Goal: Task Accomplishment & Management: Use online tool/utility

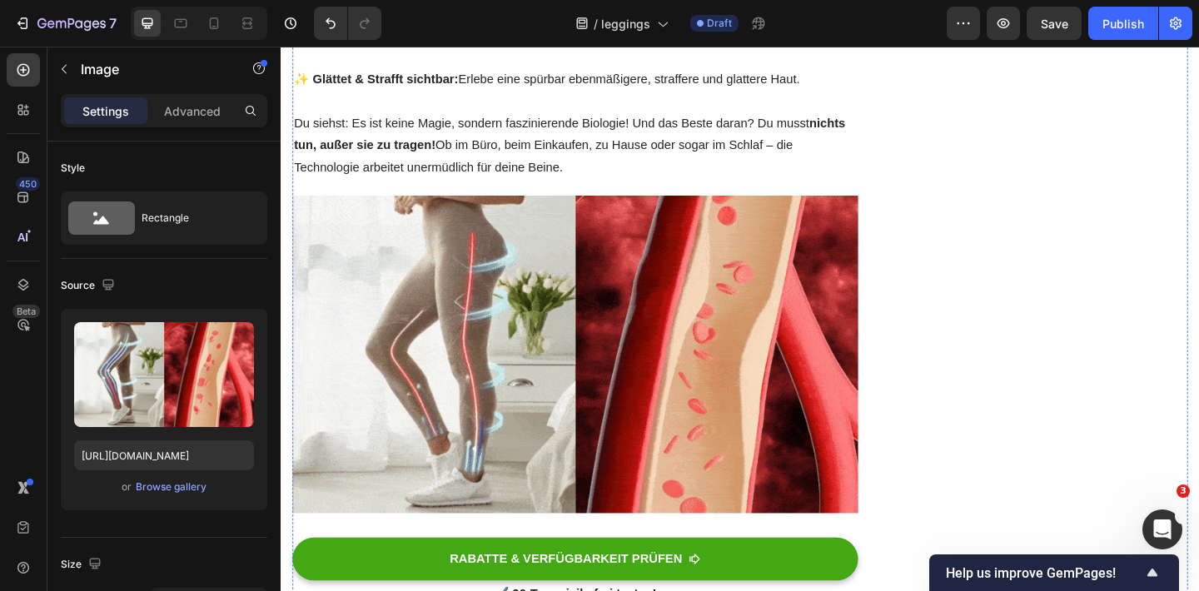
scroll to position [1021, 0]
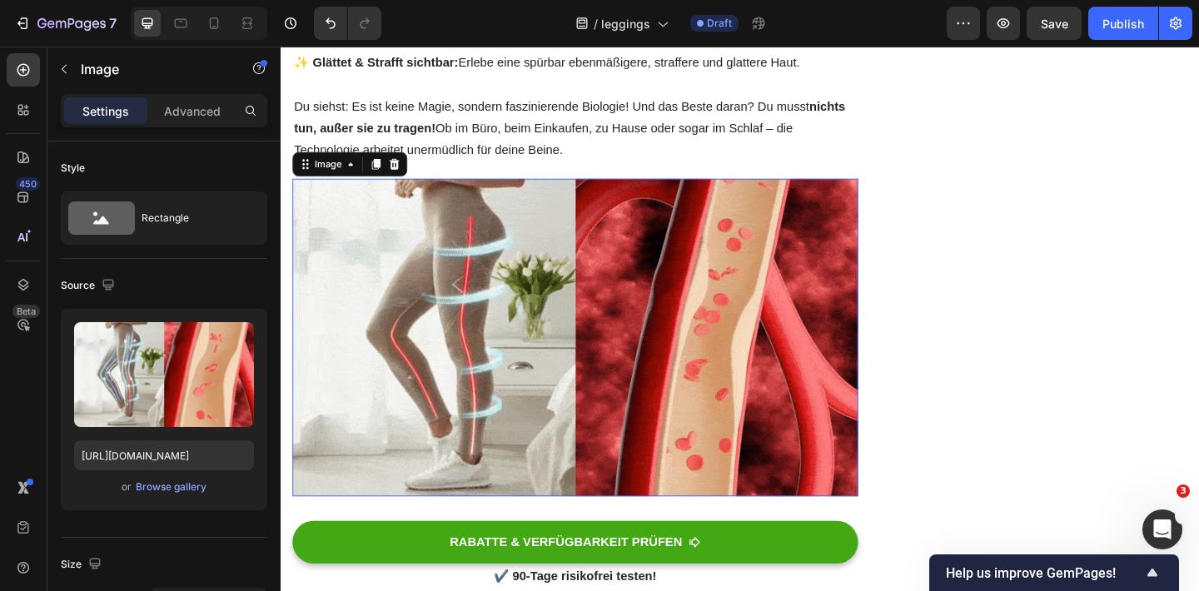
click at [637, 294] on img at bounding box center [600, 363] width 615 height 345
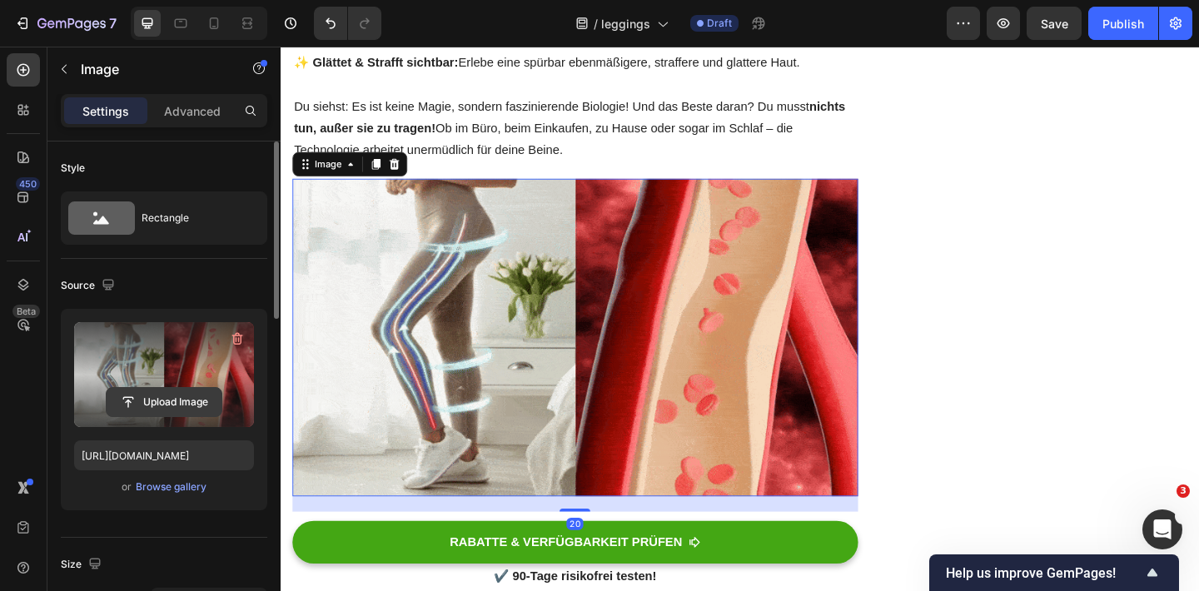
click at [153, 400] on input "file" at bounding box center [164, 402] width 115 height 28
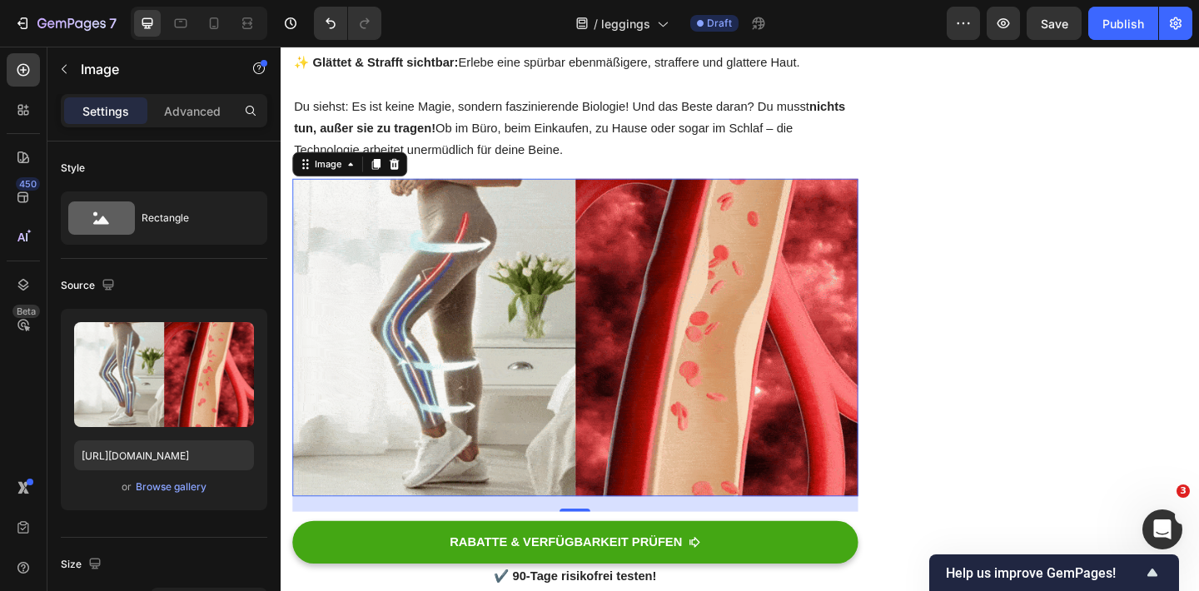
click at [592, 201] on img at bounding box center [600, 363] width 615 height 345
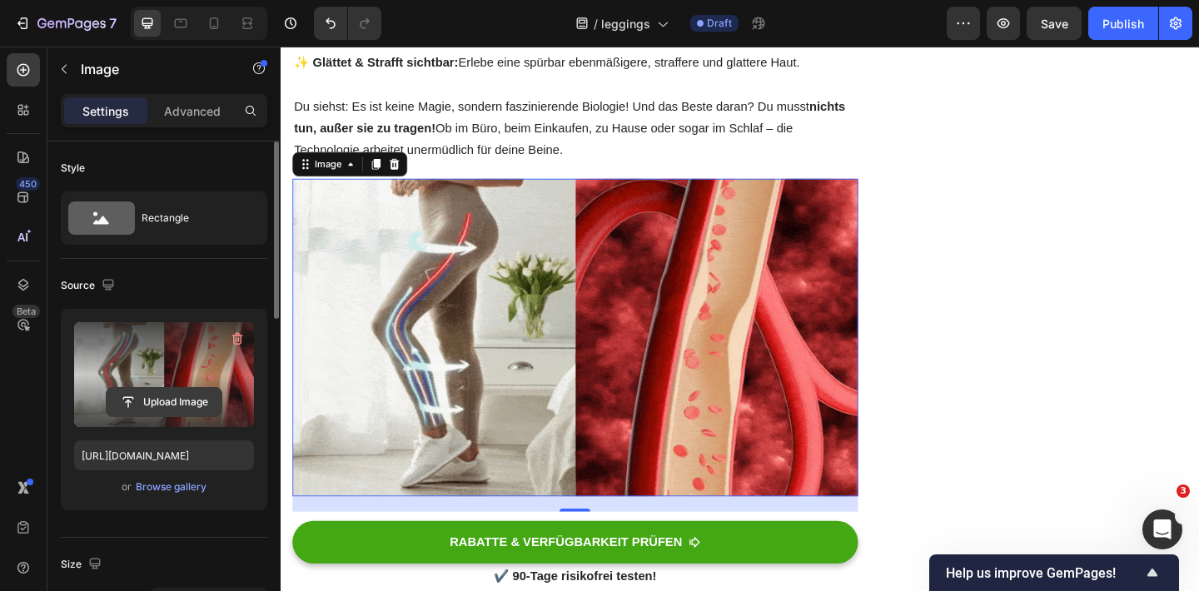
click at [167, 399] on input "file" at bounding box center [164, 402] width 115 height 28
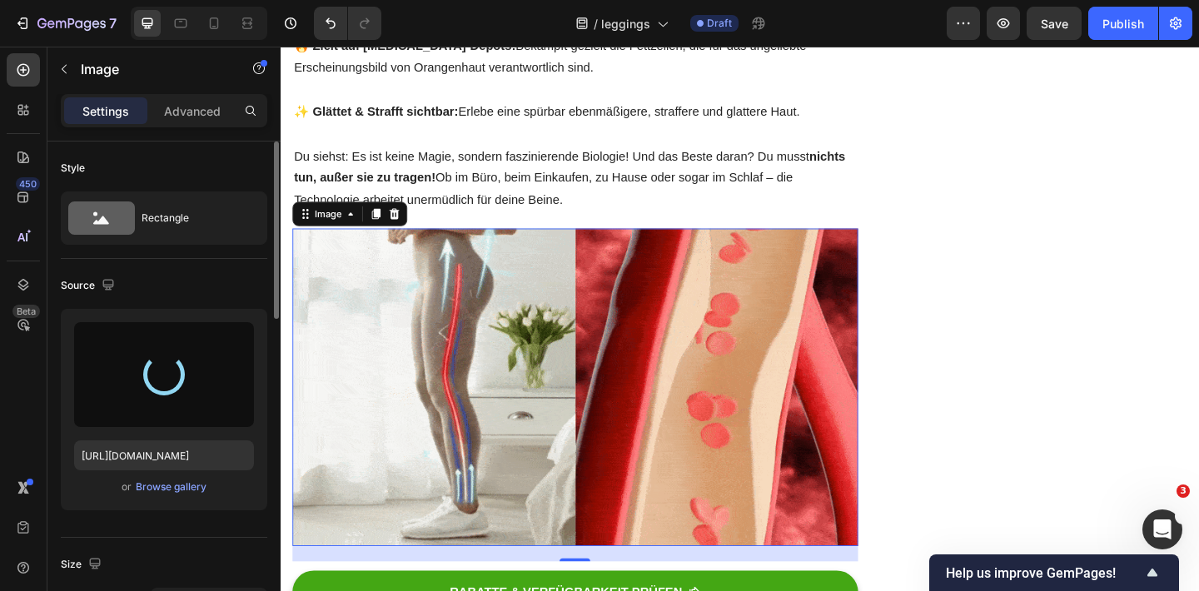
scroll to position [968, 0]
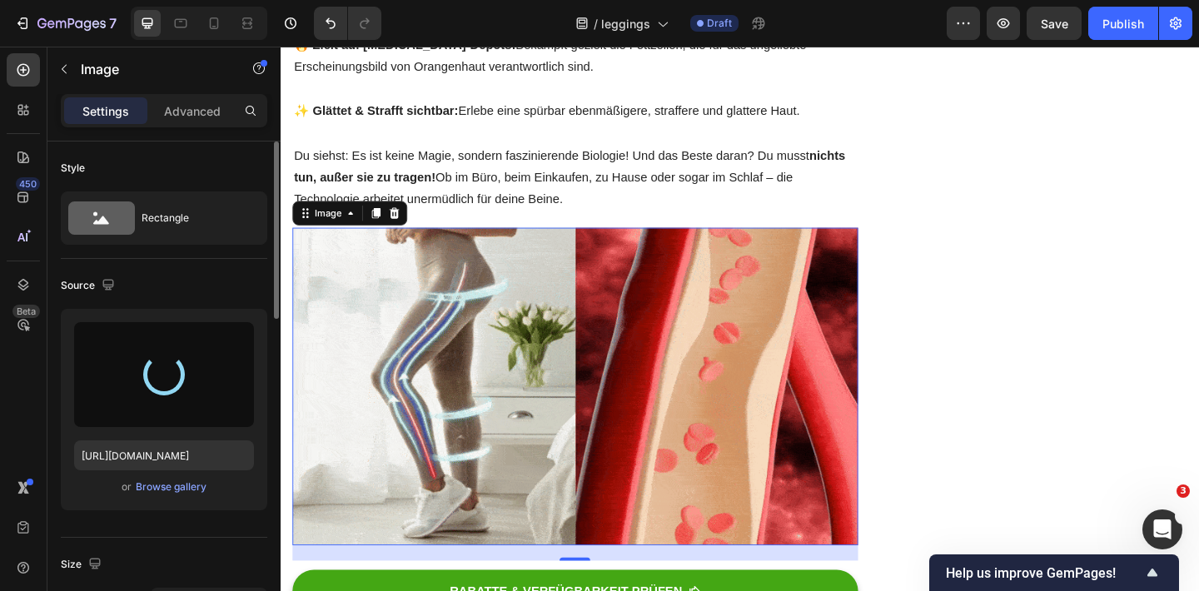
type input "[URL][DOMAIN_NAME]"
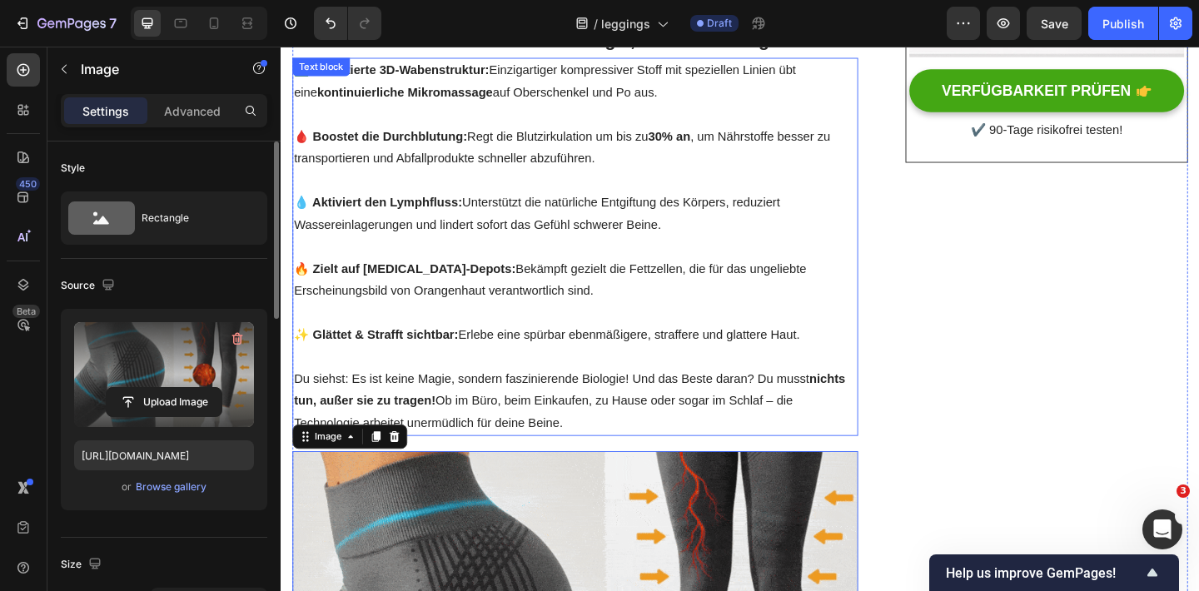
click at [479, 325] on p at bounding box center [601, 337] width 612 height 24
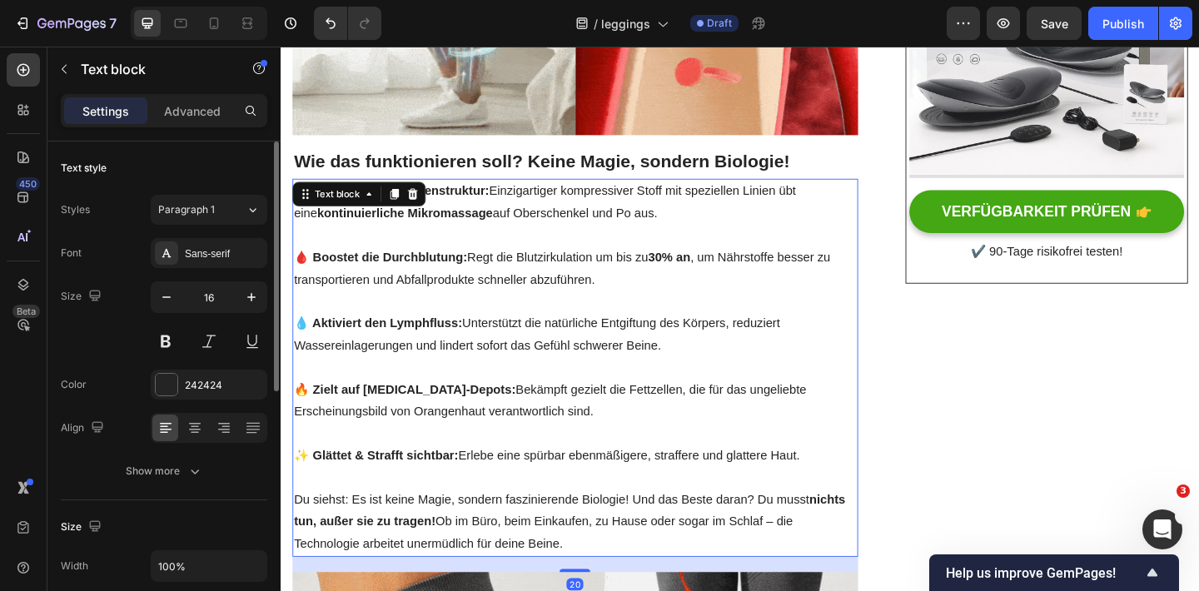
scroll to position [582, 0]
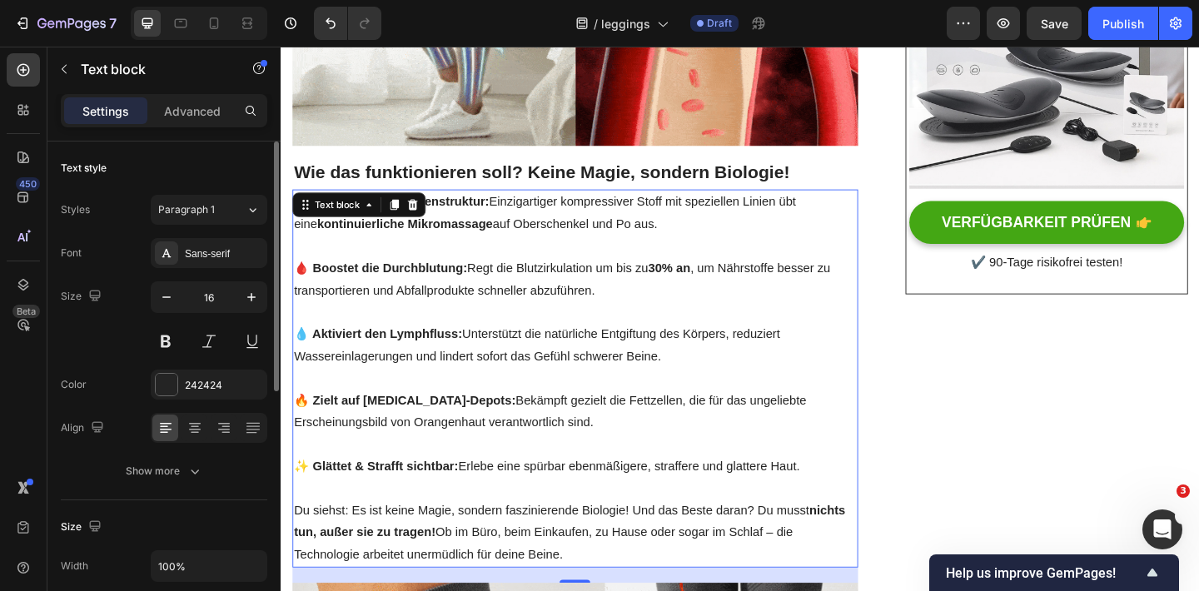
click at [702, 348] on p "💧 Aktiviert den Lymphfluss: Unterstützt die natürliche Entgiftung des Körpers, …" at bounding box center [601, 372] width 612 height 48
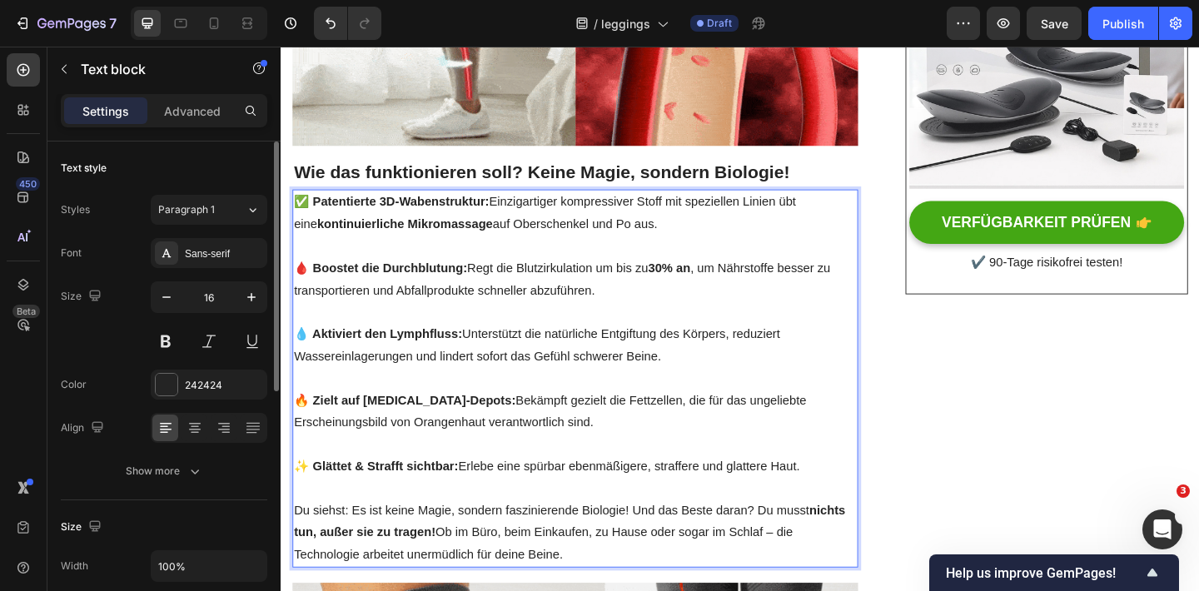
click at [626, 468] on p "Rich Text Editor. Editing area: main" at bounding box center [601, 480] width 612 height 24
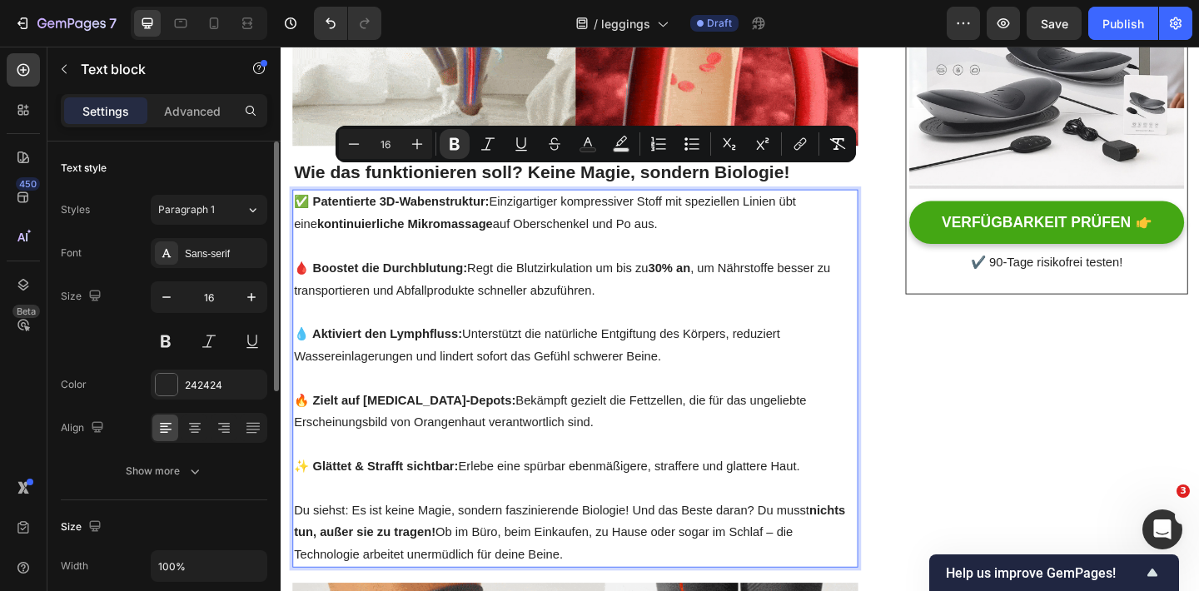
drag, startPoint x: 858, startPoint y: 484, endPoint x: 294, endPoint y: 180, distance: 640.9
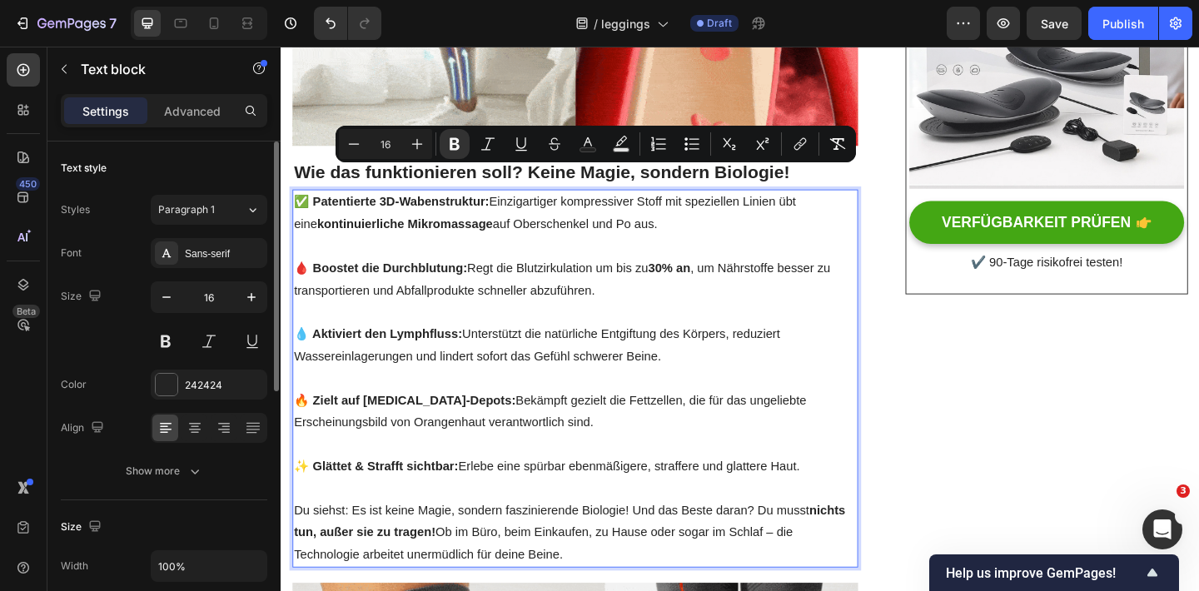
click at [294, 202] on div "✅ Patentierte 3D-Wabenstruktur: Einzigartiger kompressiver Stoff mit speziellen…" at bounding box center [600, 407] width 615 height 411
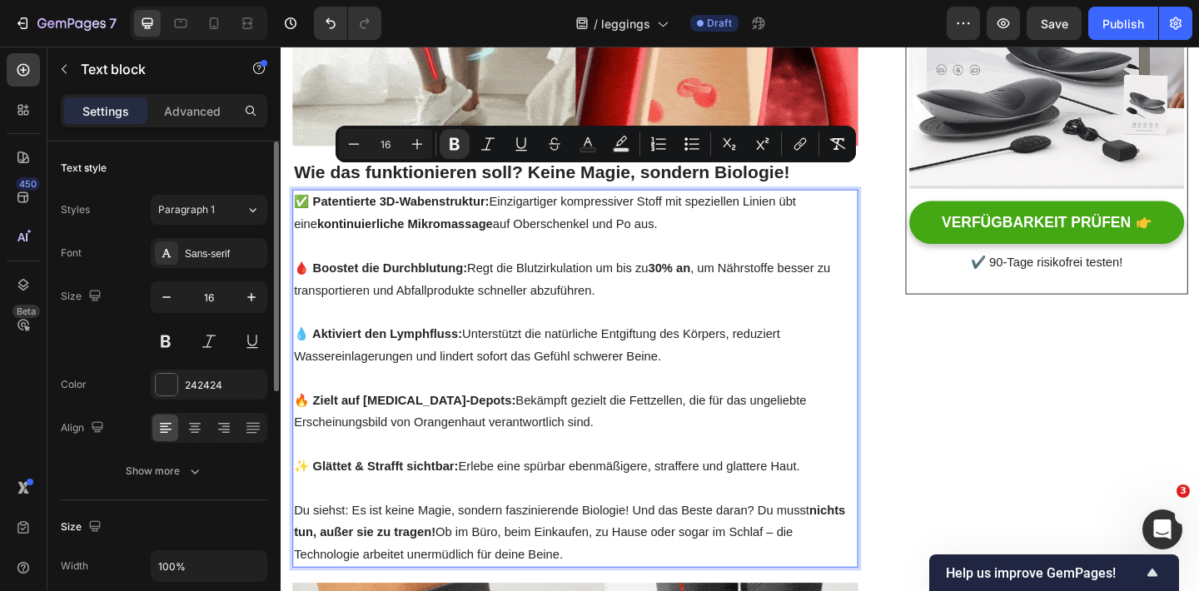
copy div "✅ Patentierte 3D-Wabenstruktur: Einzigartiger kompressiver Stoff mit speziellen…"
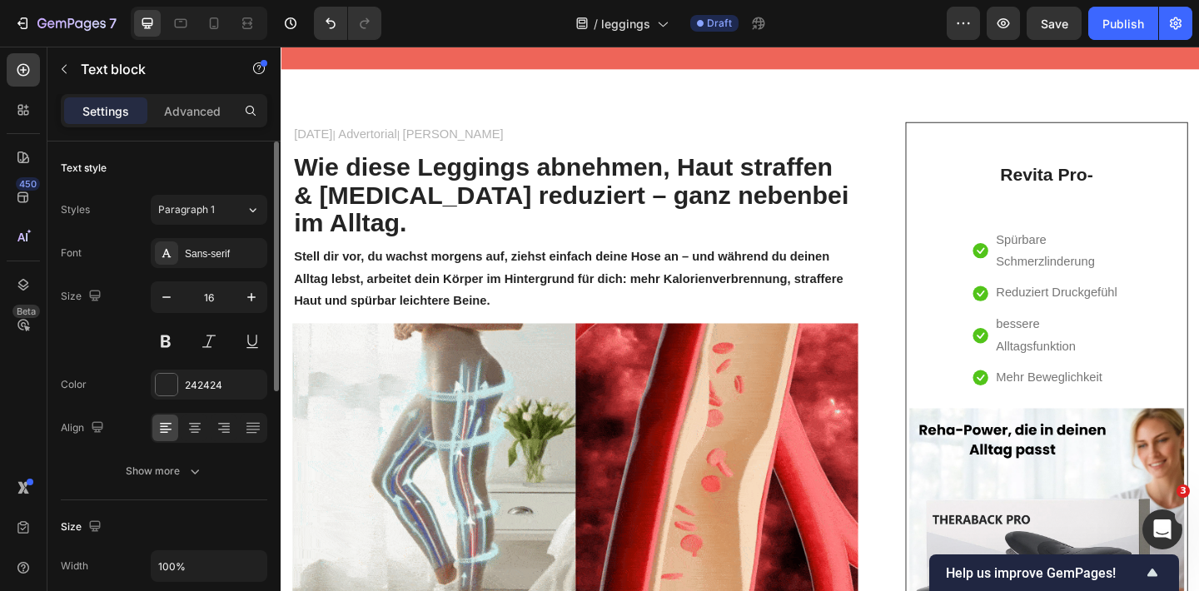
scroll to position [0, 0]
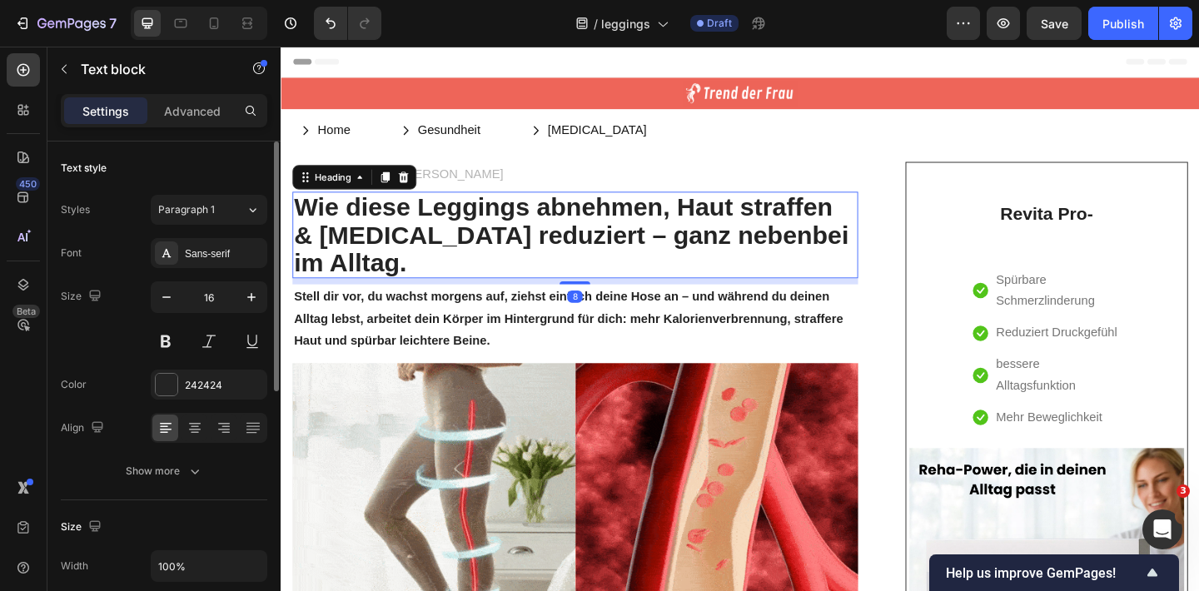
click at [454, 236] on strong "bnehmen, Haut straffen & [MEDICAL_DATA] reduziert – ganz nebenbei im Alltag." at bounding box center [596, 252] width 603 height 92
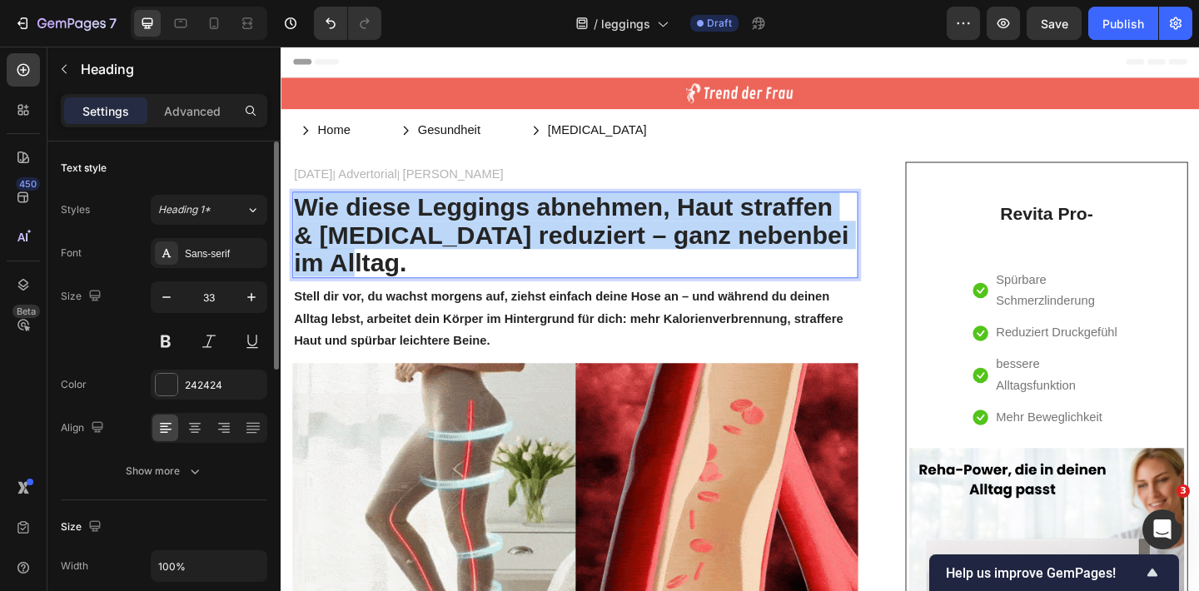
click at [454, 237] on strong "bnehmen, Haut straffen & [MEDICAL_DATA] reduziert – ganz nebenbei im Alltag." at bounding box center [596, 252] width 603 height 92
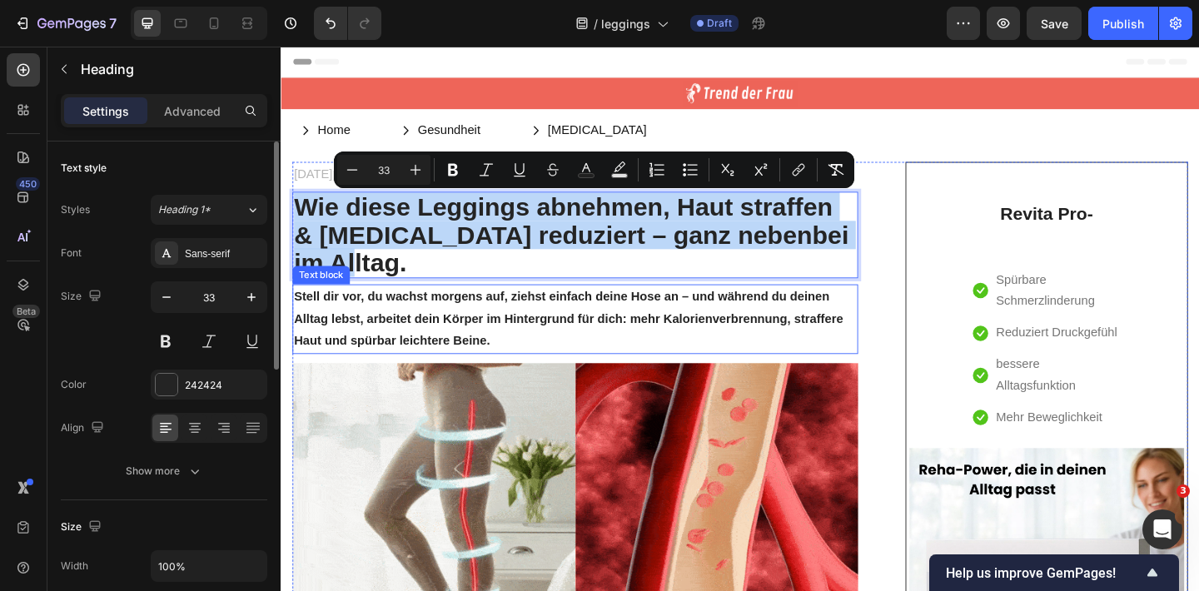
click at [450, 319] on p "Stell dir vor, du wachst morgens auf, ziehst einfach deine Hose an – und währen…" at bounding box center [601, 343] width 612 height 72
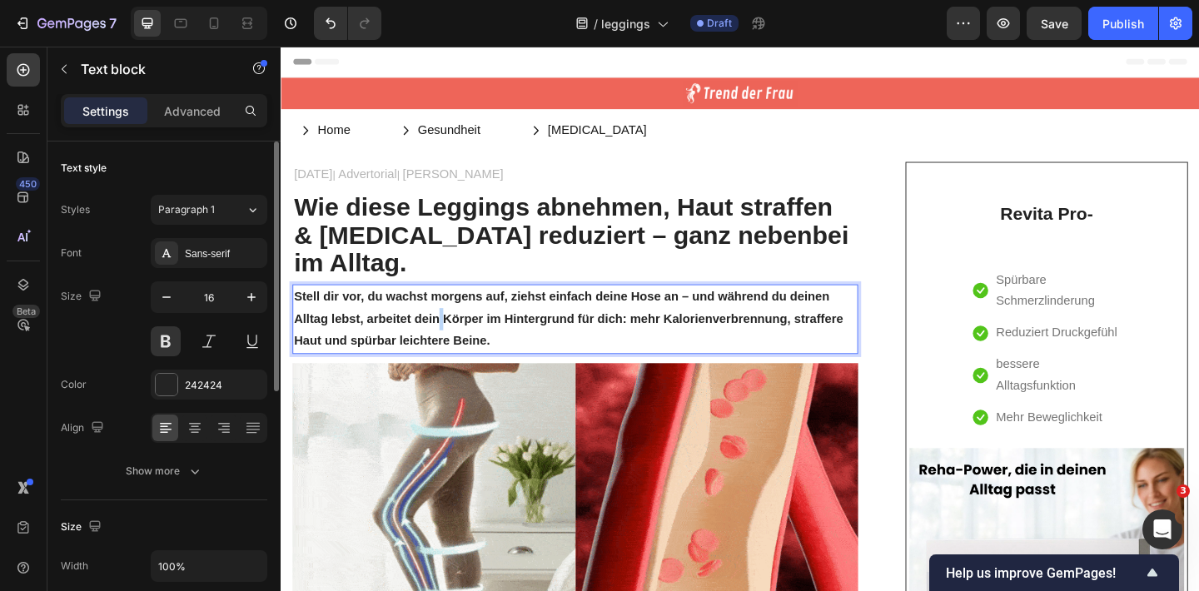
click at [452, 320] on p "Stell dir vor, du wachst morgens auf, ziehst einfach deine Hose an – und währen…" at bounding box center [601, 343] width 612 height 72
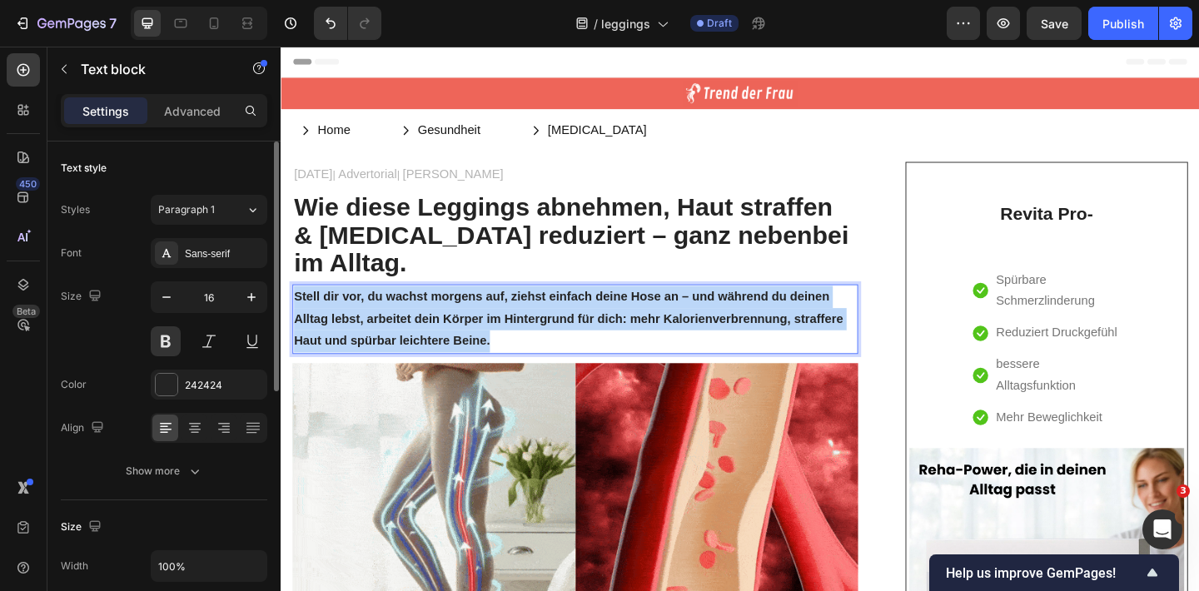
click at [452, 320] on p "Stell dir vor, du wachst morgens auf, ziehst einfach deine Hose an – und währen…" at bounding box center [601, 343] width 612 height 72
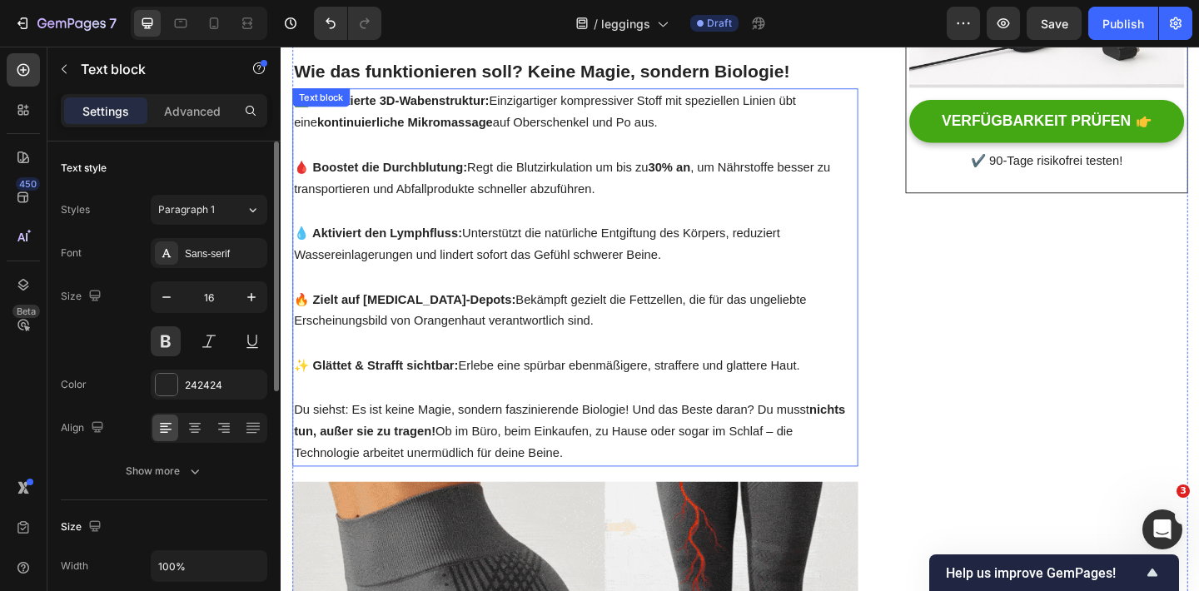
scroll to position [678, 0]
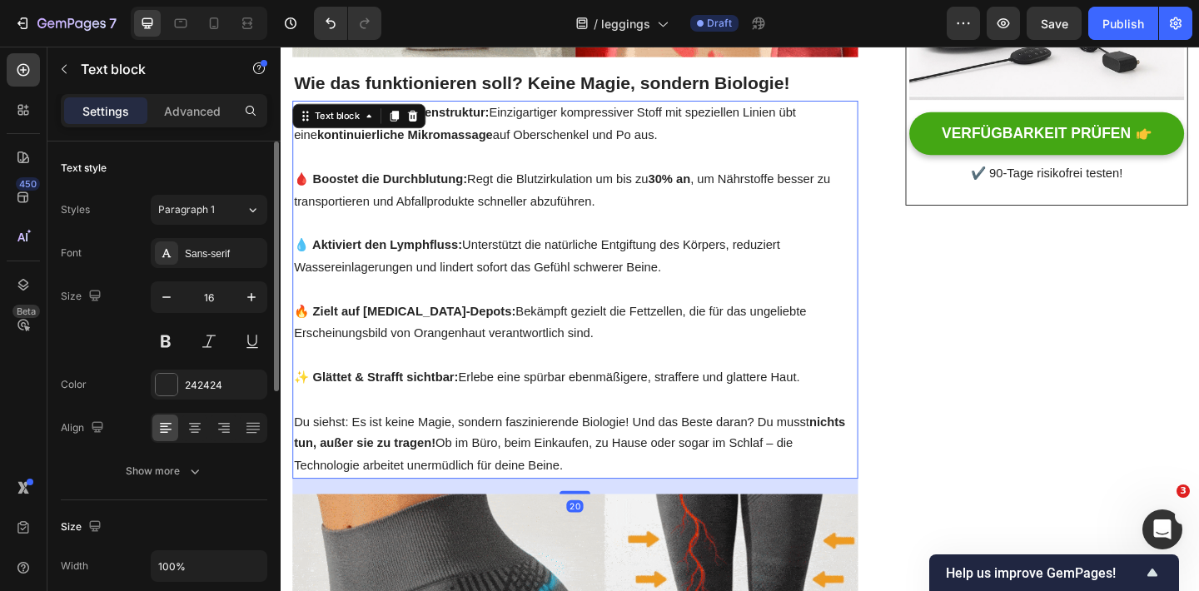
click at [331, 400] on strong "✨ Glättet & Strafft sichtbar:" at bounding box center [384, 407] width 179 height 14
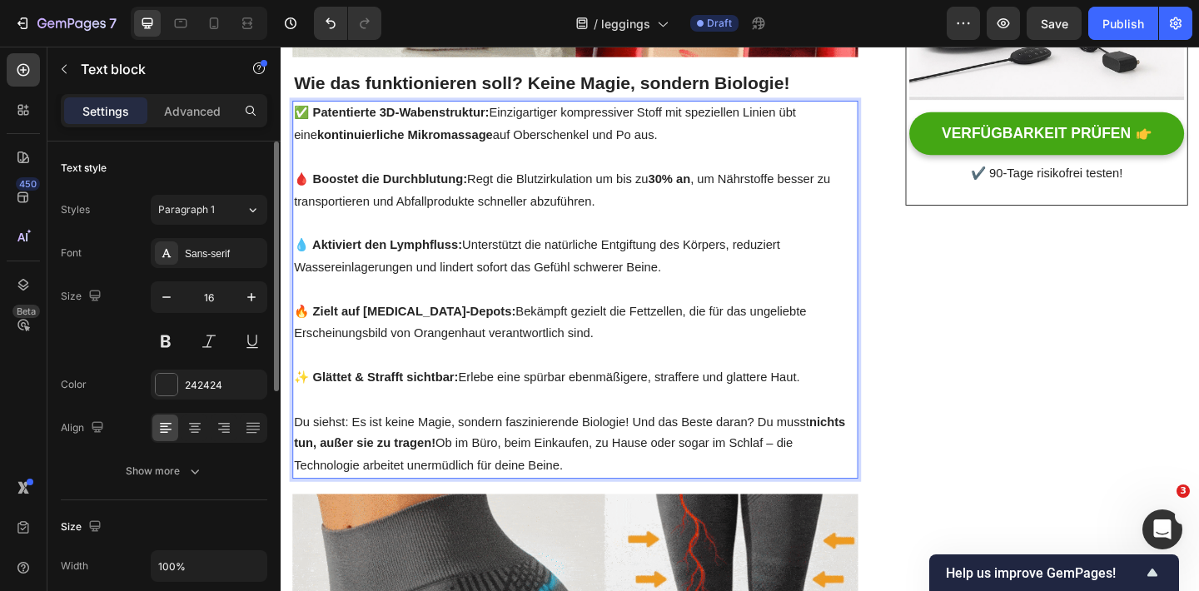
click at [317, 400] on strong "✨ Glättet & Strafft sichtbar:" at bounding box center [384, 407] width 179 height 14
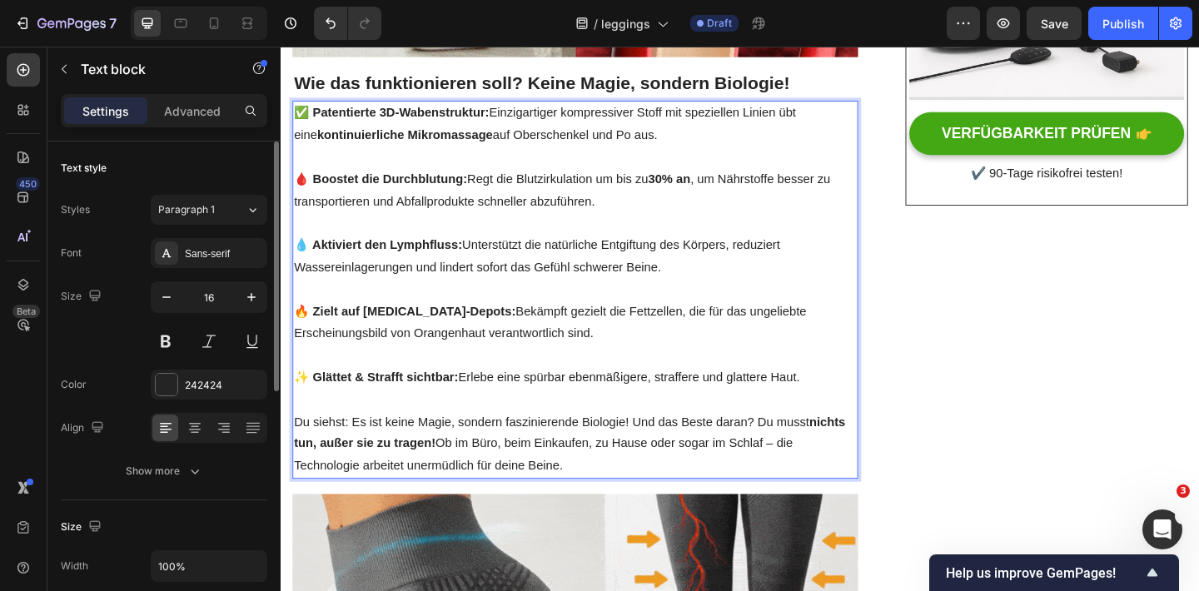
click at [314, 400] on strong "✨ Glättet & Strafft sichtbar:" at bounding box center [384, 407] width 179 height 14
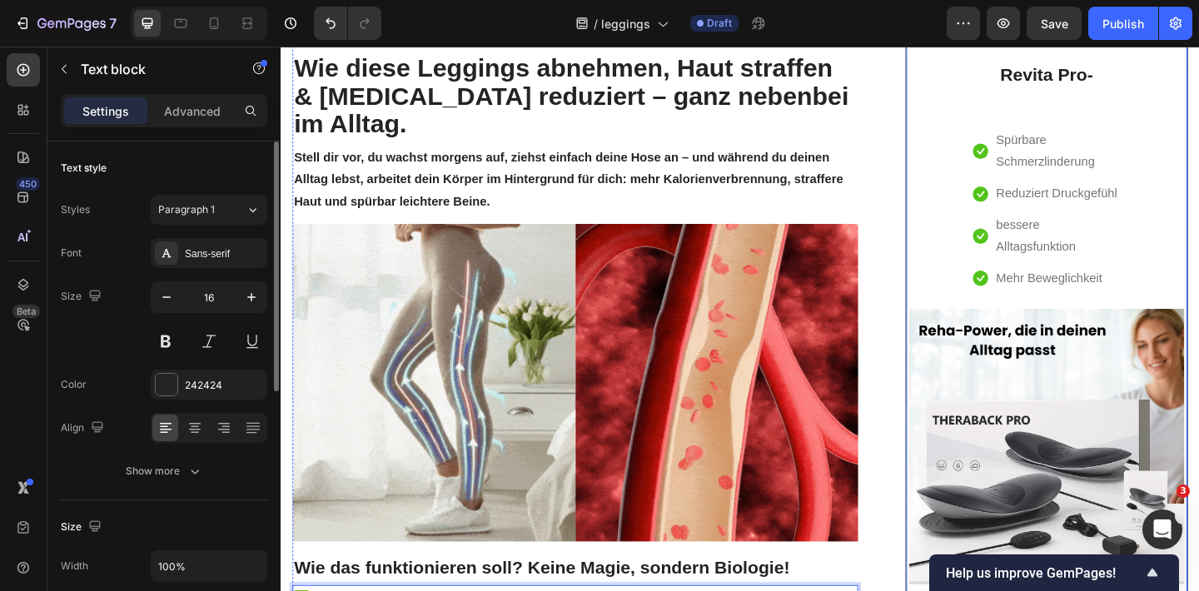
scroll to position [142, 0]
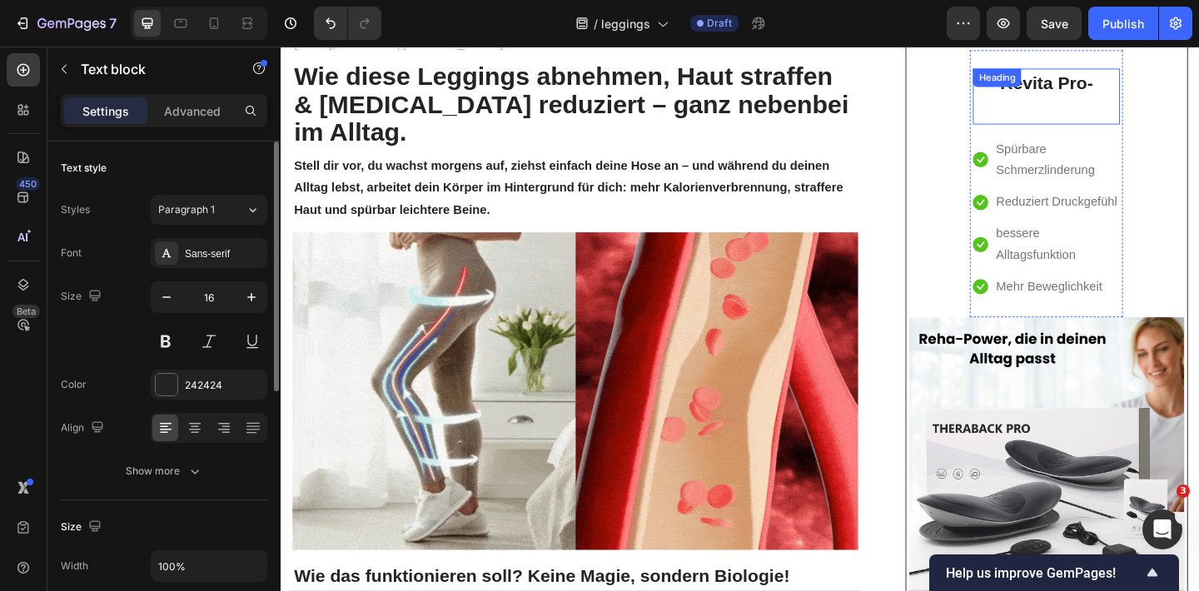
click at [1140, 82] on h2 "Revita Pro-" at bounding box center [1113, 101] width 160 height 61
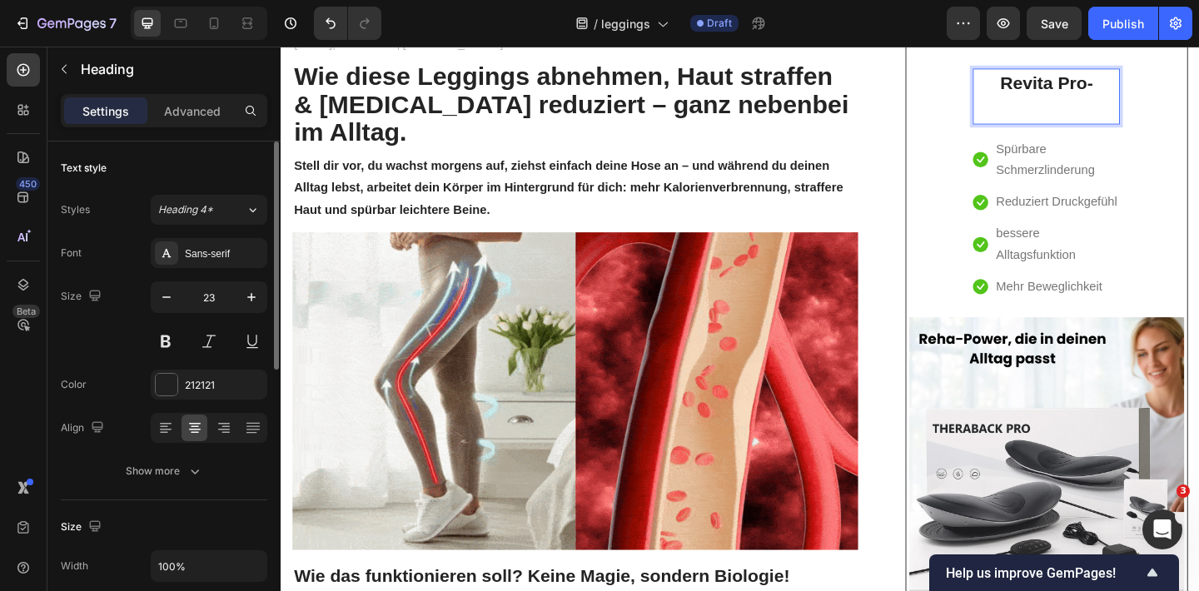
click at [1101, 115] on h2 "Revita Pro-" at bounding box center [1113, 101] width 160 height 61
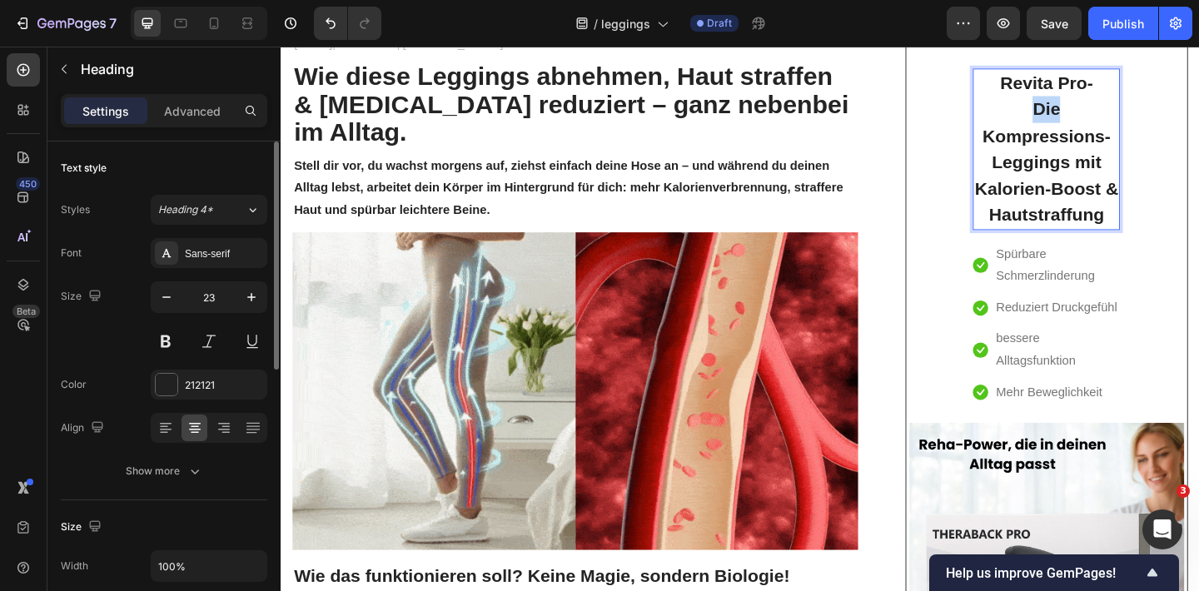
drag, startPoint x: 1105, startPoint y: 120, endPoint x: 1198, endPoint y: 120, distance: 93.2
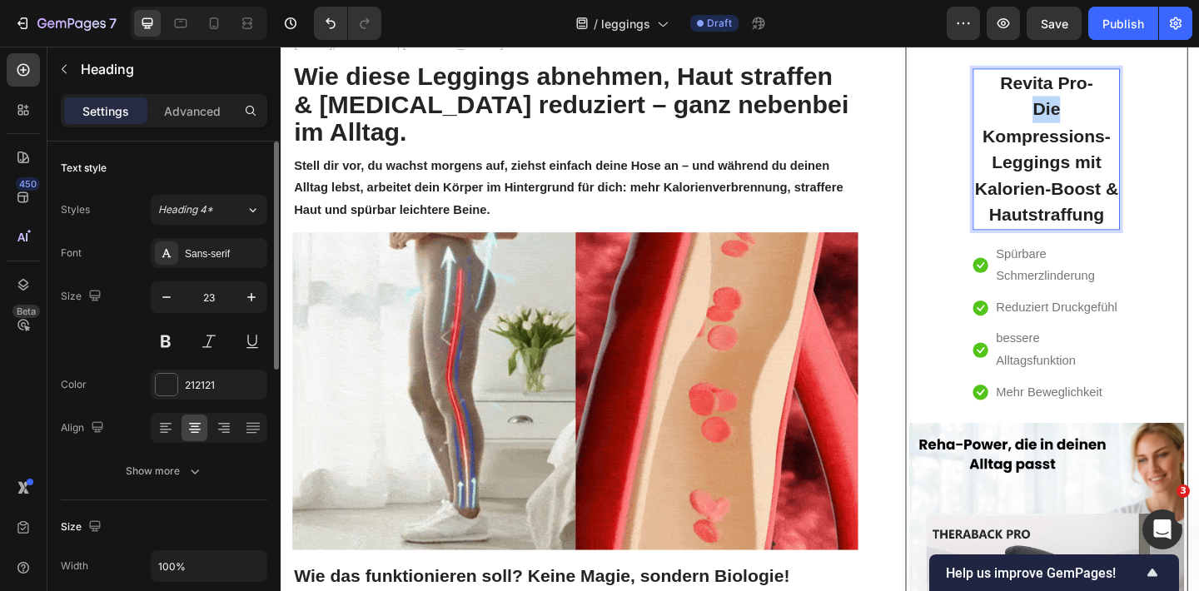
click at [1198, 120] on div "Revita Pro- Die Kompressions-Leggings mit Kalorien-Boost & Hautstraffung Headin…" at bounding box center [1113, 451] width 299 height 800
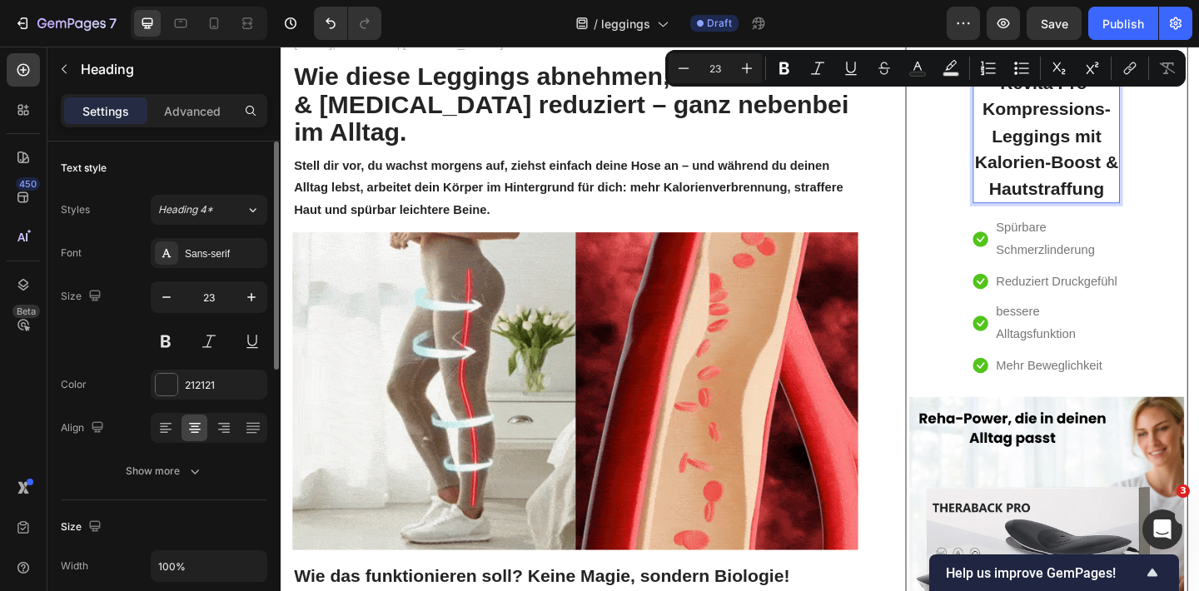
drag, startPoint x: 1182, startPoint y: 196, endPoint x: 1043, endPoint y: 88, distance: 176.2
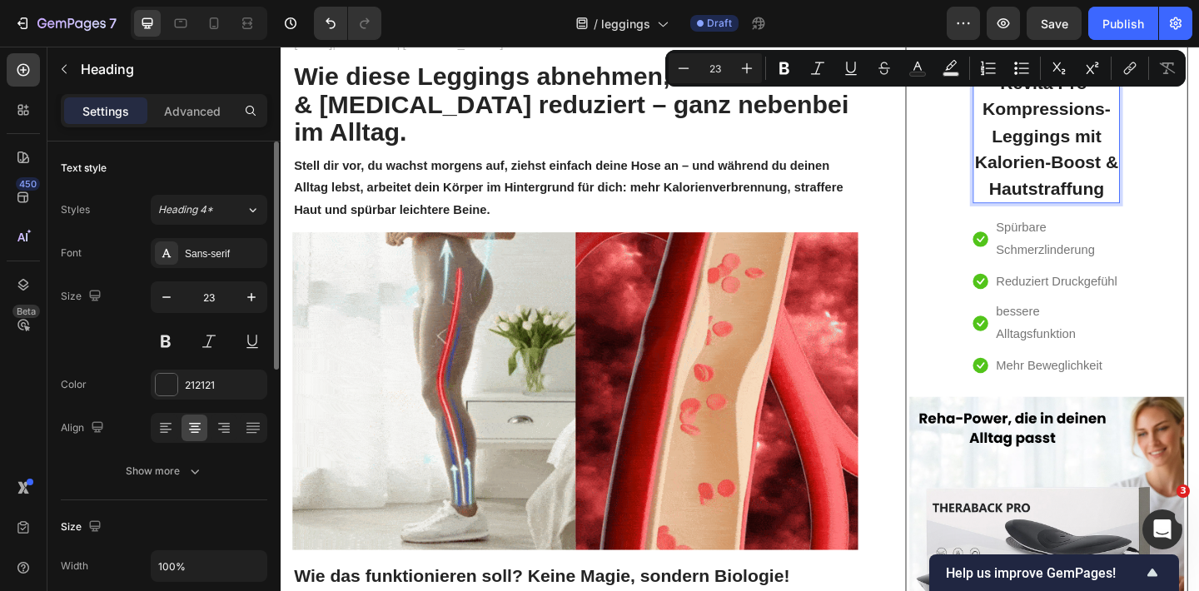
click at [1043, 88] on p "Revita Pro- Kompressions-Leggings mit Kalorien-Boost & Hautstraffung" at bounding box center [1113, 144] width 156 height 144
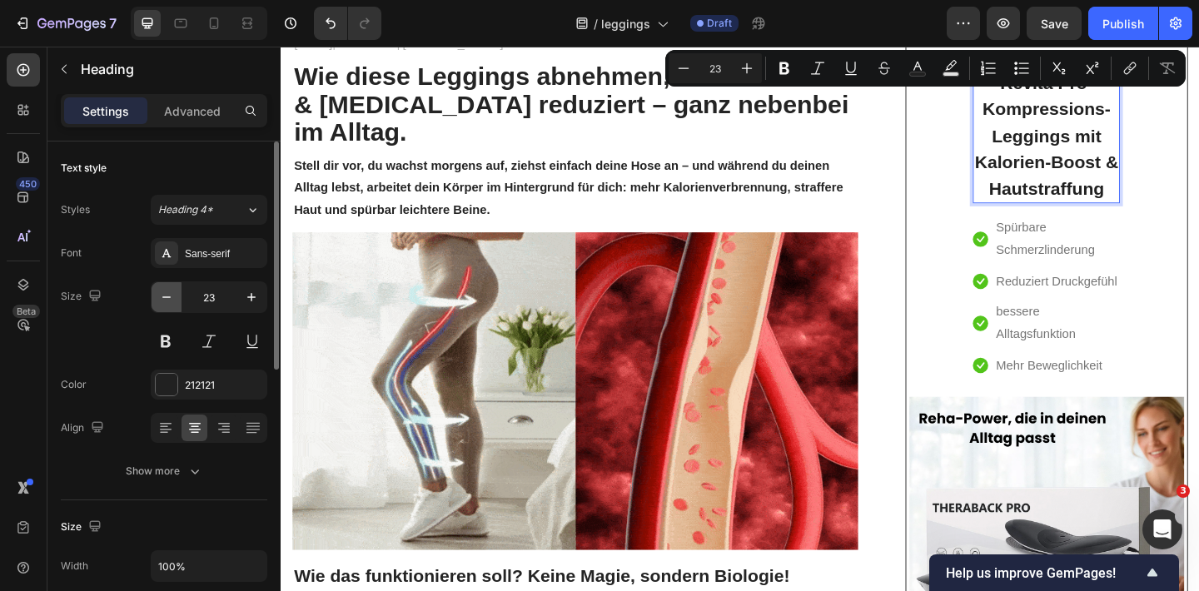
click at [168, 296] on icon "button" at bounding box center [166, 297] width 17 height 17
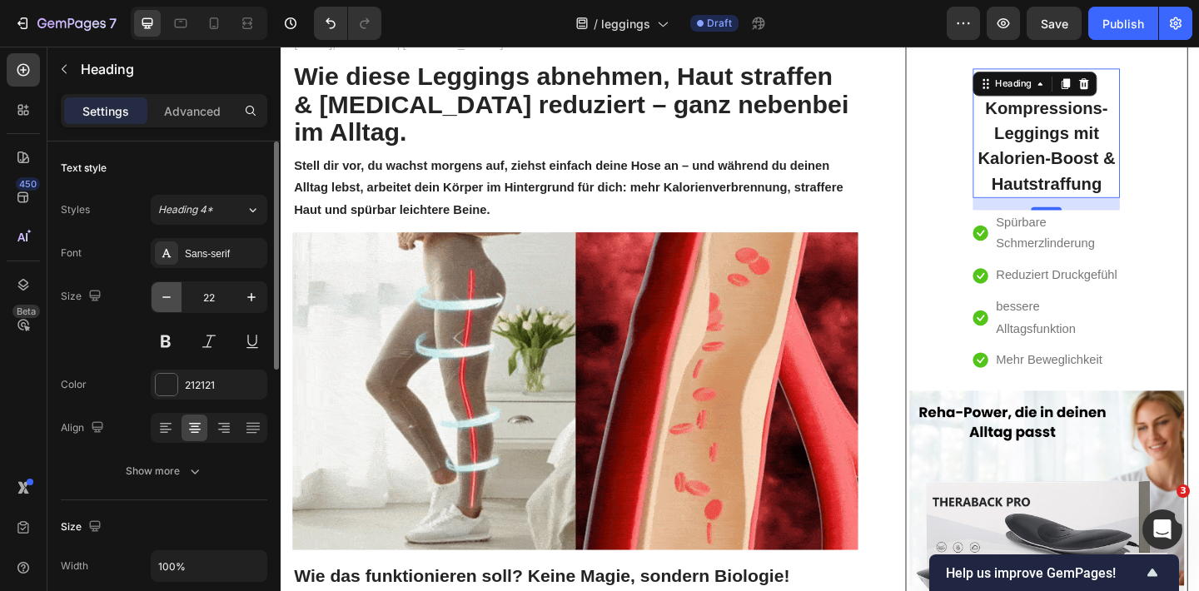
click at [167, 297] on icon "button" at bounding box center [166, 297] width 8 height 2
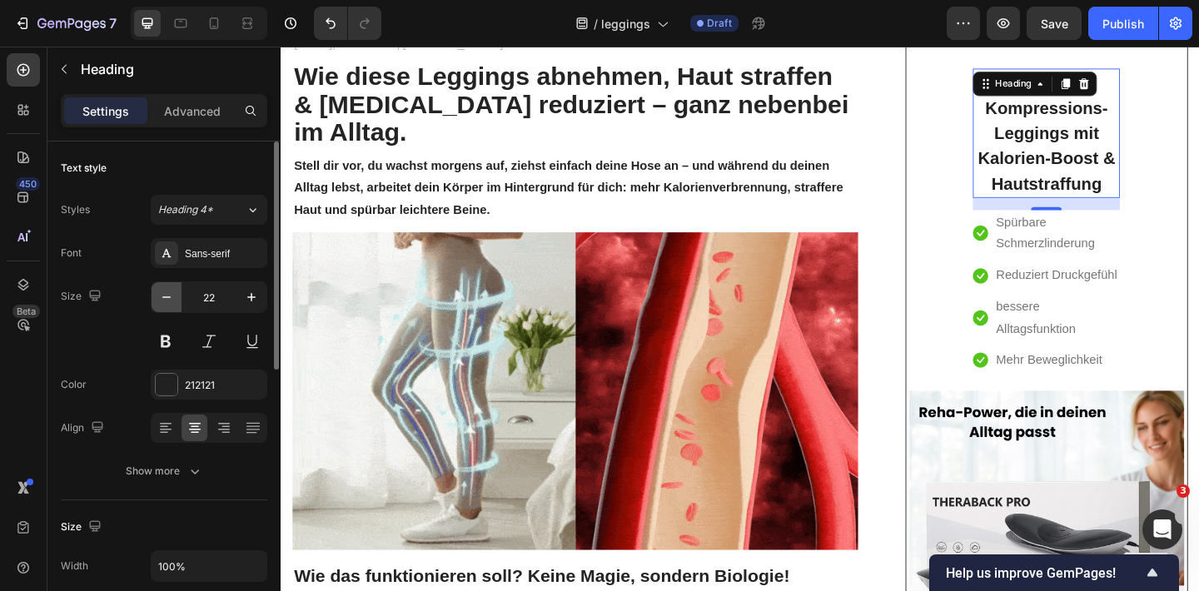
type input "21"
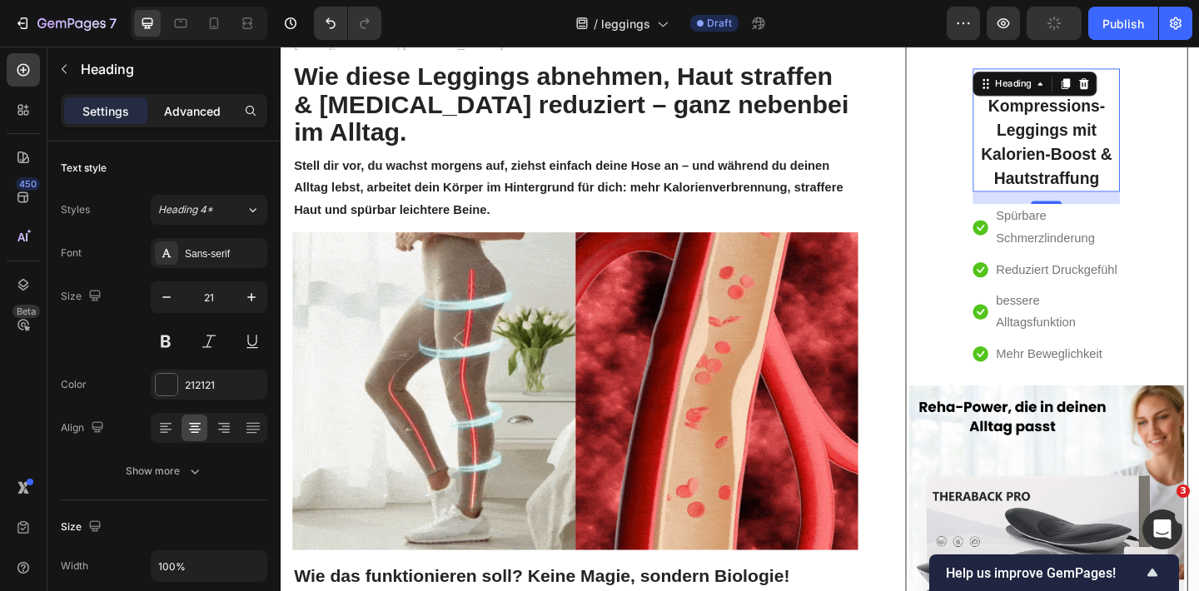
click at [194, 107] on p "Advanced" at bounding box center [192, 110] width 57 height 17
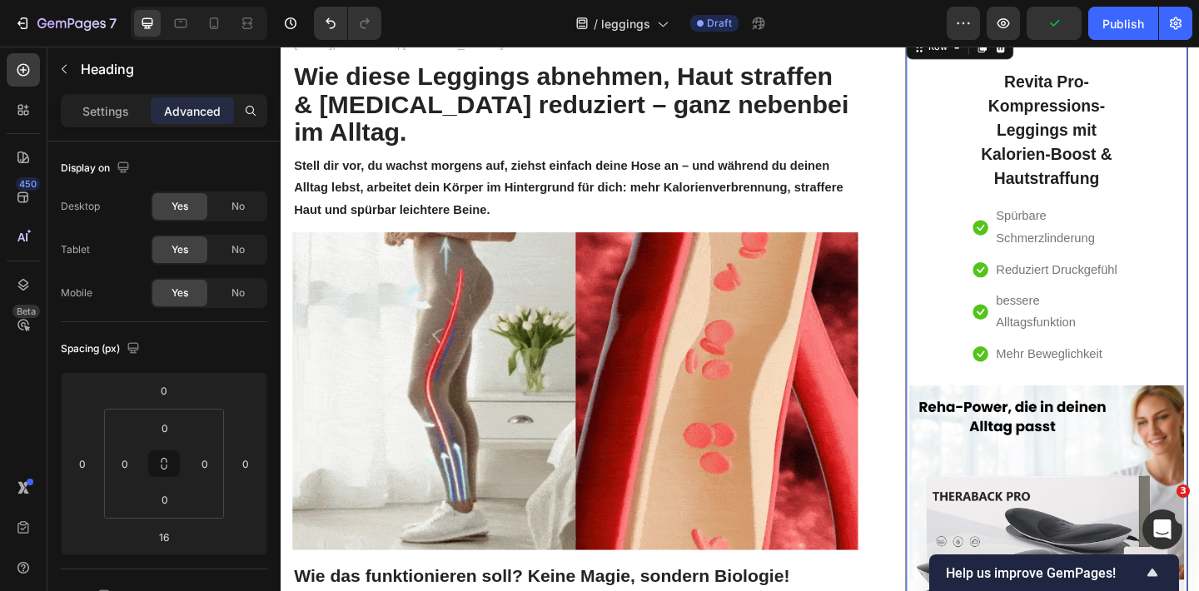
click at [1002, 280] on div "Revita Pro- Kompressions-Leggings mit Kalorien-Boost & Hautstraffung Heading Ic…" at bounding box center [1113, 430] width 299 height 758
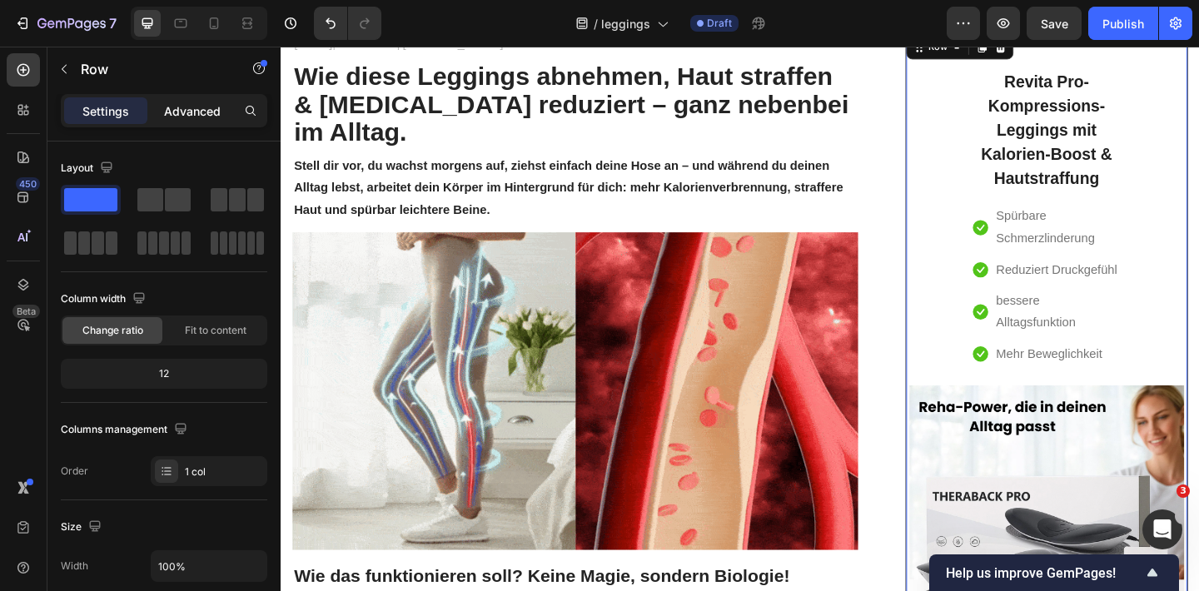
click at [186, 102] on p "Advanced" at bounding box center [192, 110] width 57 height 17
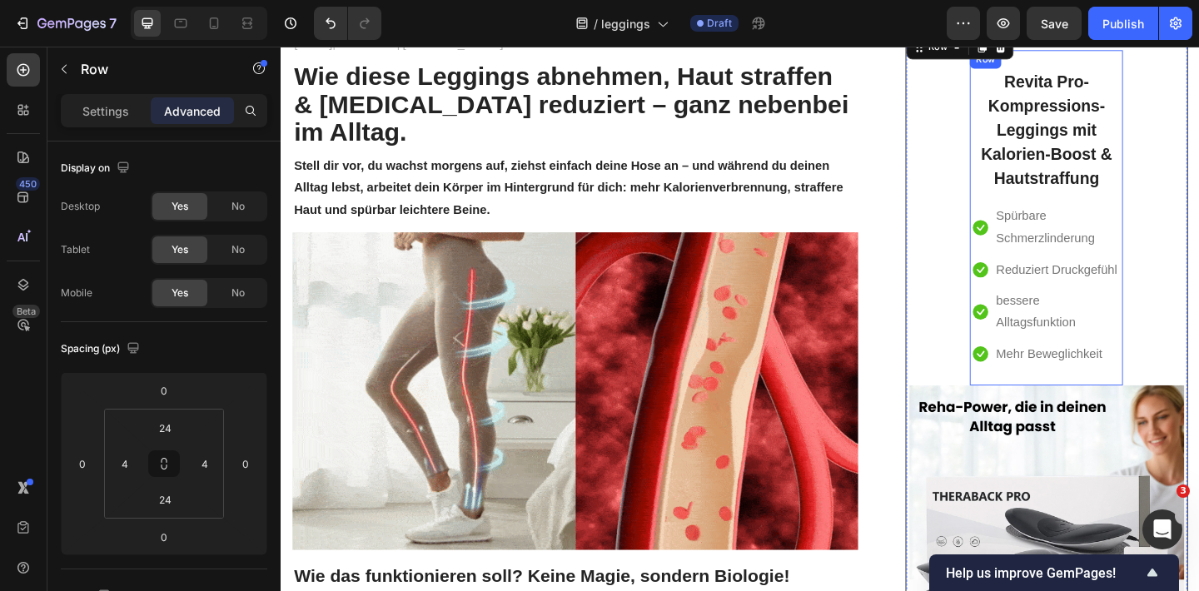
click at [1031, 203] on div "Revita Pro- Kompressions-Leggings mit Kalorien-Boost & Hautstraffung Heading Ic…" at bounding box center [1113, 233] width 166 height 365
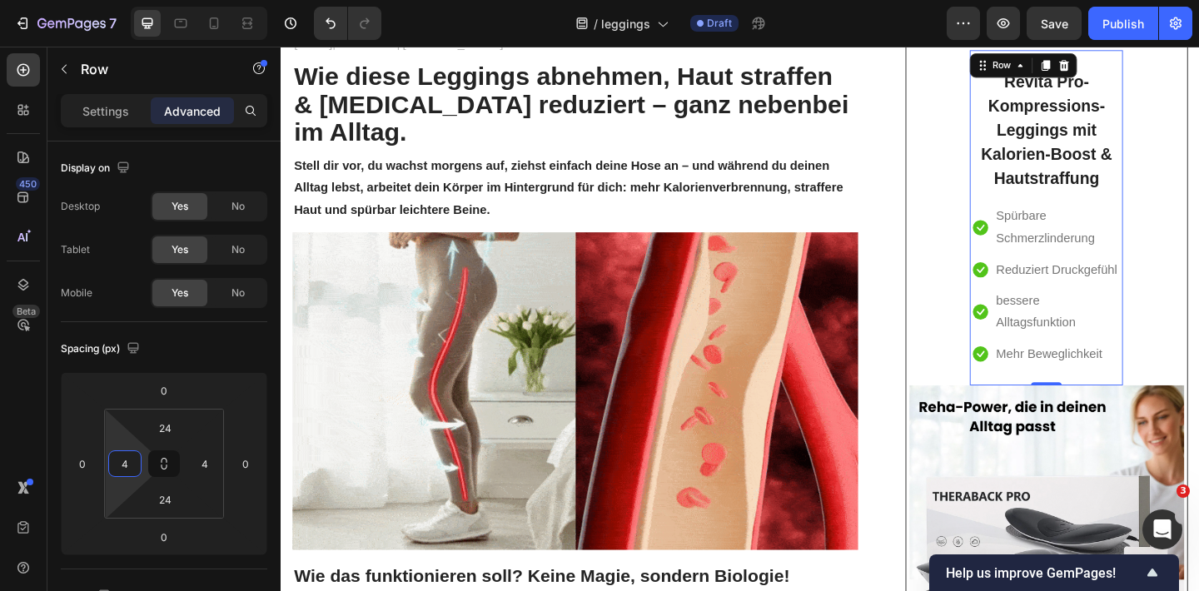
click at [127, 460] on input "4" at bounding box center [124, 463] width 25 height 25
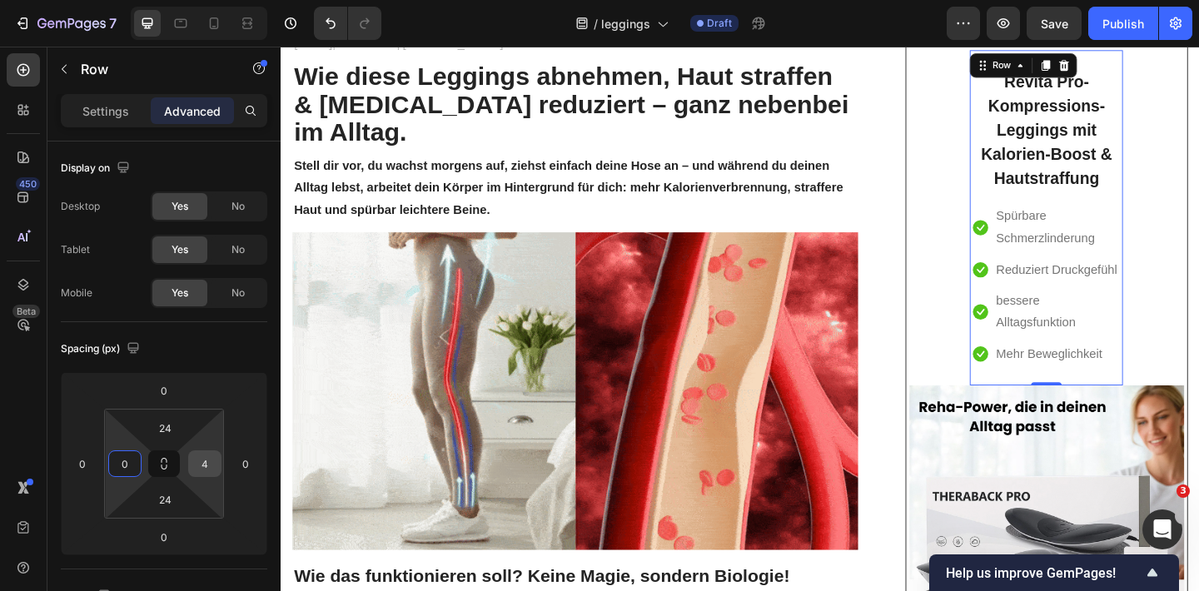
type input "0"
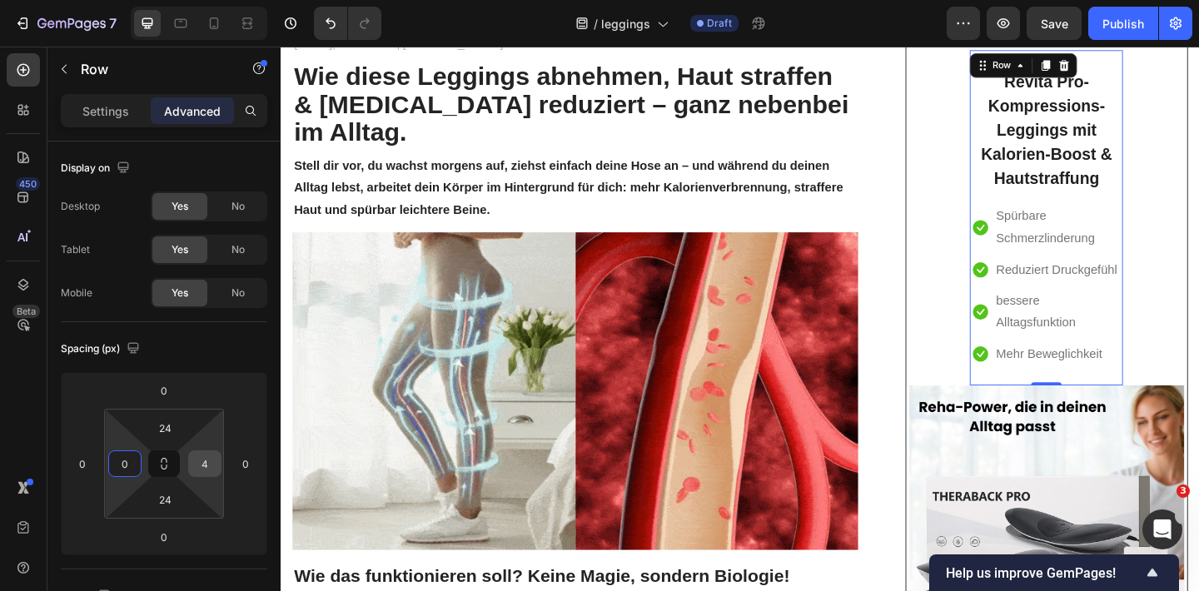
click at [200, 469] on input "4" at bounding box center [204, 463] width 25 height 25
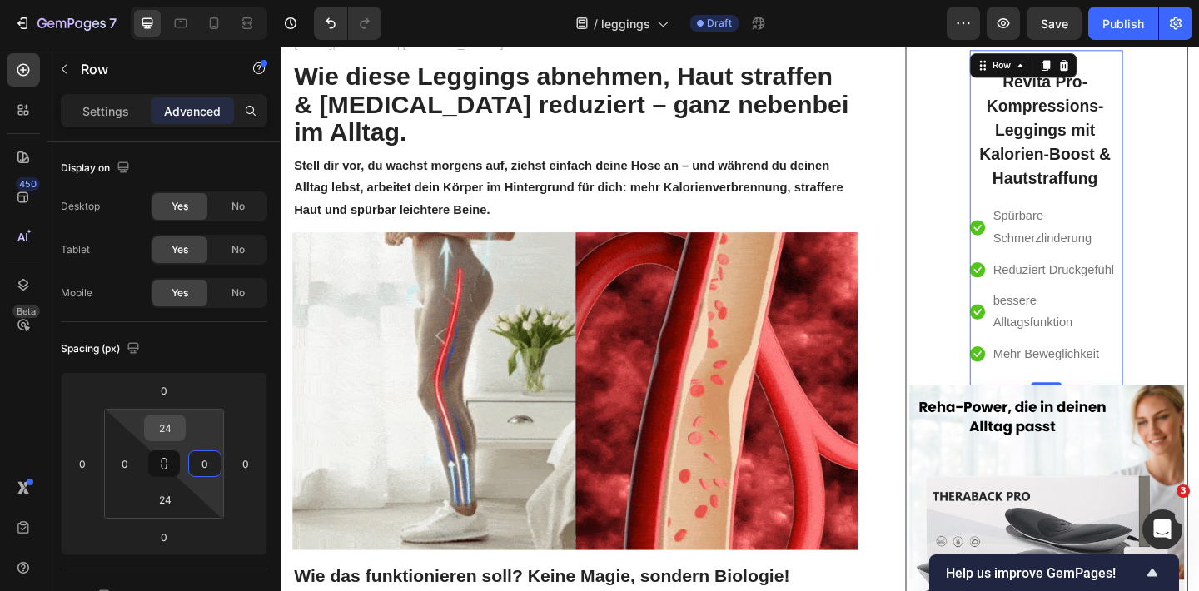
type input "0"
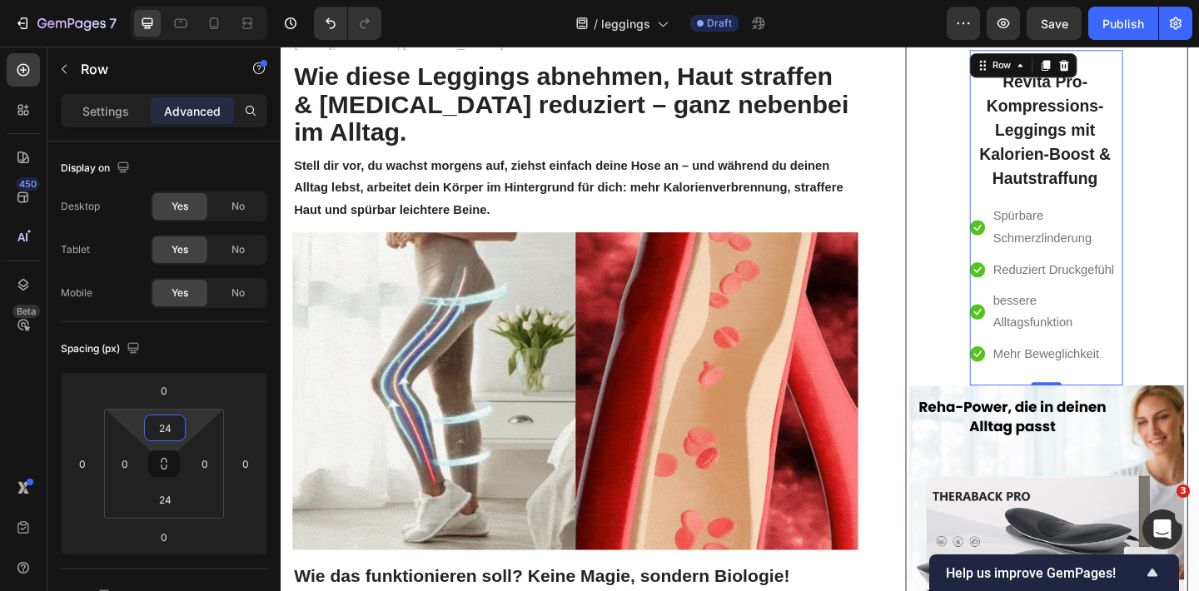
click at [165, 431] on input "24" at bounding box center [164, 427] width 33 height 25
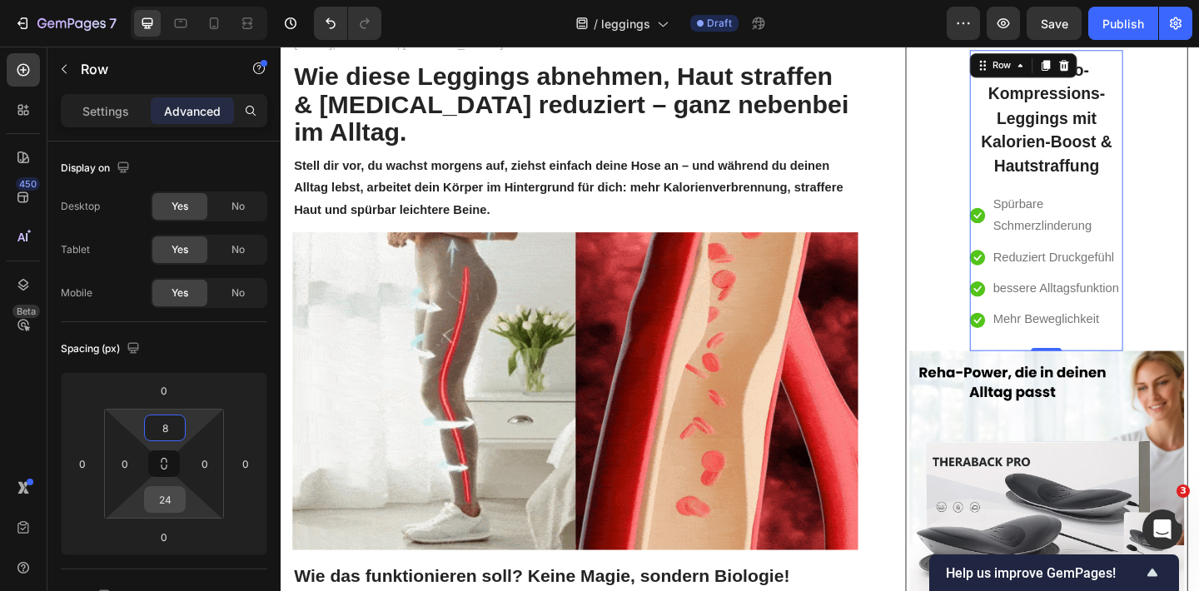
type input "8"
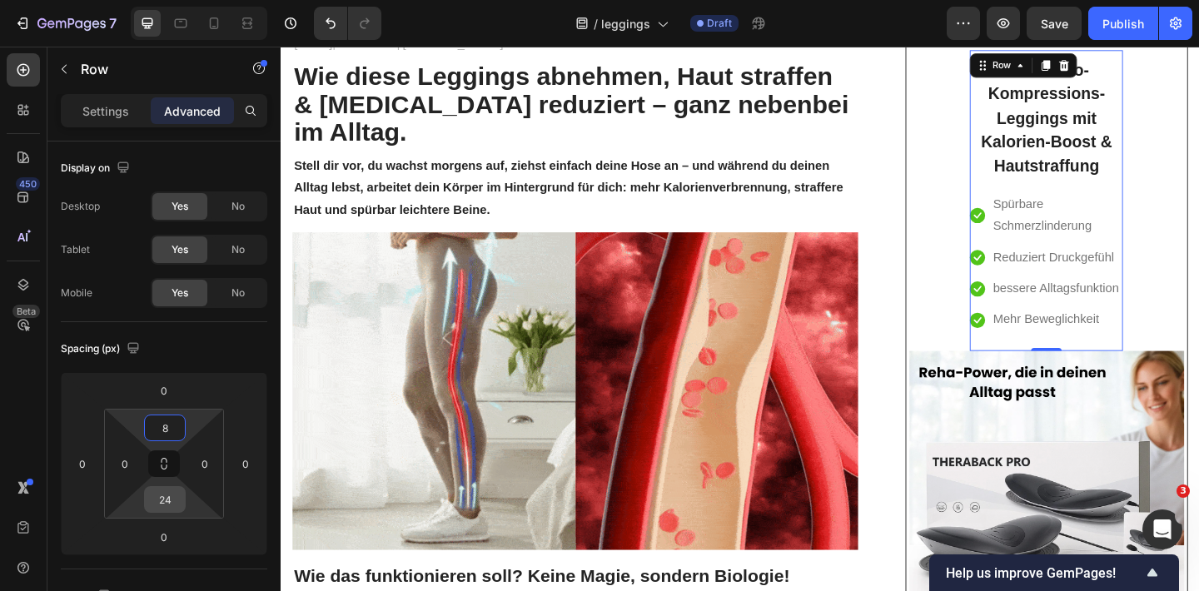
click at [170, 500] on input "24" at bounding box center [164, 499] width 33 height 25
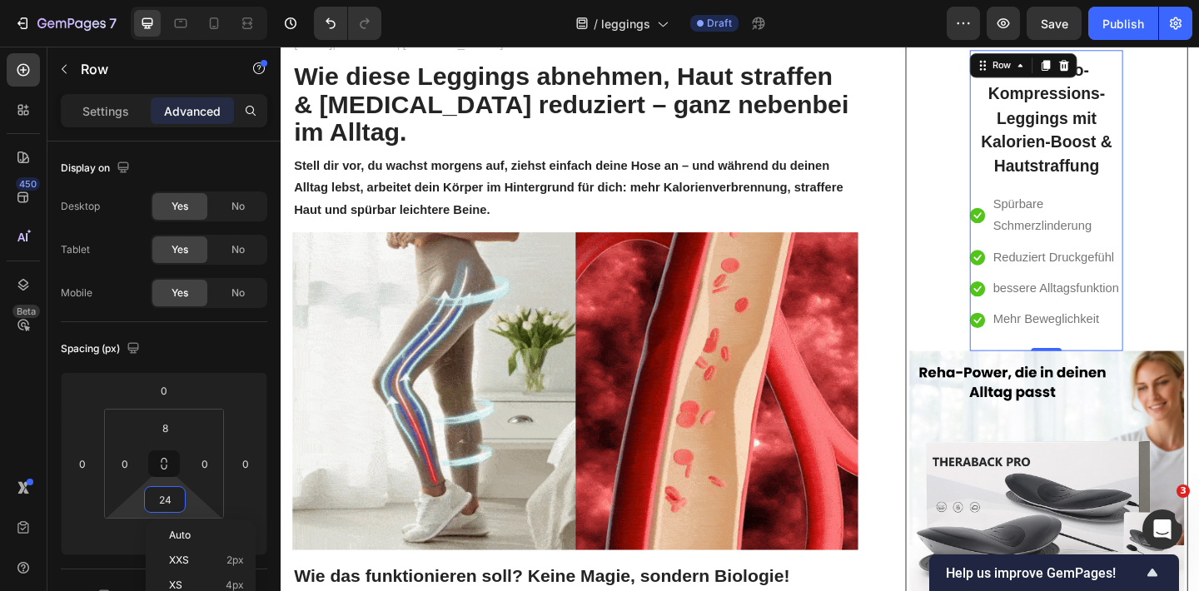
type input "8"
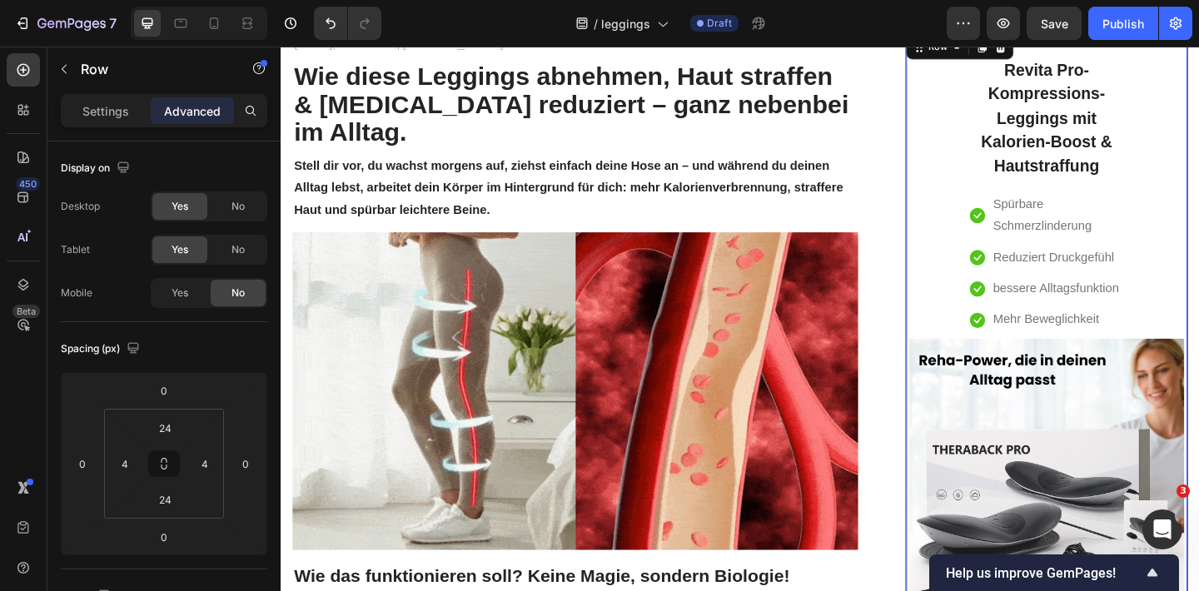
click at [989, 166] on div "Revita Pro- Kompressions-Leggings mit Kalorien-Boost & Hautstraffung Heading Ic…" at bounding box center [1113, 404] width 299 height 707
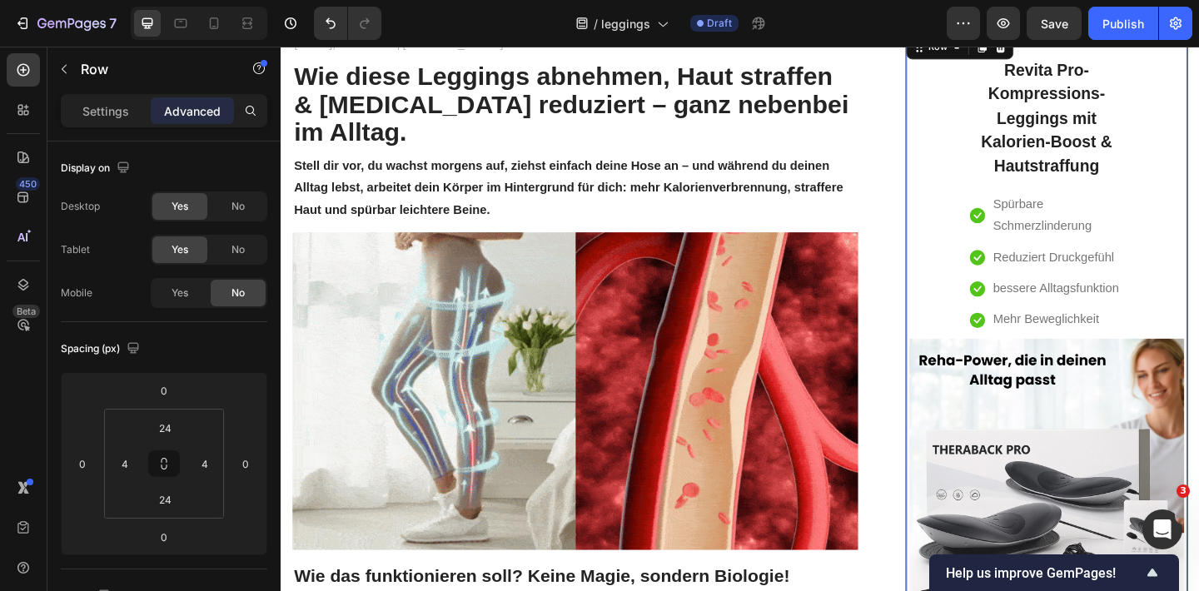
click at [986, 134] on div "Revita Pro- Kompressions-Leggings mit Kalorien-Boost & Hautstraffung Heading Ic…" at bounding box center [1113, 404] width 299 height 707
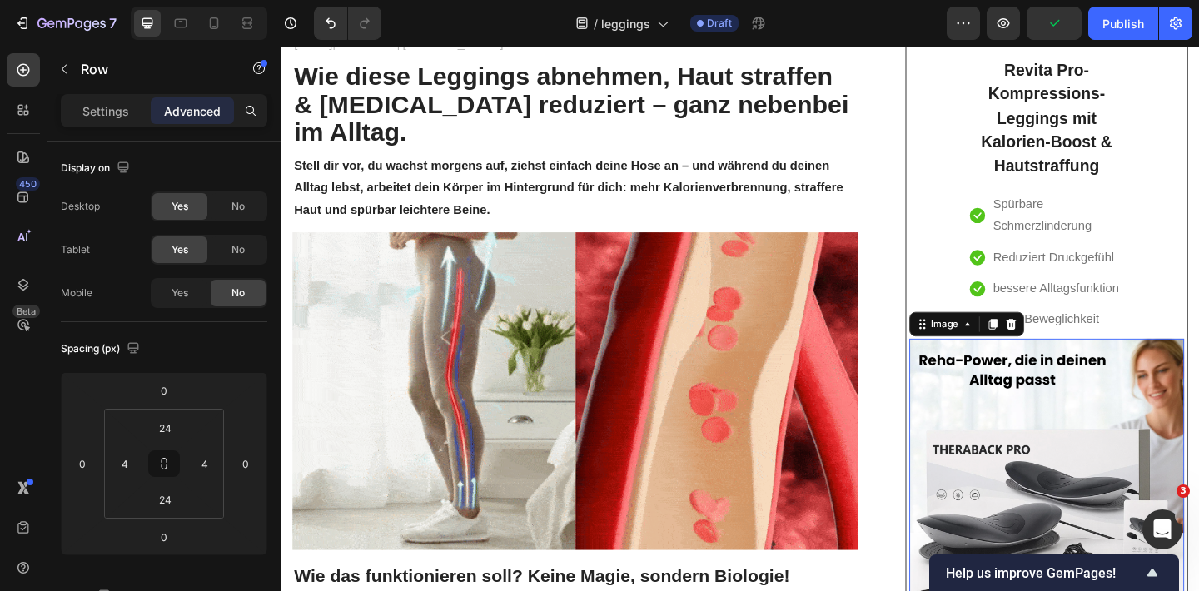
click at [1022, 509] on img at bounding box center [1113, 514] width 299 height 299
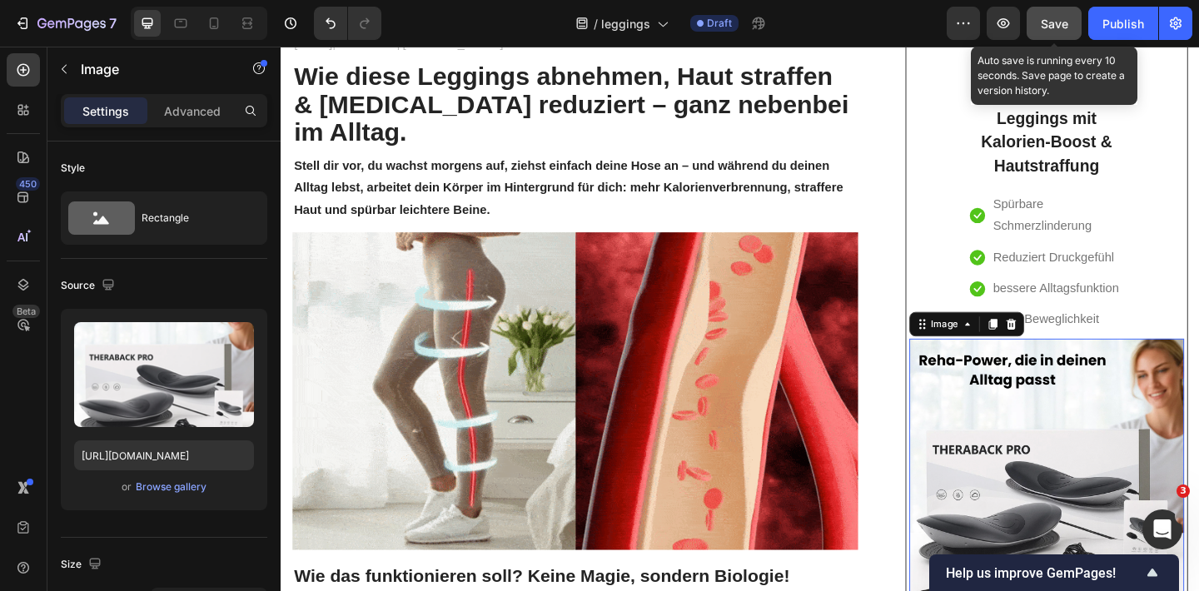
click at [1050, 28] on span "Save" at bounding box center [1053, 24] width 27 height 14
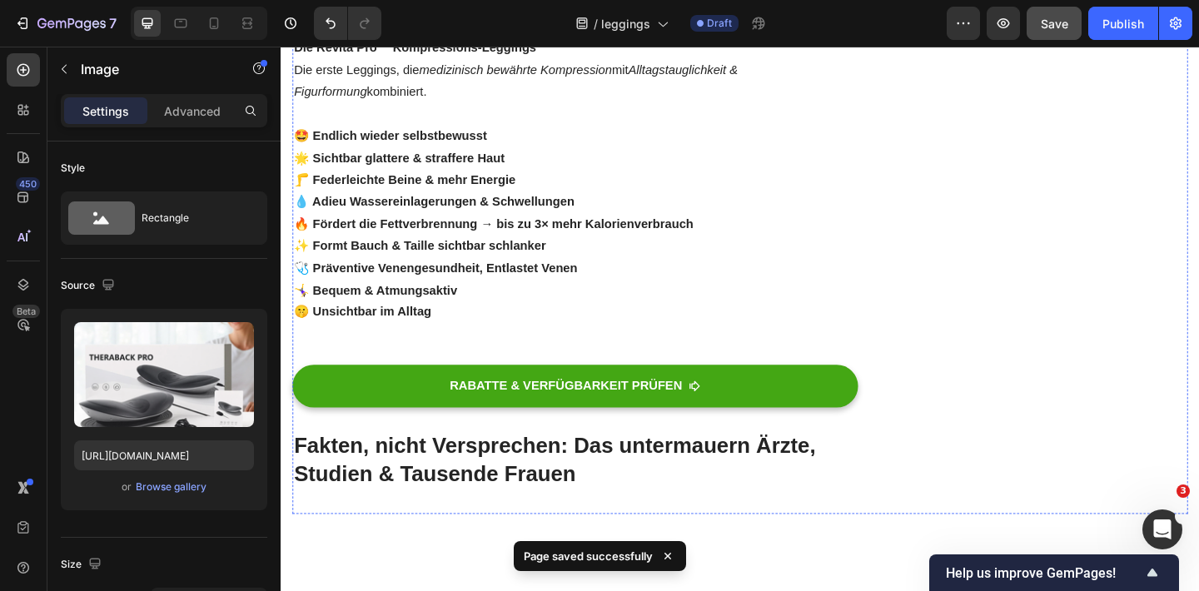
scroll to position [1910, 0]
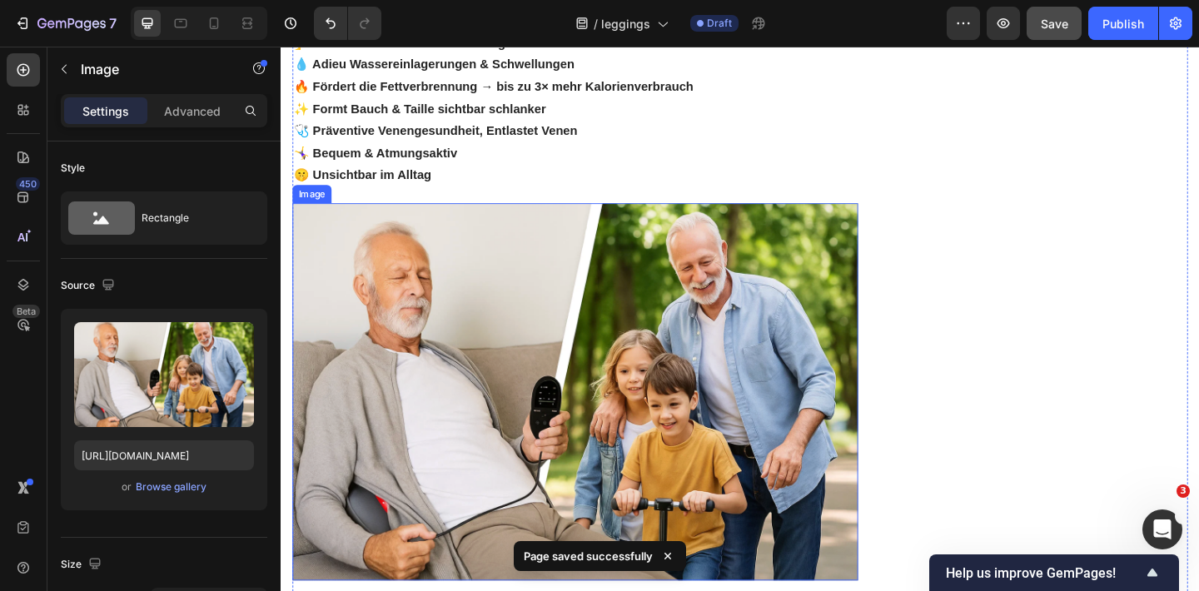
click at [672, 346] on img at bounding box center [600, 422] width 615 height 410
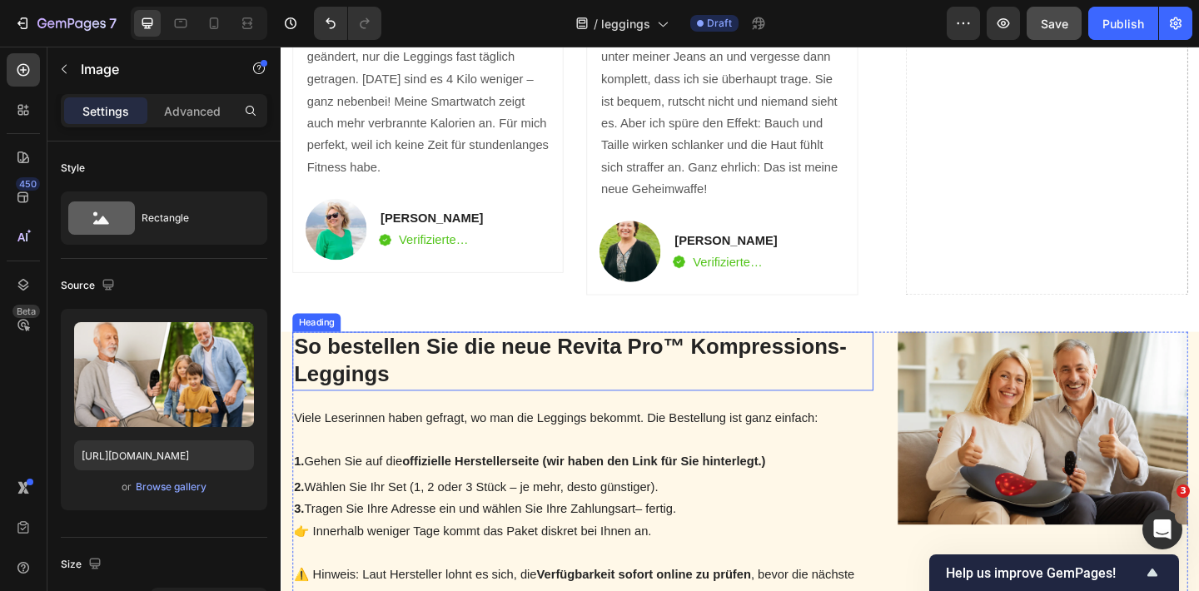
scroll to position [3421, 0]
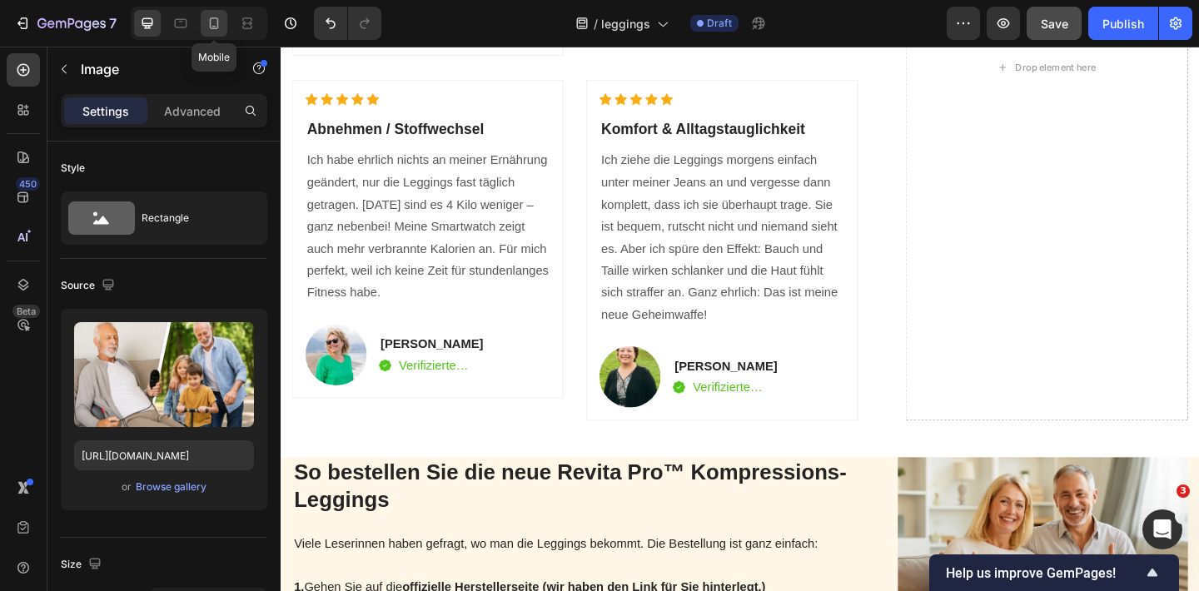
click at [213, 19] on icon at bounding box center [214, 23] width 17 height 17
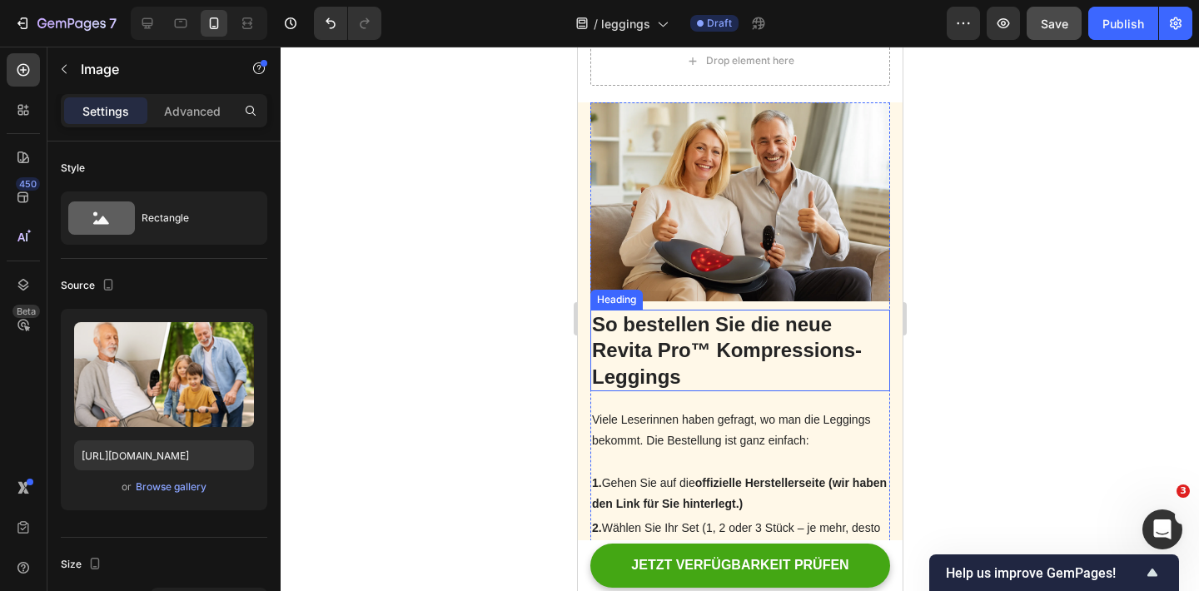
scroll to position [4379, 0]
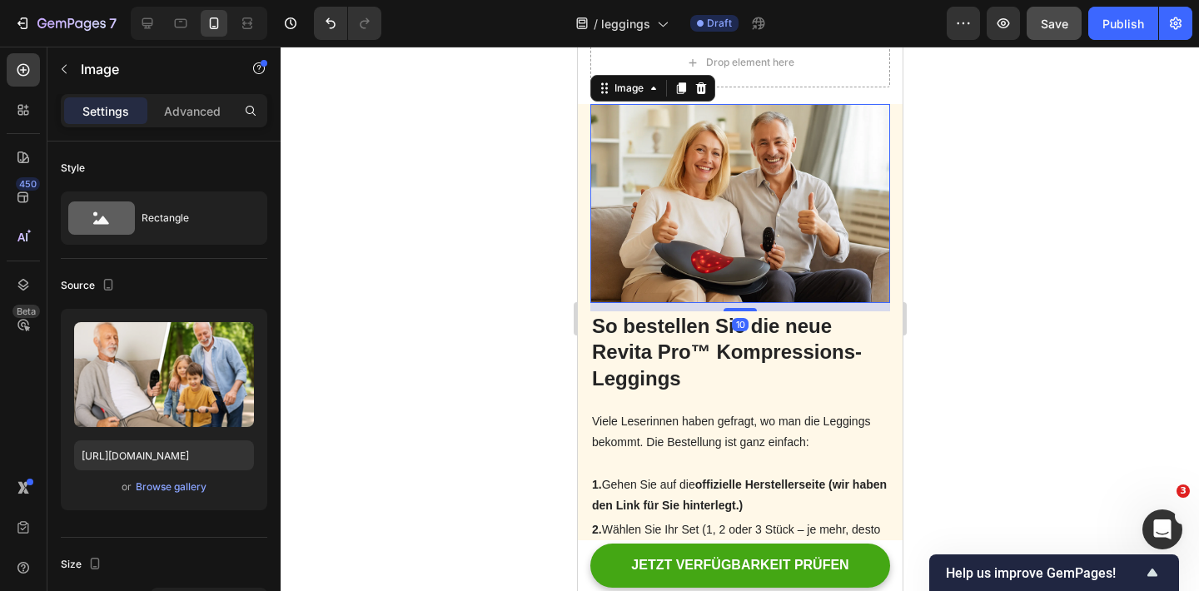
click at [756, 217] on img at bounding box center [739, 203] width 300 height 199
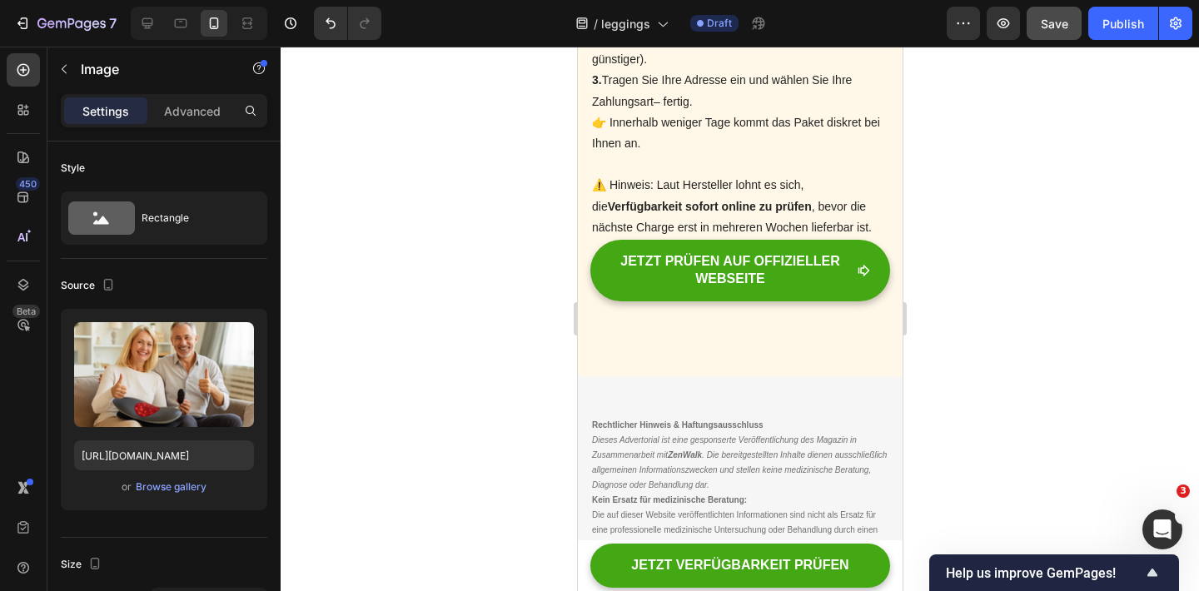
scroll to position [4874, 0]
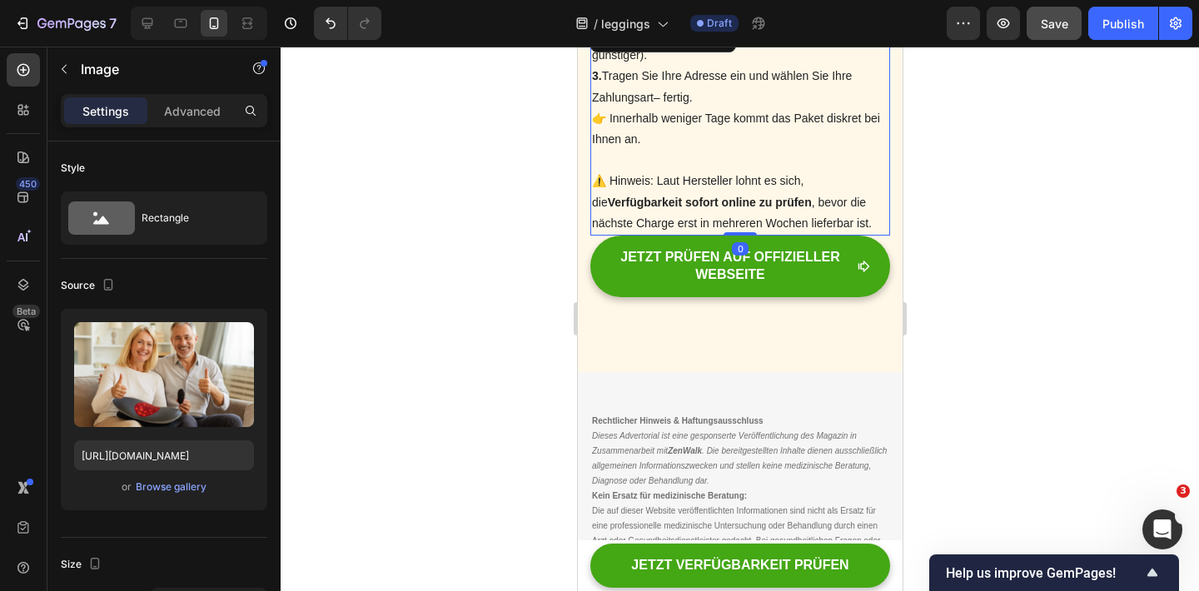
click at [688, 210] on p "⚠️ Hinweis: Laut Hersteller lohnt es sich, die Verfügbarkeit sofort online zu p…" at bounding box center [739, 202] width 296 height 63
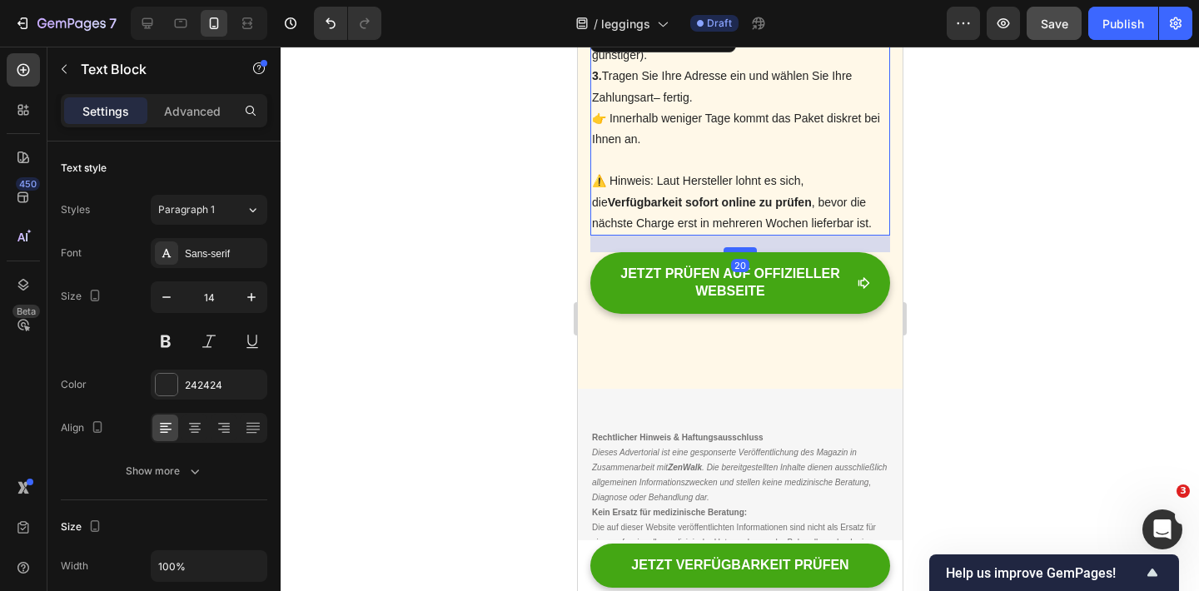
drag, startPoint x: 731, startPoint y: 232, endPoint x: 737, endPoint y: 249, distance: 17.6
click at [737, 249] on div at bounding box center [738, 249] width 33 height 5
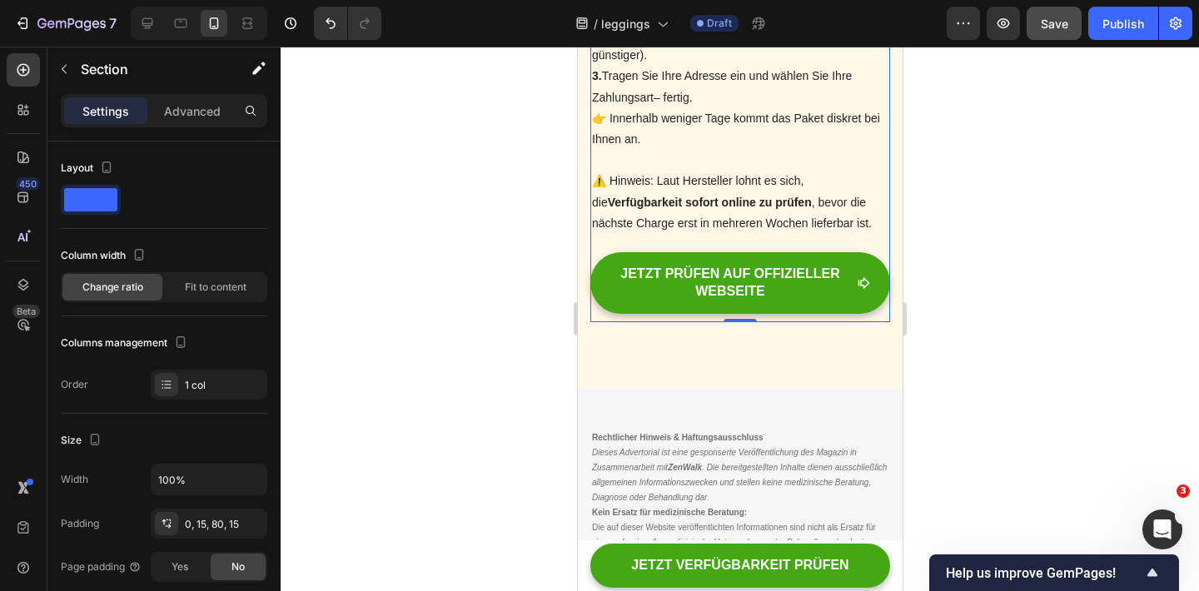
click at [592, 315] on div "JETZT PRÜFEN AUF OFFIZIELLER WEBSEITE Button" at bounding box center [739, 287] width 300 height 70
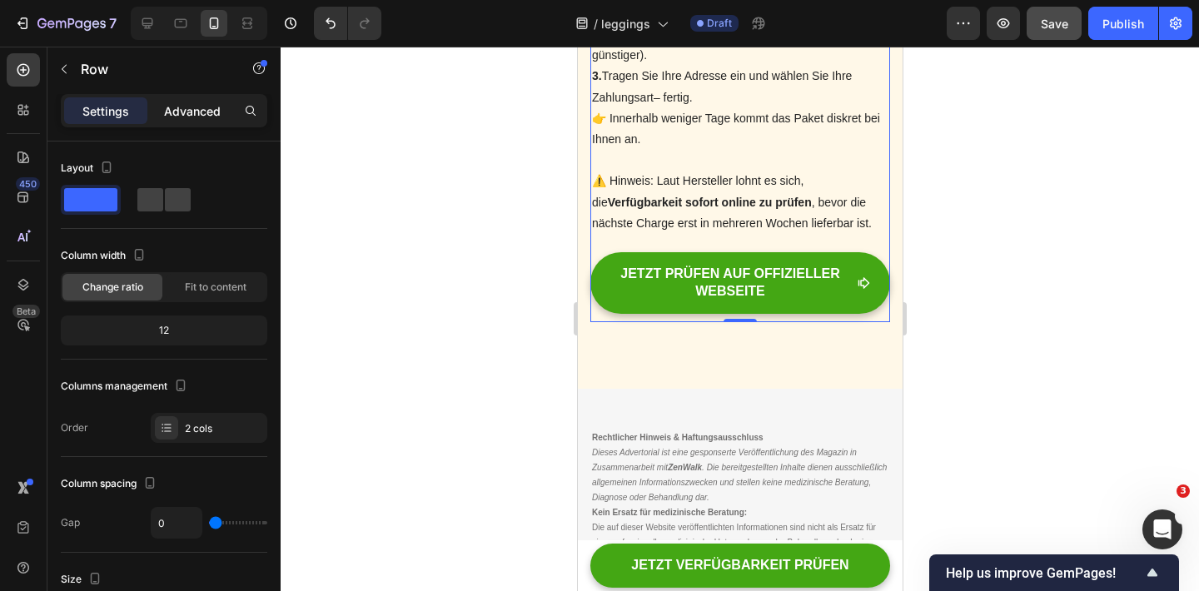
click at [177, 115] on p "Advanced" at bounding box center [192, 110] width 57 height 17
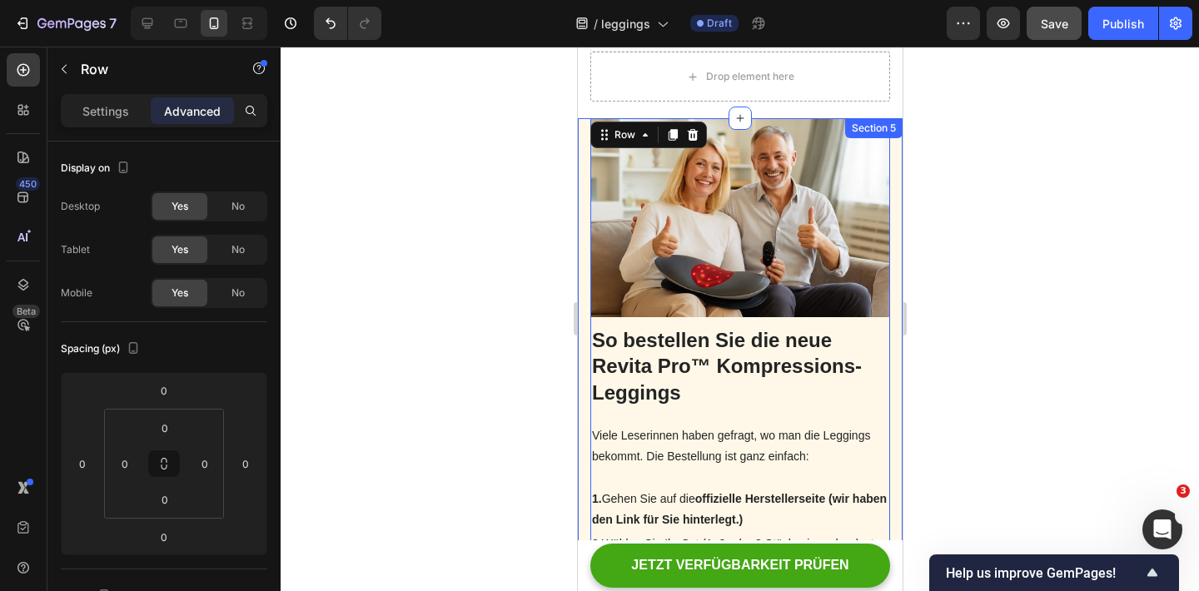
scroll to position [4355, 0]
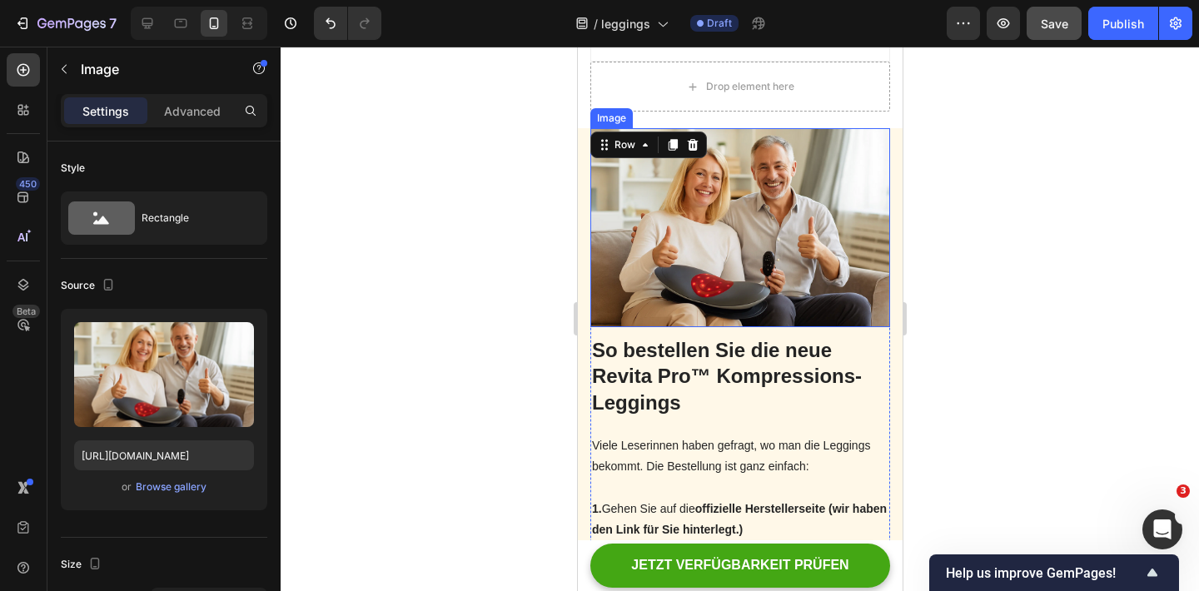
click at [680, 275] on img at bounding box center [739, 227] width 300 height 199
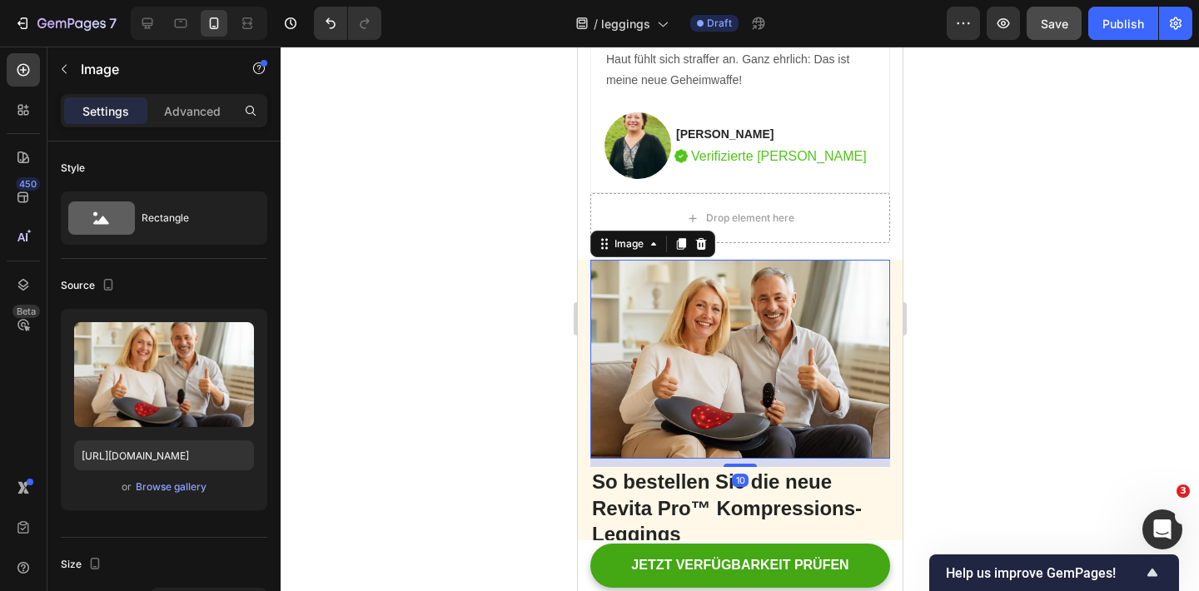
scroll to position [4108, 0]
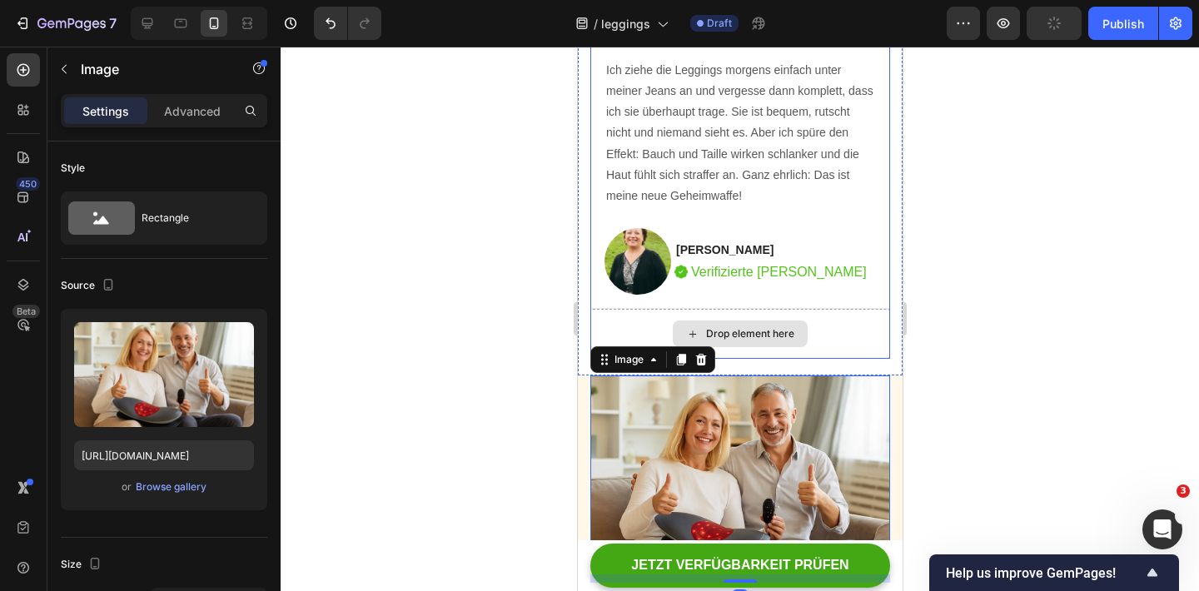
click at [711, 320] on div "Drop element here" at bounding box center [739, 334] width 300 height 50
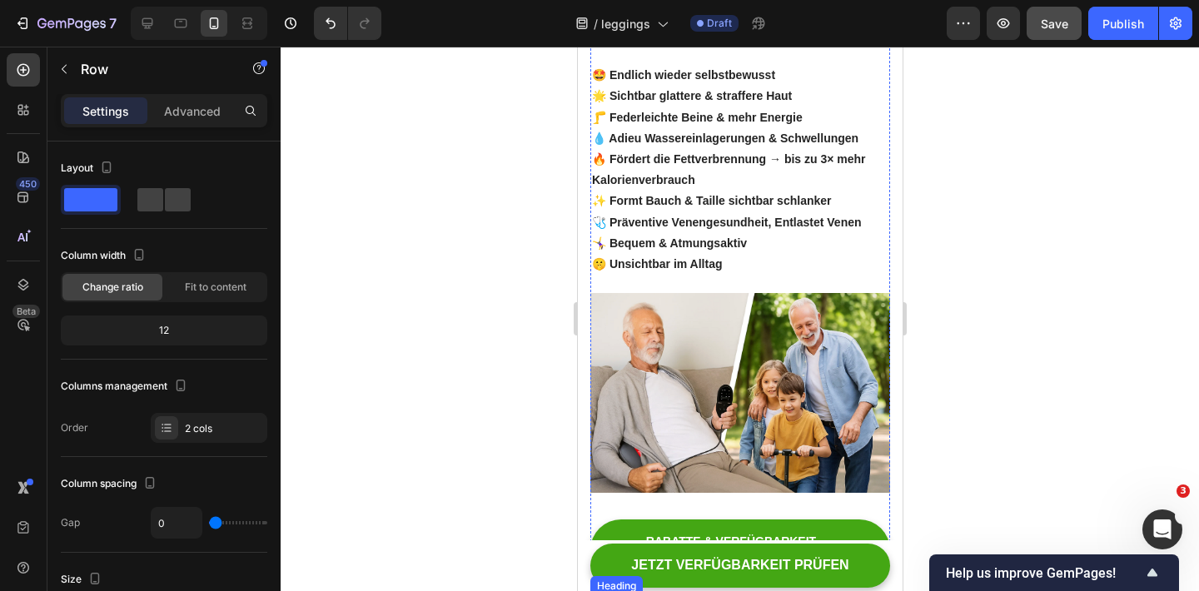
scroll to position [1588, 0]
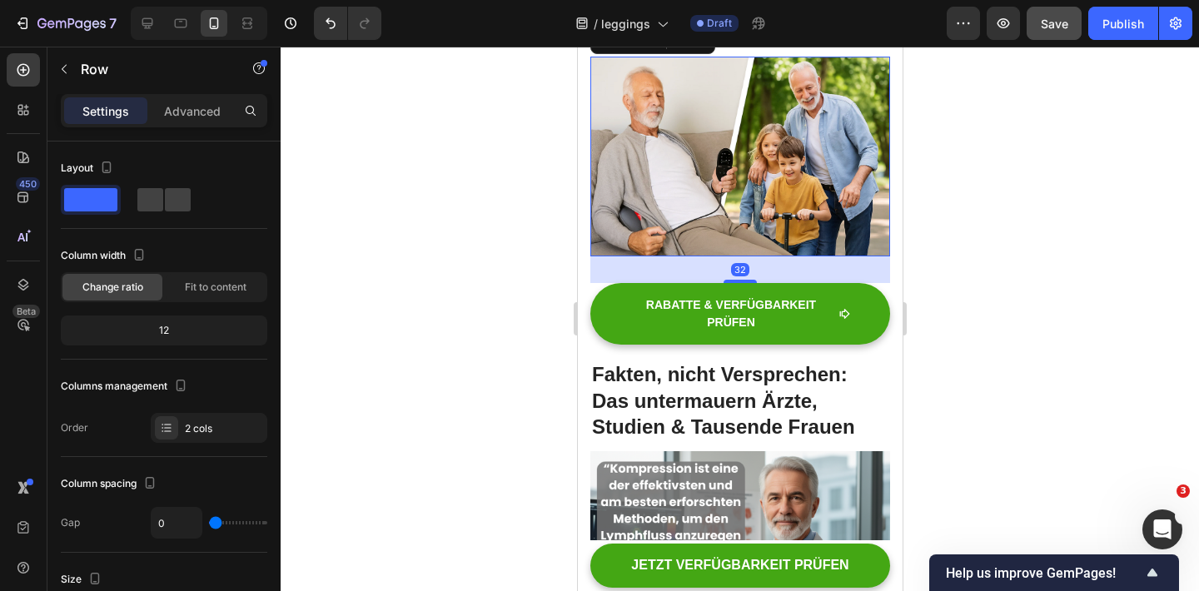
click at [729, 256] on img at bounding box center [739, 157] width 300 height 200
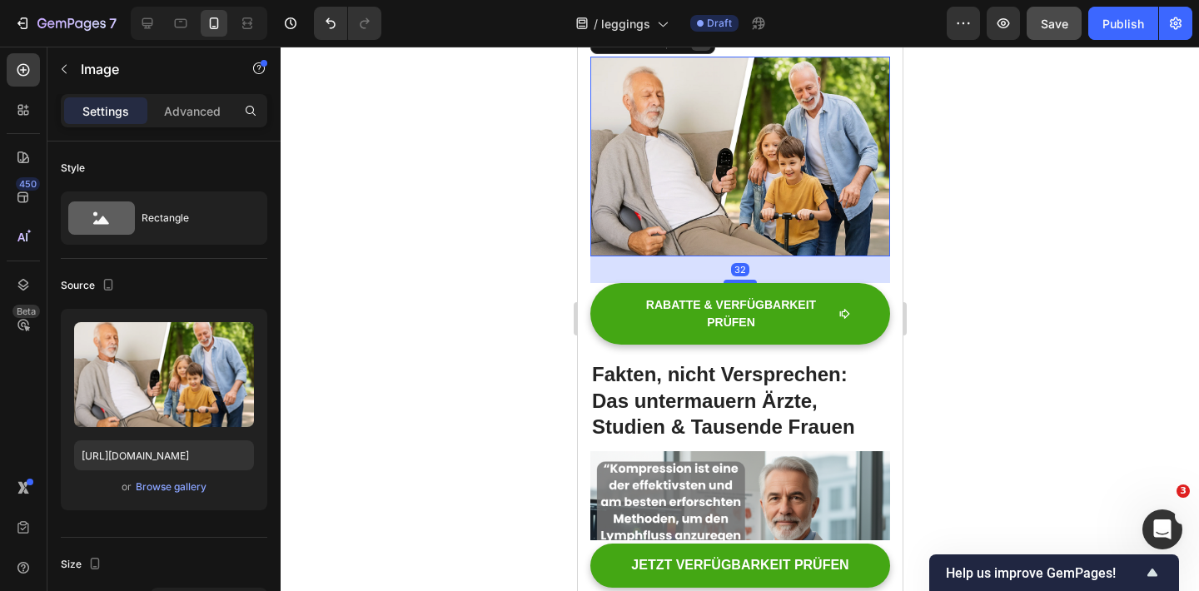
click at [702, 47] on icon at bounding box center [699, 40] width 13 height 13
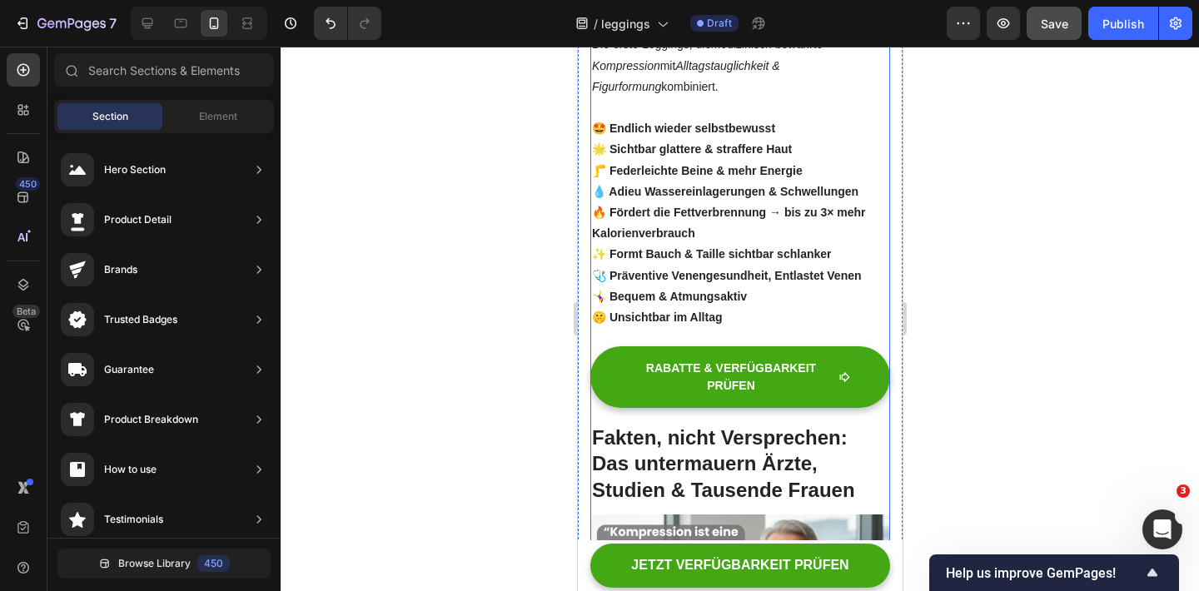
scroll to position [1303, 0]
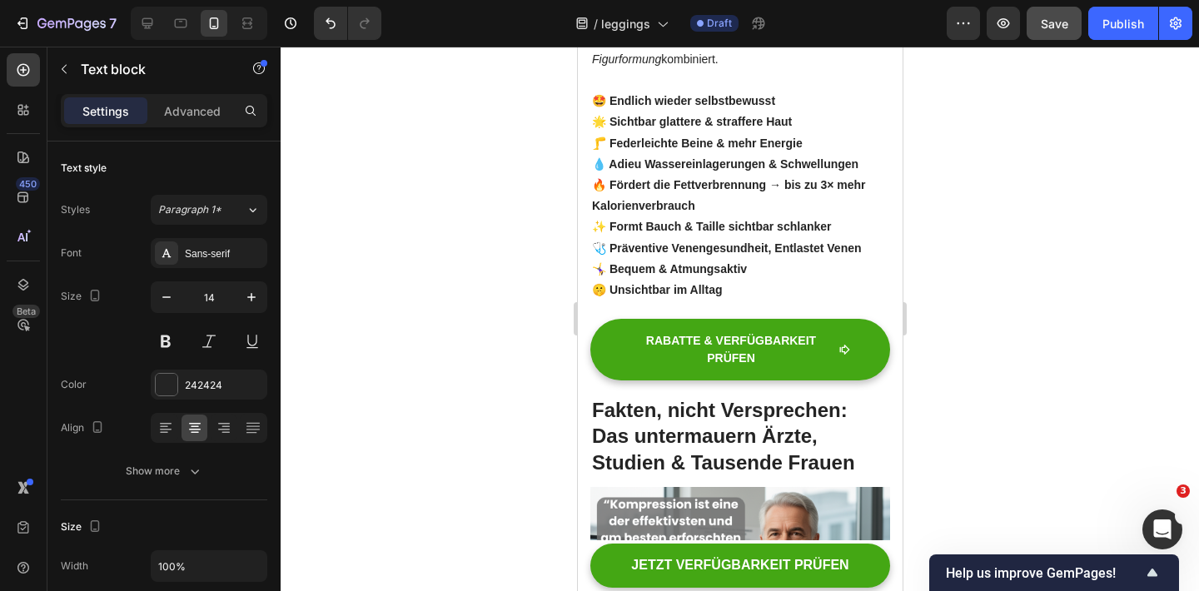
drag, startPoint x: 737, startPoint y: 291, endPoint x: 731, endPoint y: 268, distance: 24.0
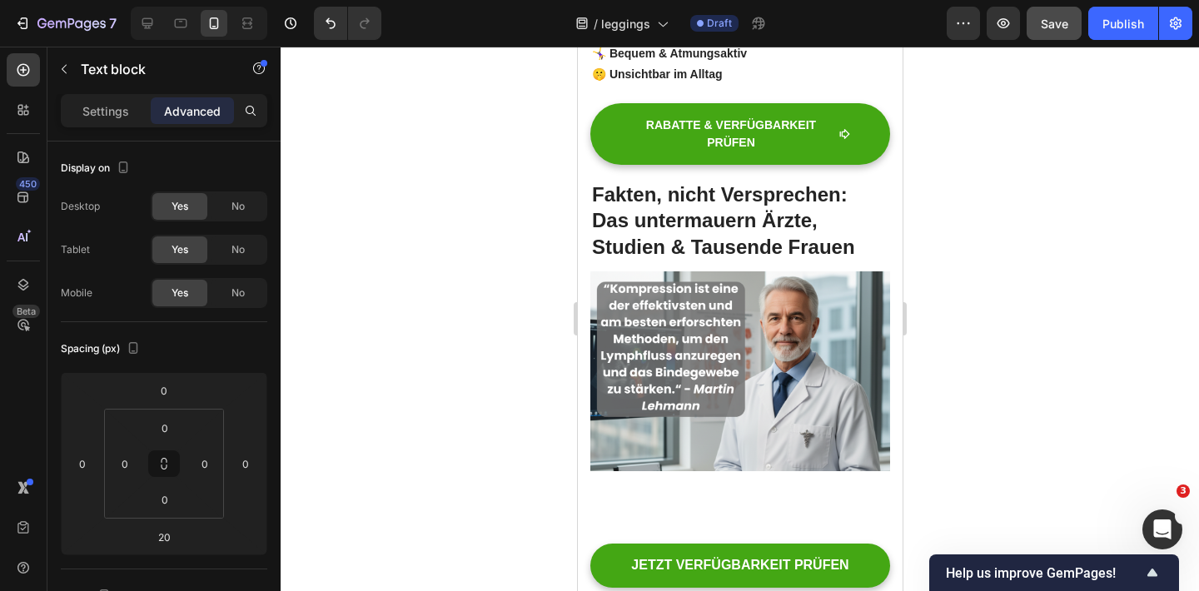
scroll to position [1561, 0]
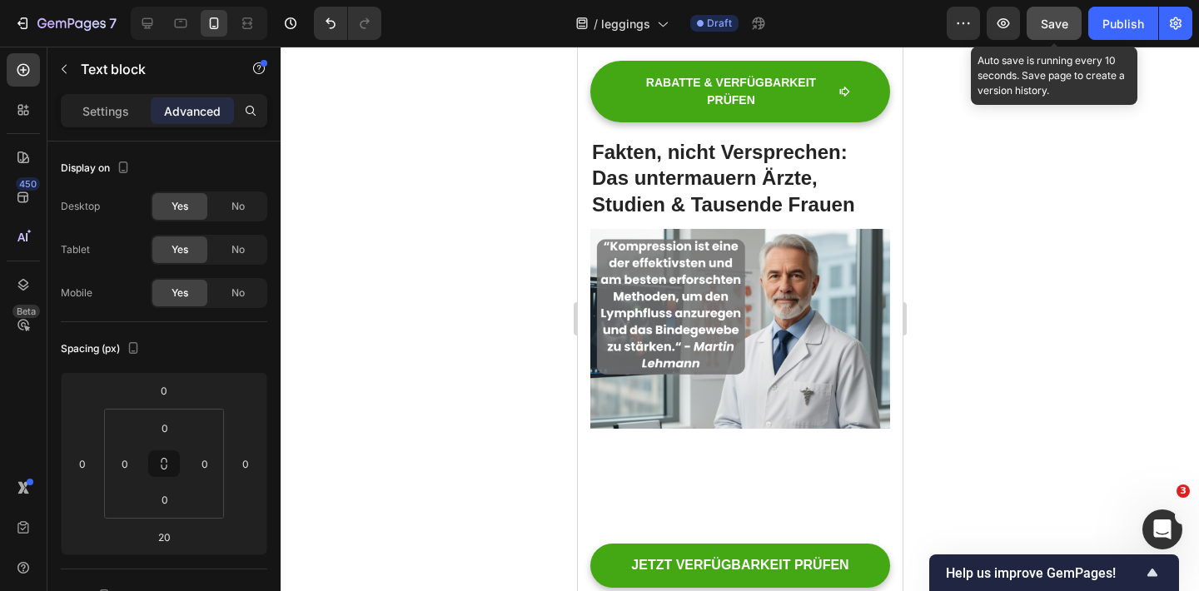
click at [1069, 28] on button "Save" at bounding box center [1053, 23] width 55 height 33
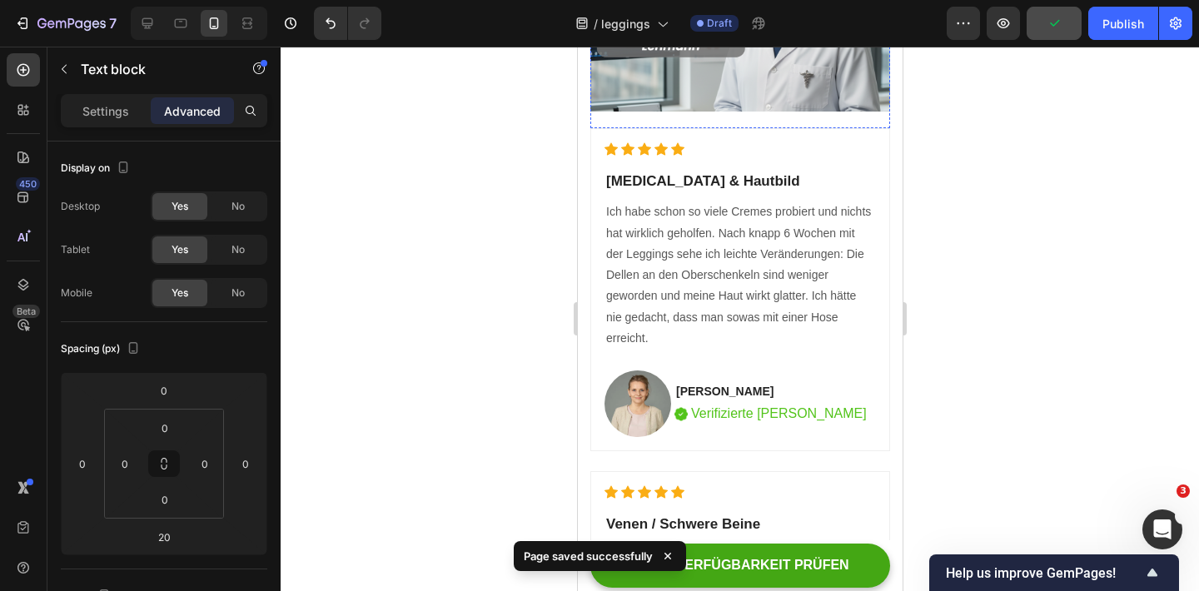
scroll to position [1904, 0]
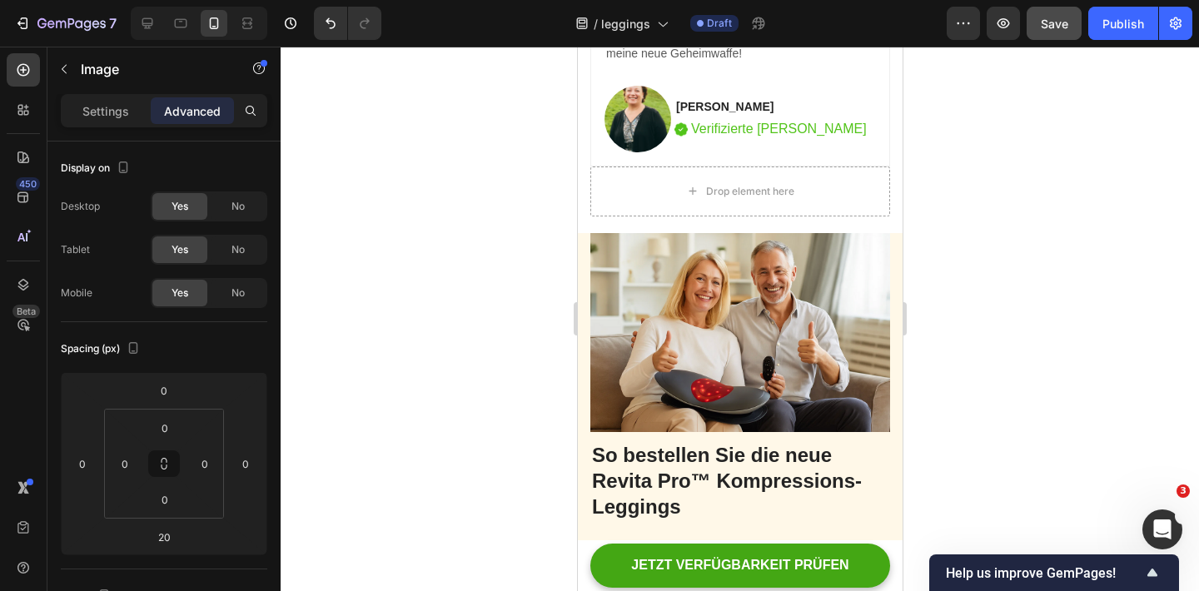
scroll to position [3418, 0]
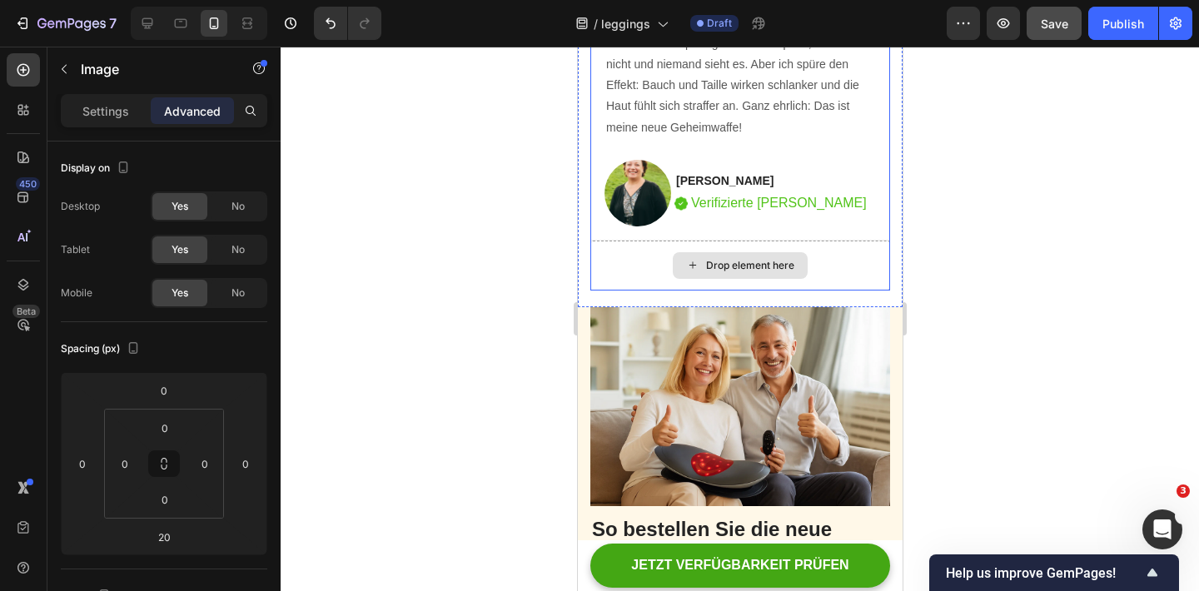
click at [754, 271] on div "Drop element here" at bounding box center [749, 265] width 88 height 13
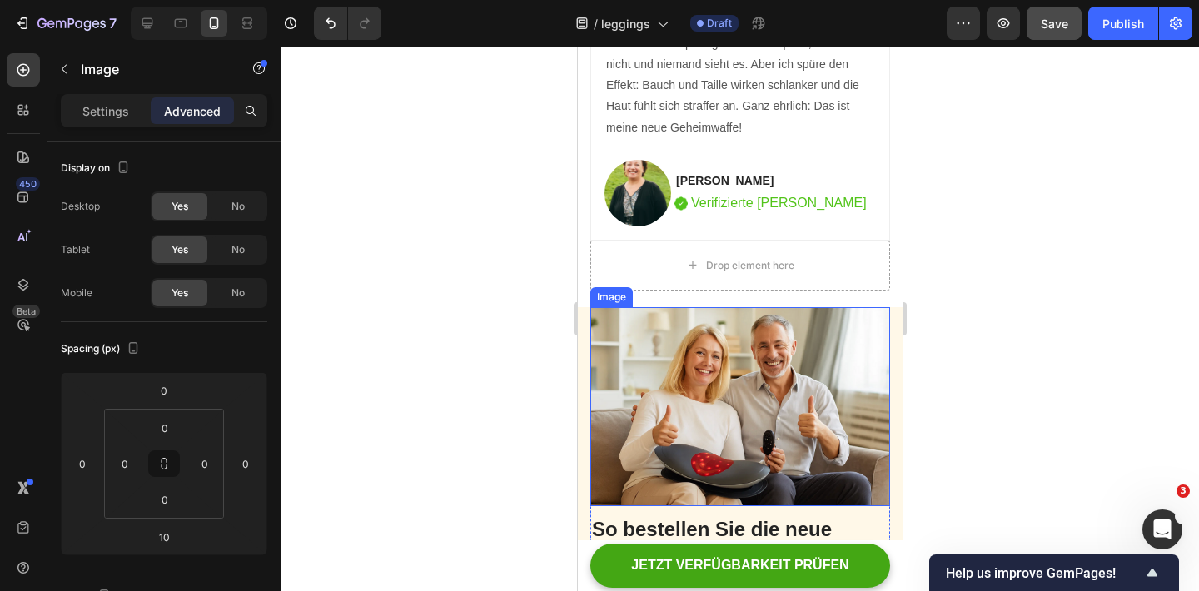
click at [732, 390] on img at bounding box center [739, 406] width 300 height 199
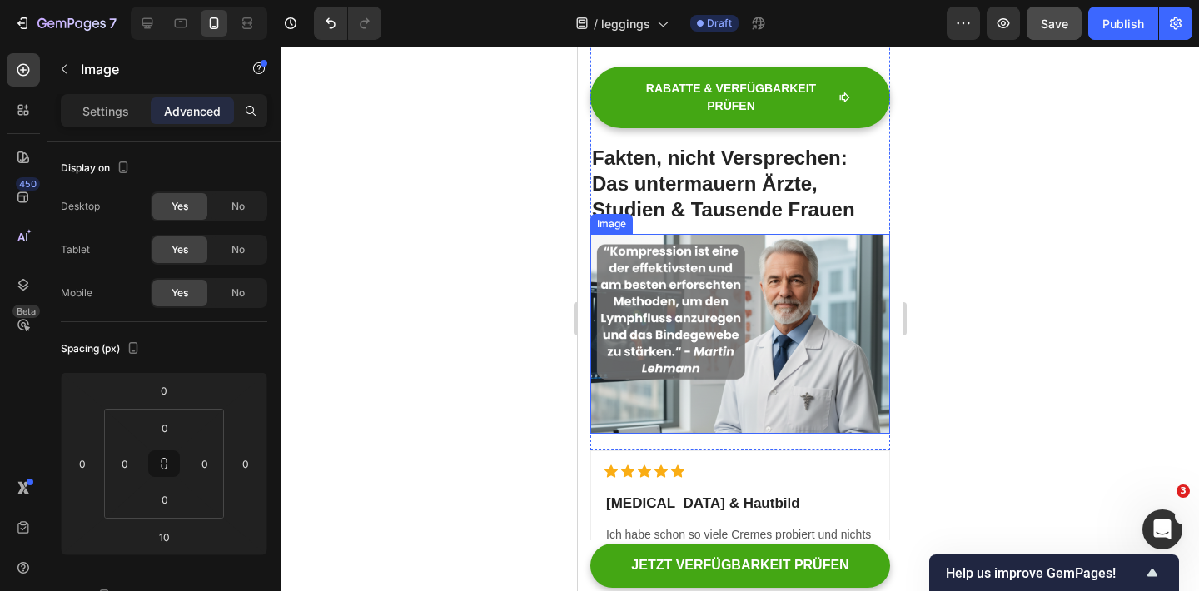
scroll to position [1921, 0]
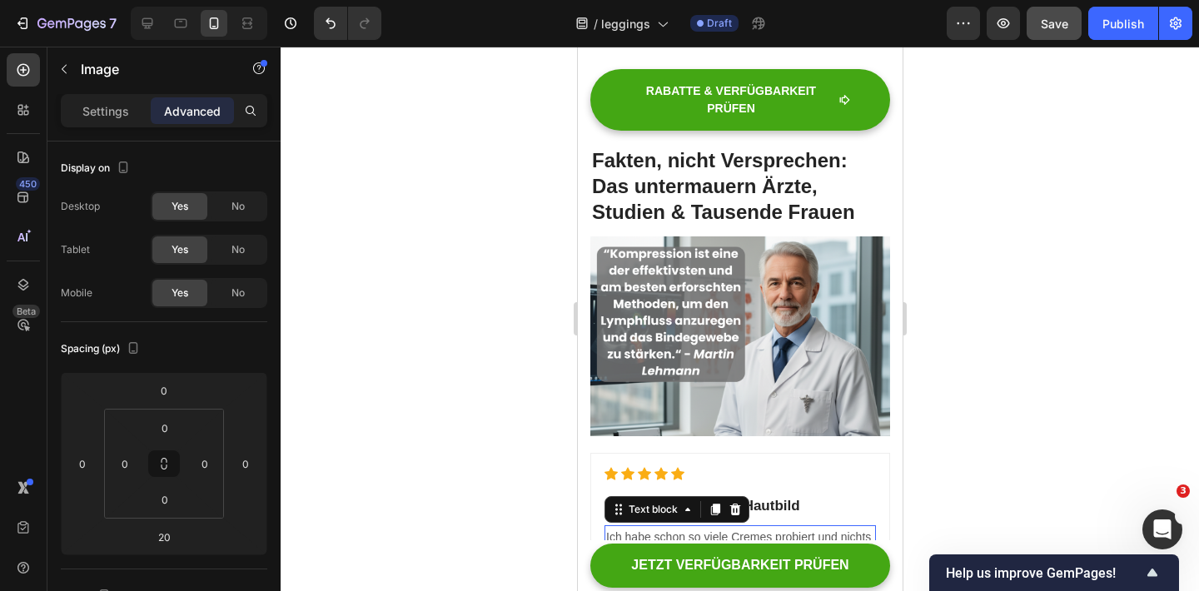
click at [703, 527] on p "Ich habe schon so viele Cremes probiert und nichts hat wirklich geholfen. Nach …" at bounding box center [739, 600] width 268 height 146
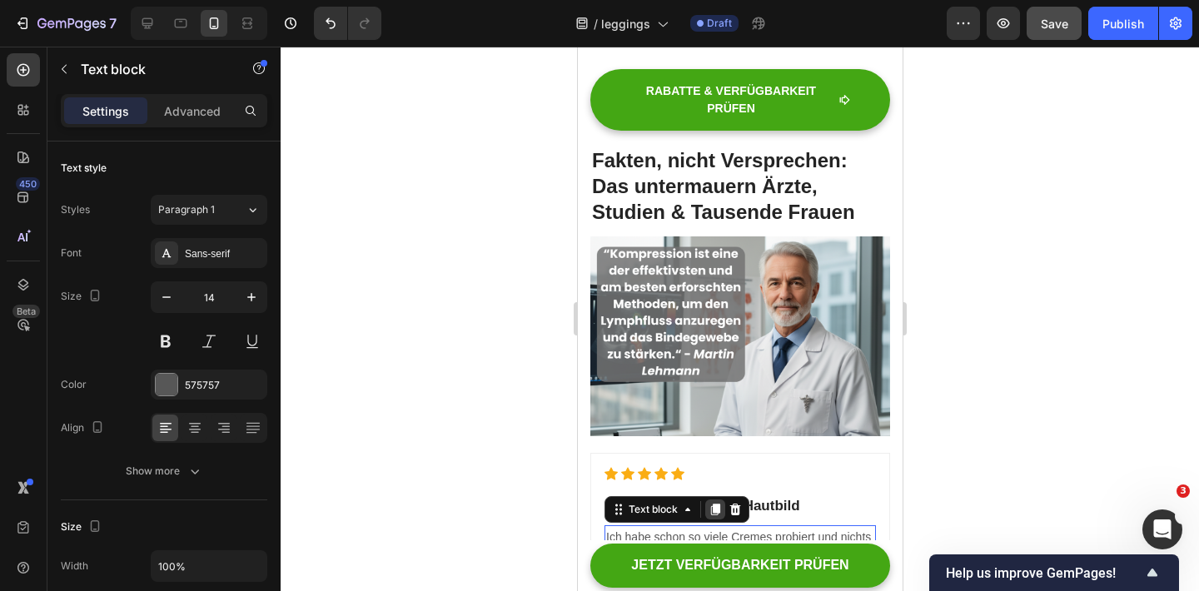
click at [714, 504] on icon at bounding box center [714, 510] width 9 height 12
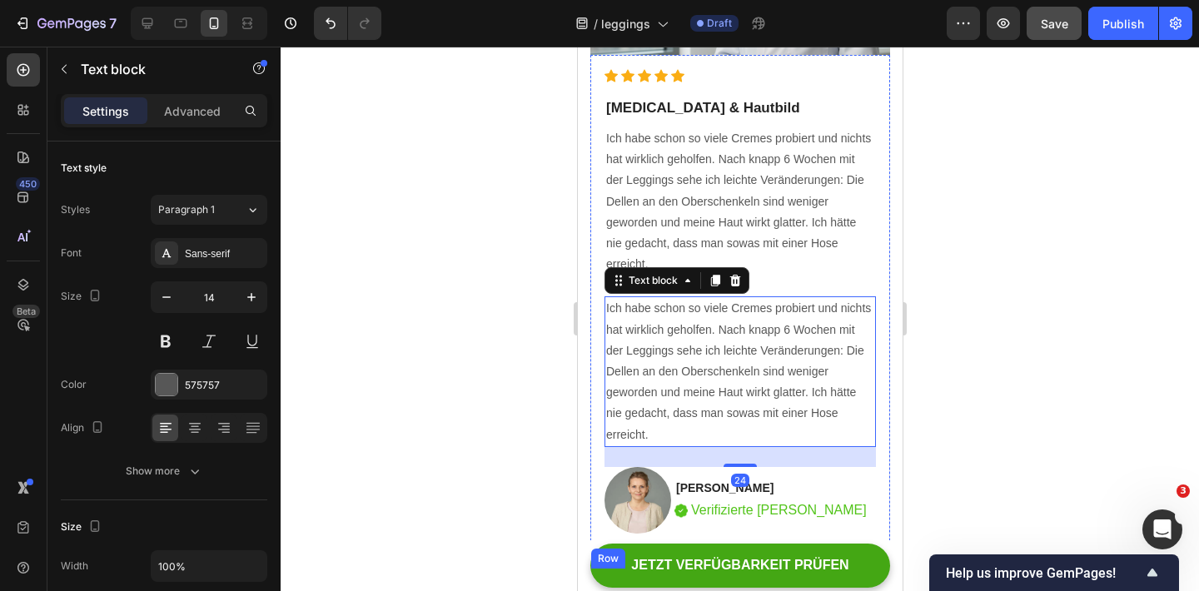
scroll to position [2154, 0]
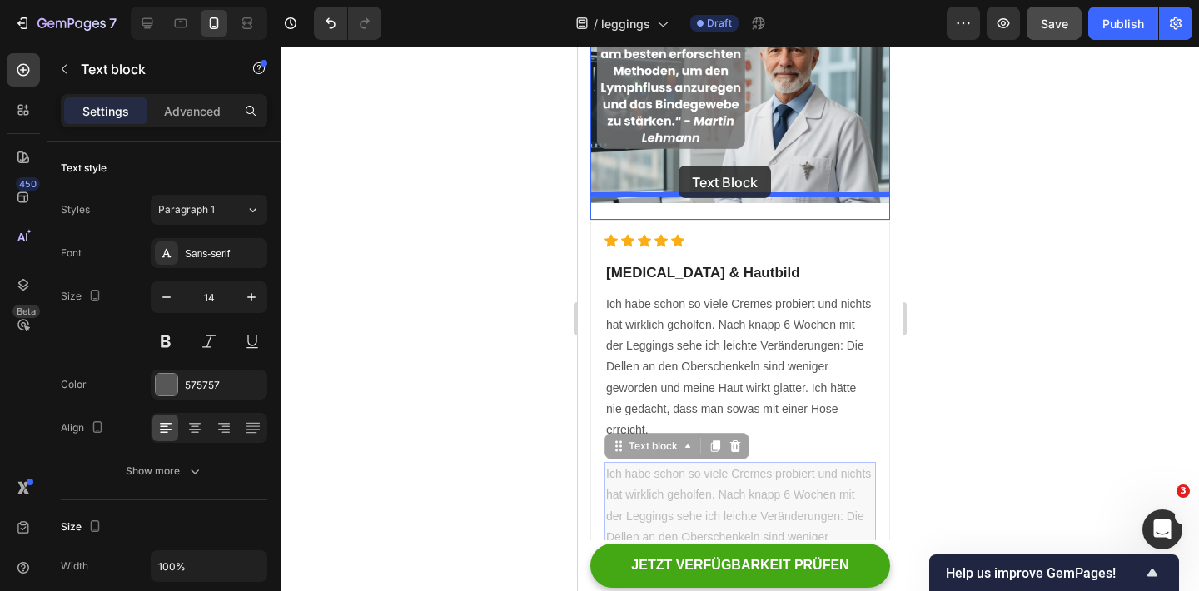
drag, startPoint x: 618, startPoint y: 417, endPoint x: 675, endPoint y: 166, distance: 257.7
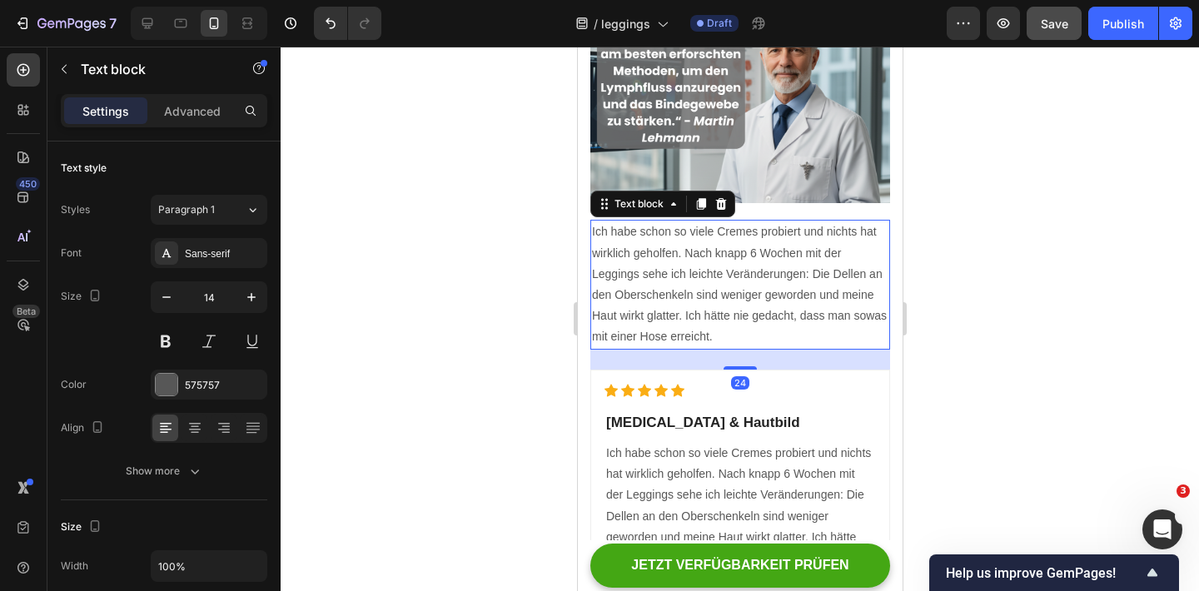
click at [684, 268] on p "Ich habe schon so viele Cremes probiert und nichts hat wirklich geholfen. Nach …" at bounding box center [739, 284] width 296 height 126
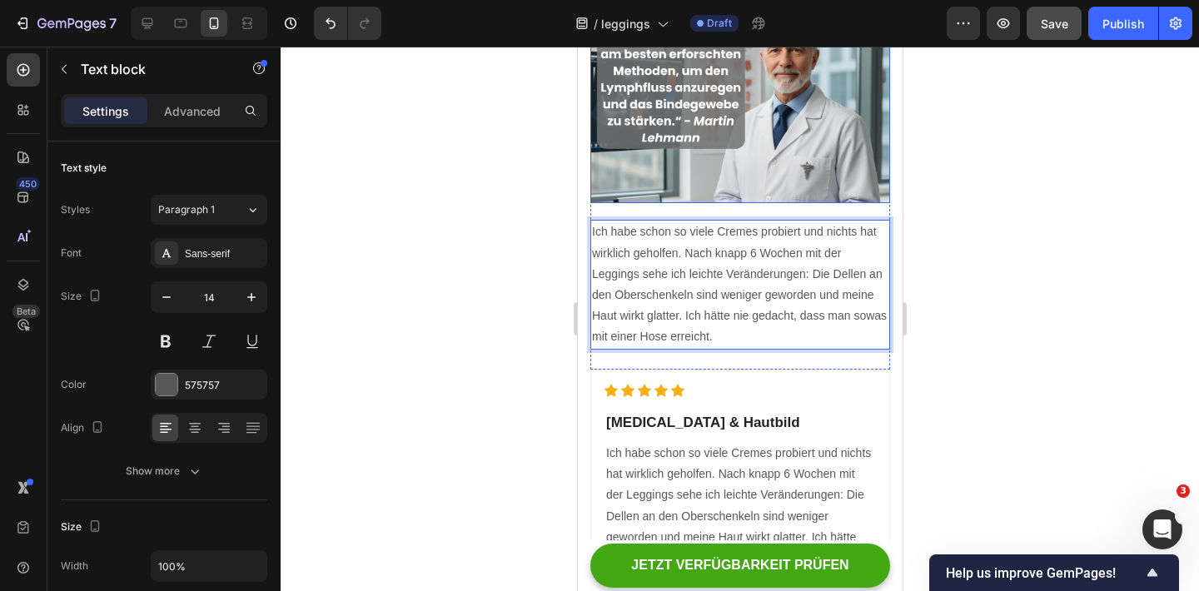
click at [742, 92] on img at bounding box center [739, 103] width 300 height 200
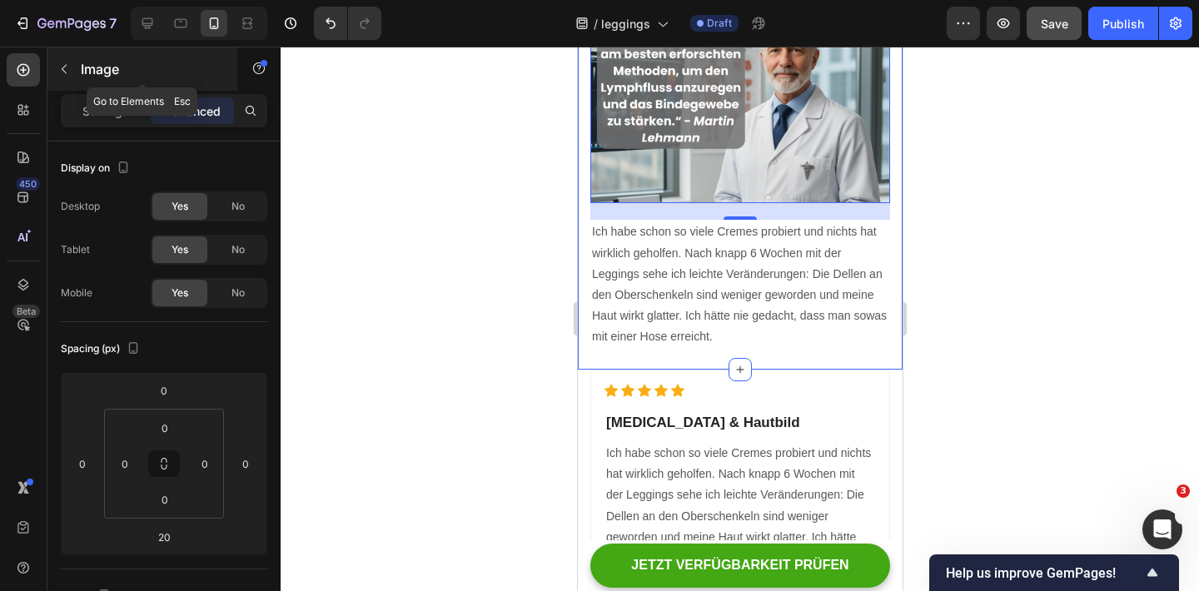
click at [63, 72] on icon "button" at bounding box center [63, 68] width 13 height 13
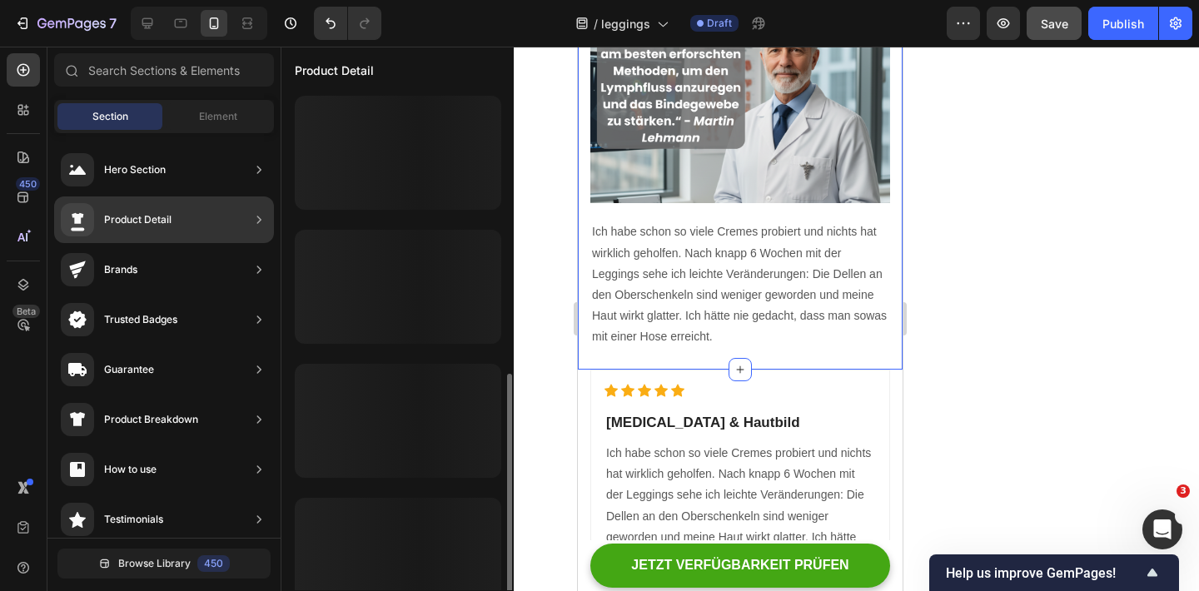
scroll to position [161, 0]
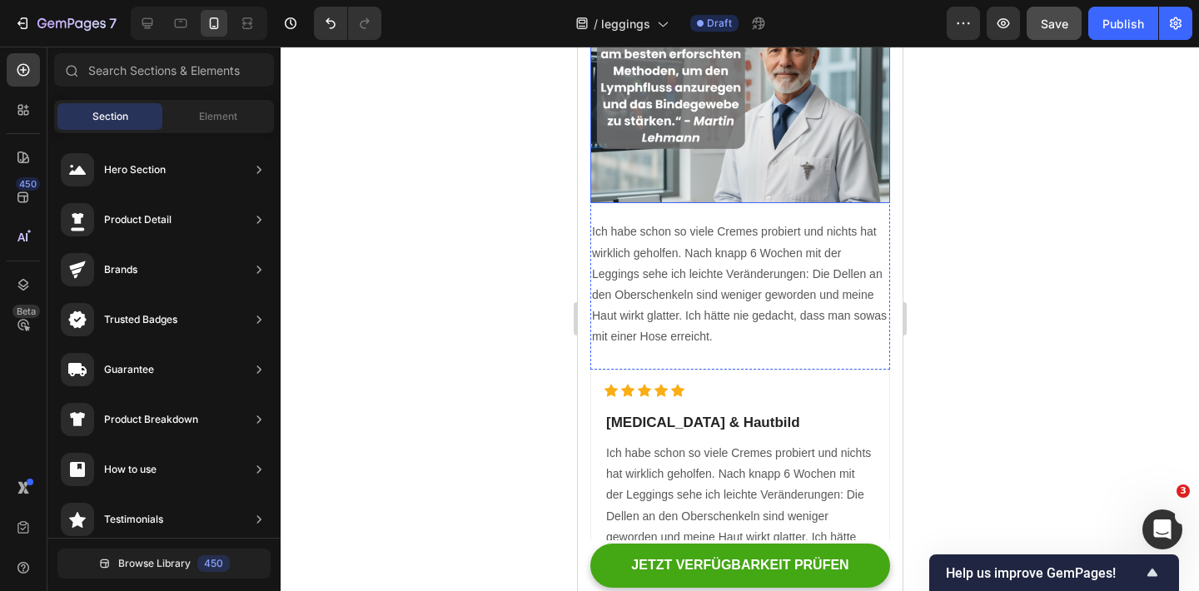
click at [656, 106] on img at bounding box center [739, 103] width 300 height 200
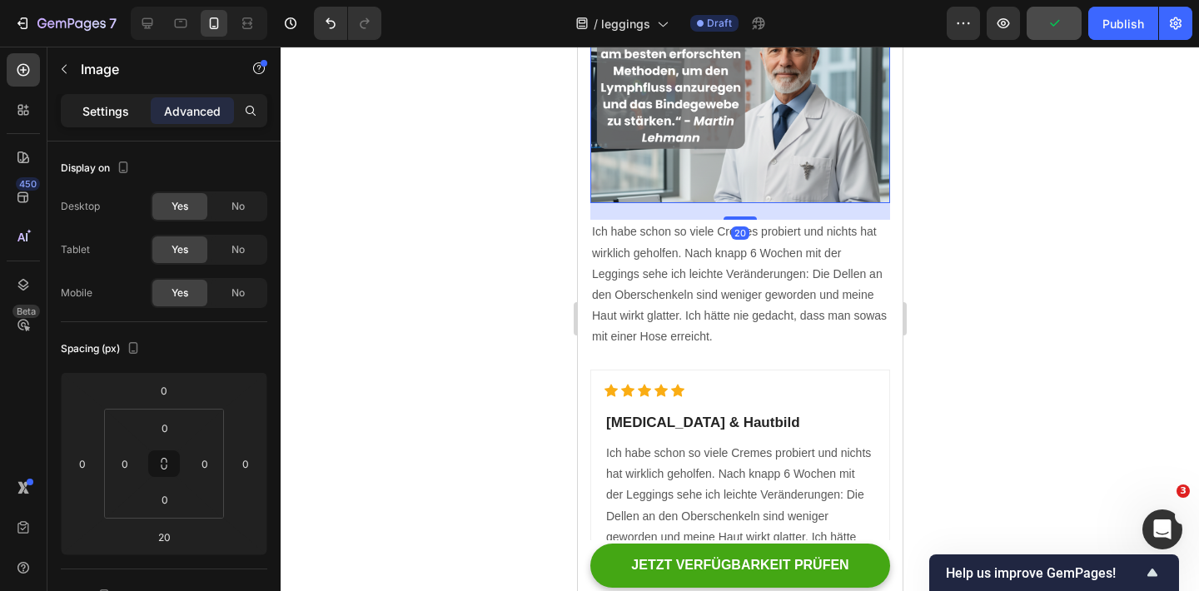
click at [119, 107] on p "Settings" at bounding box center [105, 110] width 47 height 17
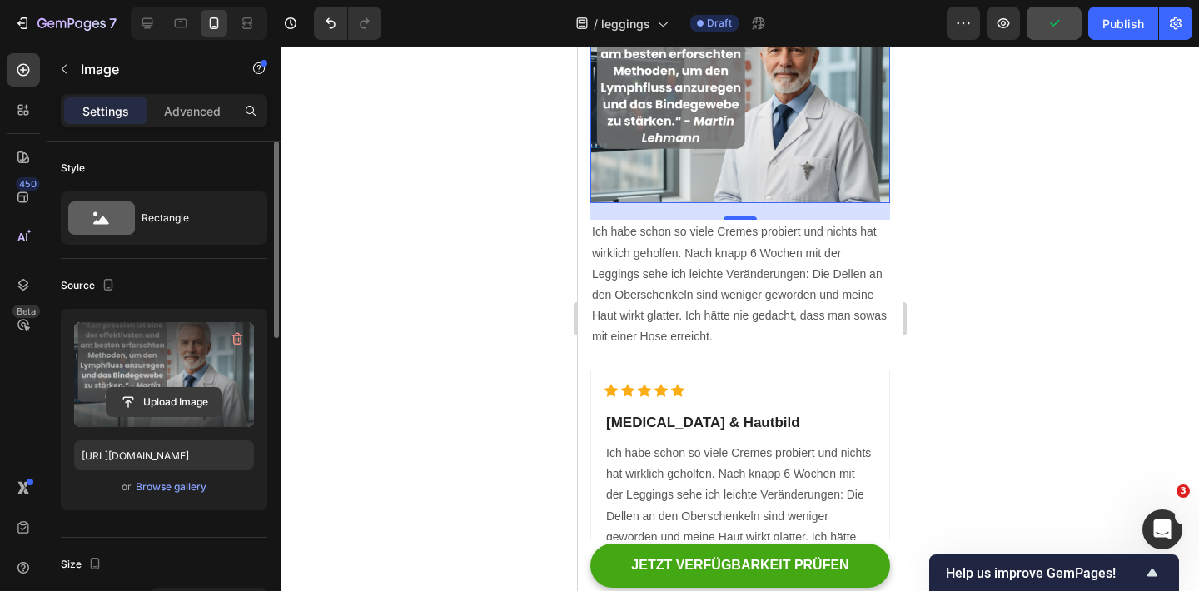
click at [161, 386] on div "Upload Image" at bounding box center [164, 374] width 180 height 105
click at [198, 393] on input "file" at bounding box center [164, 402] width 115 height 28
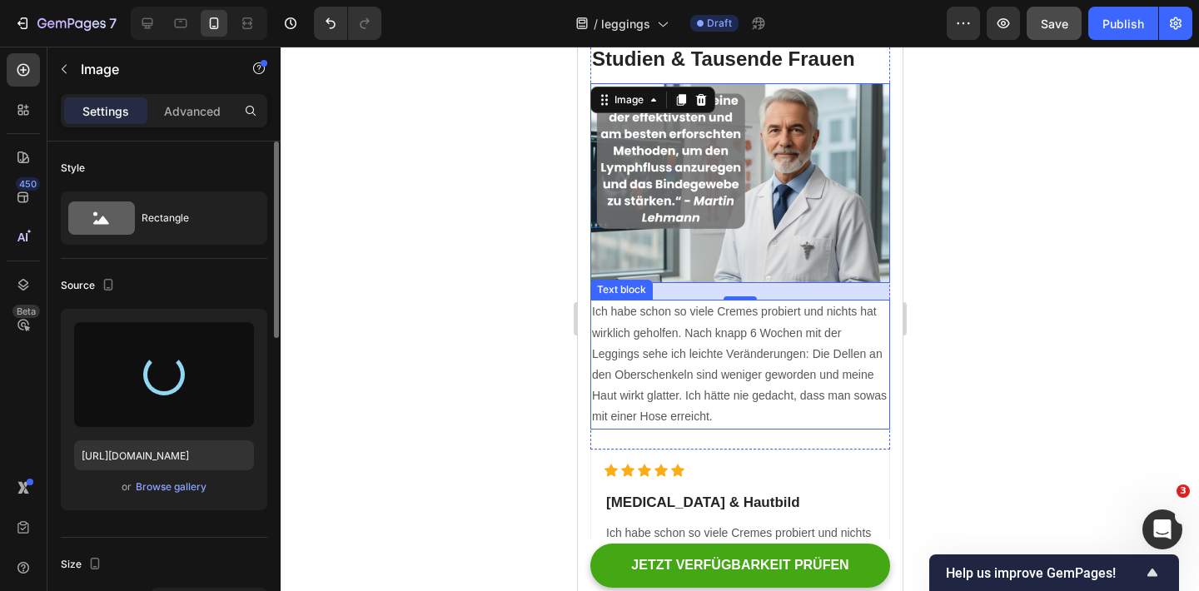
scroll to position [2053, 0]
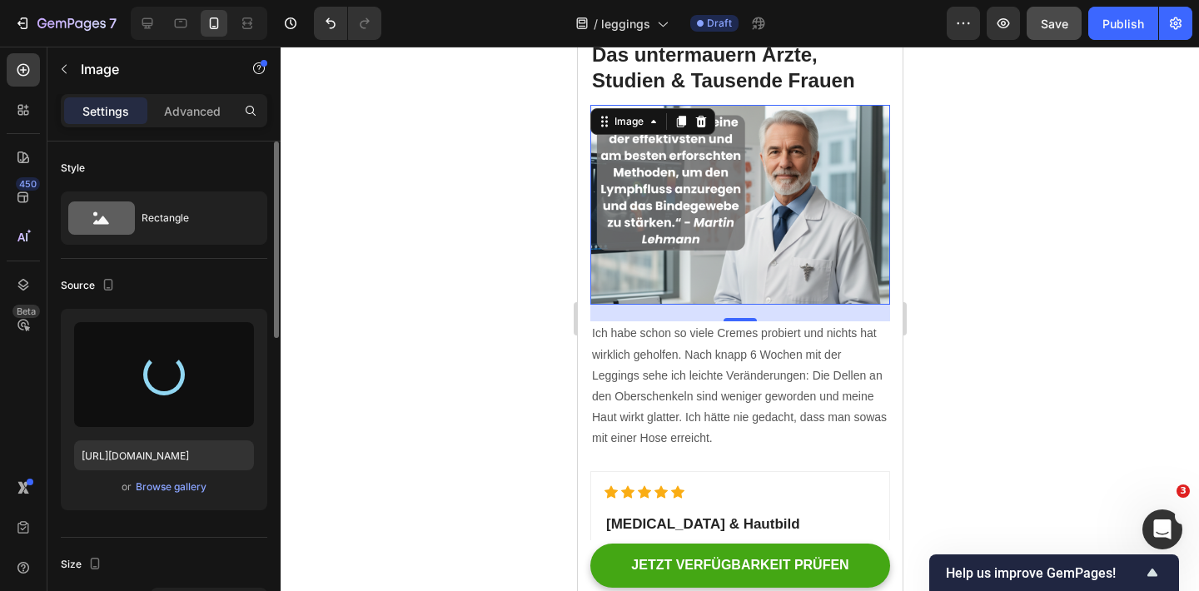
type input "[URL][DOMAIN_NAME]"
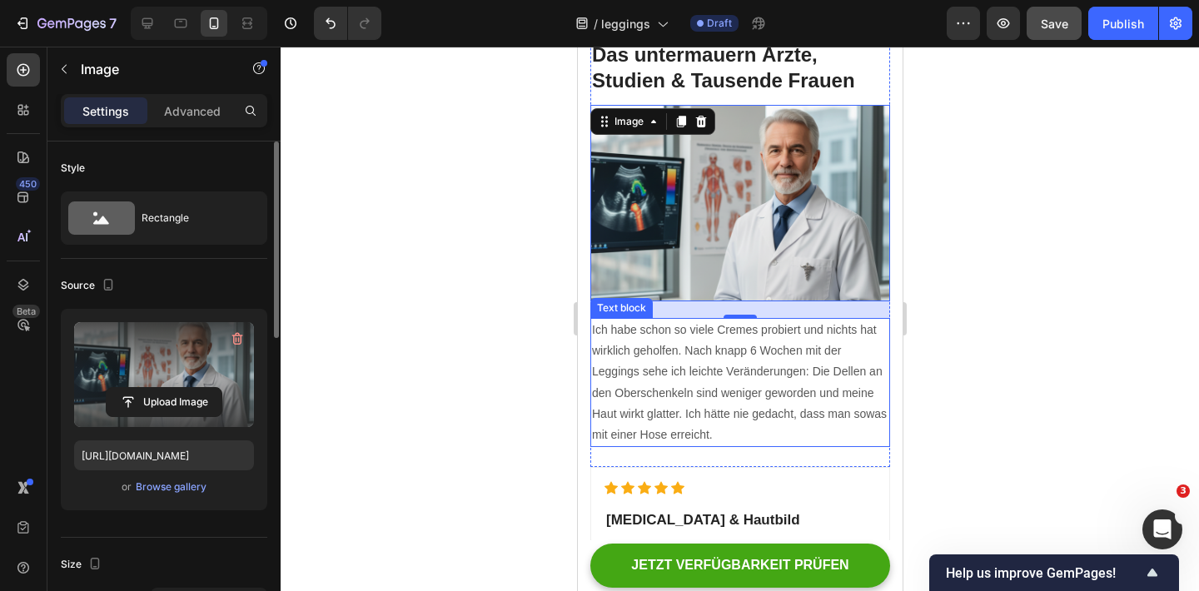
click at [675, 350] on p "Ich habe schon so viele Cremes probiert und nichts hat wirklich geholfen. Nach …" at bounding box center [739, 383] width 296 height 126
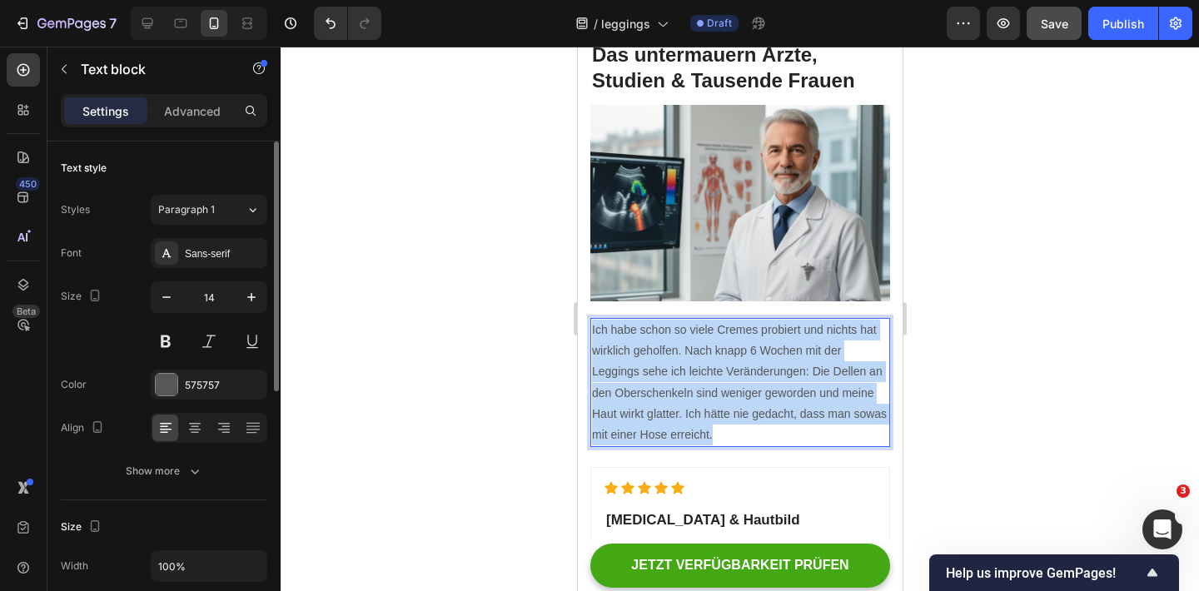
click at [676, 350] on p "Ich habe schon so viele Cremes probiert und nichts hat wirklich geholfen. Nach …" at bounding box center [739, 383] width 296 height 126
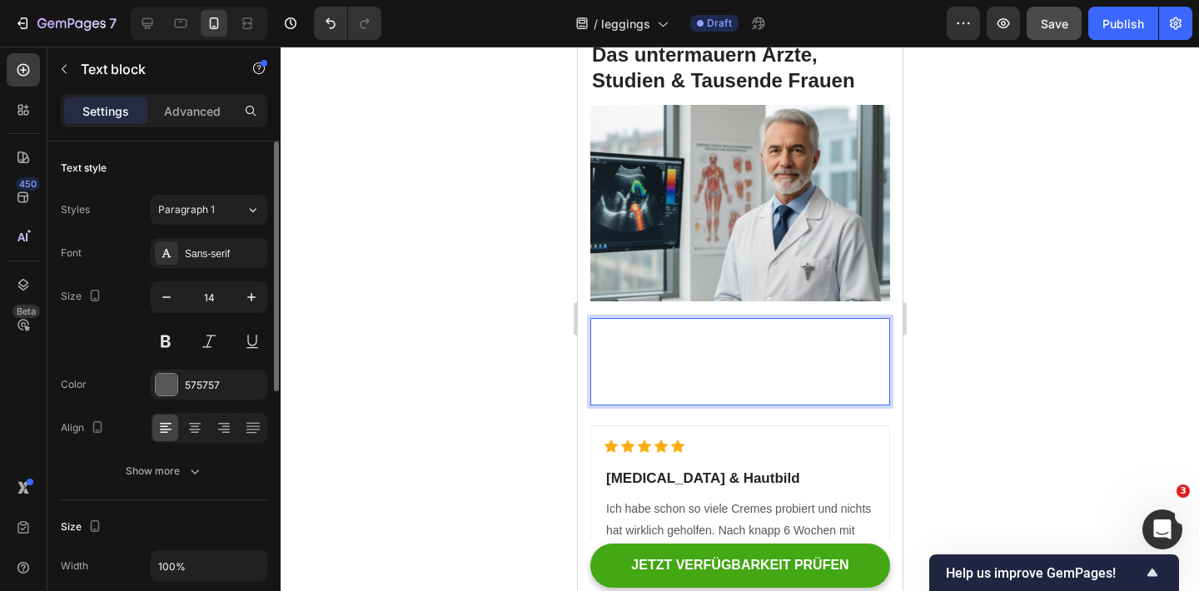
click at [695, 350] on strong "“Kompression ist eine der effektivsten und am besten erforschten Methoden, um d…" at bounding box center [731, 350] width 280 height 55
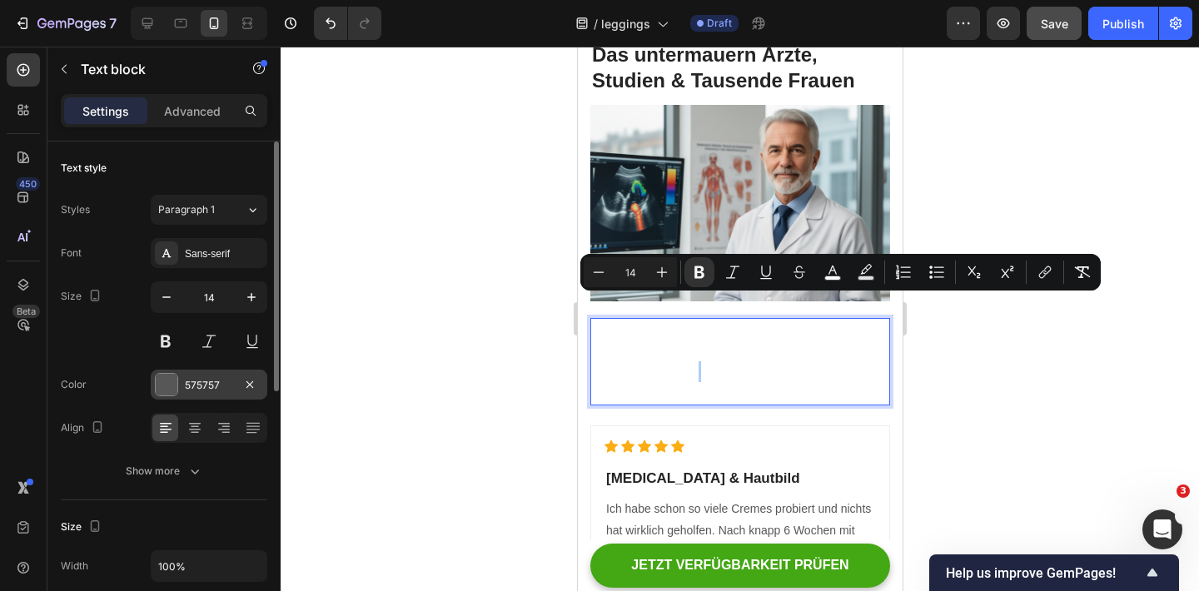
click at [179, 388] on div "575757" at bounding box center [209, 385] width 117 height 30
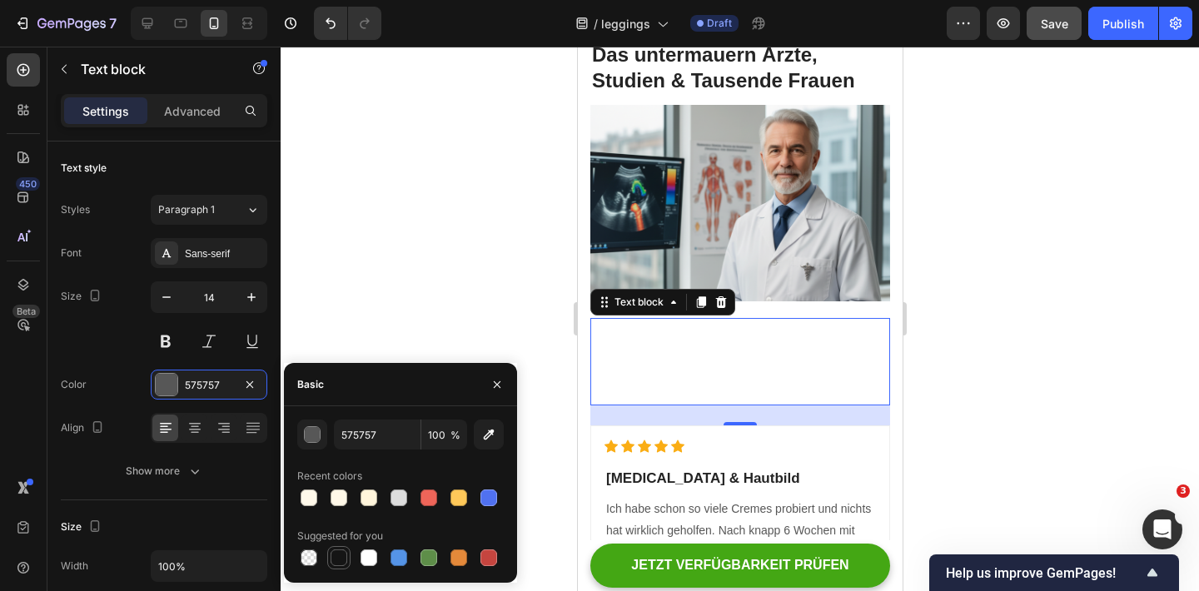
click at [345, 563] on div at bounding box center [338, 557] width 17 height 17
type input "151515"
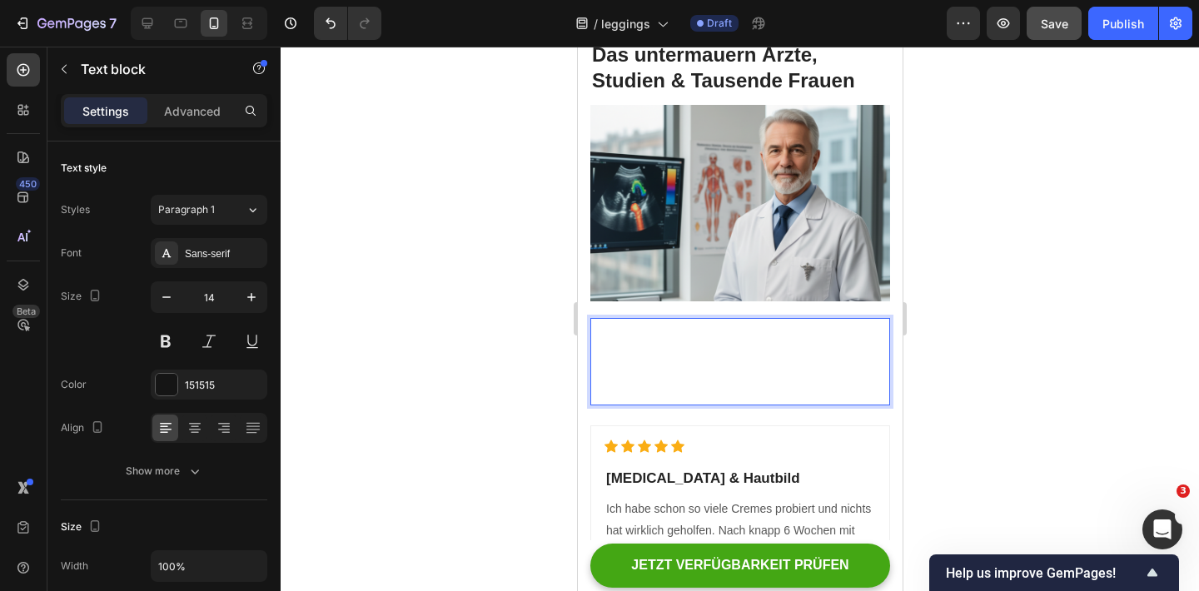
click at [701, 323] on strong "“Kompression ist eine der effektivsten und am besten erforschten Methoden, um d…" at bounding box center [731, 350] width 280 height 55
click at [694, 345] on strong "“Kompression ist eine der effektivsten und am besten erforschten Methoden, um d…" at bounding box center [731, 350] width 280 height 55
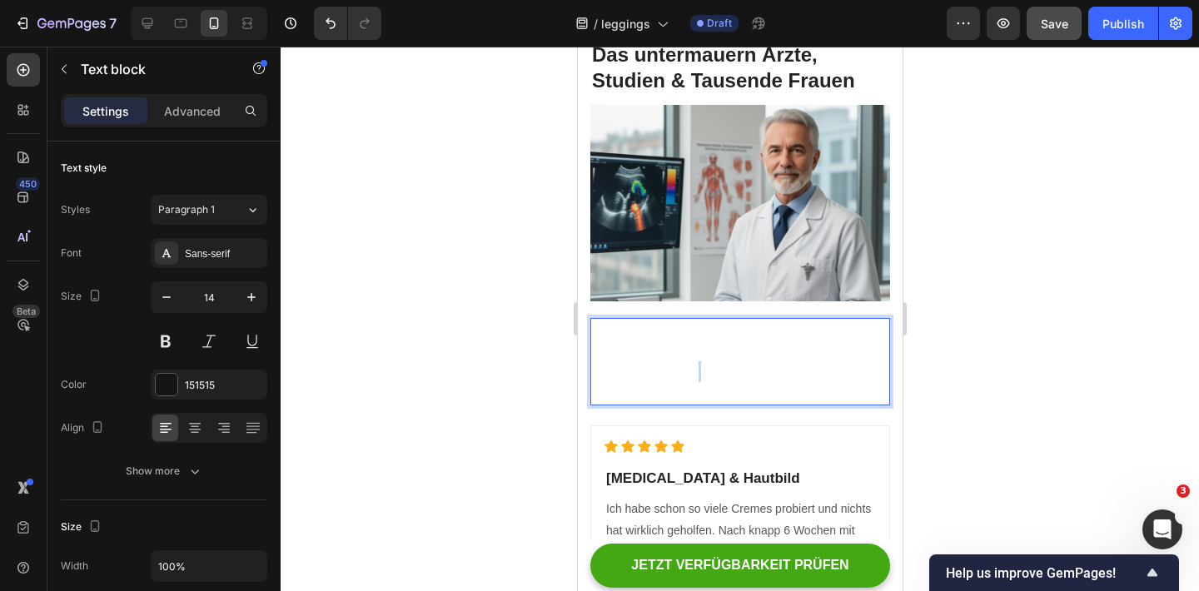
click at [694, 345] on strong "“Kompression ist eine der effektivsten und am besten erforschten Methoden, um d…" at bounding box center [731, 350] width 280 height 55
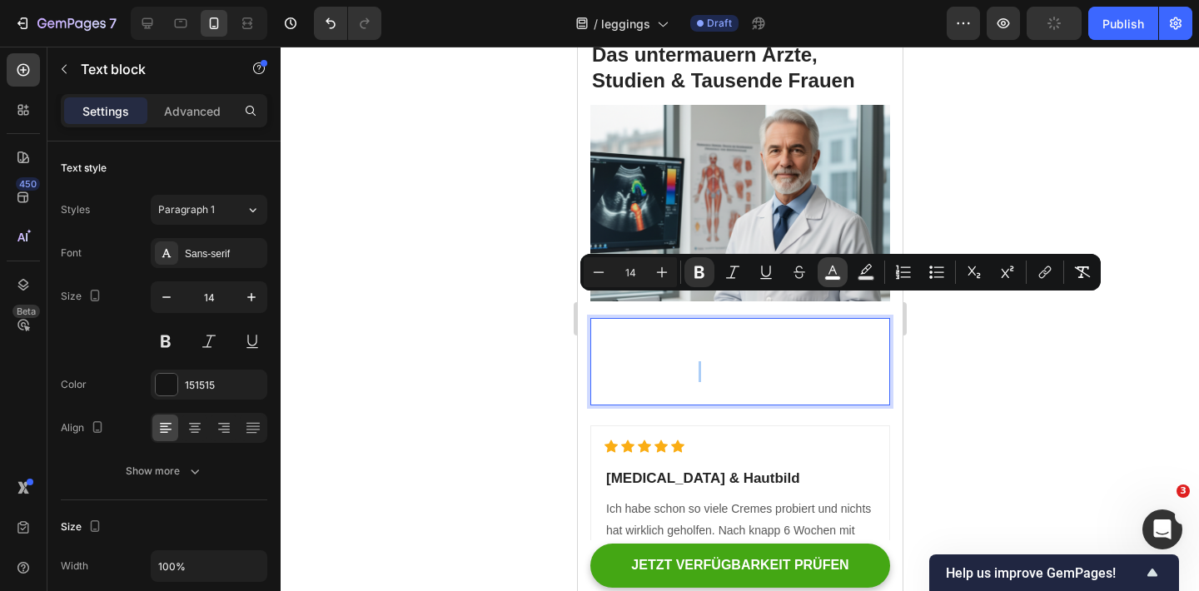
click at [826, 274] on icon "Editor contextual toolbar" at bounding box center [832, 272] width 17 height 17
type input "FFFFFF"
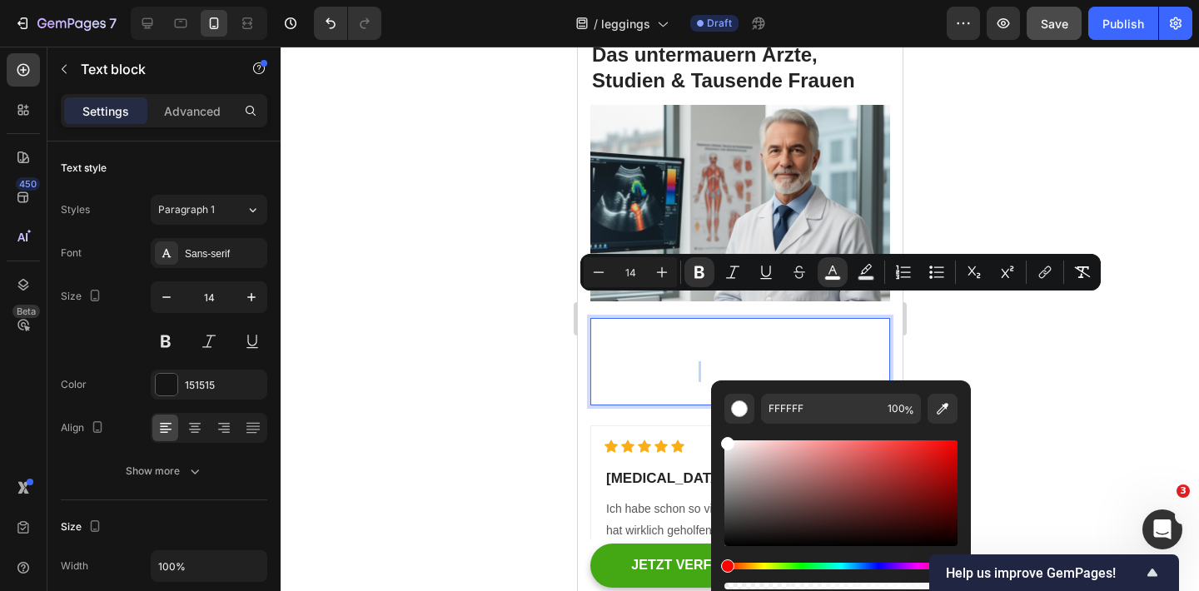
click at [711, 360] on p "“Kompression ist eine der effektivsten und am besten erforschten Methoden, um d…" at bounding box center [739, 362] width 296 height 84
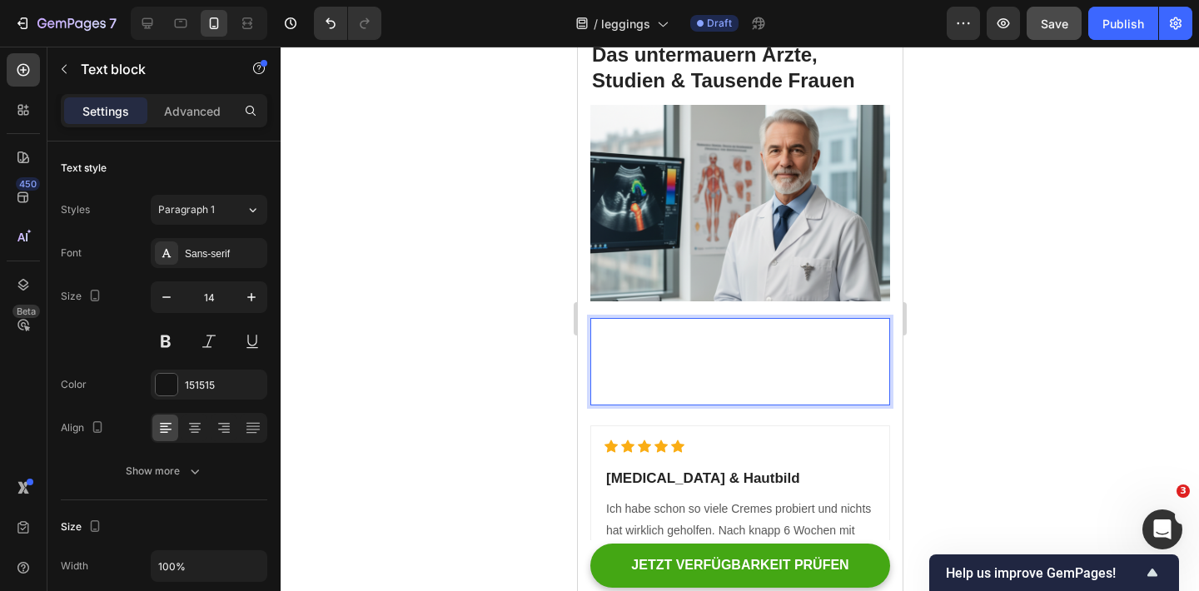
click at [590, 318] on div "“Kompression ist eine der effektivsten und am besten erforschten Methoden, um d…" at bounding box center [739, 361] width 300 height 87
click at [593, 323] on strong "“Kompression ist eine der effektivsten und am besten erforschten Methoden, um d…" at bounding box center [731, 350] width 280 height 55
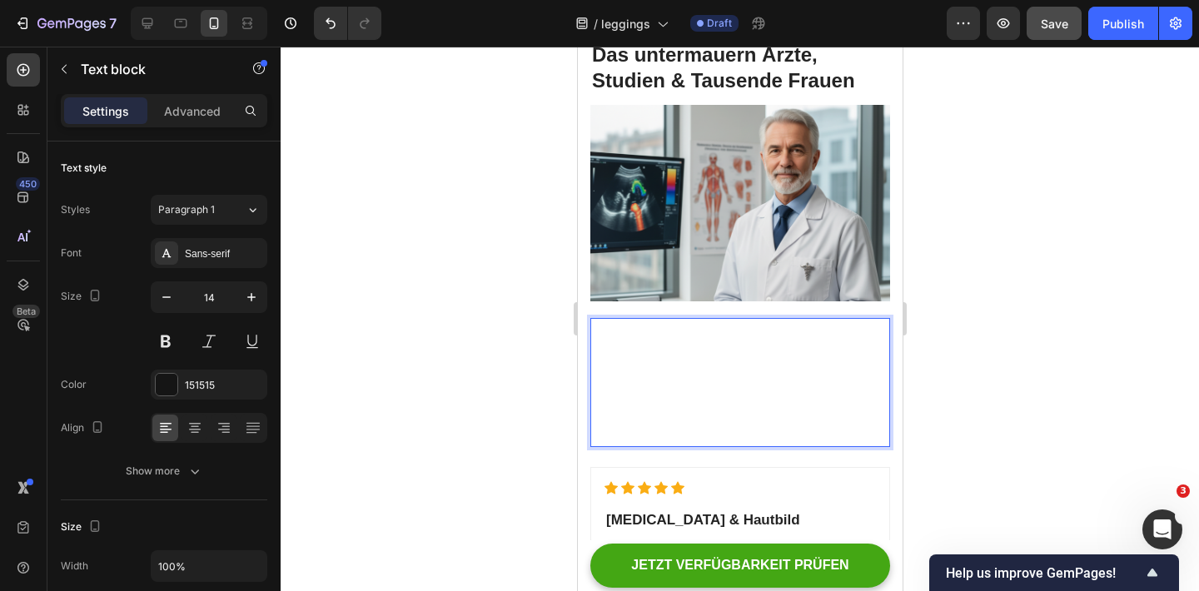
click at [597, 320] on p "Rich Text Editor. Editing area: main" at bounding box center [739, 330] width 296 height 21
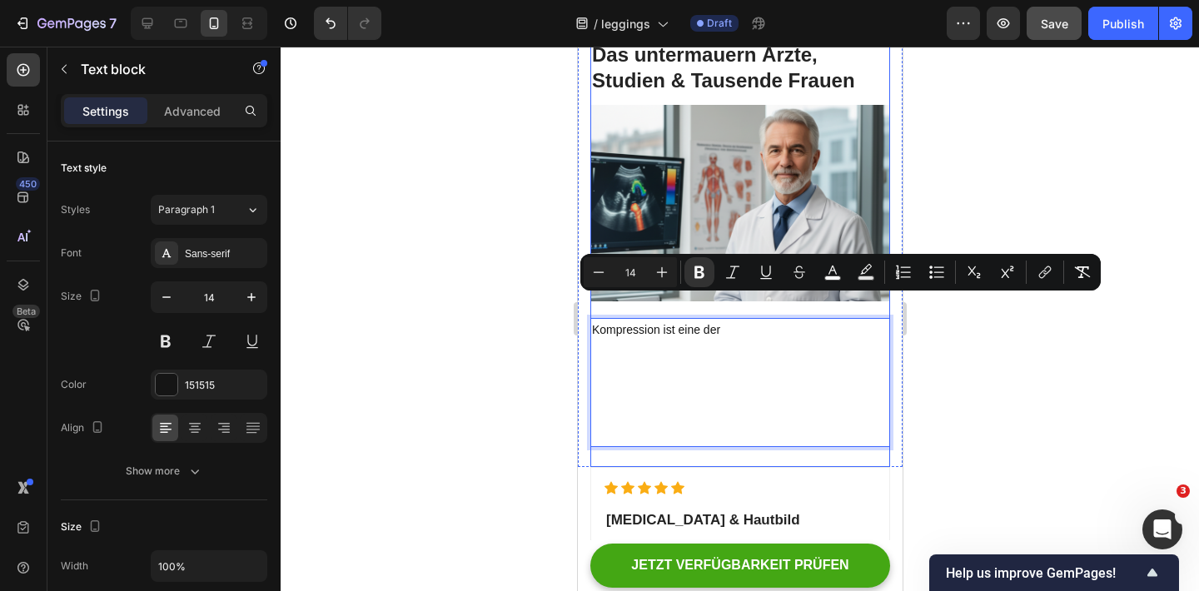
drag, startPoint x: 754, startPoint y: 311, endPoint x: 853, endPoint y: 421, distance: 147.9
click at [772, 320] on p "Kompression ist eine der" at bounding box center [739, 330] width 296 height 21
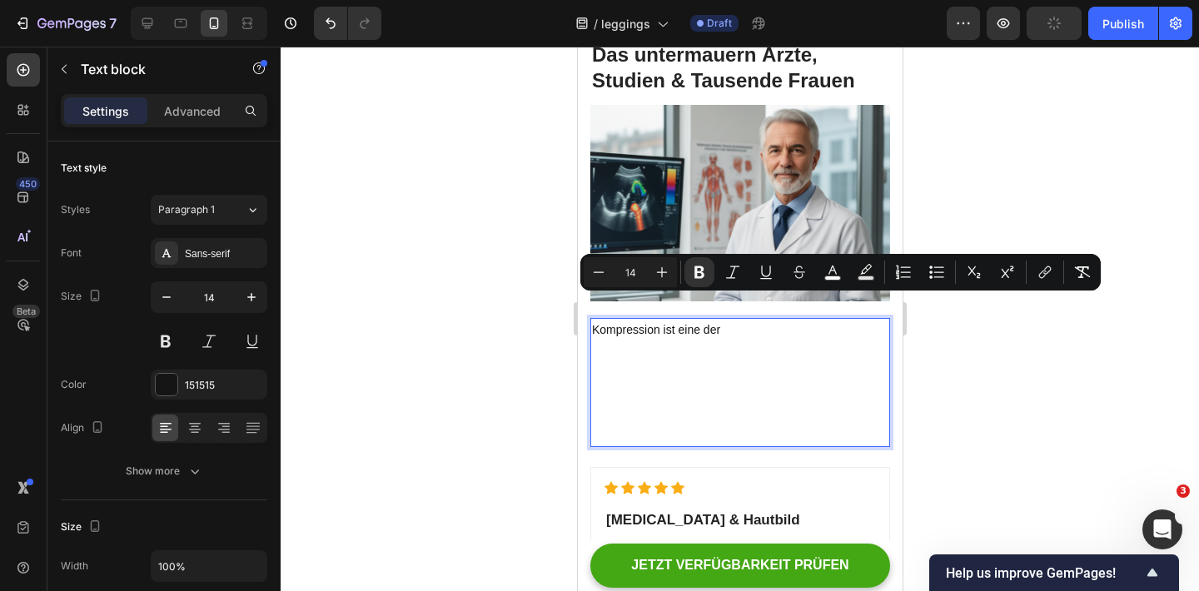
click at [747, 320] on p "Kompression ist eine der" at bounding box center [739, 330] width 296 height 21
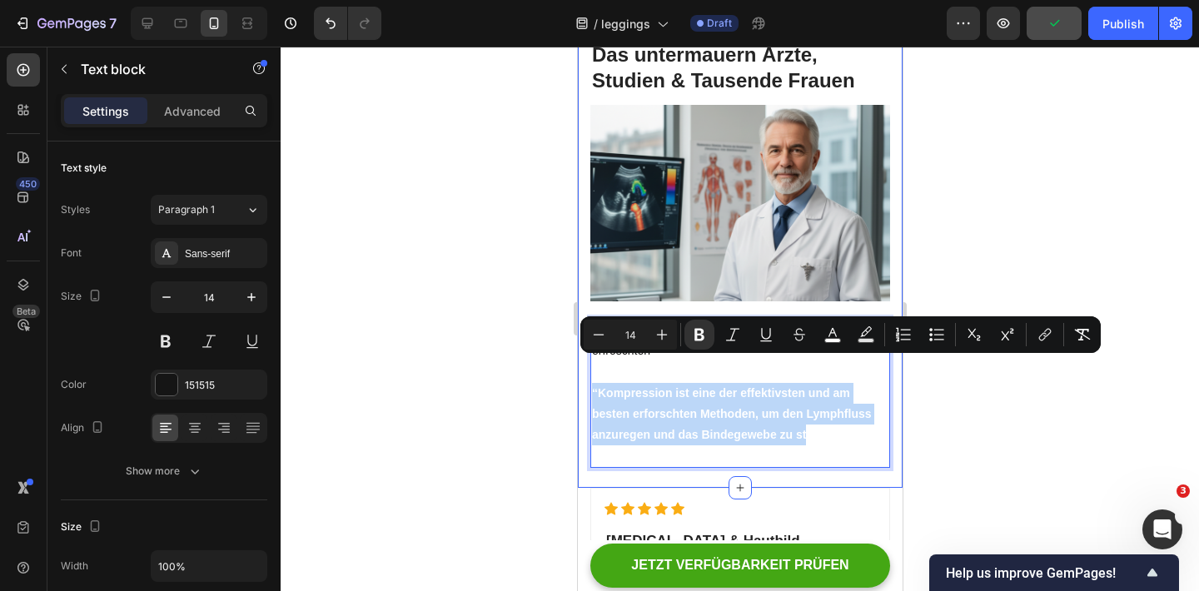
drag, startPoint x: 807, startPoint y: 400, endPoint x: 584, endPoint y: 362, distance: 225.5
click at [658, 398] on p "“Kompression ist eine der effektivsten und am besten erforschten Methoden, um d…" at bounding box center [739, 425] width 296 height 84
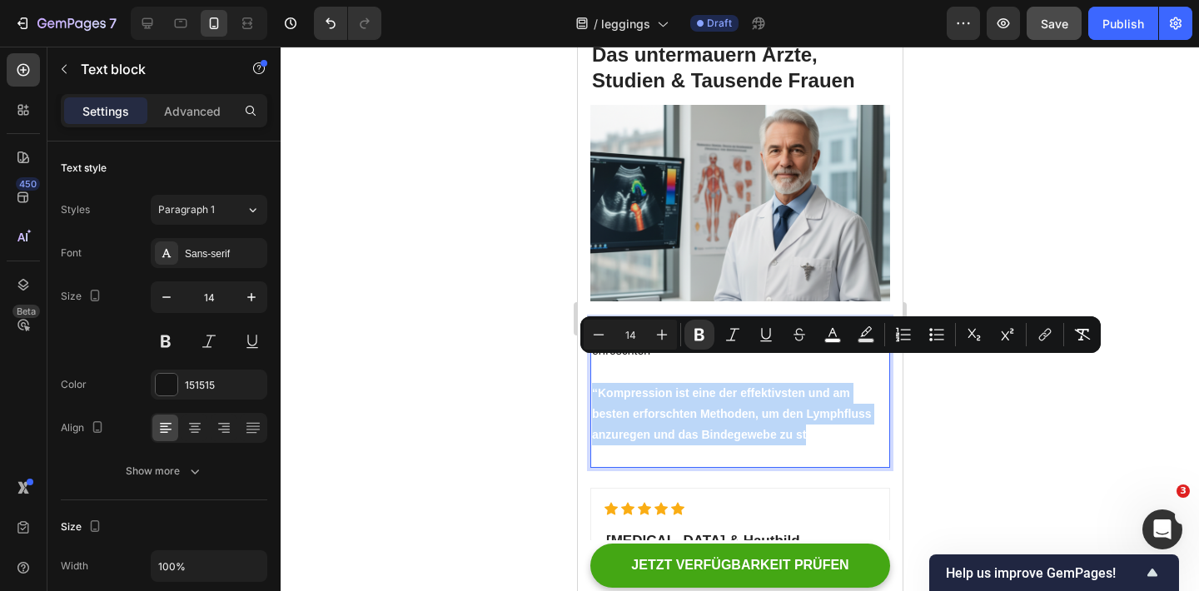
click at [665, 320] on p "Kompression ist eine der effektivsten und am besten erfroschten" at bounding box center [739, 341] width 296 height 42
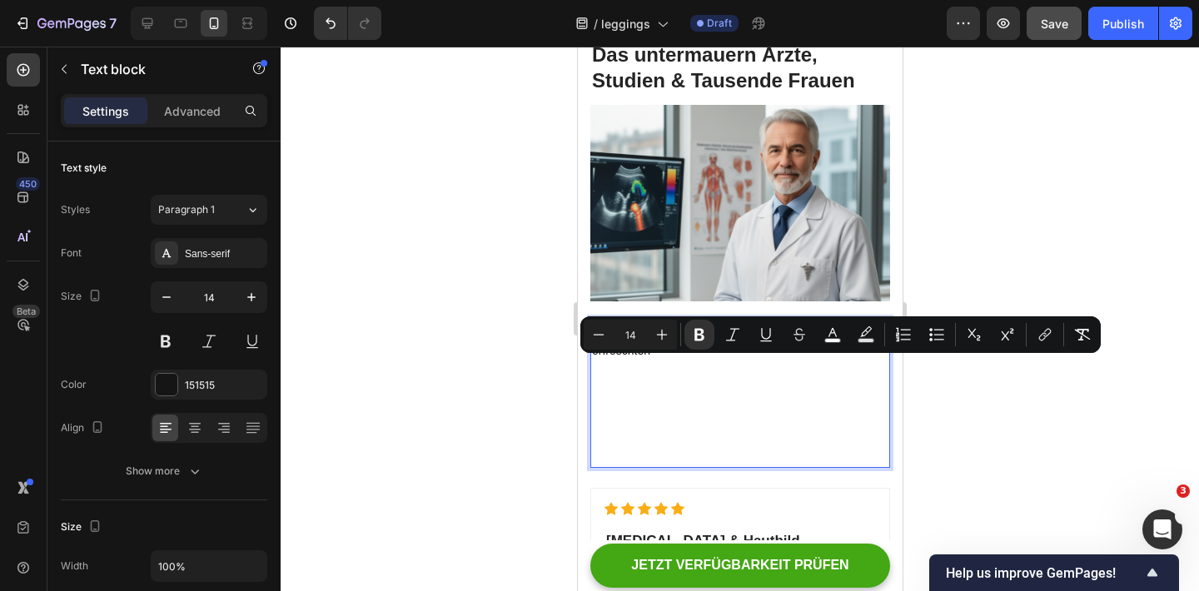
drag, startPoint x: 665, startPoint y: 300, endPoint x: 712, endPoint y: 405, distance: 115.9
click at [665, 320] on p "Kompression ist eine der effektivsten und am besten erfroschten" at bounding box center [739, 341] width 296 height 42
click at [683, 320] on p "Kompression ist eine der effektivsten und am besten erfroschten" at bounding box center [739, 341] width 296 height 42
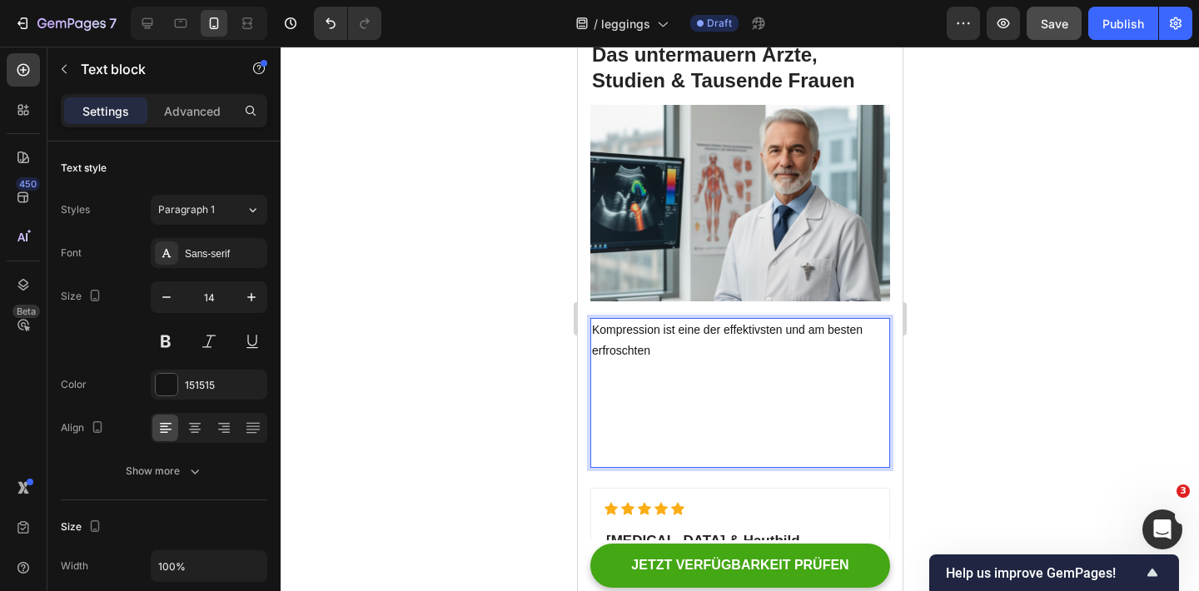
click at [712, 405] on strong "“Kompression ist eine der effektivsten und am besten erforschten Methoden, um d…" at bounding box center [731, 413] width 280 height 55
click at [663, 326] on p "Kompression ist eine der effektivsten und am besten erfroschten" at bounding box center [739, 341] width 296 height 42
click at [610, 321] on p "Kompression ist eine der effektivsten und am besten erfroschten" at bounding box center [739, 341] width 296 height 42
click at [612, 325] on p "Kompression ist eine der effektivsten und am besten erfoschten" at bounding box center [739, 341] width 296 height 42
click at [658, 331] on p "Kompression ist eine der effektivsten und am besten erforschten" at bounding box center [739, 341] width 296 height 42
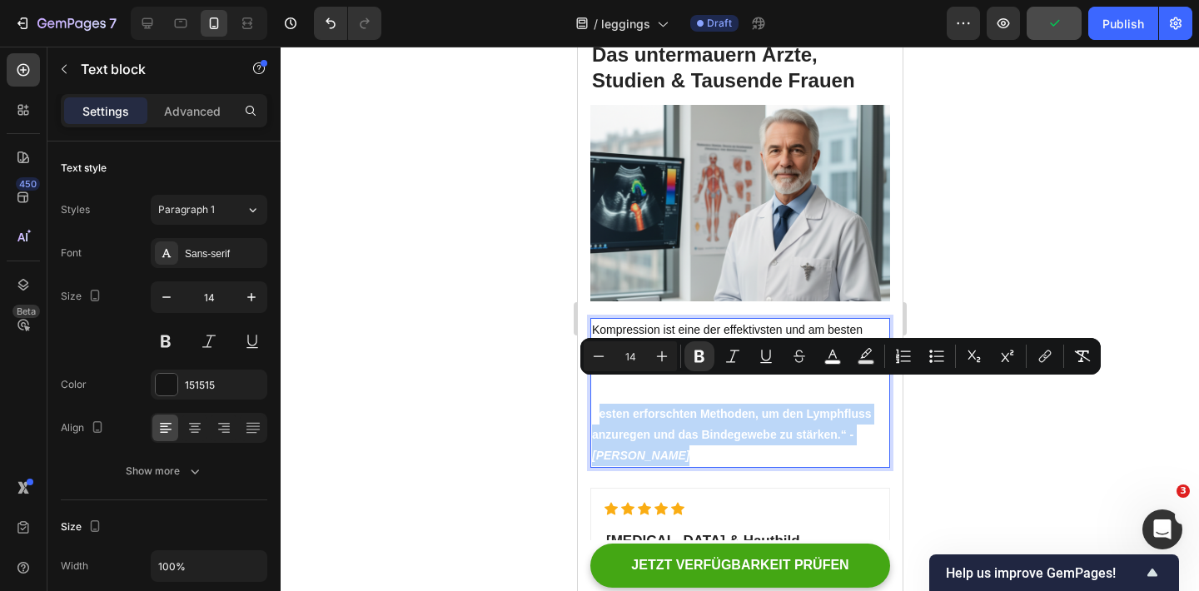
drag, startPoint x: 671, startPoint y: 429, endPoint x: 596, endPoint y: 390, distance: 84.1
click at [597, 390] on span "“Kompression ist eine der effektivsten und am besten erforschten Methoden, um d…" at bounding box center [731, 424] width 280 height 77
click at [636, 408] on strong "“Kompression ist eine der effektivsten und am besten erforschten Methoden, um d…" at bounding box center [731, 413] width 280 height 55
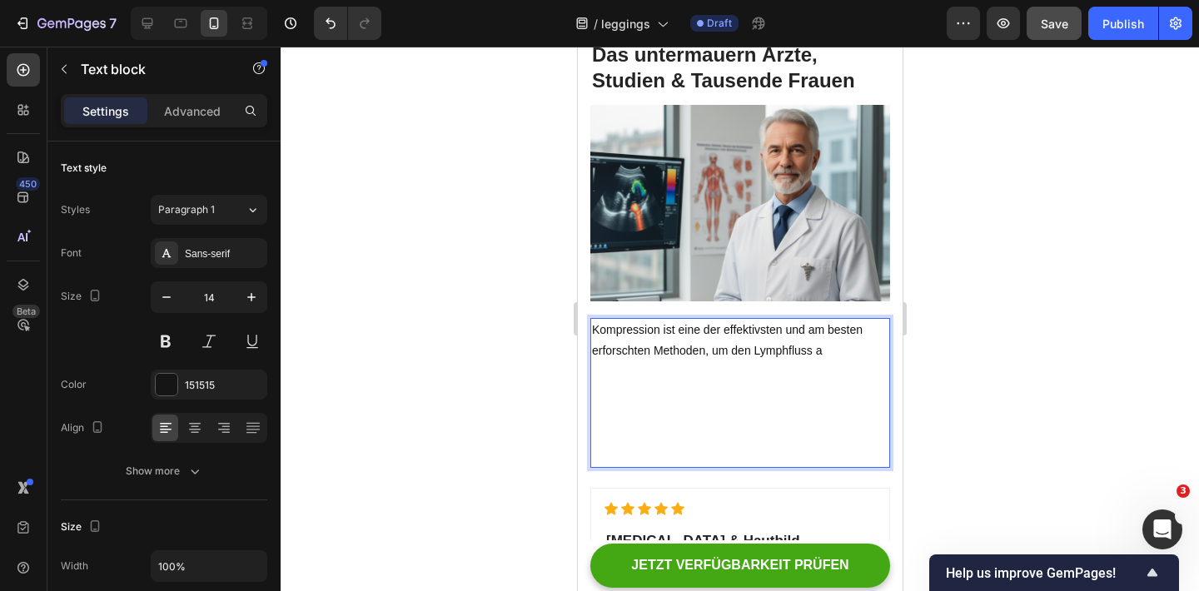
click at [857, 325] on p "Kompression ist eine der effektivsten und am besten erforschten Methoden, um de…" at bounding box center [739, 341] width 296 height 42
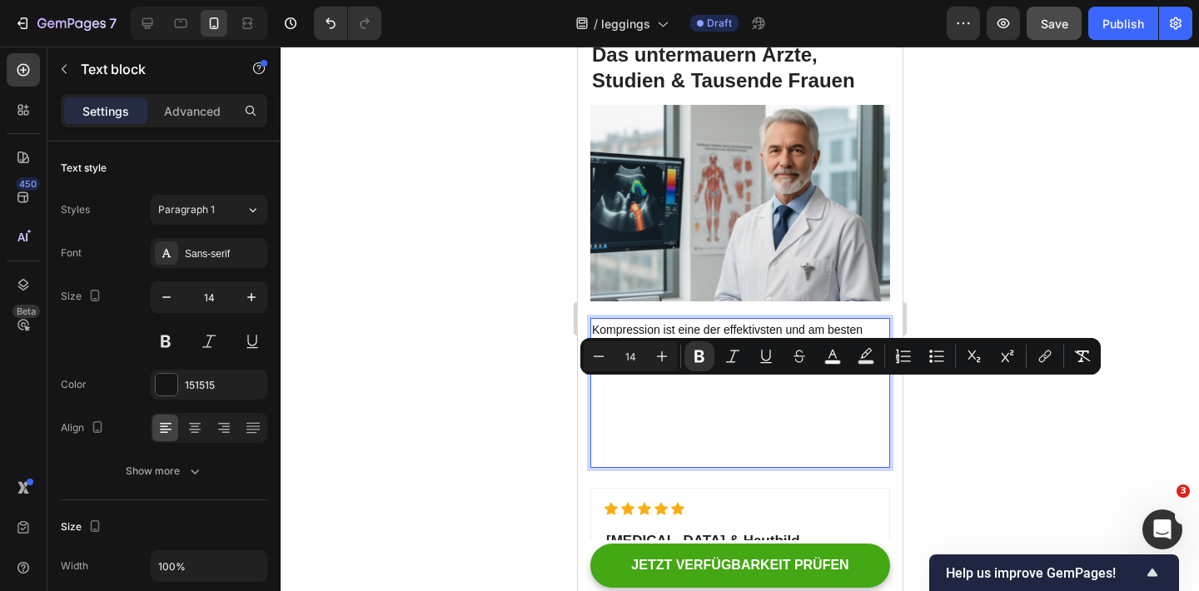
drag, startPoint x: 837, startPoint y: 438, endPoint x: 589, endPoint y: 385, distance: 252.7
click at [589, 385] on div "Kompression ist eine der effektivsten und am besten erforschten Methoden, um de…" at bounding box center [739, 393] width 300 height 150
click at [709, 424] on p "“Kompression ist eine der effektivsten und am besten erforschten Methoden, um d…" at bounding box center [739, 425] width 296 height 84
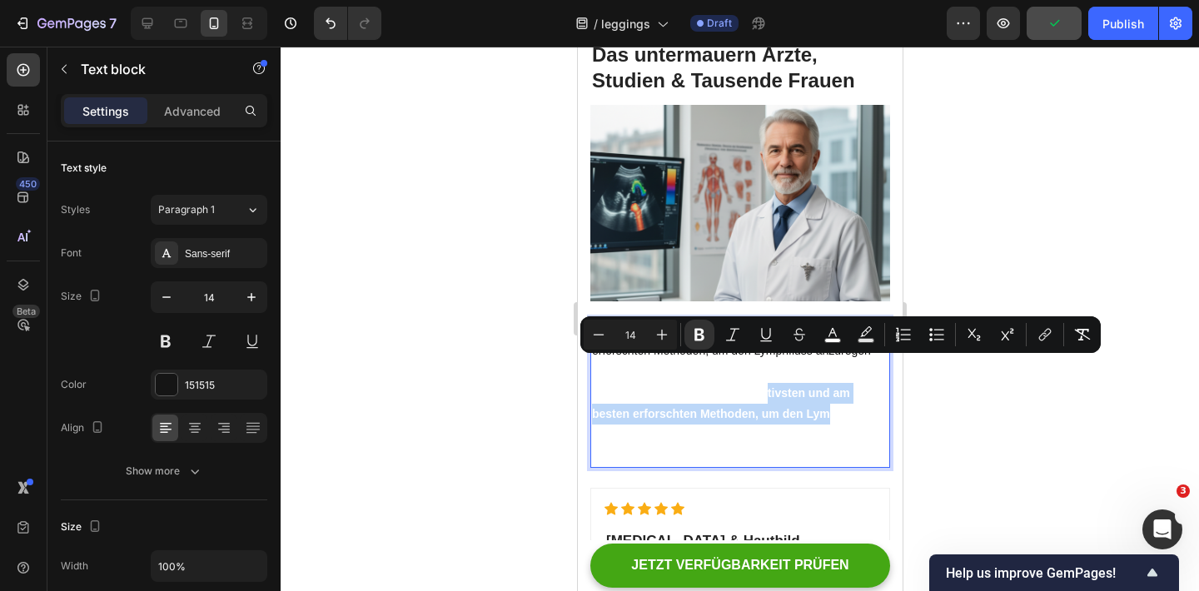
drag, startPoint x: 829, startPoint y: 392, endPoint x: 767, endPoint y: 374, distance: 64.3
click at [767, 383] on p "“Kompression ist eine der effektivsten und am besten erforschten Methoden, um d…" at bounding box center [739, 425] width 296 height 84
click at [829, 390] on strong "“Kompression ist eine der effektivsten und am besten erforschten Methoden, um d…" at bounding box center [731, 413] width 280 height 55
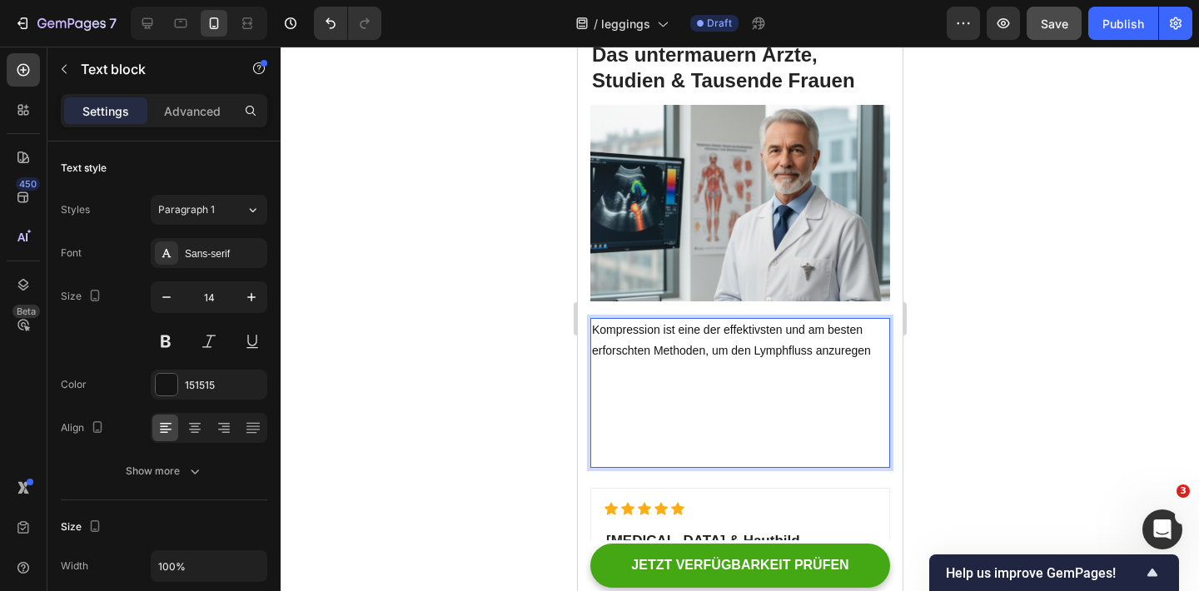
click at [863, 391] on strong "“Kompression ist eine der effektivsten und am besten erforschten Methoden, um d…" at bounding box center [731, 413] width 280 height 55
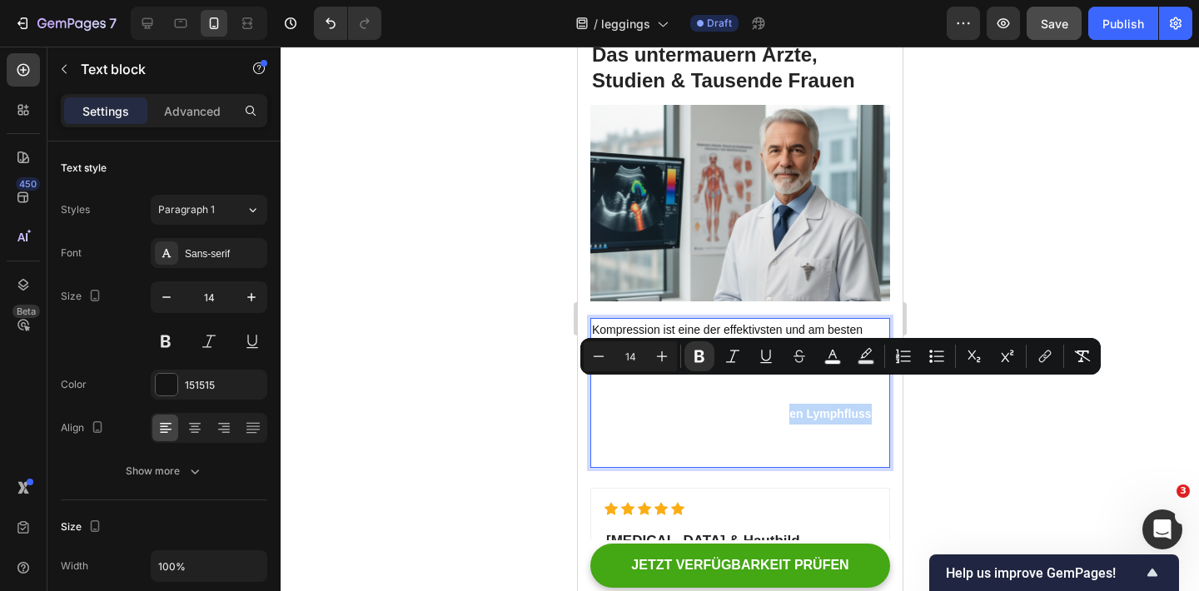
drag, startPoint x: 873, startPoint y: 391, endPoint x: 785, endPoint y: 390, distance: 88.2
click at [785, 390] on p "“Kompression ist eine der effektivsten und am besten erforschten Methoden, um d…" at bounding box center [739, 425] width 296 height 84
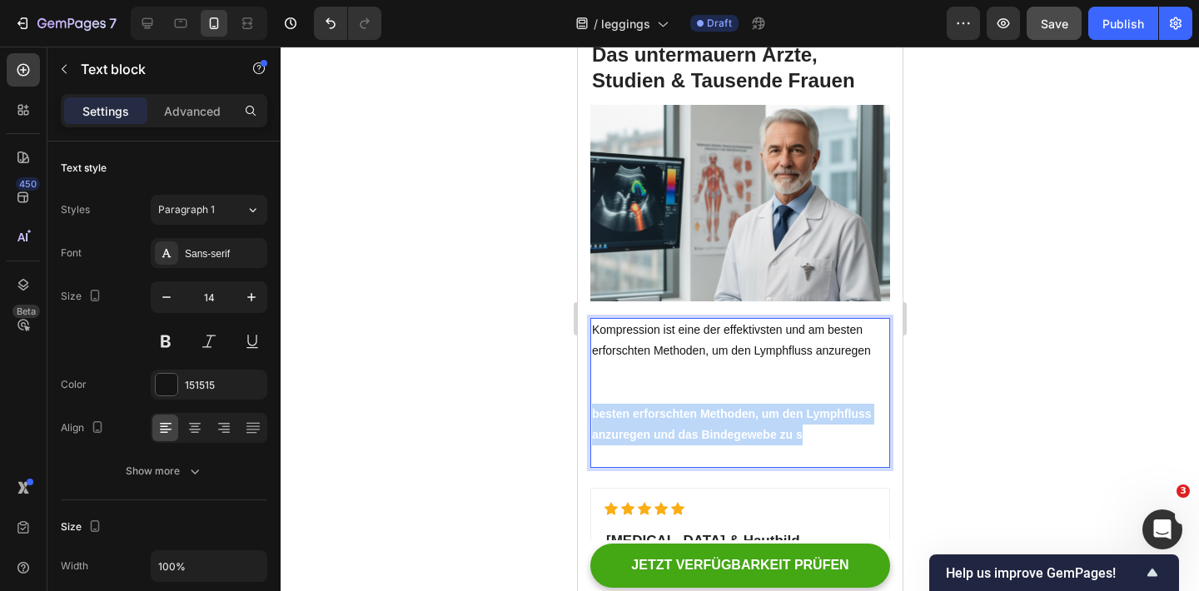
drag, startPoint x: 801, startPoint y: 415, endPoint x: 591, endPoint y: 390, distance: 211.2
click at [592, 390] on strong "“Kompression ist eine der effektivsten und am besten erforschten Methoden, um d…" at bounding box center [731, 413] width 280 height 55
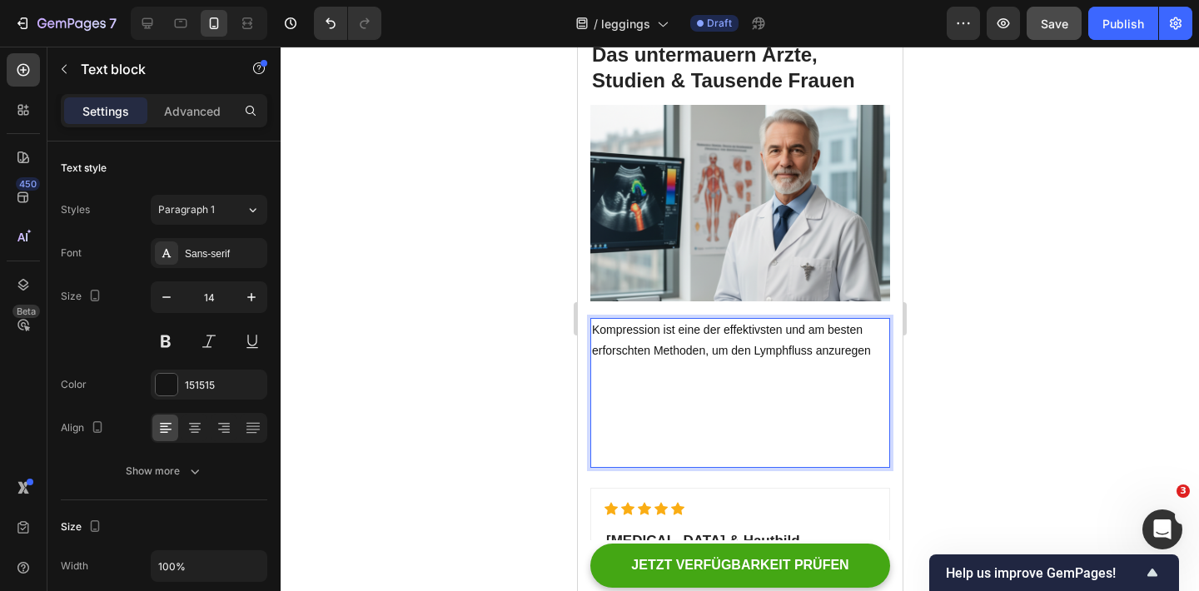
click at [869, 322] on p "Kompression ist eine der effektivsten und am besten erforschten Methoden, um de…" at bounding box center [739, 341] width 296 height 42
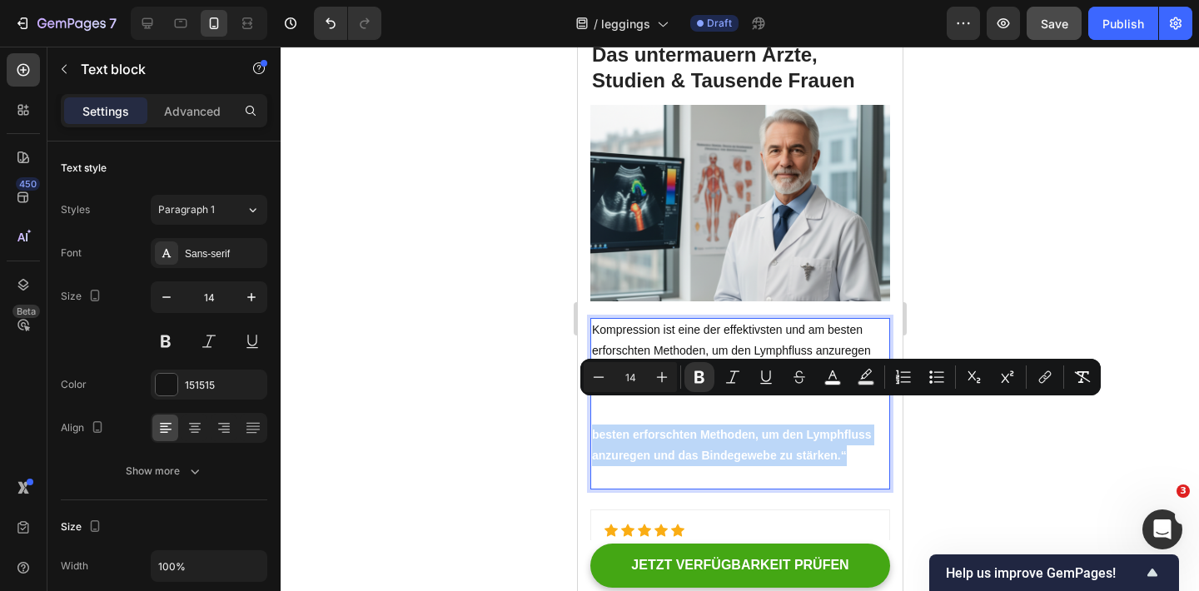
drag, startPoint x: 844, startPoint y: 438, endPoint x: 552, endPoint y: 406, distance: 293.9
drag, startPoint x: 724, startPoint y: 453, endPoint x: 1142, endPoint y: 449, distance: 417.9
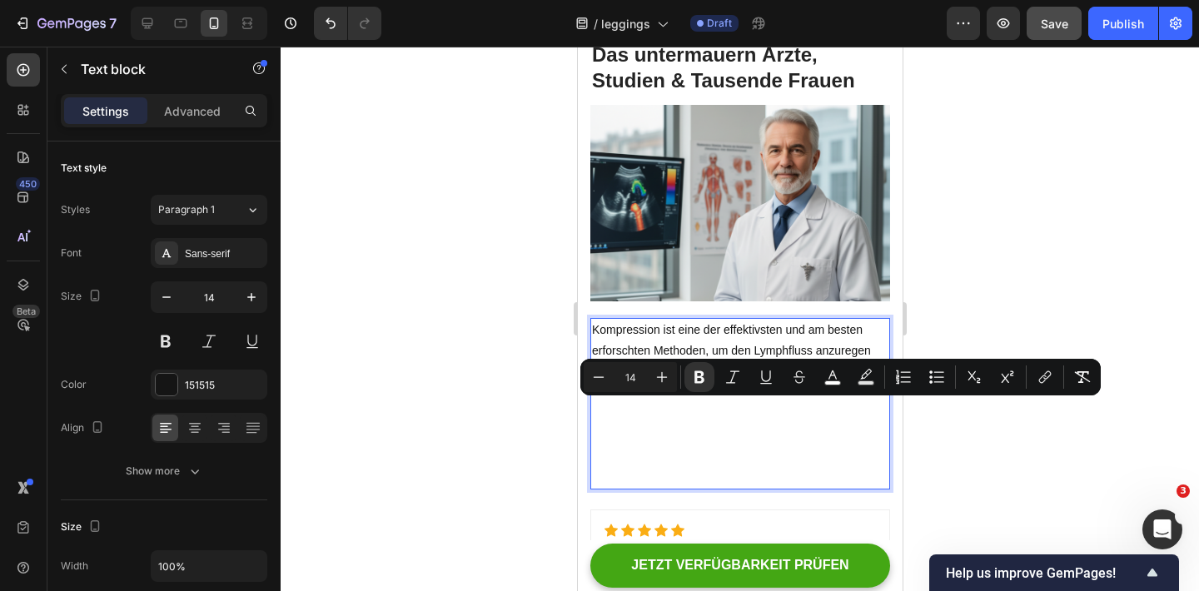
click at [785, 345] on p "Kompression ist eine der effektivsten und am besten erforschten Methoden, um de…" at bounding box center [739, 351] width 296 height 63
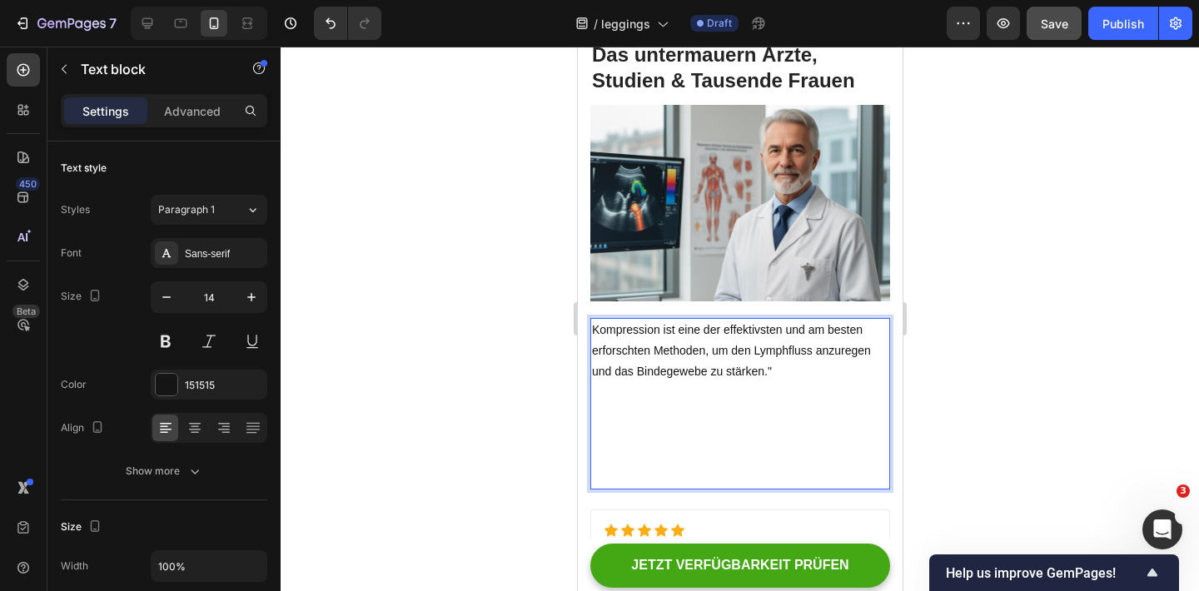
click at [592, 320] on p "Kompression ist eine der effektivsten und am besten erforschten Methoden, um de…" at bounding box center [739, 351] width 296 height 63
click at [797, 345] on p ""Kompression ist eine der effektivsten und am besten erforschten Methoden, um d…" at bounding box center [739, 351] width 296 height 63
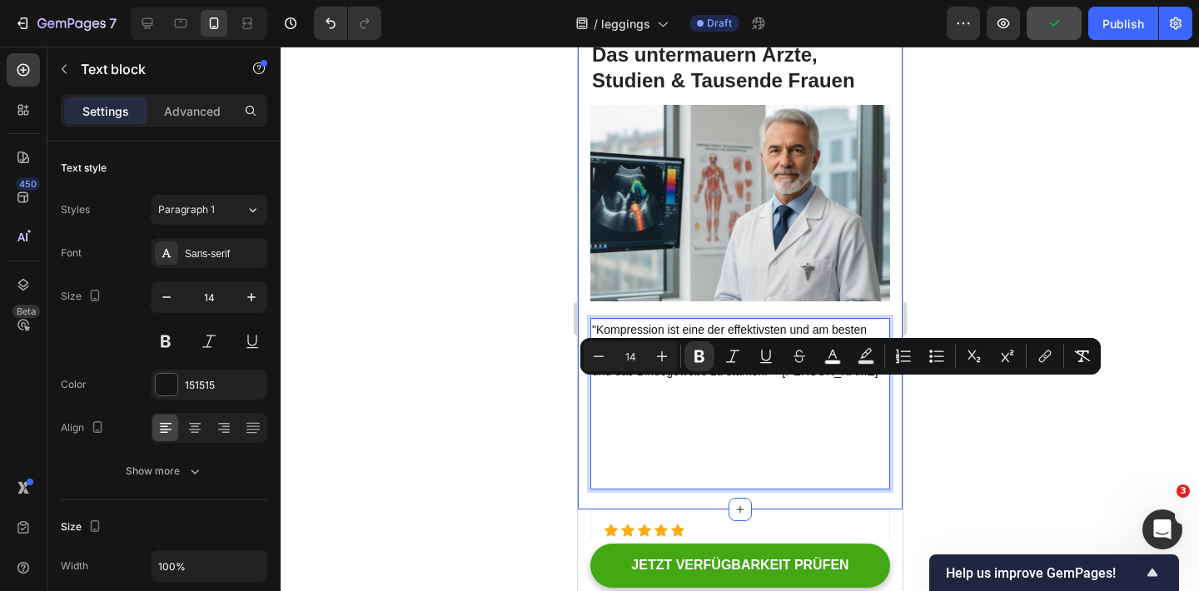
drag, startPoint x: 793, startPoint y: 448, endPoint x: 579, endPoint y: 375, distance: 226.1
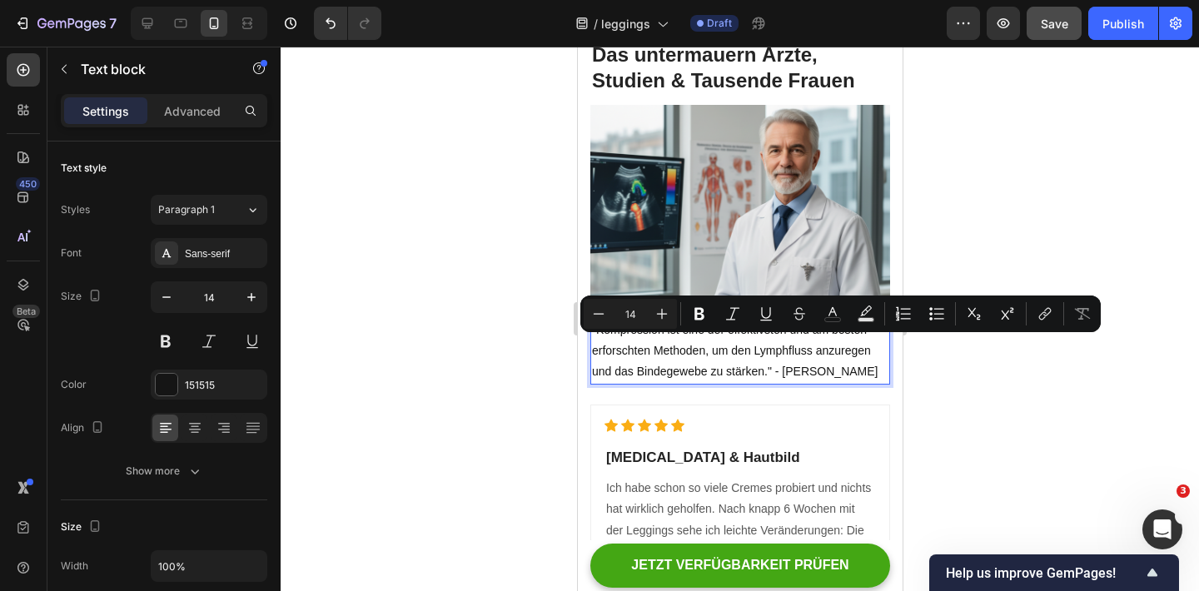
drag, startPoint x: 872, startPoint y: 347, endPoint x: 773, endPoint y: 344, distance: 99.1
click at [773, 344] on p ""Kompression ist eine der effektivsten und am besten erforschten Methoden, um d…" at bounding box center [739, 351] width 296 height 63
click at [738, 315] on icon "Editor contextual toolbar" at bounding box center [732, 313] width 17 height 17
click at [738, 351] on p ""Kompression ist eine der effektivsten und am besten erforschten Methoden, um d…" at bounding box center [739, 351] width 296 height 63
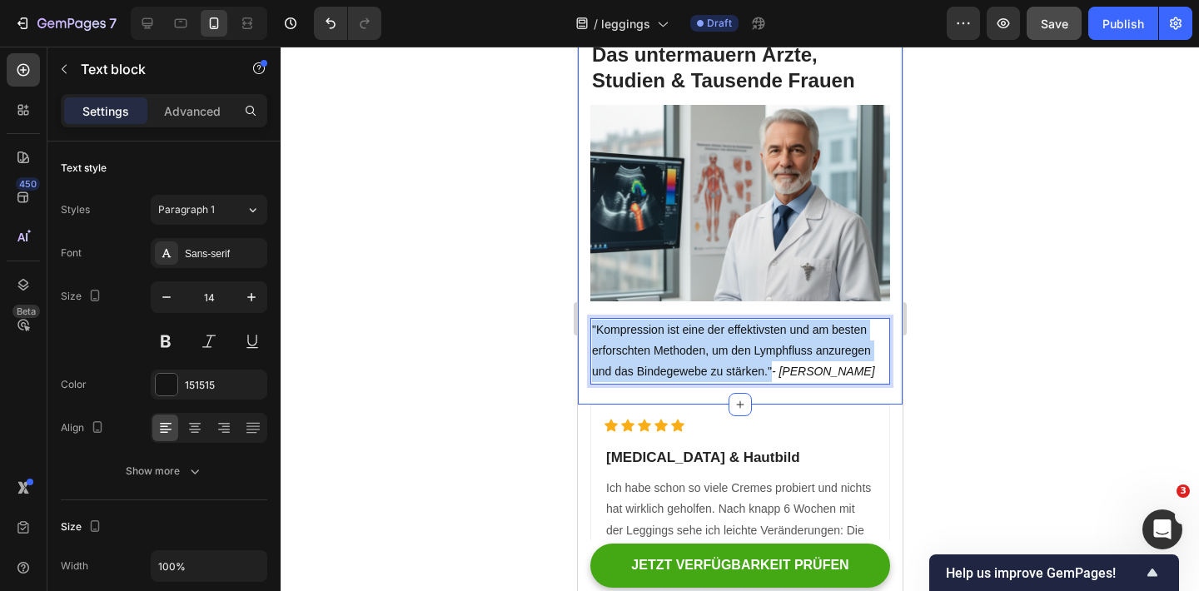
drag, startPoint x: 769, startPoint y: 347, endPoint x: 582, endPoint y: 303, distance: 192.4
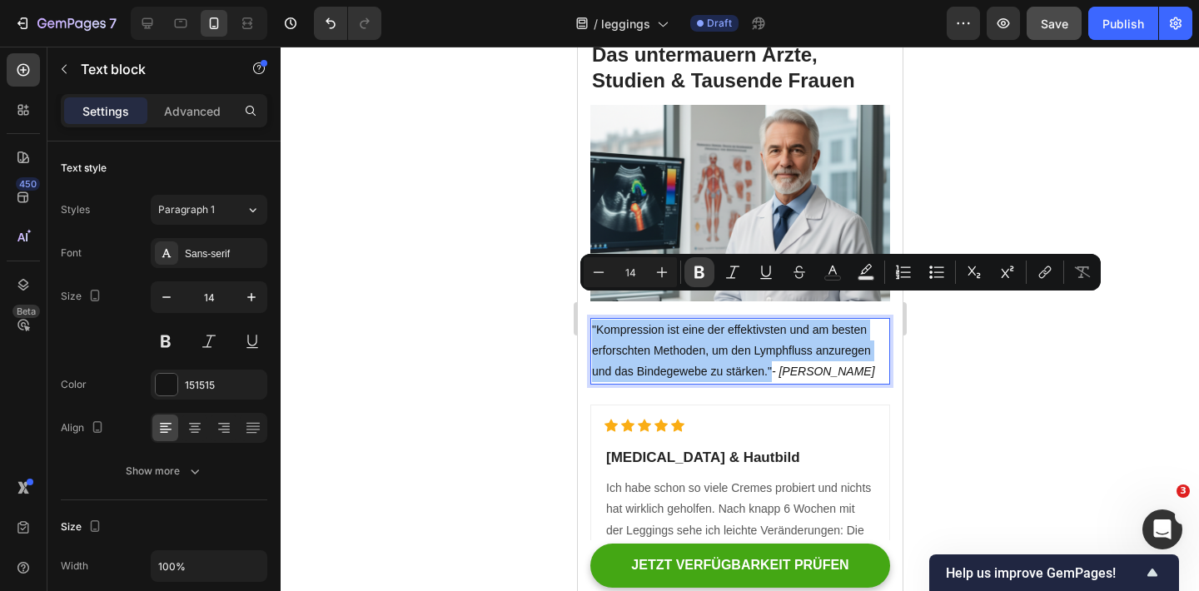
click at [697, 279] on icon "Editor contextual toolbar" at bounding box center [699, 272] width 17 height 17
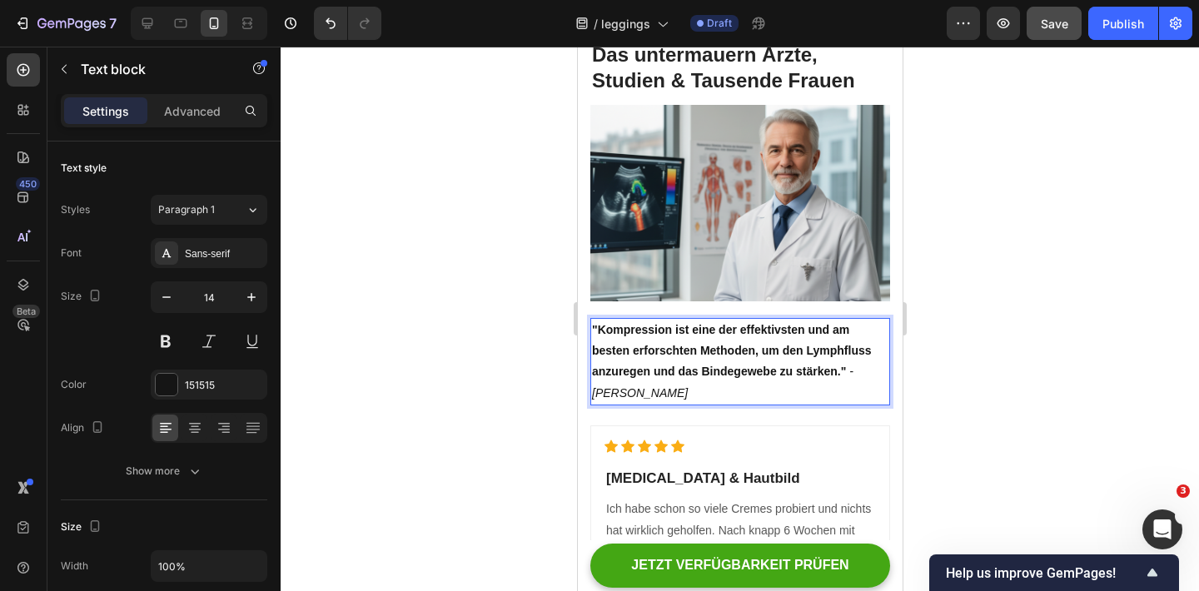
click at [697, 323] on strong ""Kompression ist eine der effektivsten und am besten erforschten Methoden, um d…" at bounding box center [731, 350] width 280 height 55
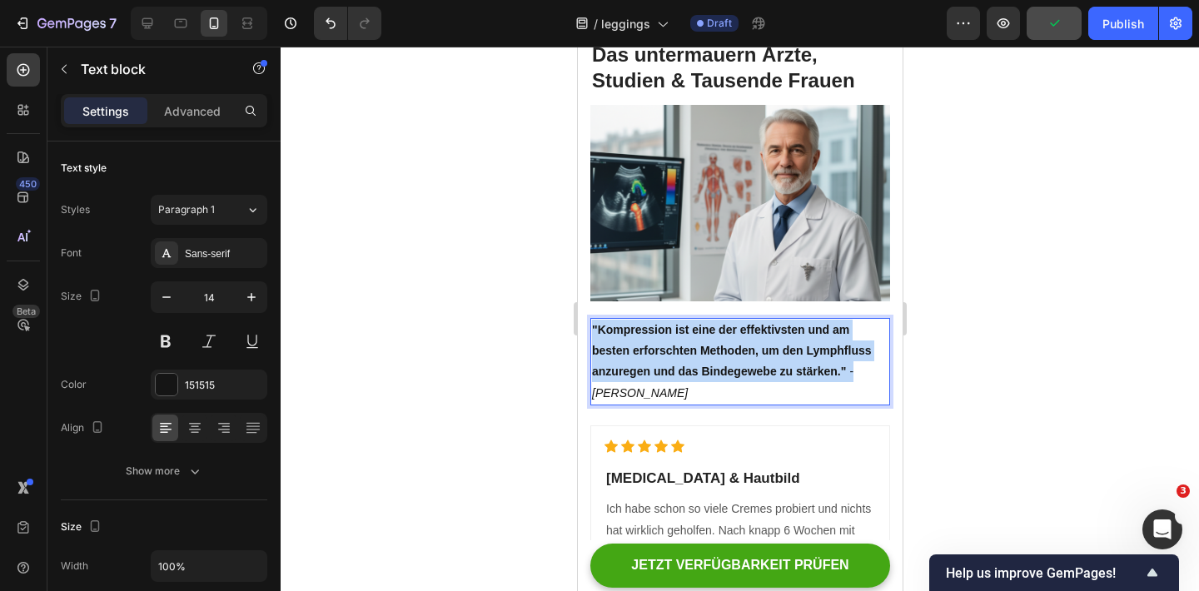
drag, startPoint x: 870, startPoint y: 349, endPoint x: 538, endPoint y: 287, distance: 337.8
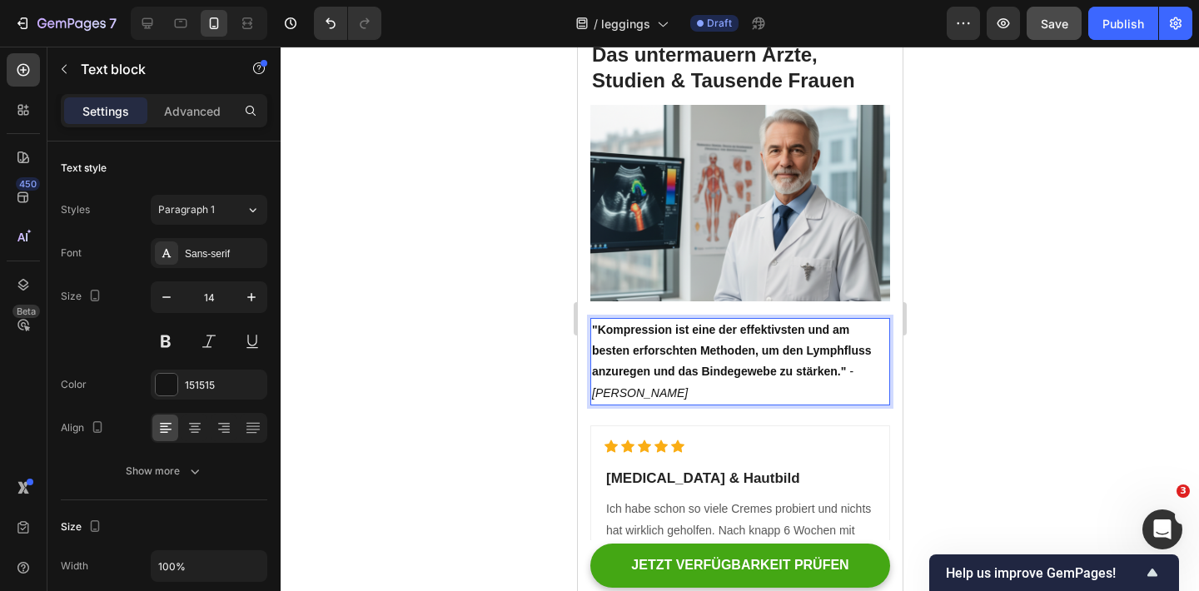
click at [744, 370] on p ""Kompression ist eine der effektivsten und am besten erforschten Methoden, um d…" at bounding box center [739, 362] width 296 height 84
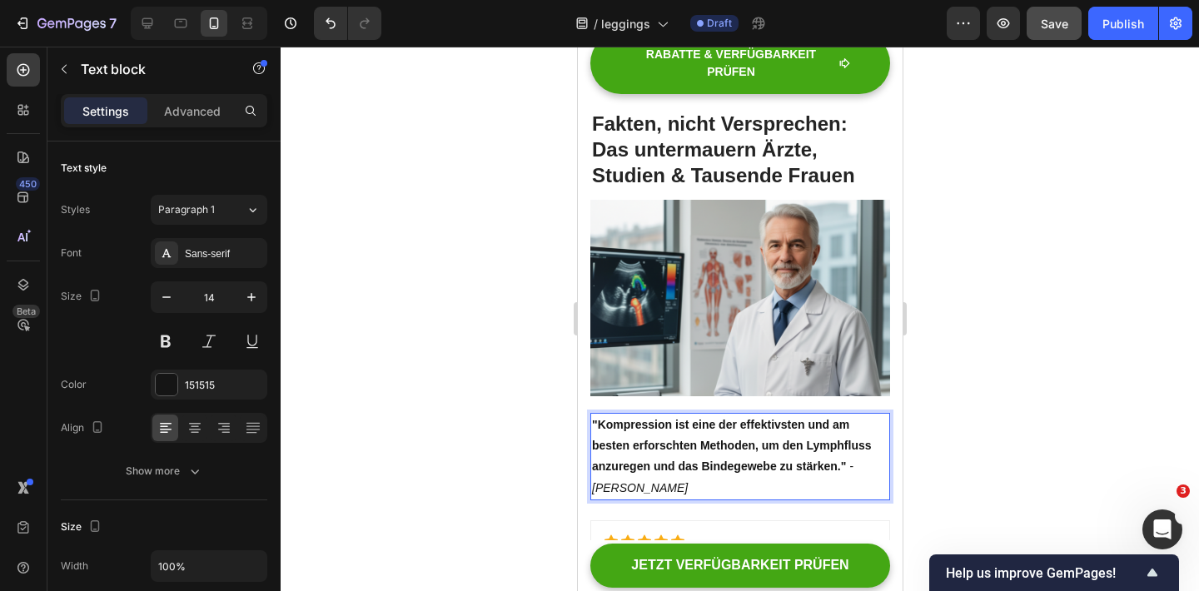
scroll to position [1944, 0]
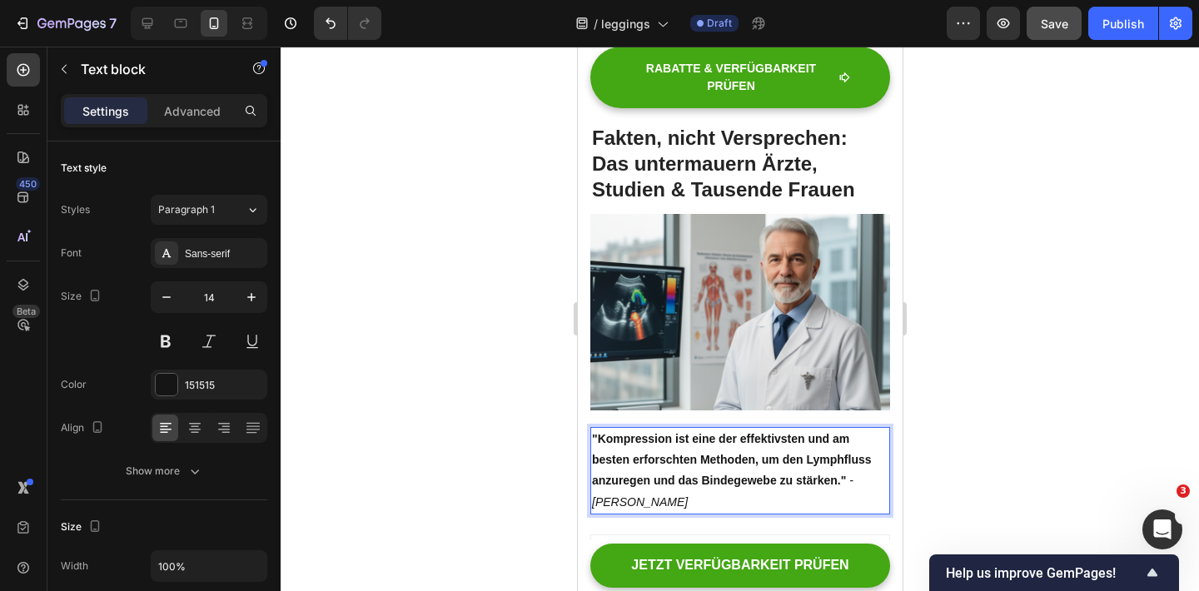
click at [985, 366] on div at bounding box center [739, 319] width 918 height 544
click at [831, 442] on p ""Kompression ist eine der effektivsten und am besten erforschten Methoden, um d…" at bounding box center [739, 471] width 296 height 84
drag, startPoint x: 681, startPoint y: 474, endPoint x: 720, endPoint y: 474, distance: 39.1
click at [722, 474] on icon "- Martin Lehmann, Fakultät" at bounding box center [721, 491] width 261 height 34
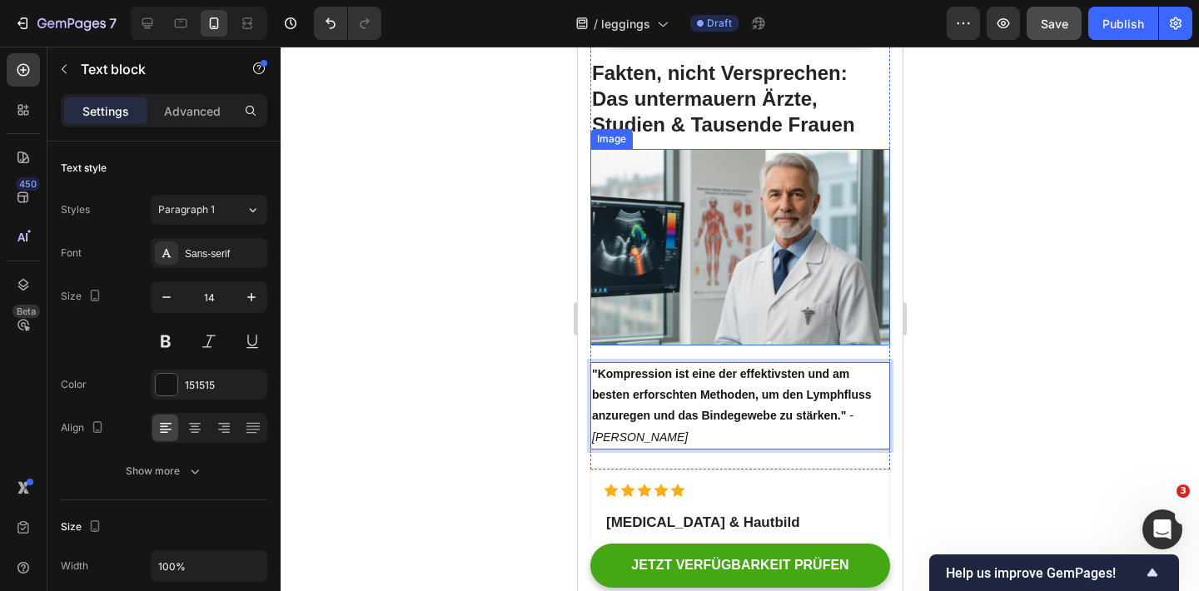
scroll to position [2120, 0]
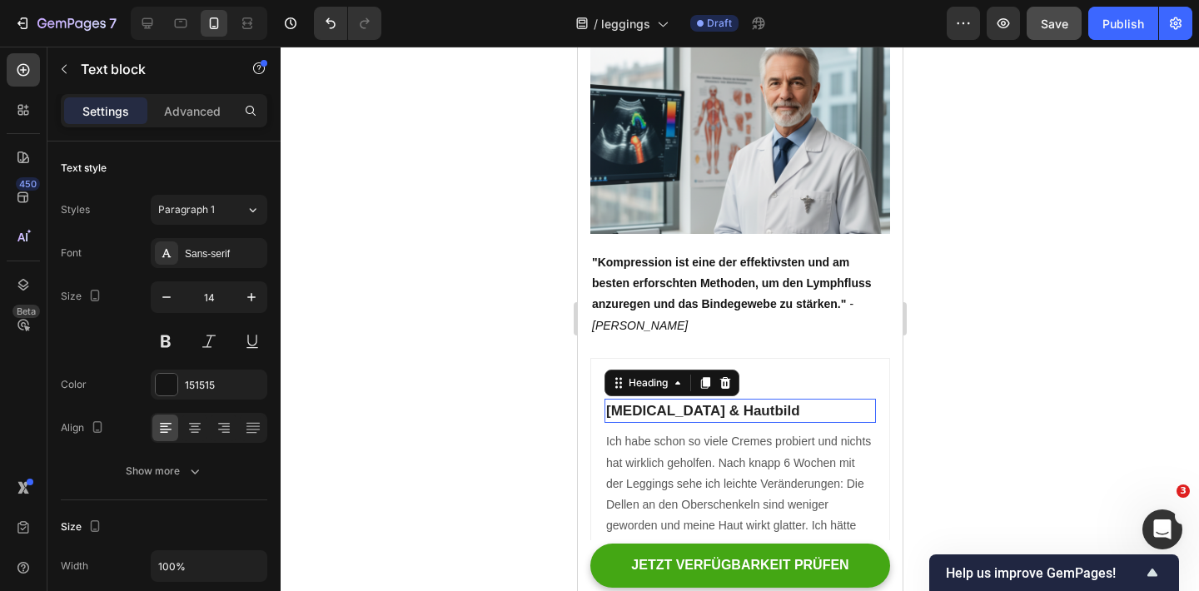
click at [722, 399] on h2 "[MEDICAL_DATA] & Hautbild" at bounding box center [738, 411] width 271 height 25
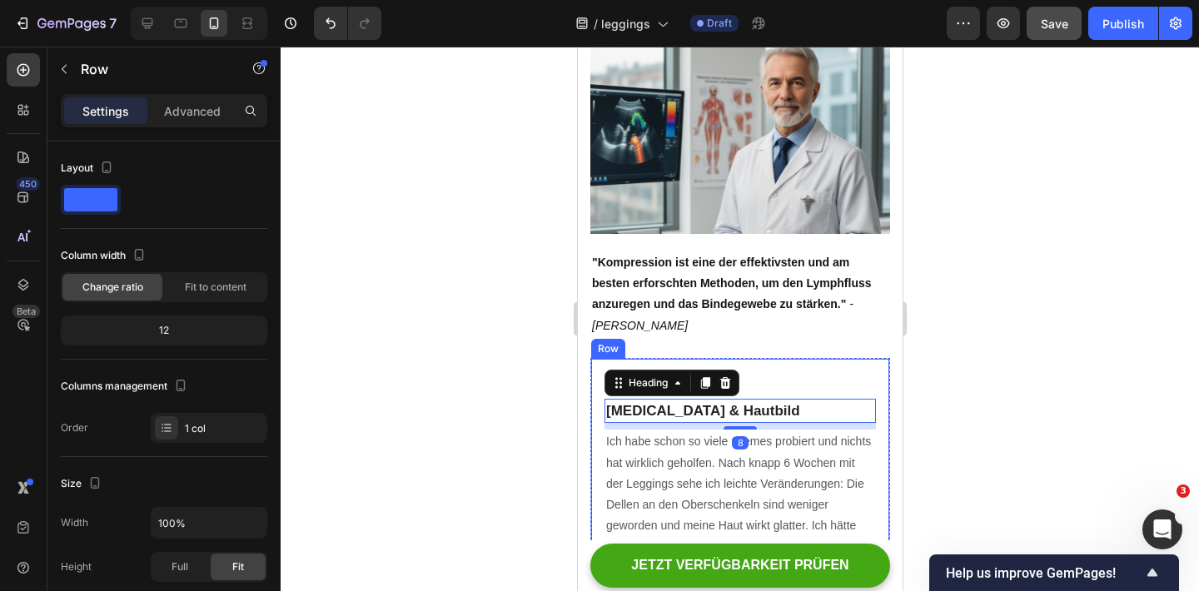
click at [792, 358] on div "Icon Icon Icon Icon Icon Icon List Hoz Cellulite & Hautbild Heading 8 Ich habe …" at bounding box center [739, 519] width 300 height 323
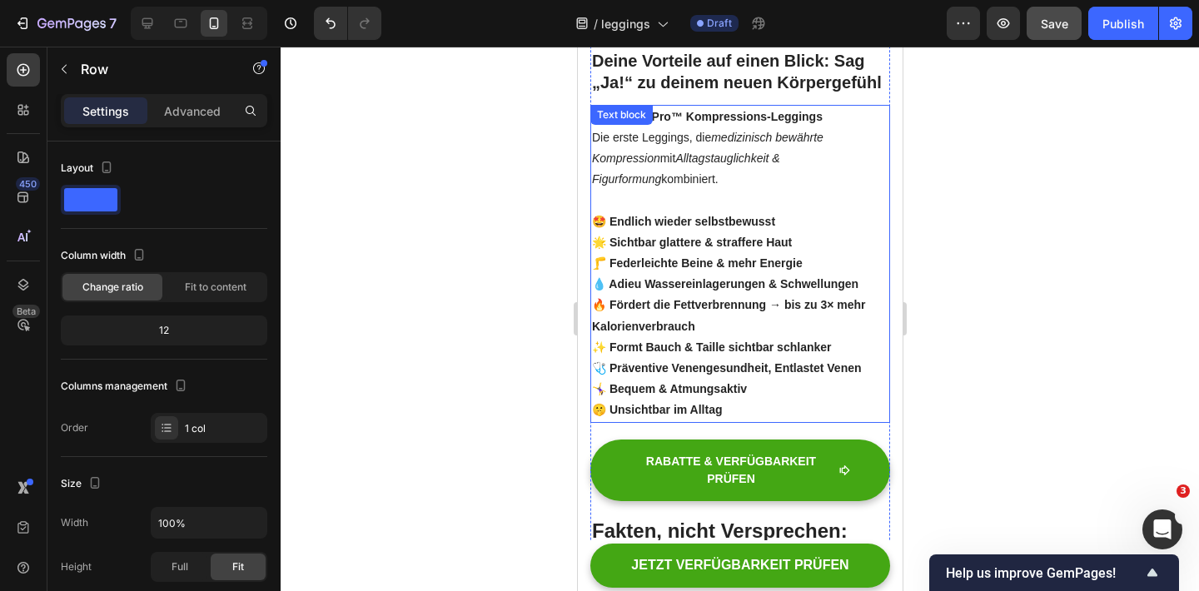
scroll to position [1548, 0]
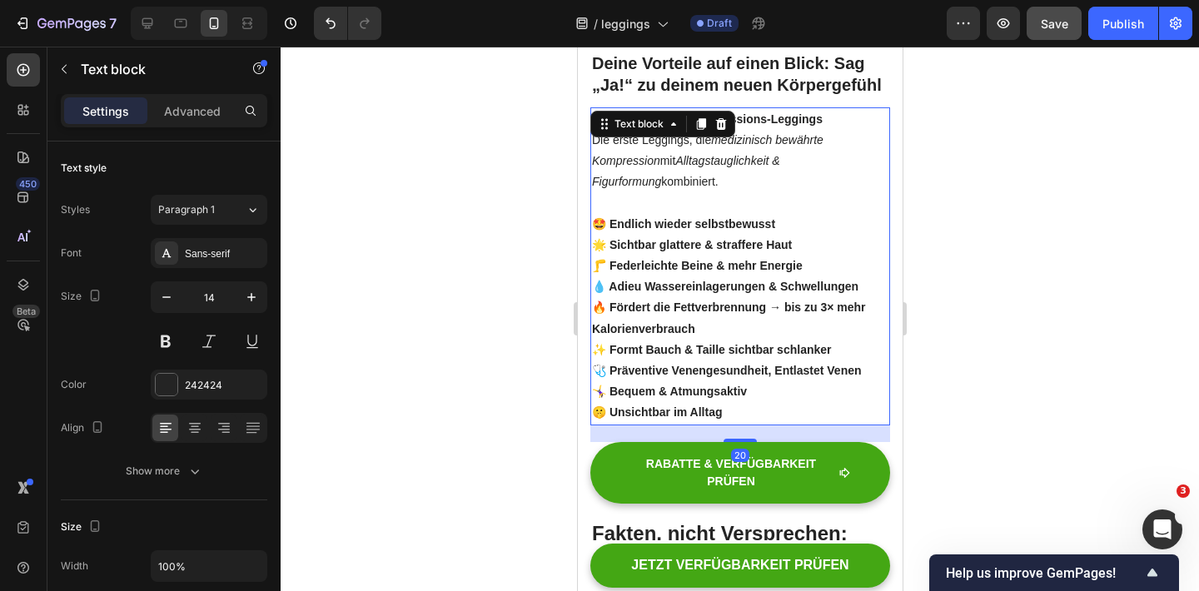
click at [726, 402] on p "🤫 Unsichtbar im Alltag" at bounding box center [739, 412] width 296 height 21
click at [60, 74] on icon "button" at bounding box center [63, 68] width 13 height 13
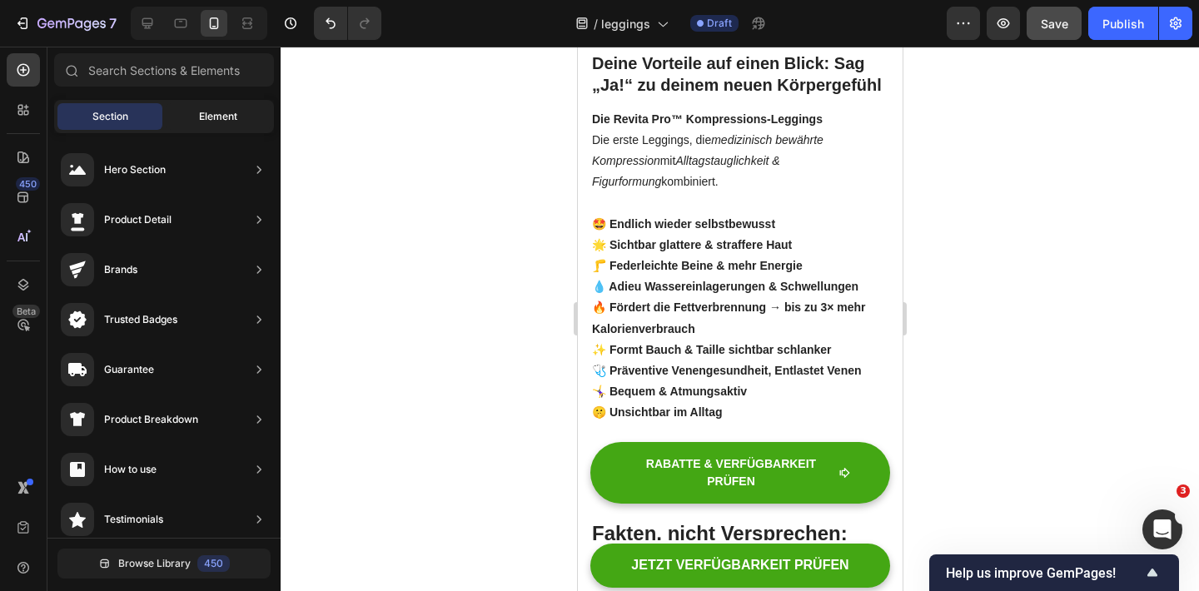
click at [201, 124] on div "Element" at bounding box center [218, 116] width 105 height 27
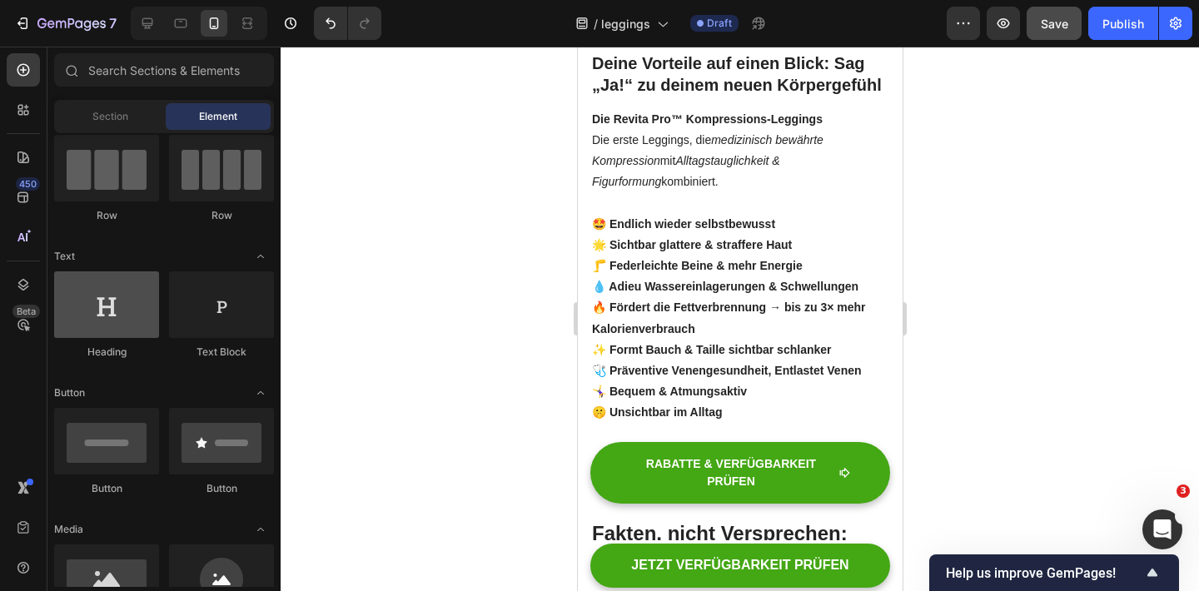
scroll to position [221, 0]
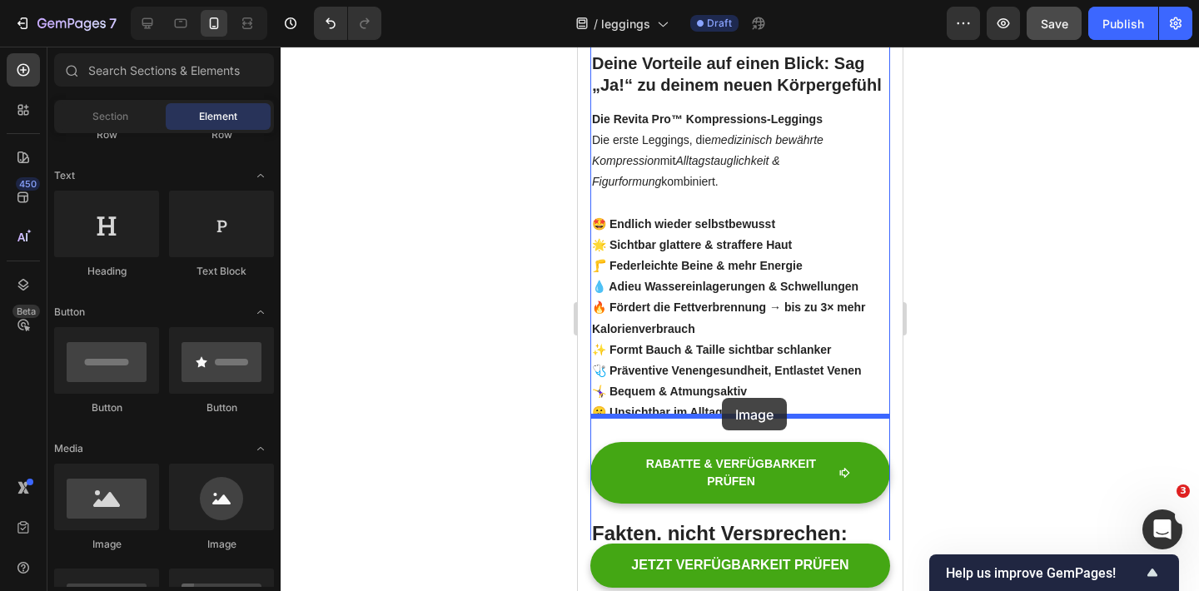
drag, startPoint x: 673, startPoint y: 542, endPoint x: 721, endPoint y: 398, distance: 151.6
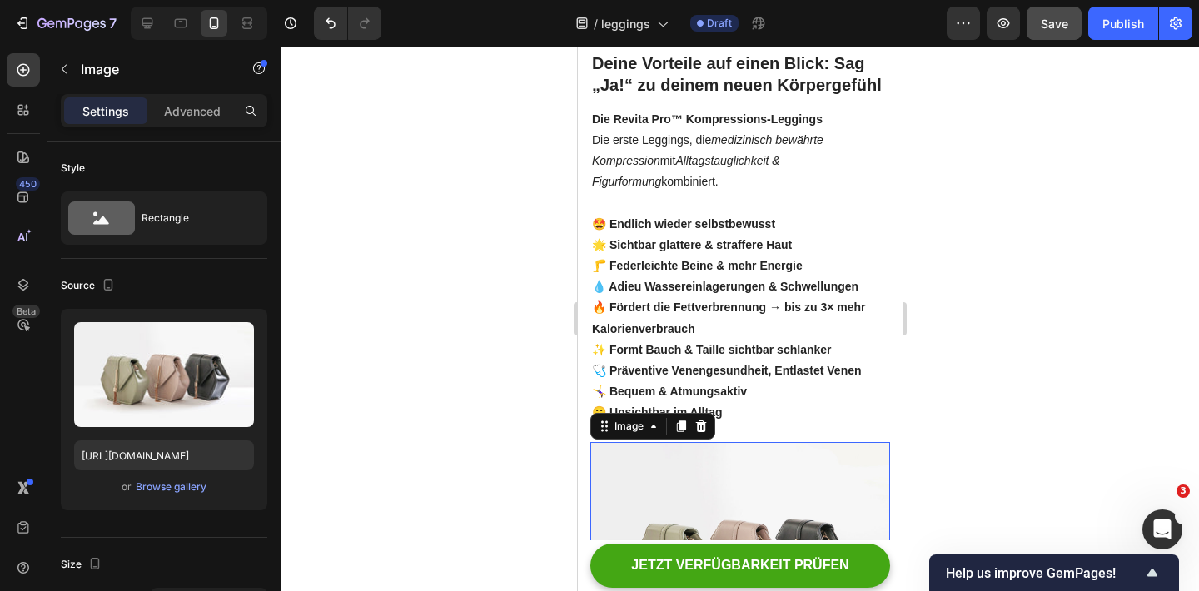
click at [706, 493] on img at bounding box center [739, 554] width 300 height 225
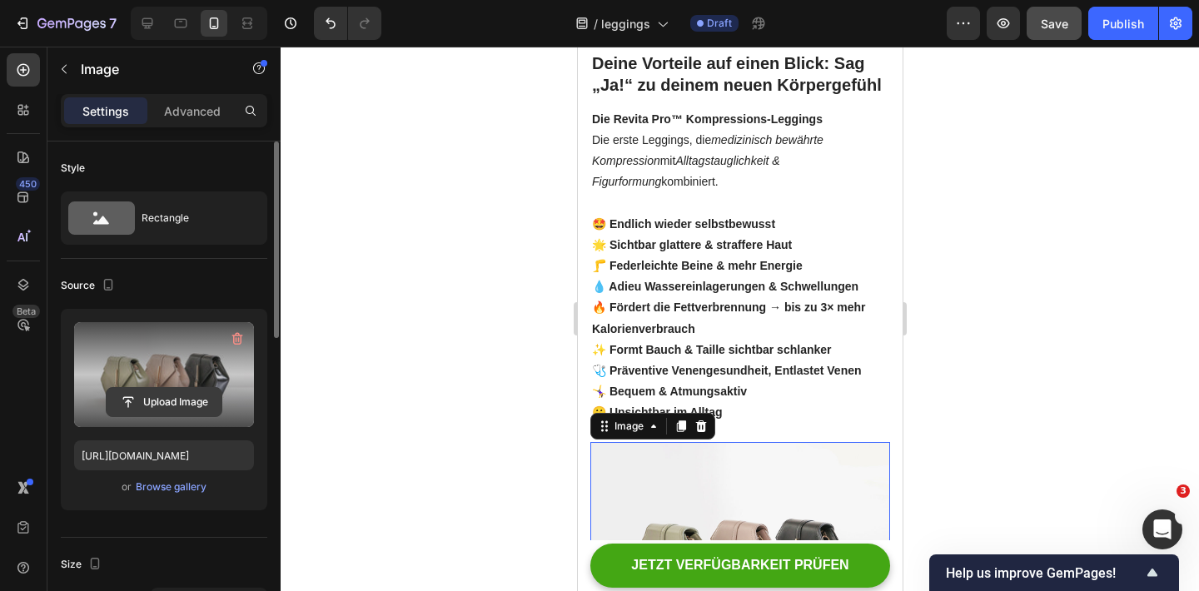
click at [161, 405] on input "file" at bounding box center [164, 402] width 115 height 28
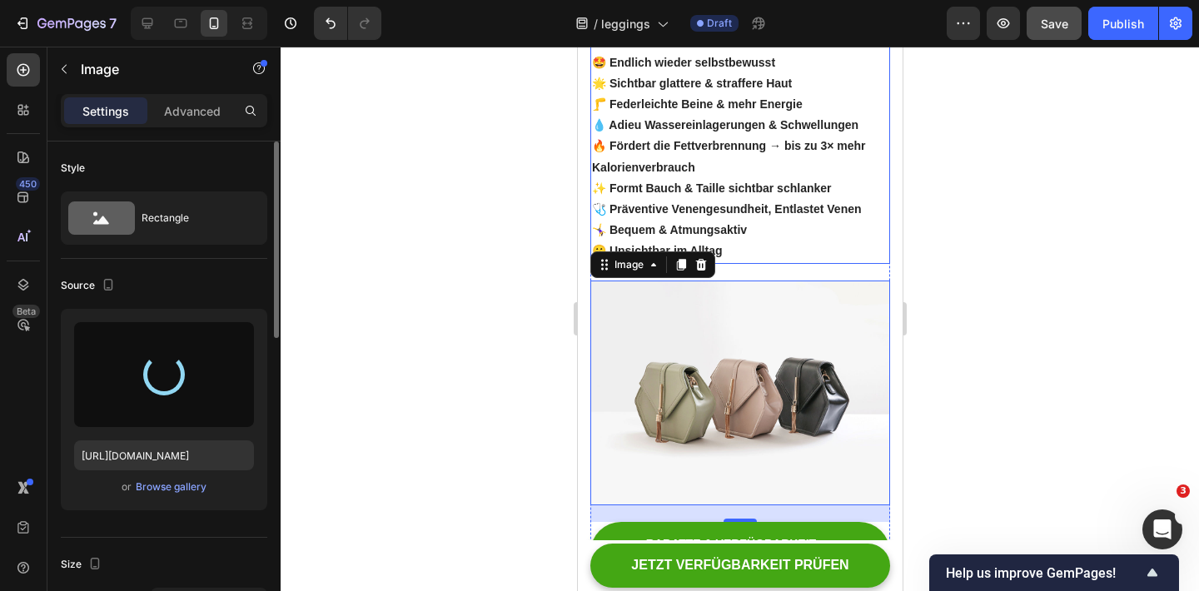
scroll to position [1735, 0]
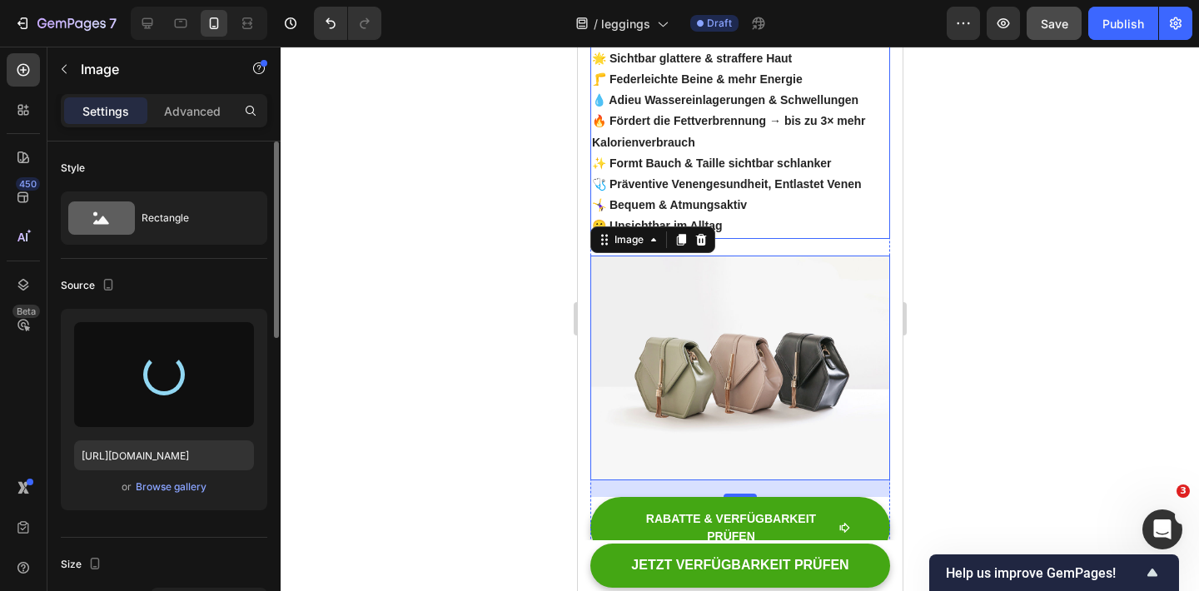
type input "https://cdn.shopify.com/s/files/1/0740/2012/6939/files/gempages_553629490677285…"
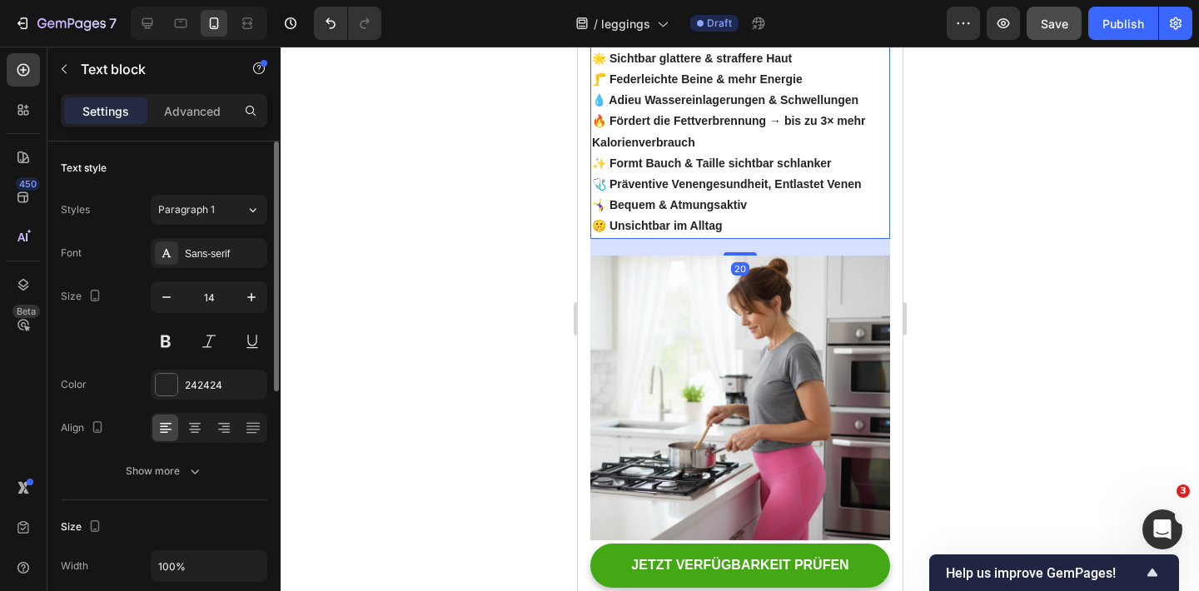
click at [756, 216] on p "🤫 Unsichtbar im Alltag" at bounding box center [739, 226] width 296 height 21
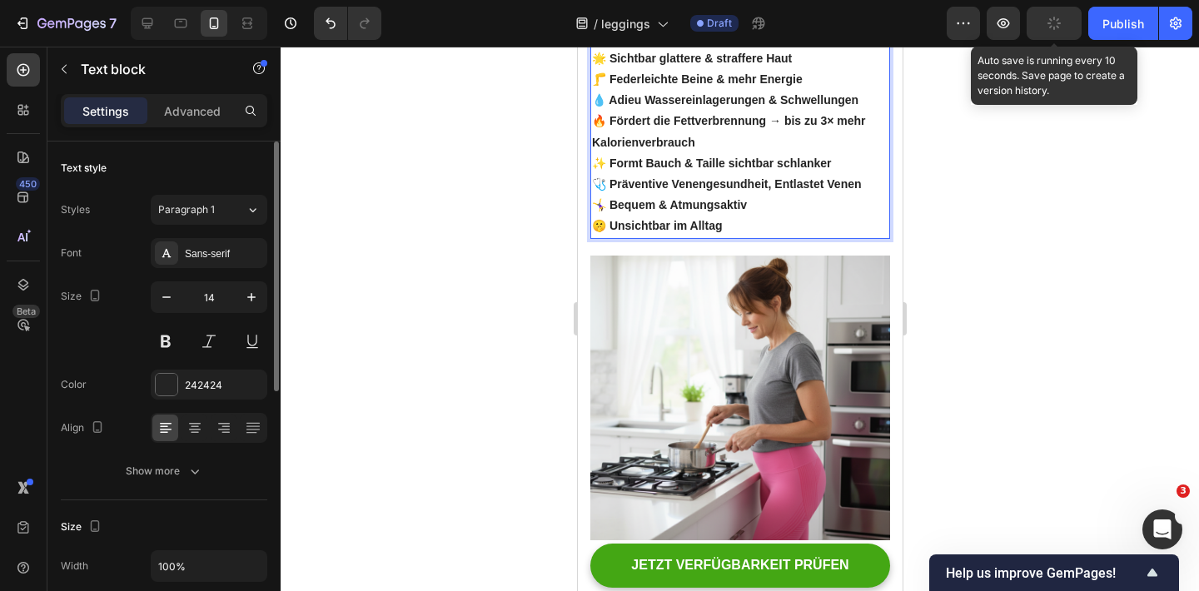
click at [1055, 19] on icon "button" at bounding box center [1054, 24] width 16 height 16
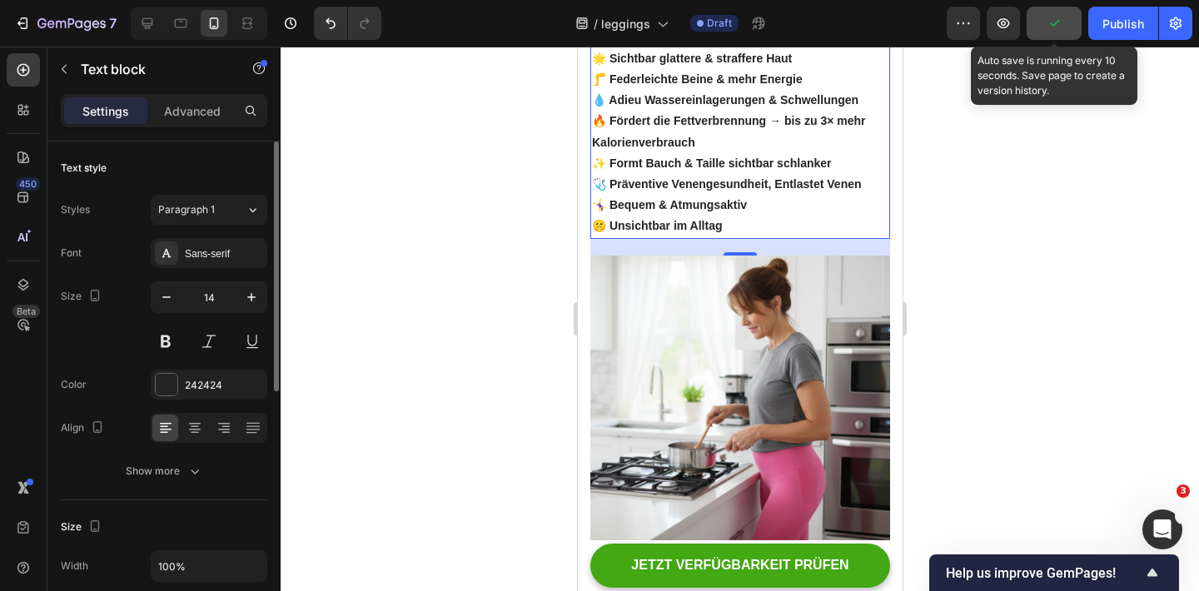
click at [1056, 22] on icon "button" at bounding box center [1053, 23] width 17 height 17
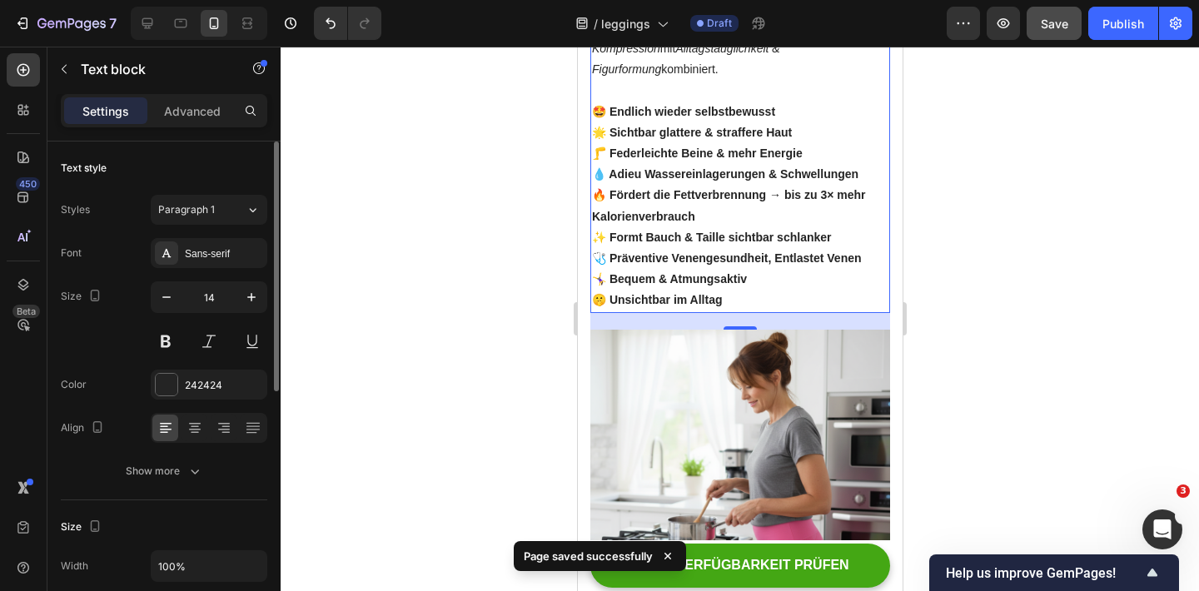
scroll to position [1525, 0]
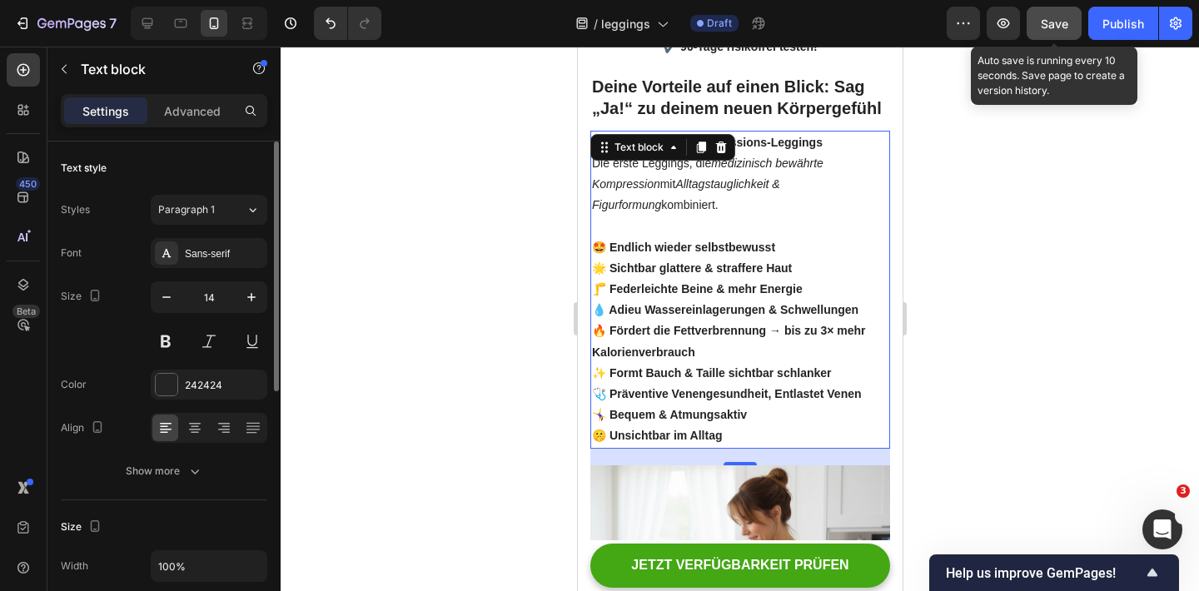
click at [1065, 18] on span "Save" at bounding box center [1053, 24] width 27 height 14
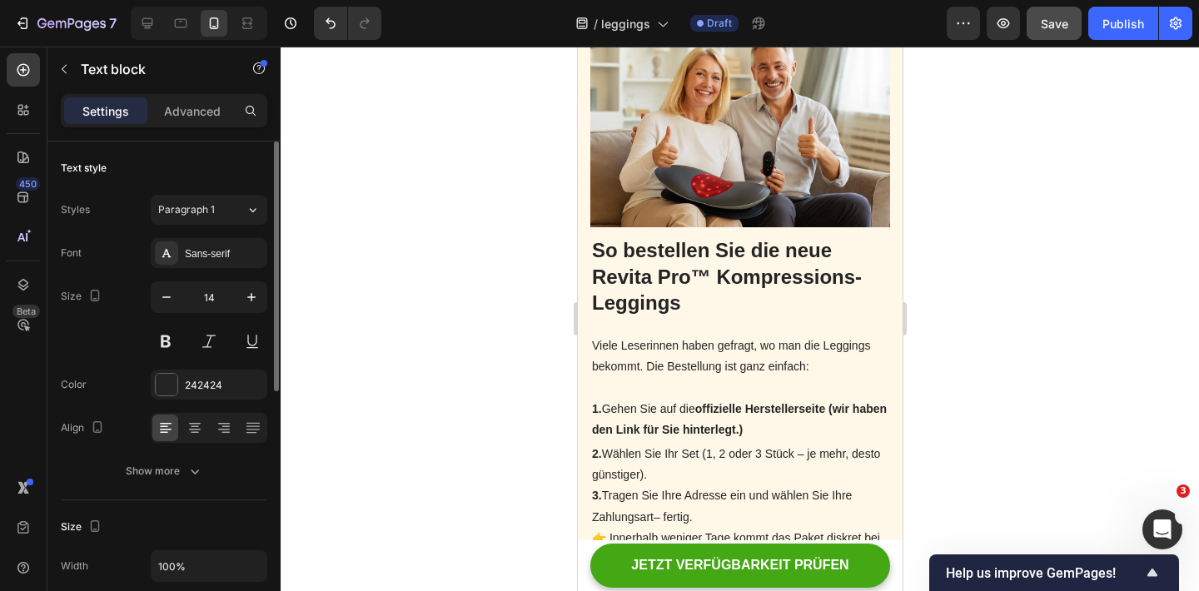
scroll to position [4039, 0]
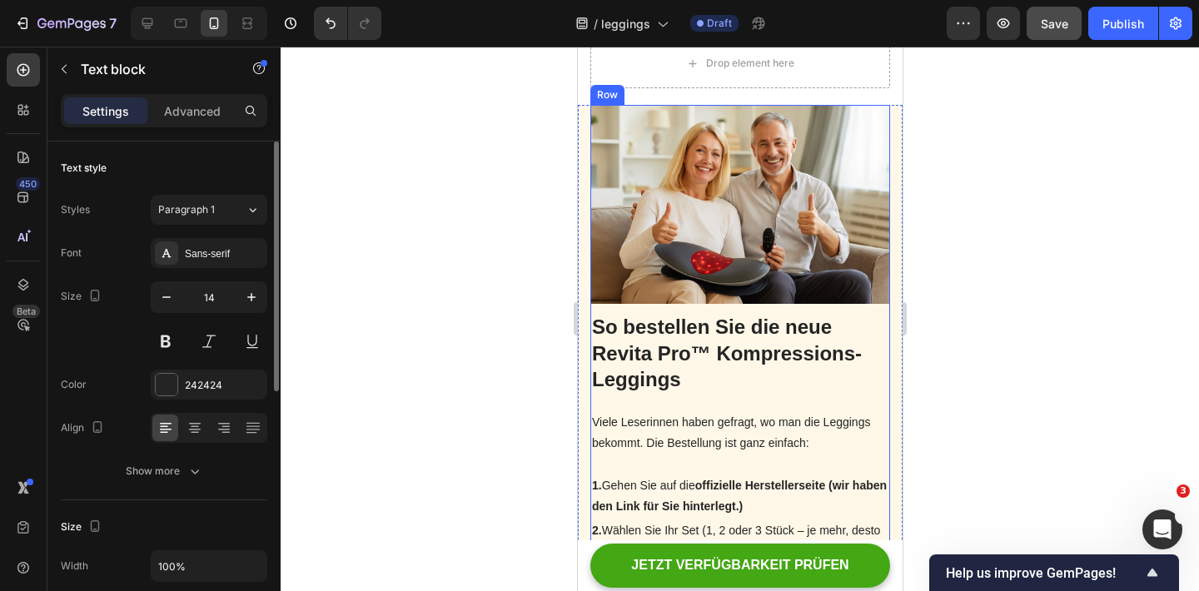
click at [699, 198] on img at bounding box center [739, 204] width 300 height 199
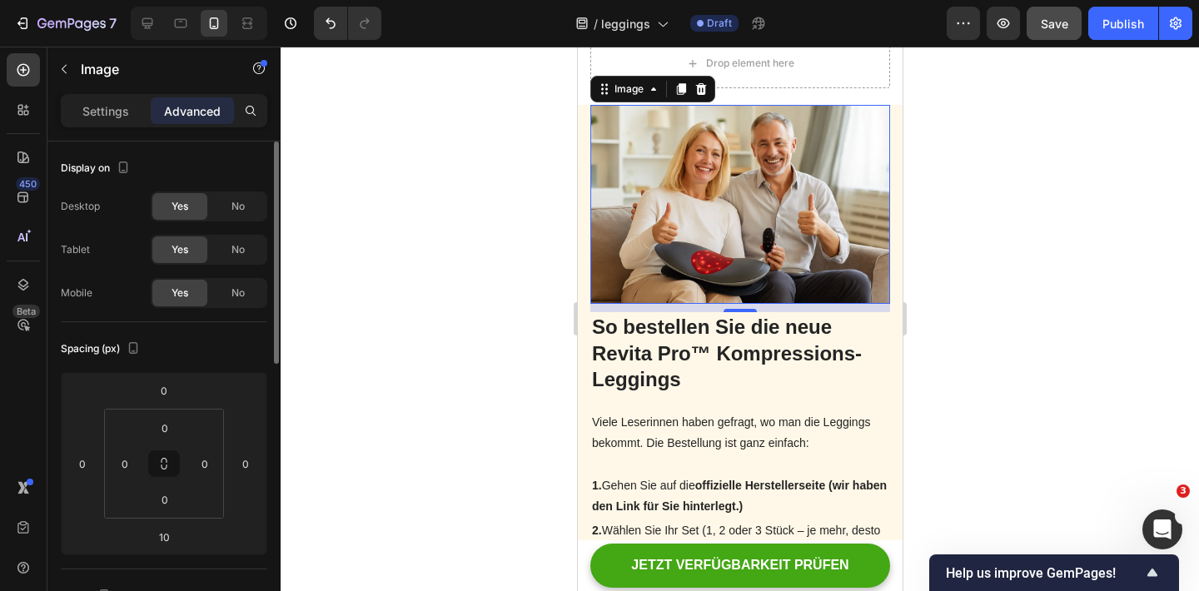
click at [712, 232] on img at bounding box center [739, 204] width 300 height 199
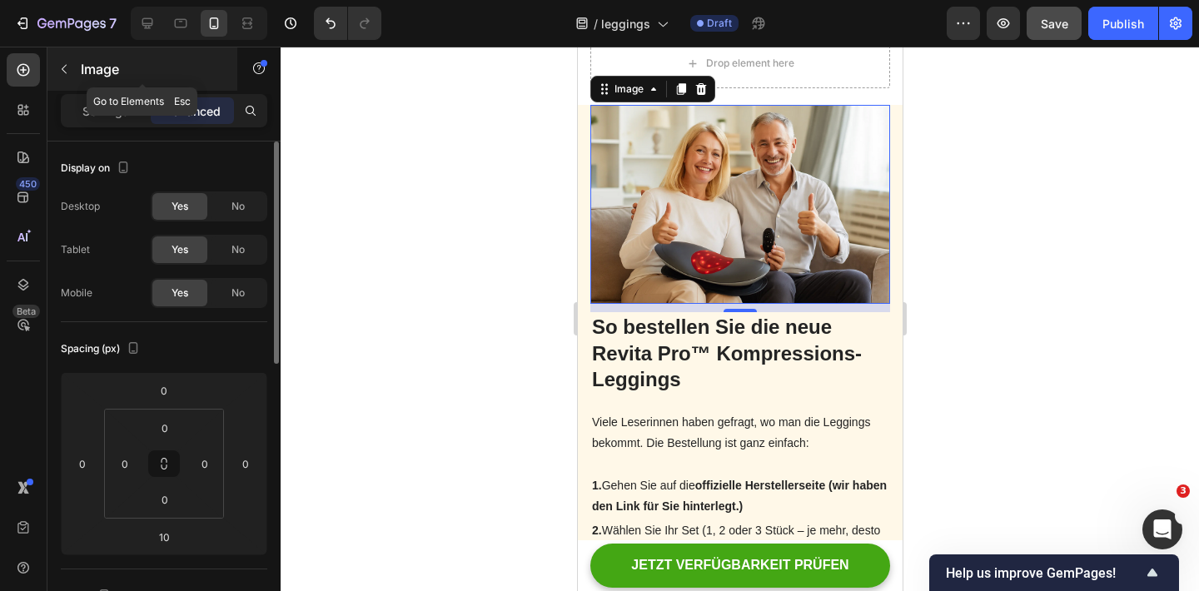
click at [59, 77] on button "button" at bounding box center [64, 69] width 27 height 27
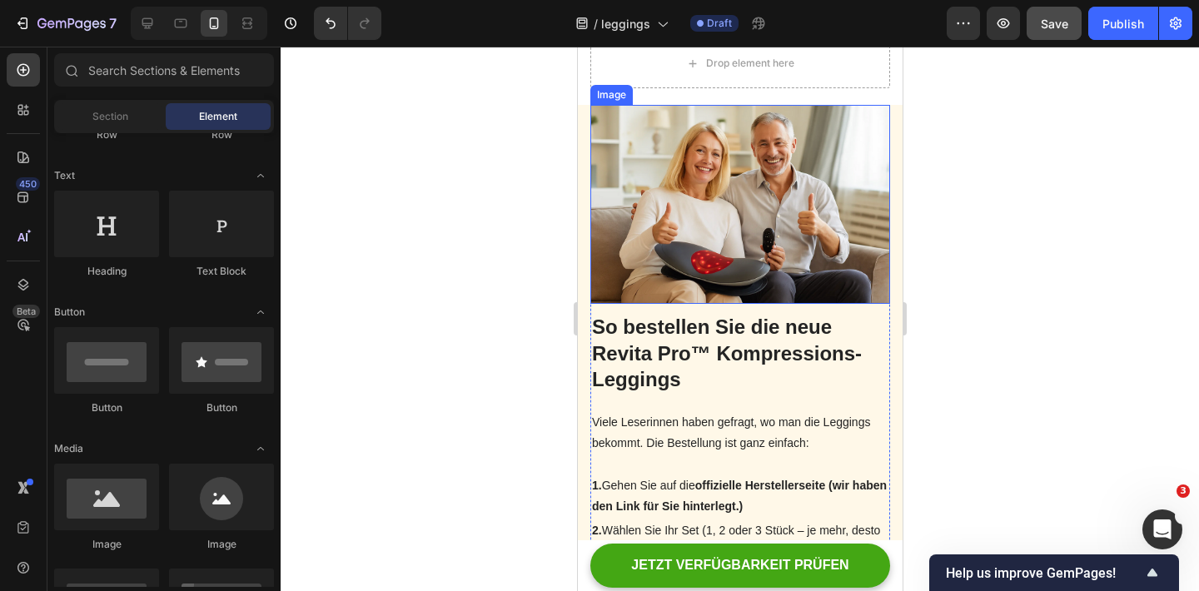
click at [664, 246] on img at bounding box center [739, 204] width 300 height 199
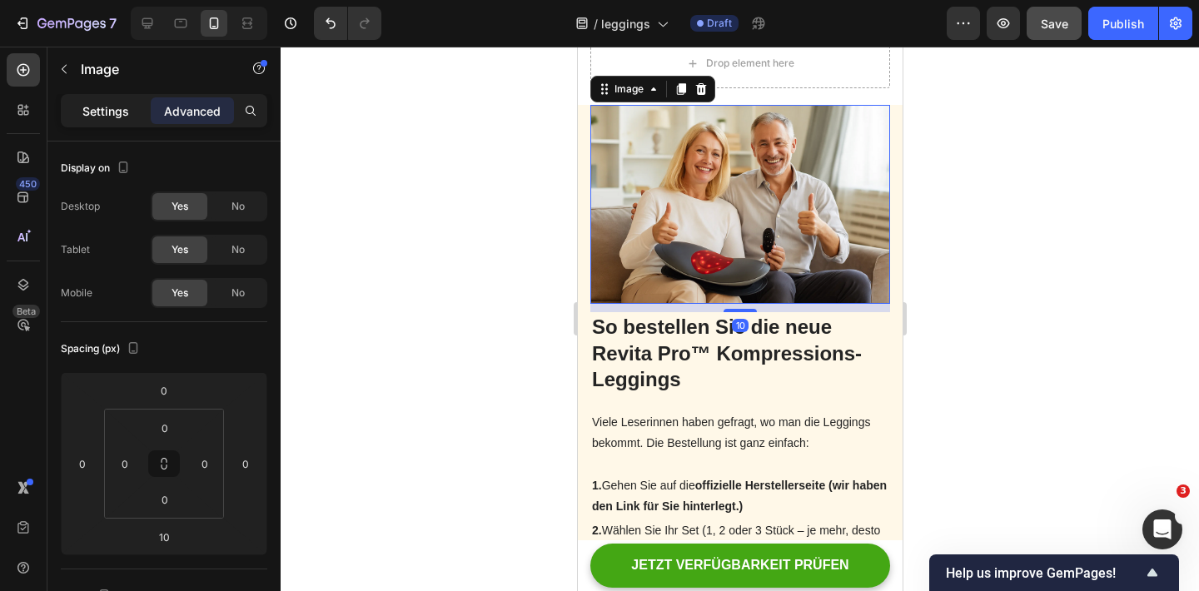
click at [107, 104] on p "Settings" at bounding box center [105, 110] width 47 height 17
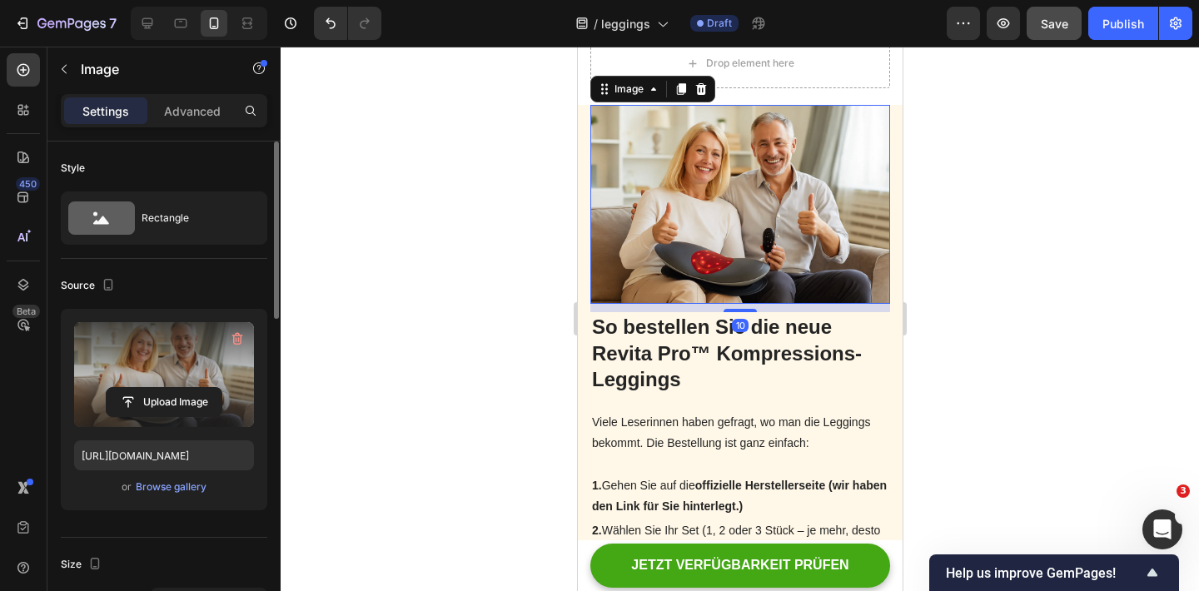
click at [151, 376] on label at bounding box center [164, 374] width 180 height 105
click at [151, 388] on input "file" at bounding box center [164, 402] width 115 height 28
click at [166, 409] on input "file" at bounding box center [164, 402] width 115 height 28
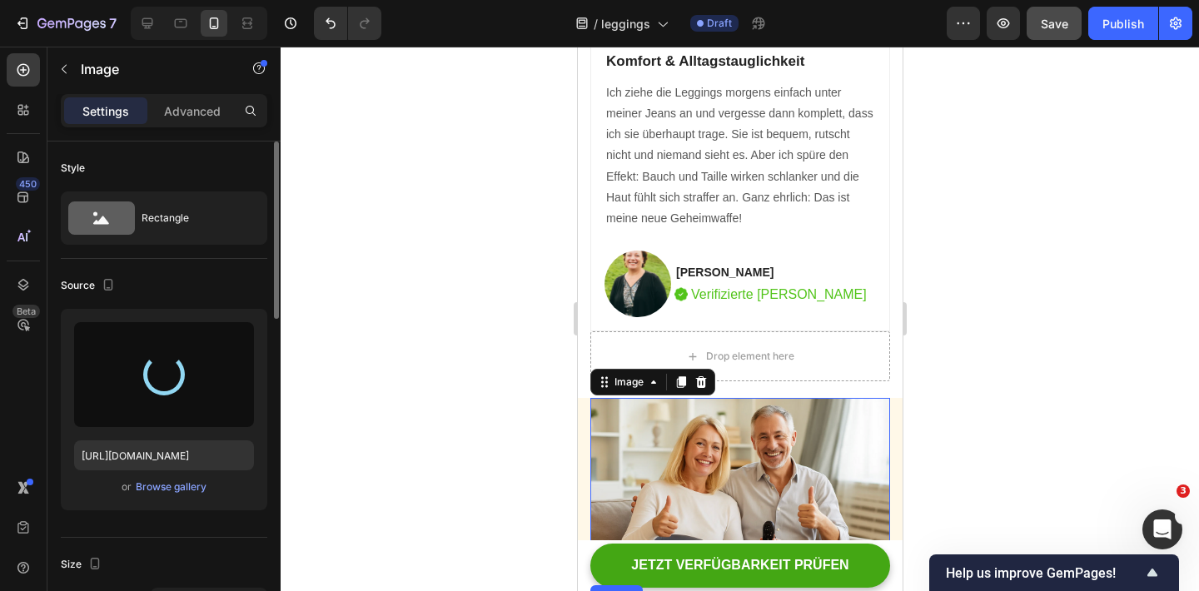
scroll to position [3625, 0]
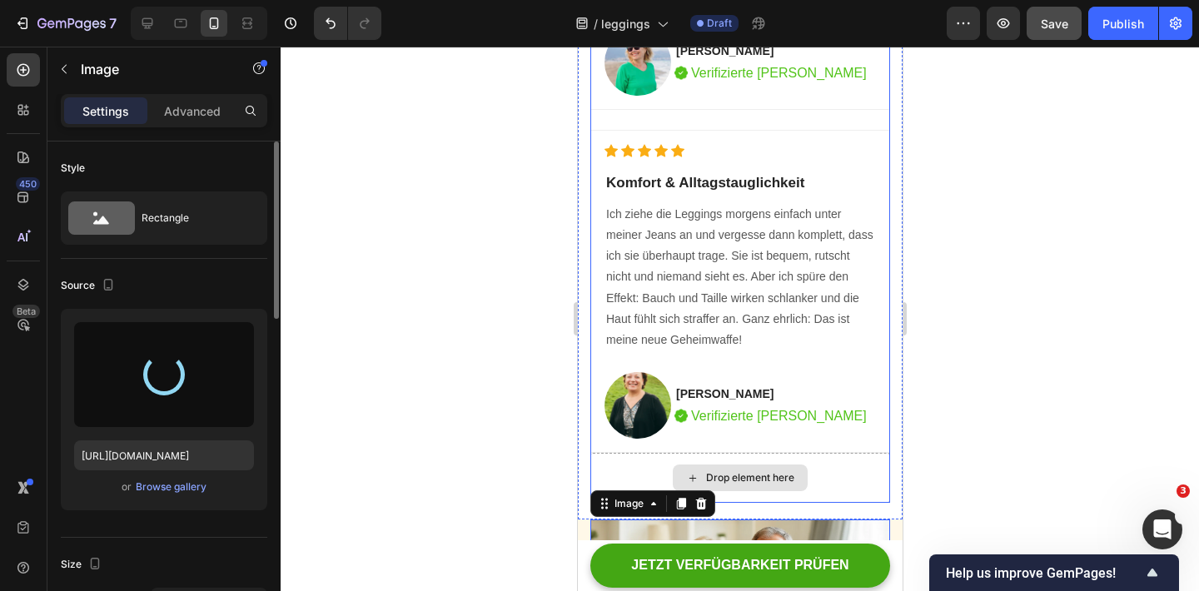
type input "[URL][DOMAIN_NAME]"
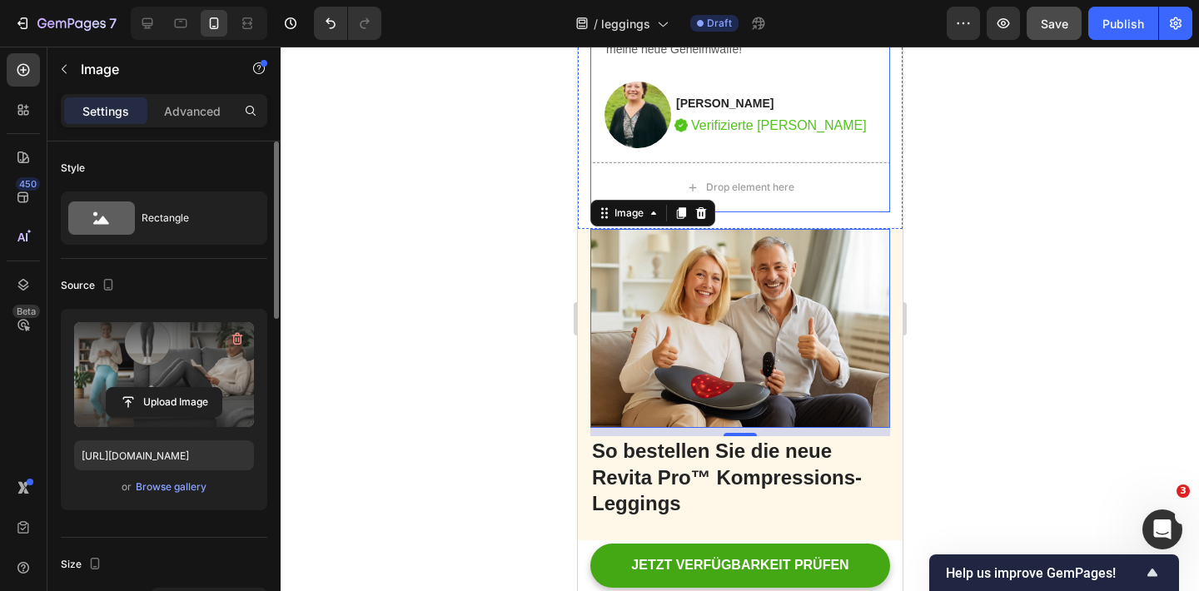
scroll to position [3918, 0]
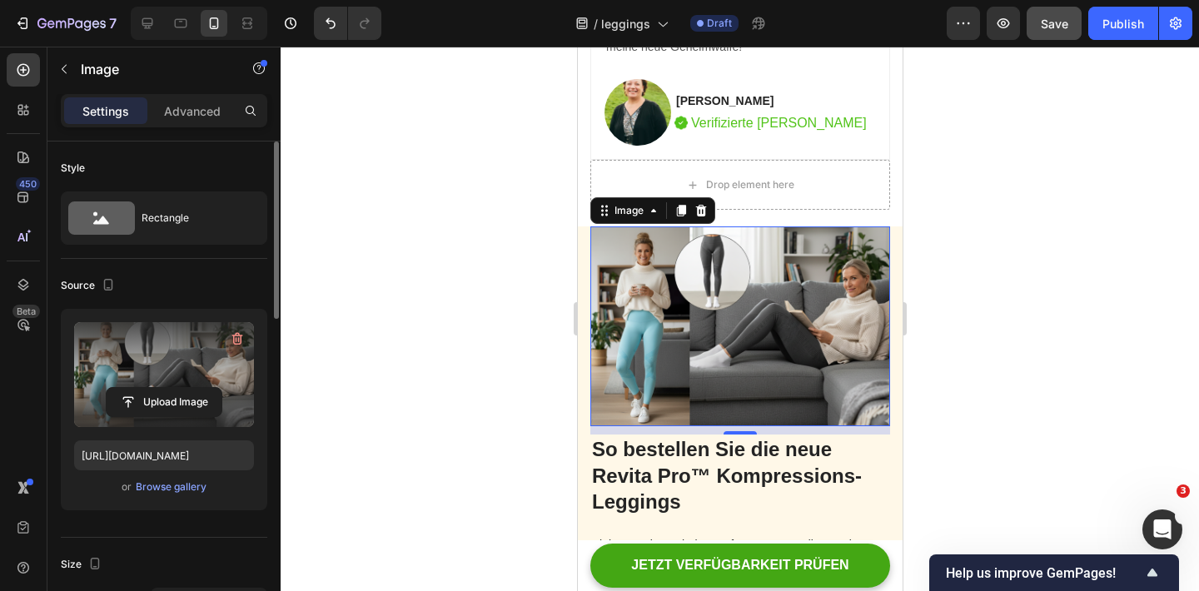
click at [797, 283] on img at bounding box center [739, 326] width 300 height 200
click at [714, 269] on img at bounding box center [739, 326] width 300 height 200
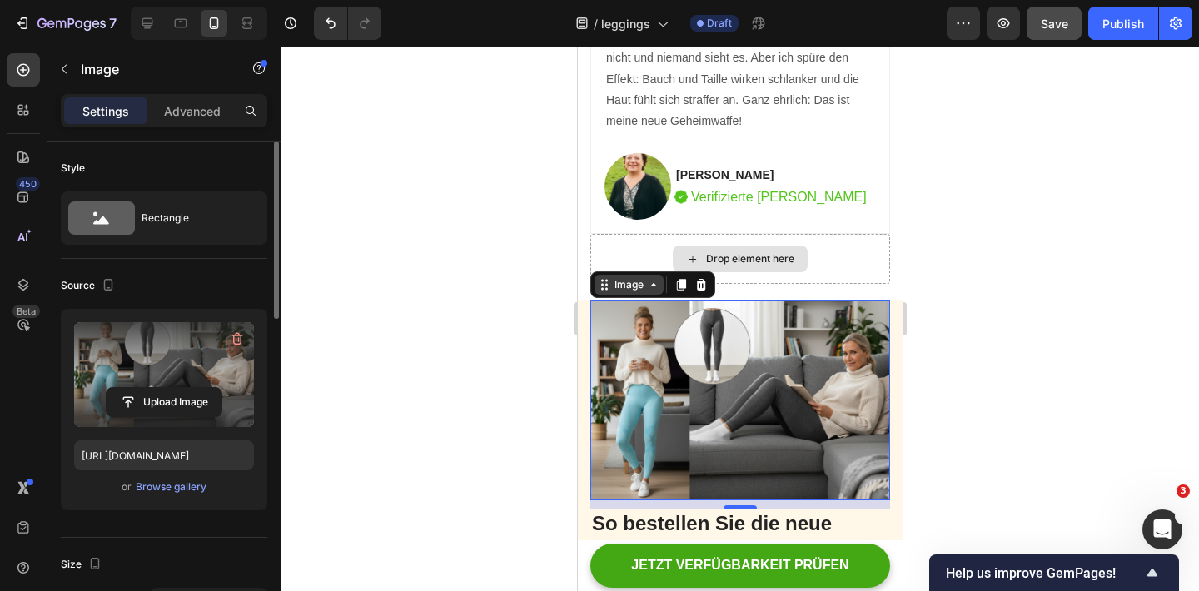
scroll to position [3830, 0]
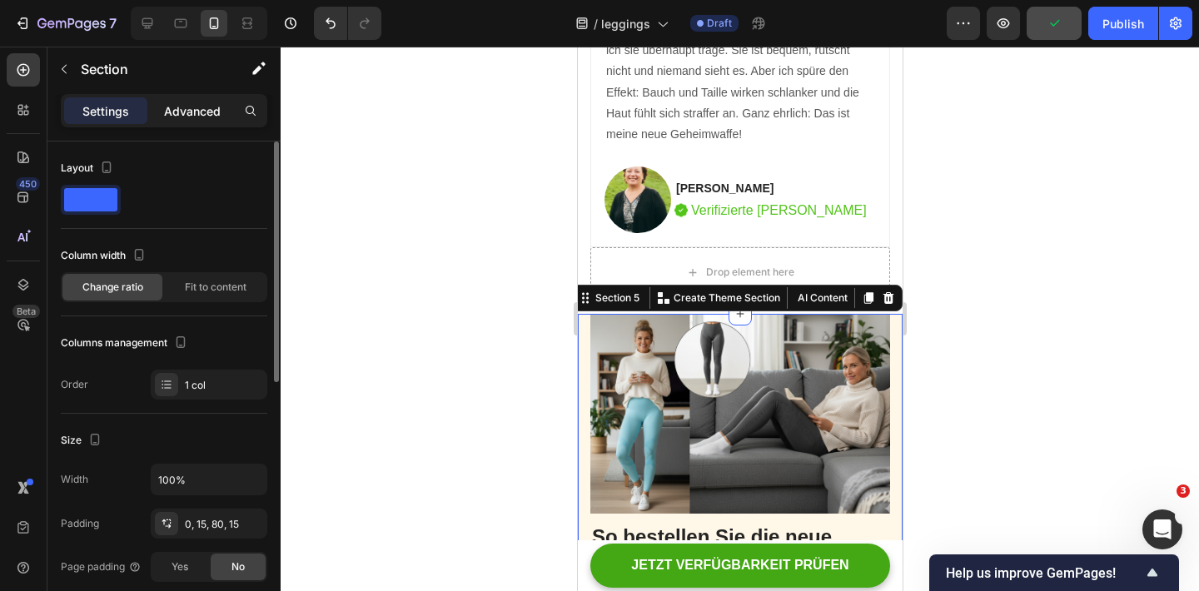
click at [204, 101] on div "Advanced" at bounding box center [192, 110] width 83 height 27
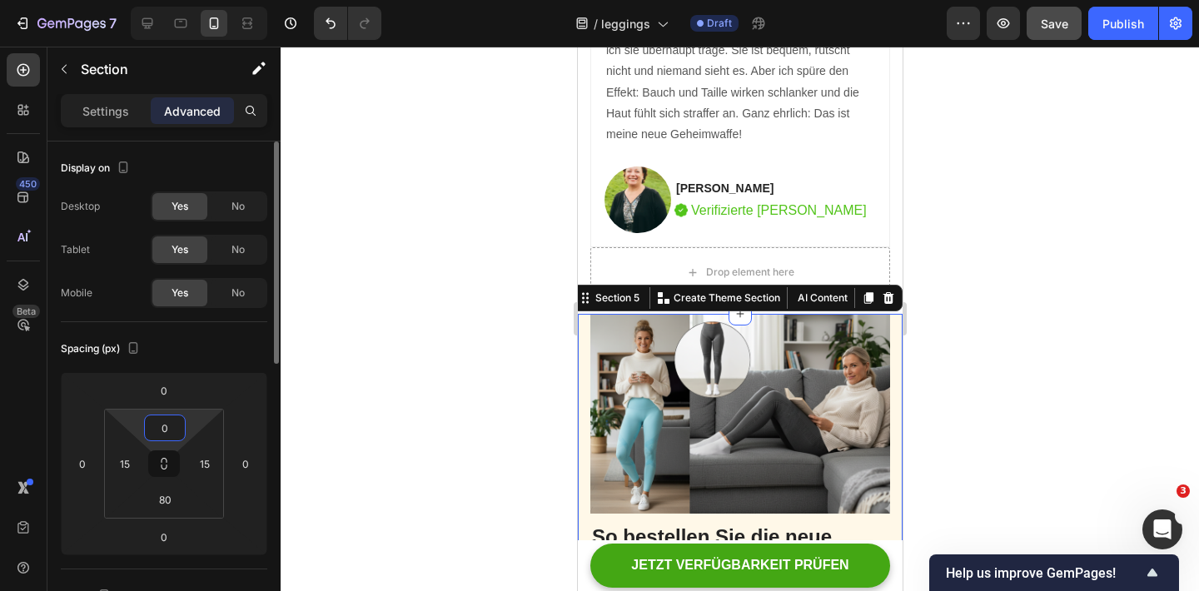
click at [164, 427] on input "0" at bounding box center [164, 427] width 33 height 25
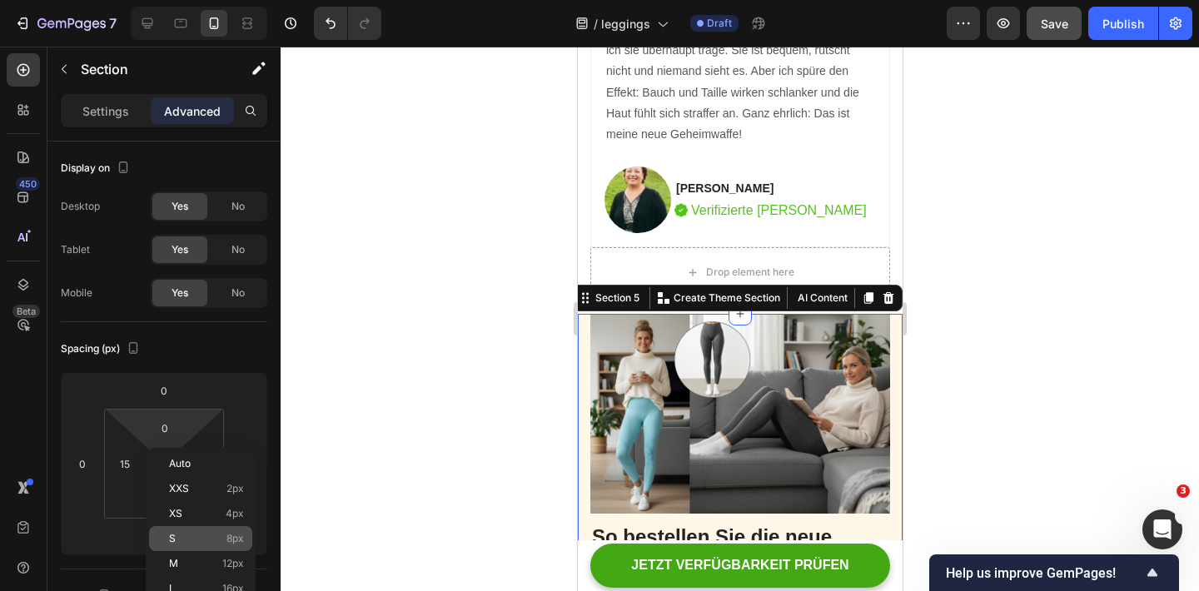
click at [197, 534] on p "S 8px" at bounding box center [206, 539] width 75 height 12
type input "8"
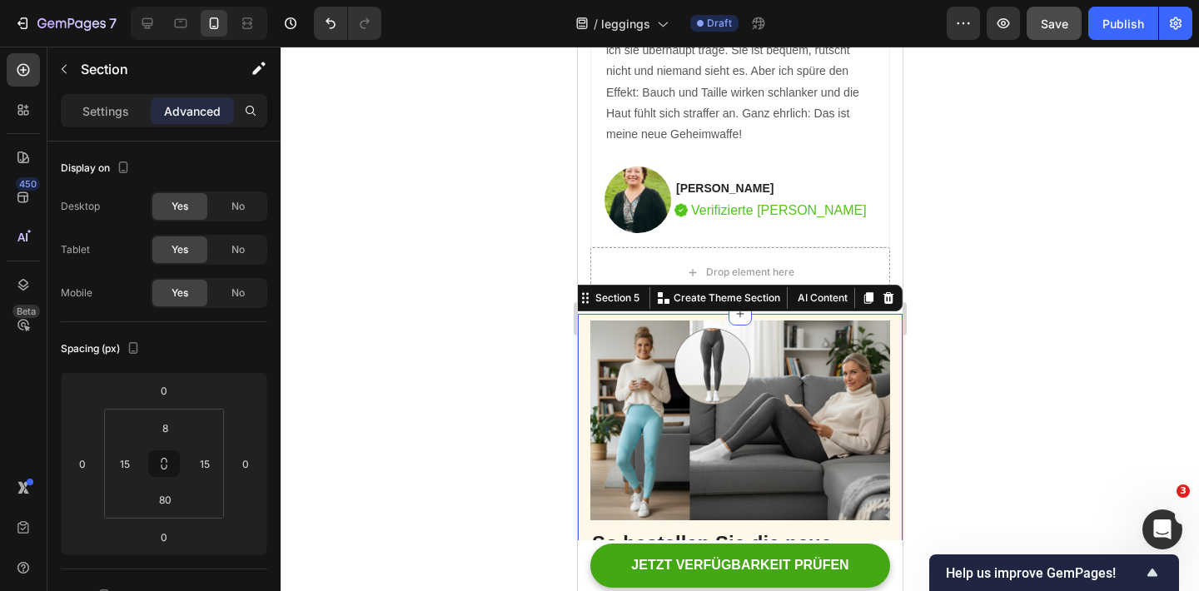
click at [396, 474] on div at bounding box center [739, 319] width 918 height 544
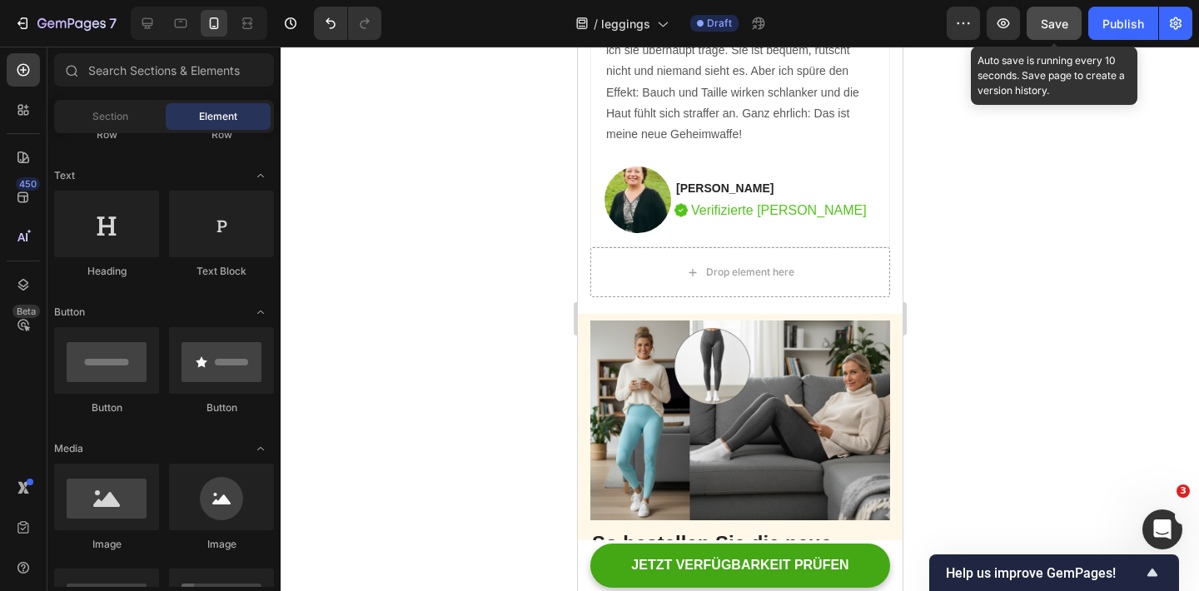
click at [1057, 21] on span "Save" at bounding box center [1053, 24] width 27 height 14
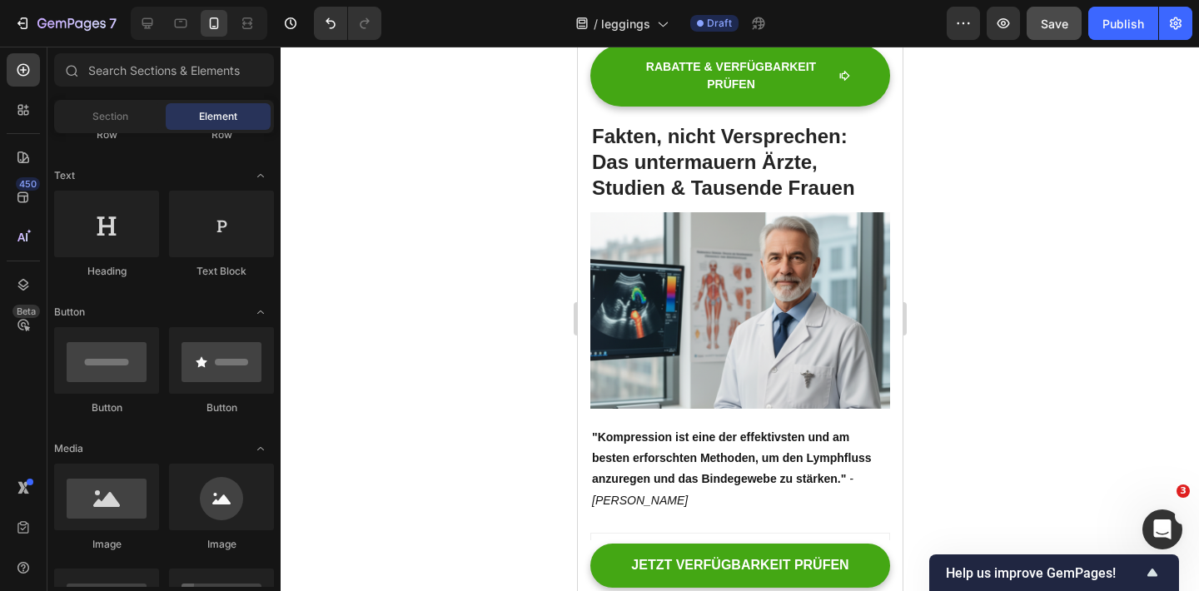
scroll to position [2266, 0]
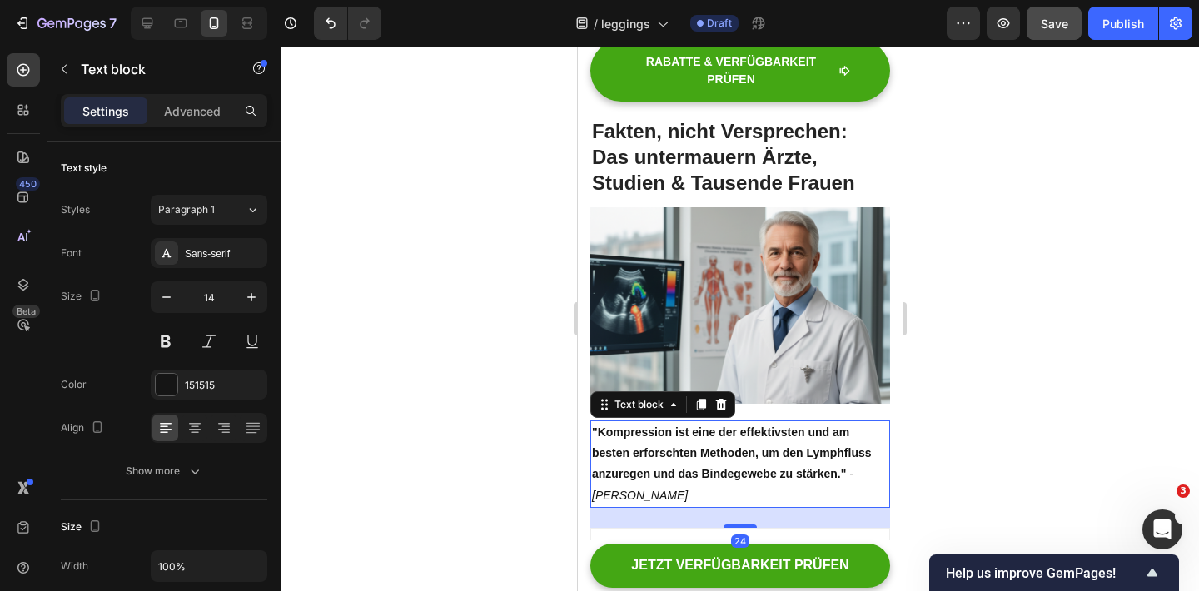
click at [657, 455] on p ""Kompression ist eine der effektivsten und am besten erforschten Methoden, um d…" at bounding box center [739, 464] width 296 height 84
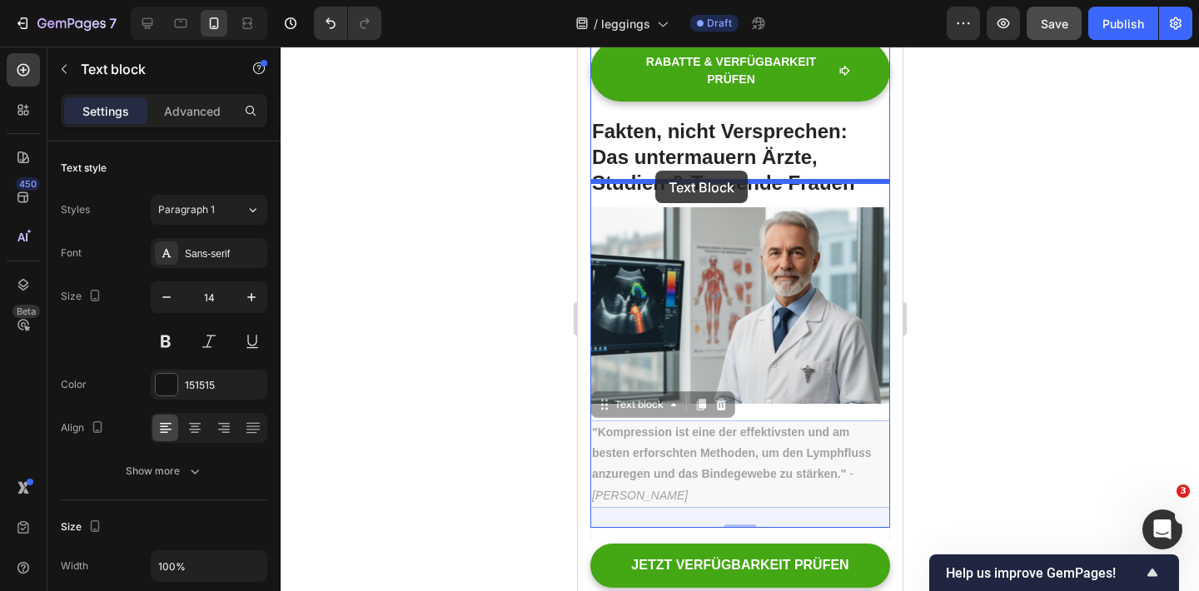
drag, startPoint x: 600, startPoint y: 382, endPoint x: 648, endPoint y: 169, distance: 218.5
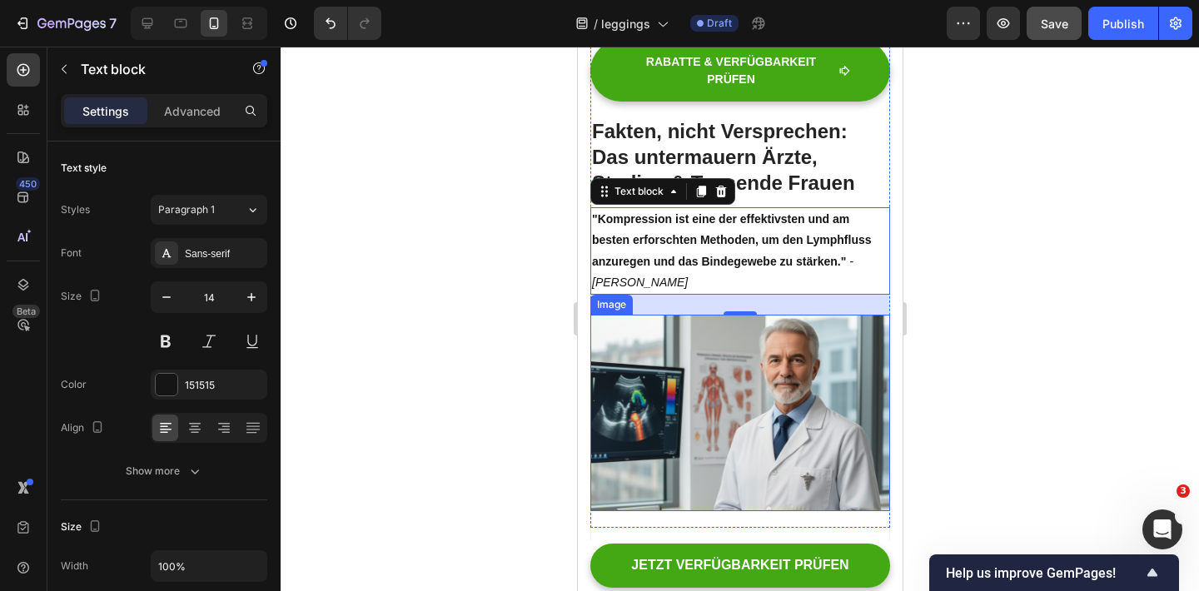
scroll to position [2284, 0]
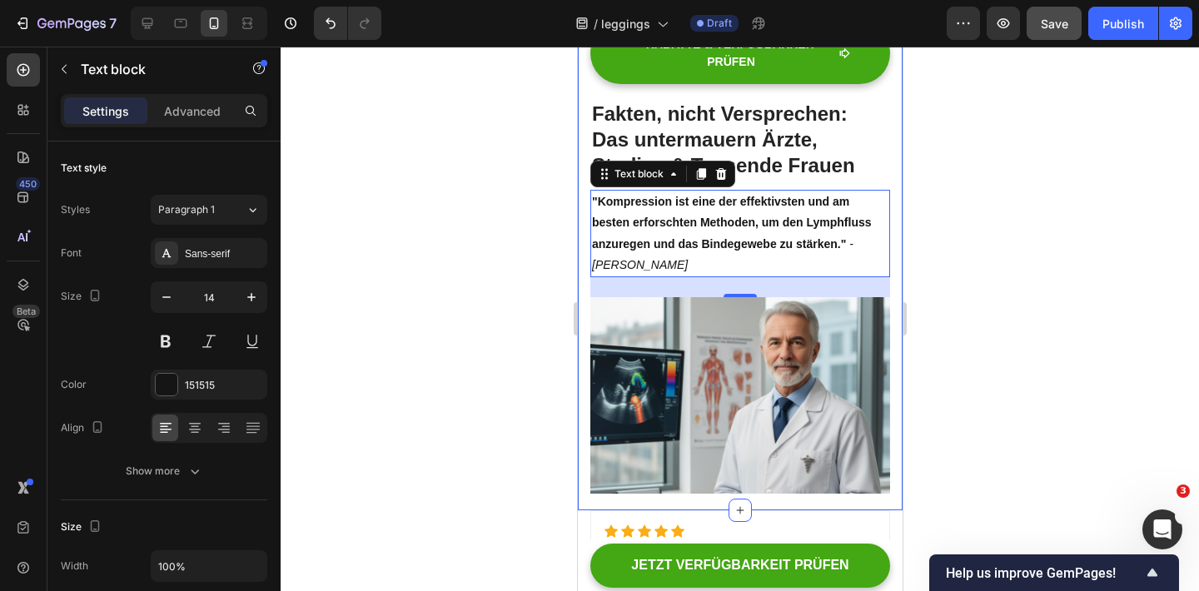
click at [514, 211] on div at bounding box center [739, 319] width 918 height 544
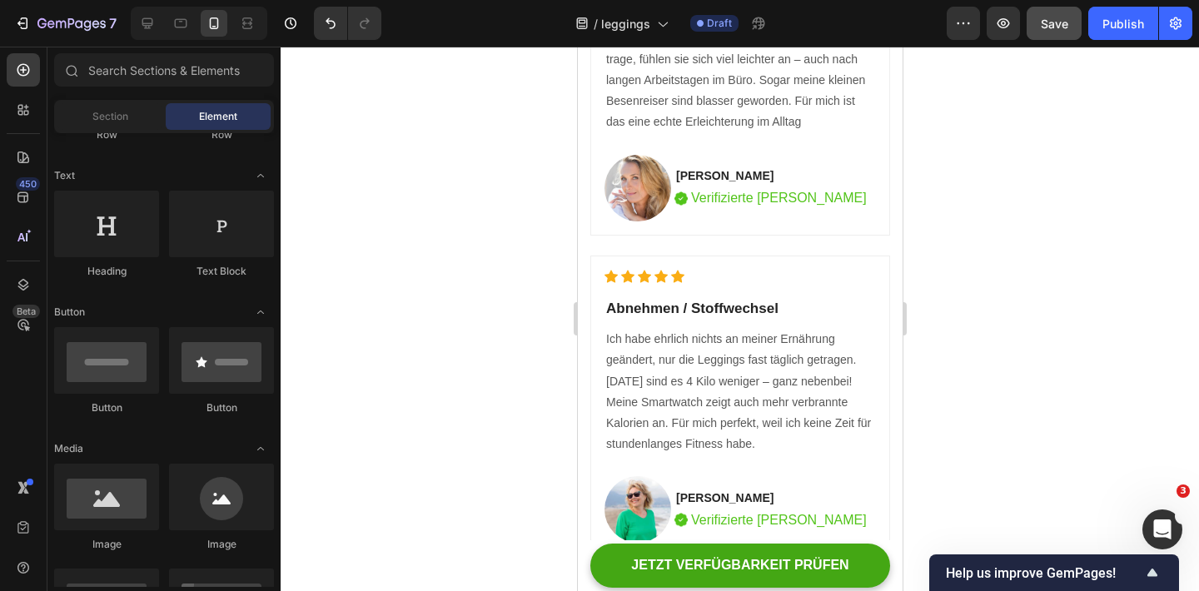
scroll to position [3245, 0]
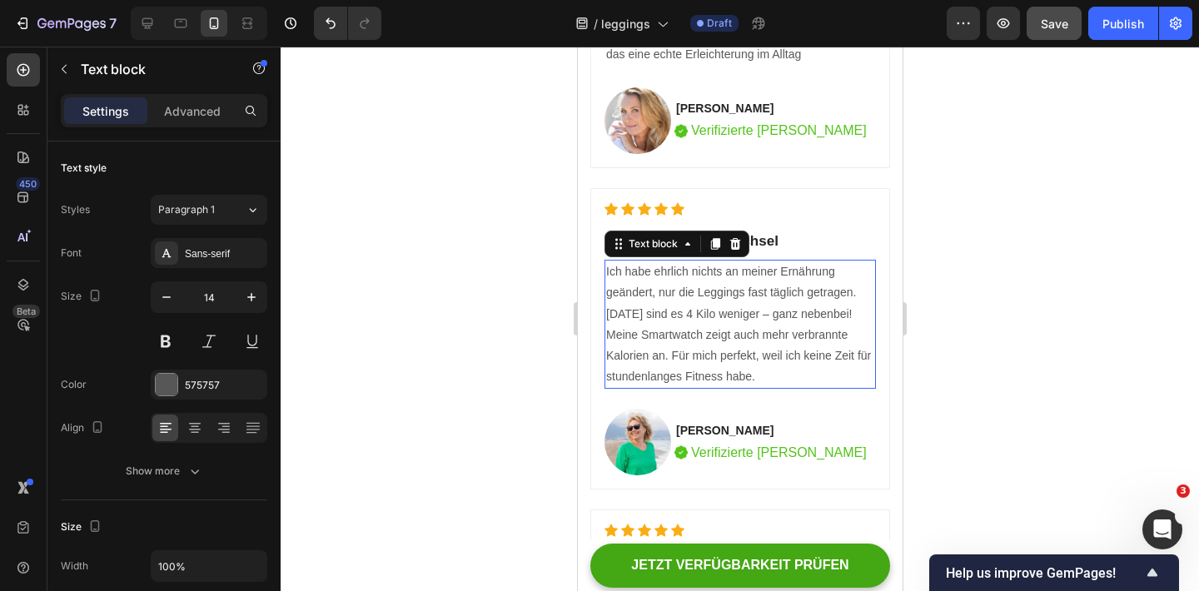
click at [643, 310] on p "Ich habe ehrlich nichts an meiner Ernährung geändert, nur die Leggings fast täg…" at bounding box center [739, 324] width 268 height 126
click at [546, 439] on div at bounding box center [739, 319] width 918 height 544
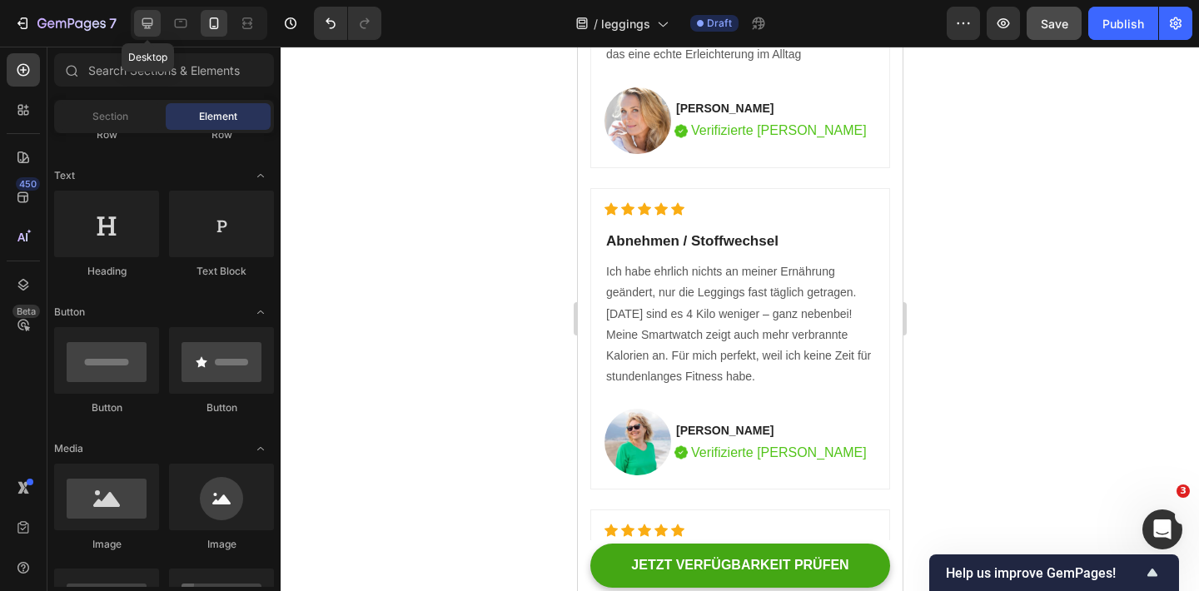
click at [141, 17] on icon at bounding box center [147, 23] width 17 height 17
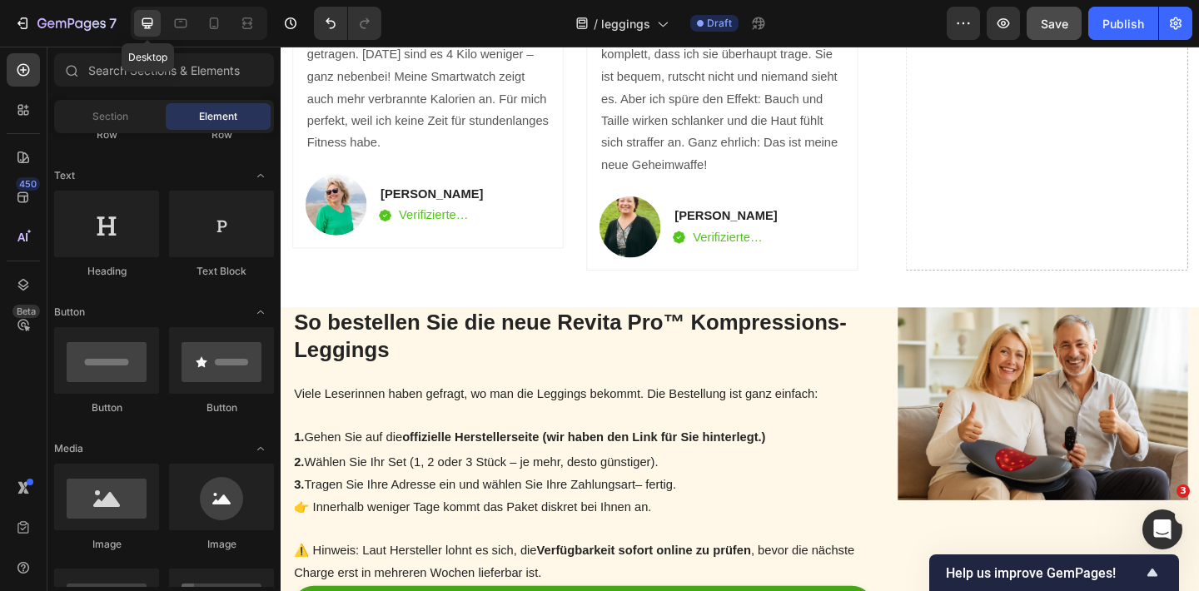
scroll to position [3138, 0]
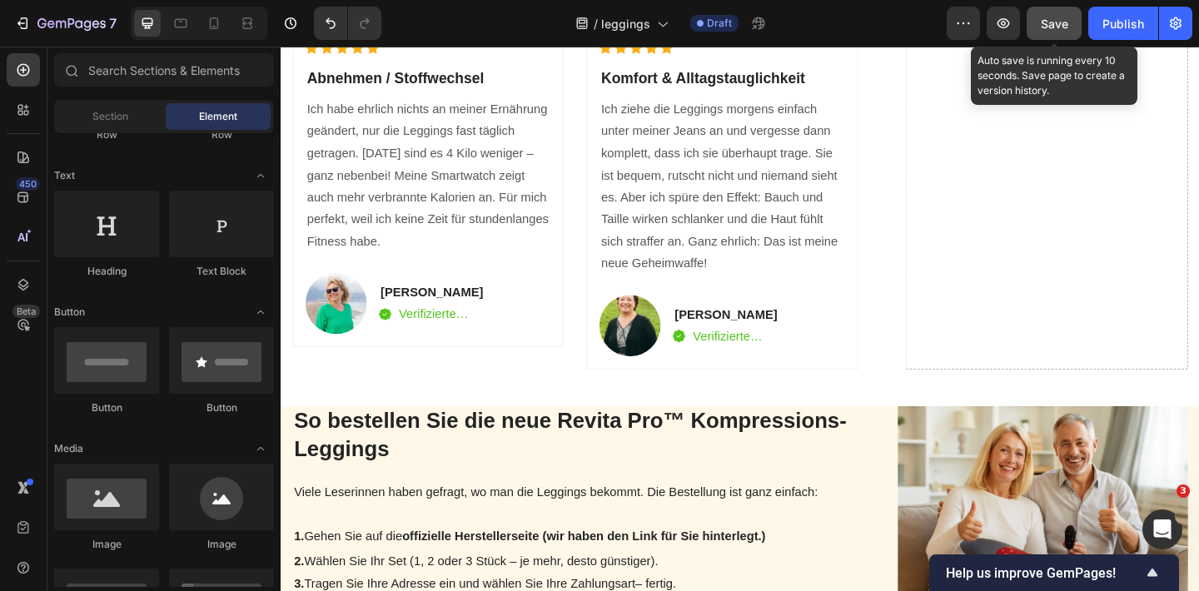
click at [1048, 13] on button "Save" at bounding box center [1053, 23] width 55 height 33
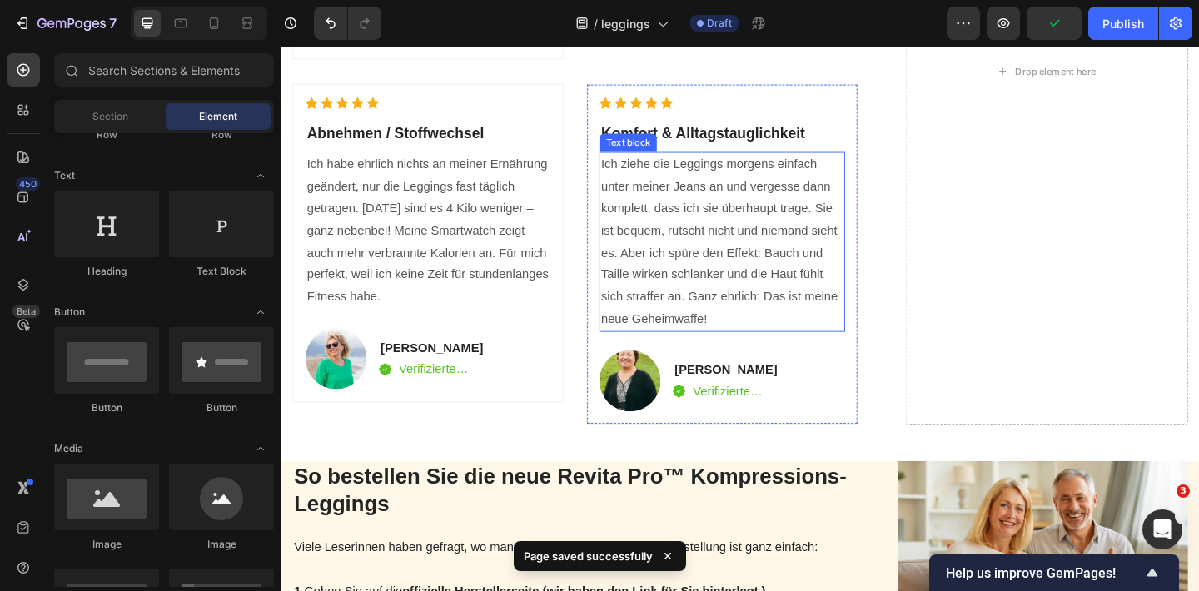
scroll to position [2908, 0]
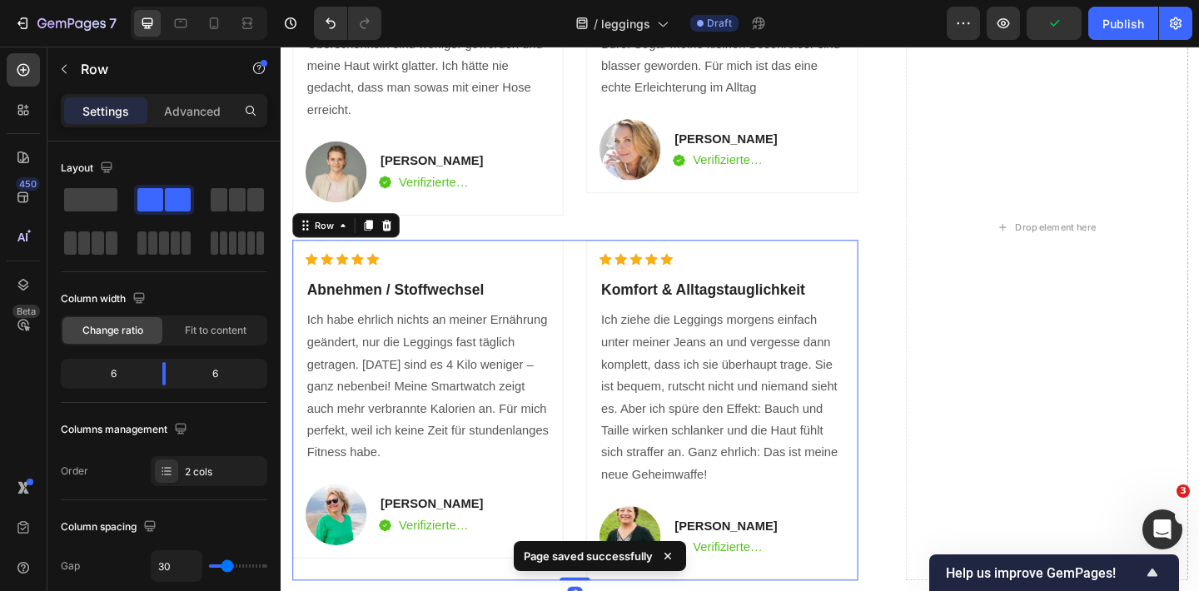
click at [601, 266] on div "Icon Icon Icon Icon Icon Icon List Hoz Abnehmen / Stoffwechsel Heading Ich habe…" at bounding box center [600, 442] width 615 height 370
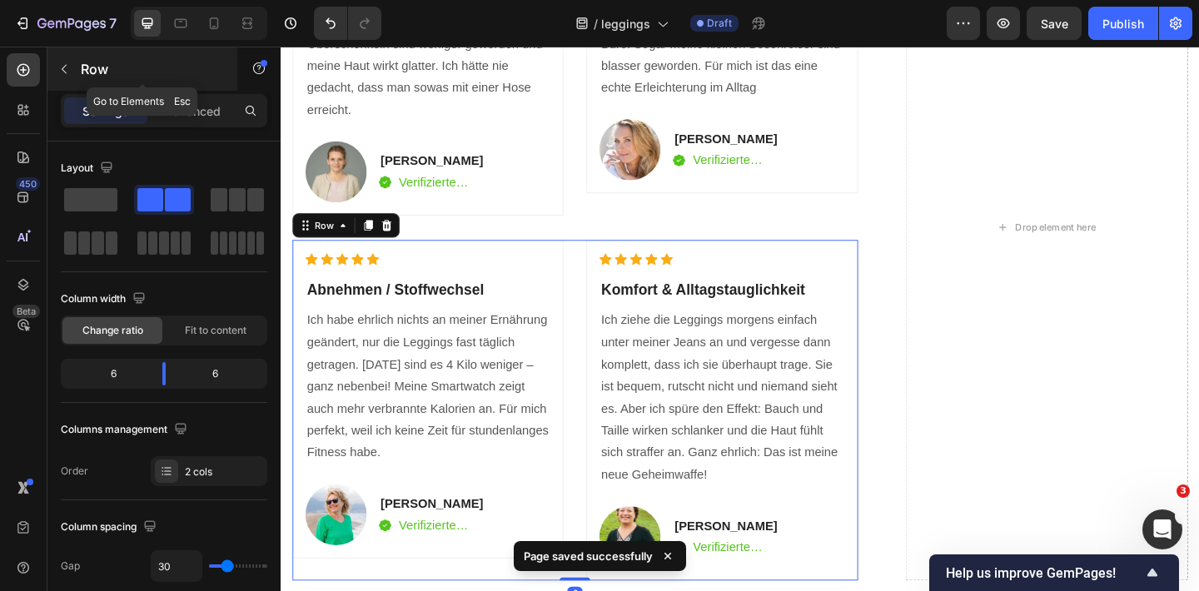
click at [69, 62] on icon "button" at bounding box center [63, 68] width 13 height 13
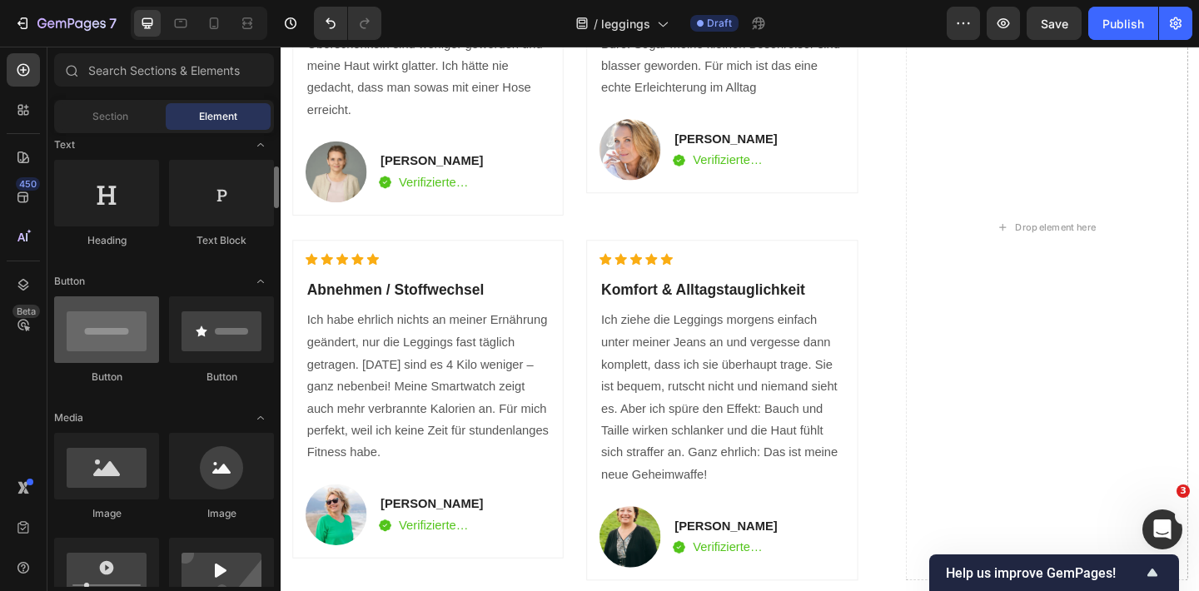
scroll to position [346, 0]
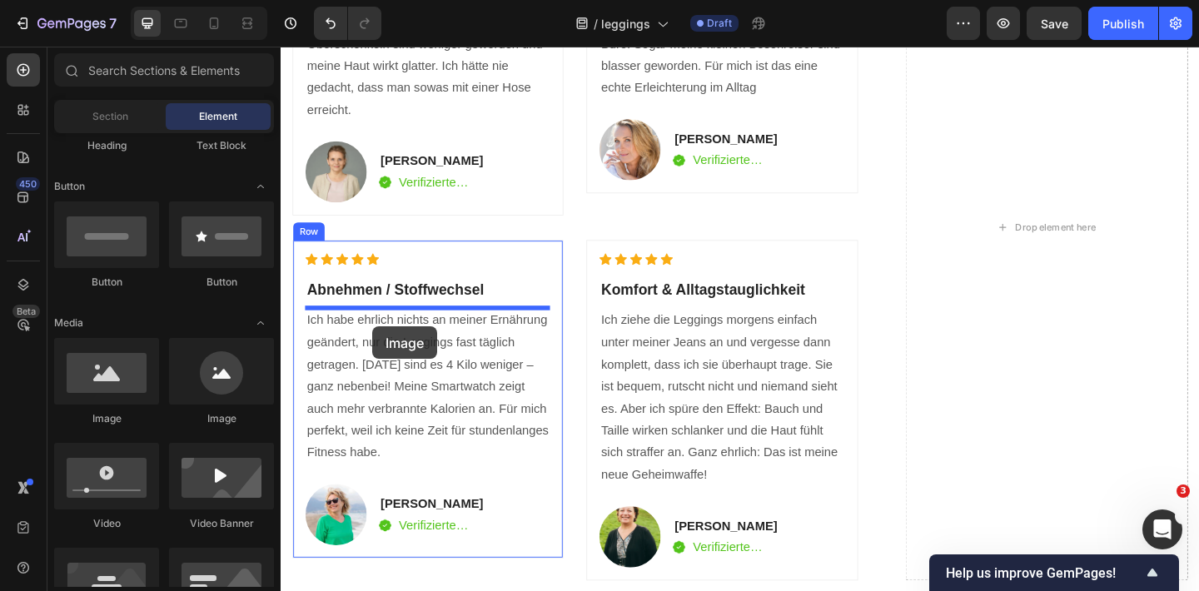
drag, startPoint x: 380, startPoint y: 426, endPoint x: 377, endPoint y: 347, distance: 79.1
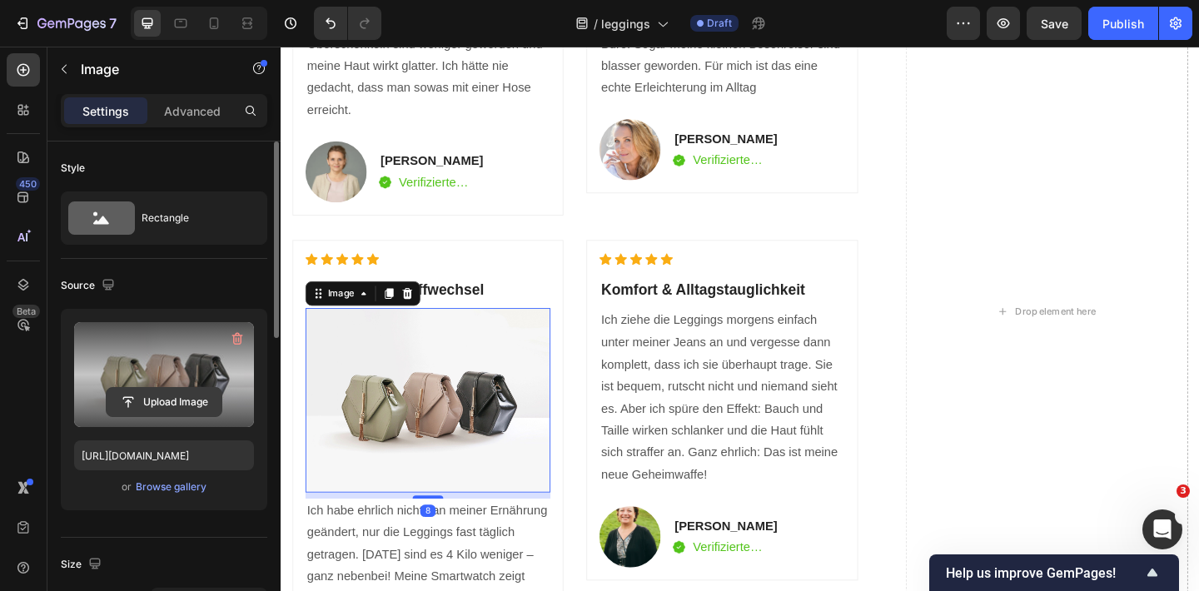
click at [118, 411] on input "file" at bounding box center [164, 402] width 115 height 28
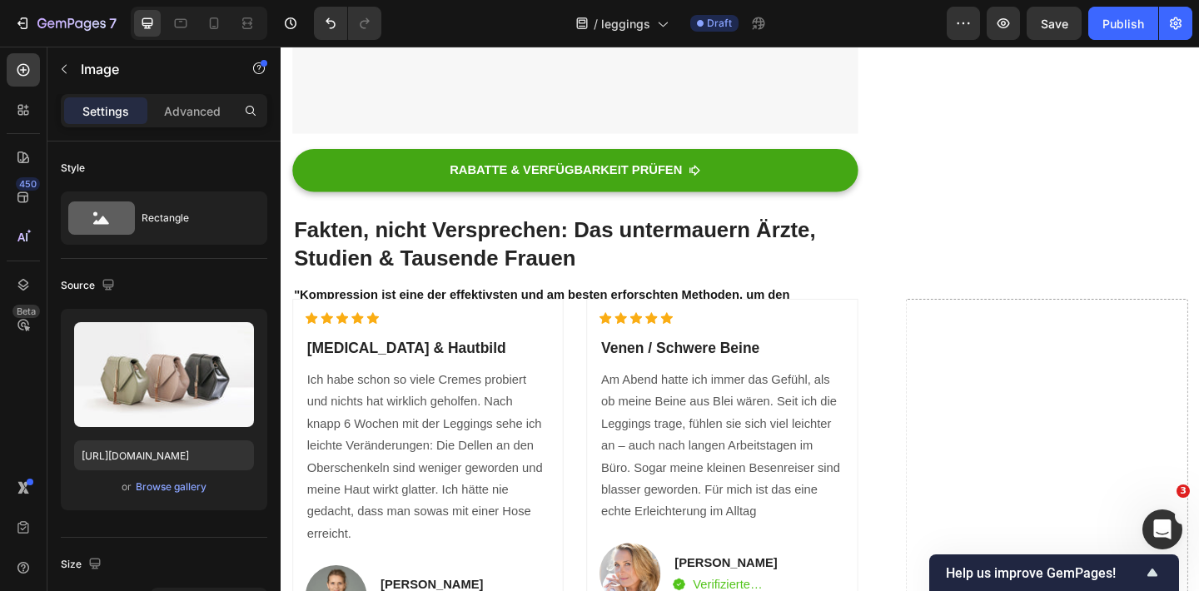
scroll to position [2833, 0]
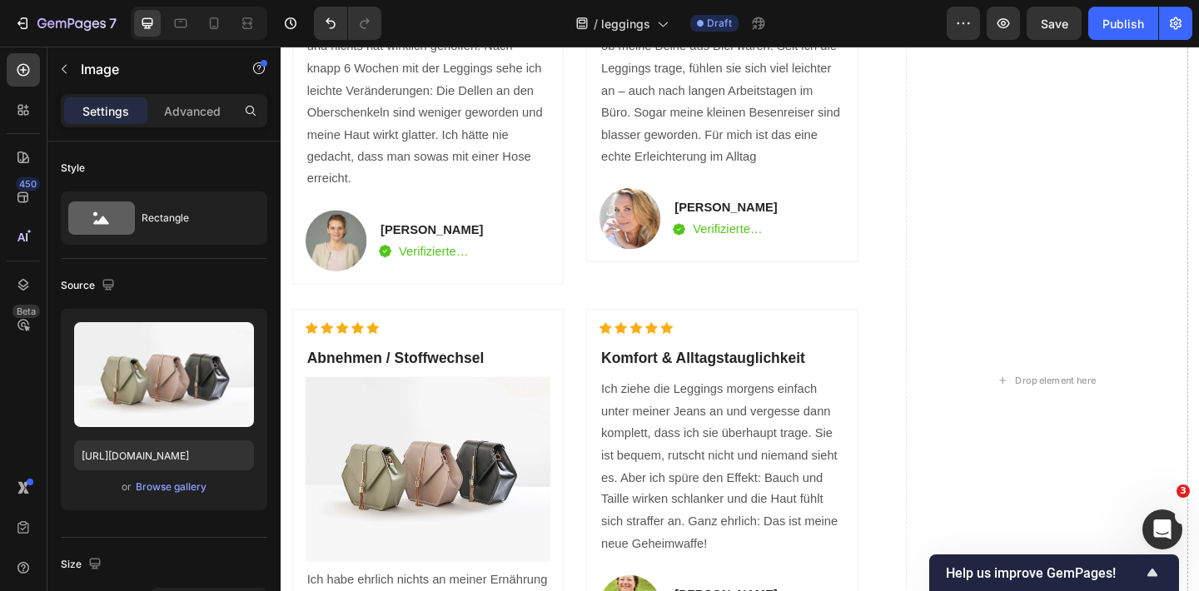
click at [446, 461] on img at bounding box center [440, 506] width 266 height 200
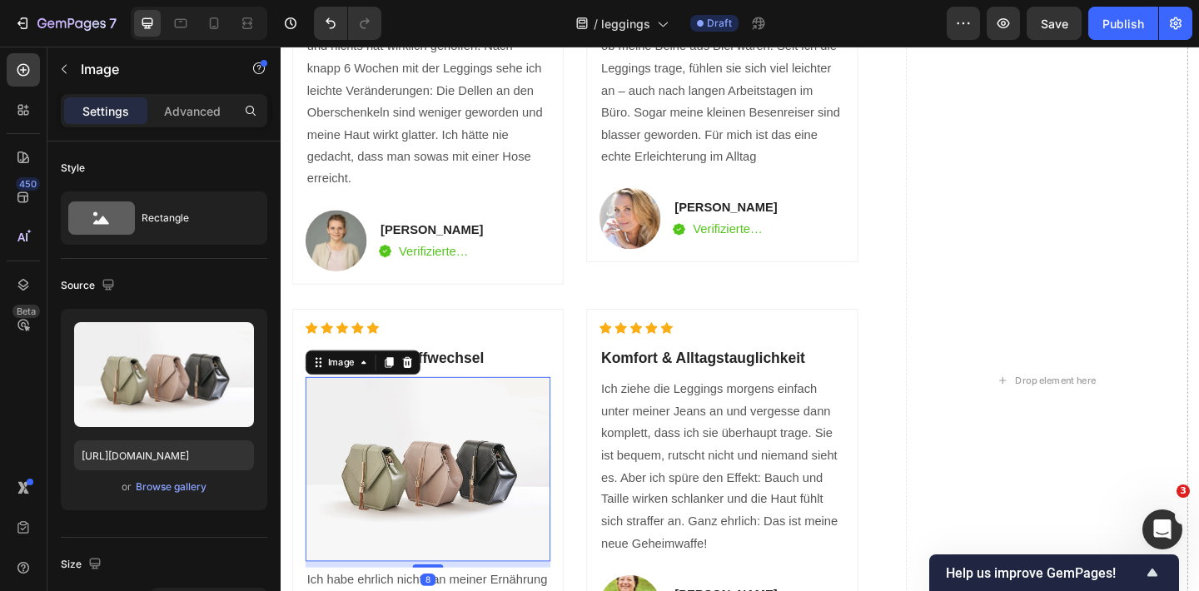
click at [418, 387] on icon at bounding box center [418, 391] width 11 height 12
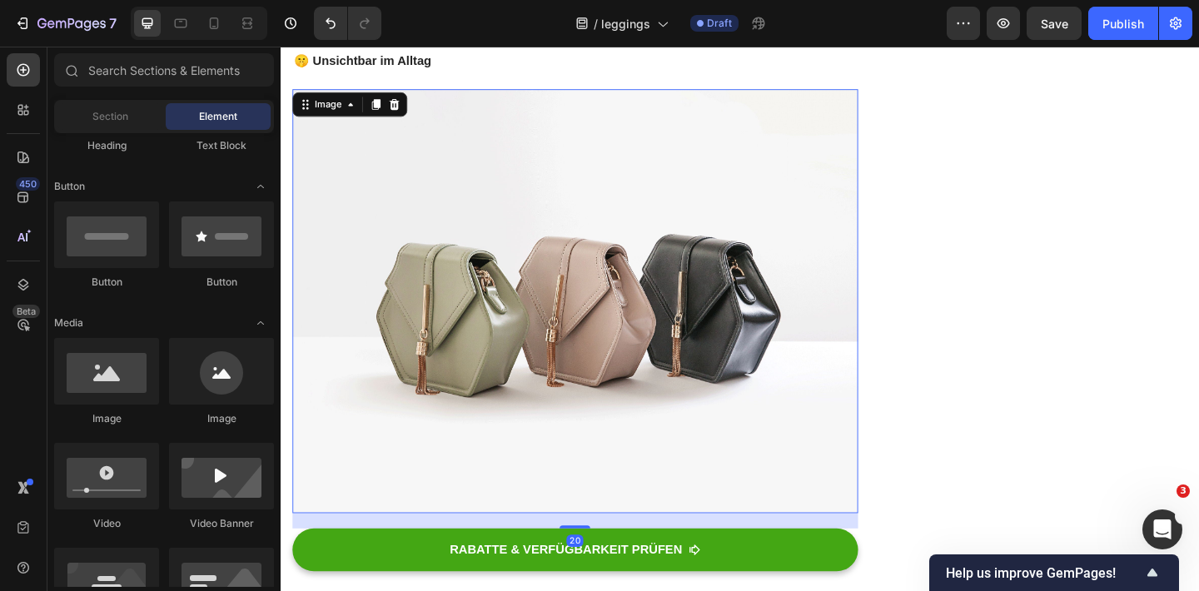
click at [418, 390] on img at bounding box center [600, 323] width 615 height 461
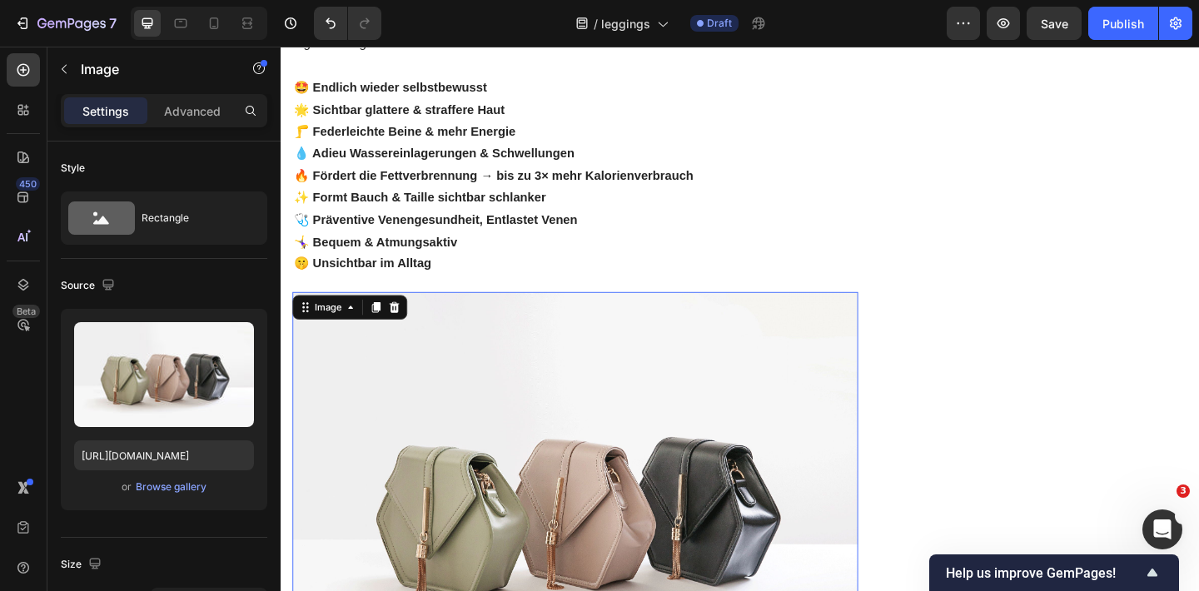
scroll to position [1889, 0]
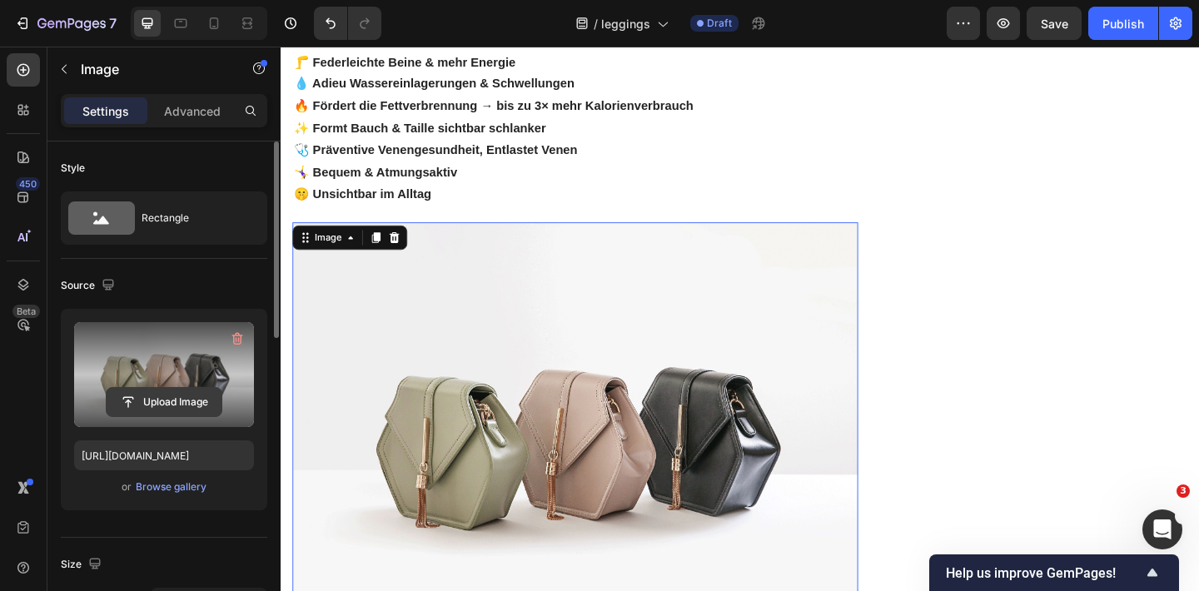
click at [166, 395] on input "file" at bounding box center [164, 402] width 115 height 28
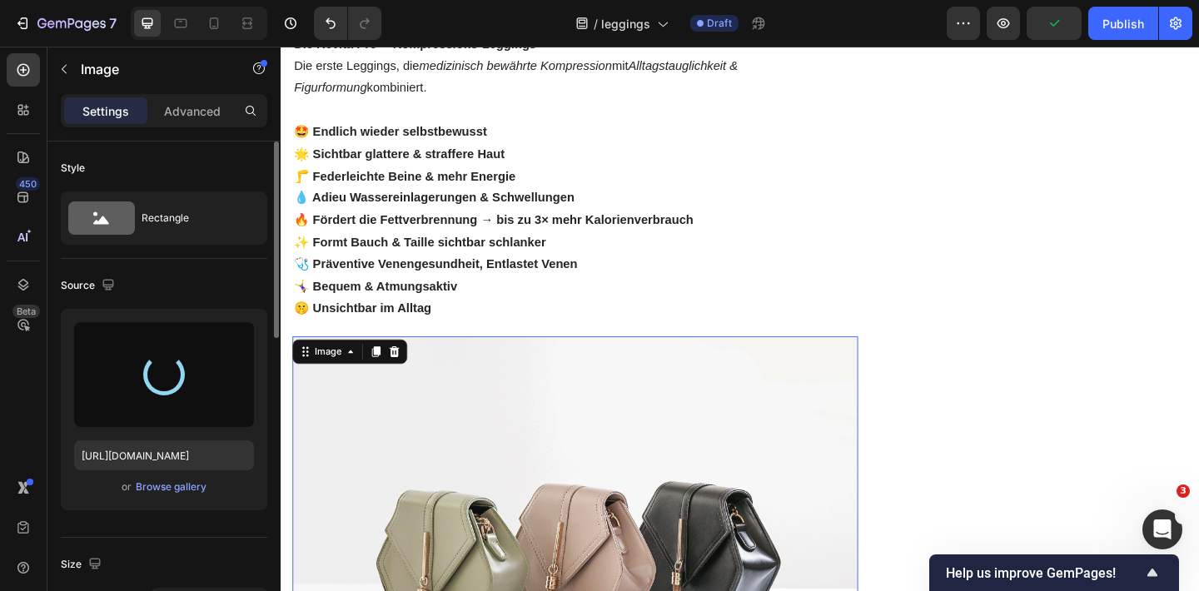
type input "https://cdn.shopify.com/s/files/1/0740/2012/6939/files/gempages_553629490677285…"
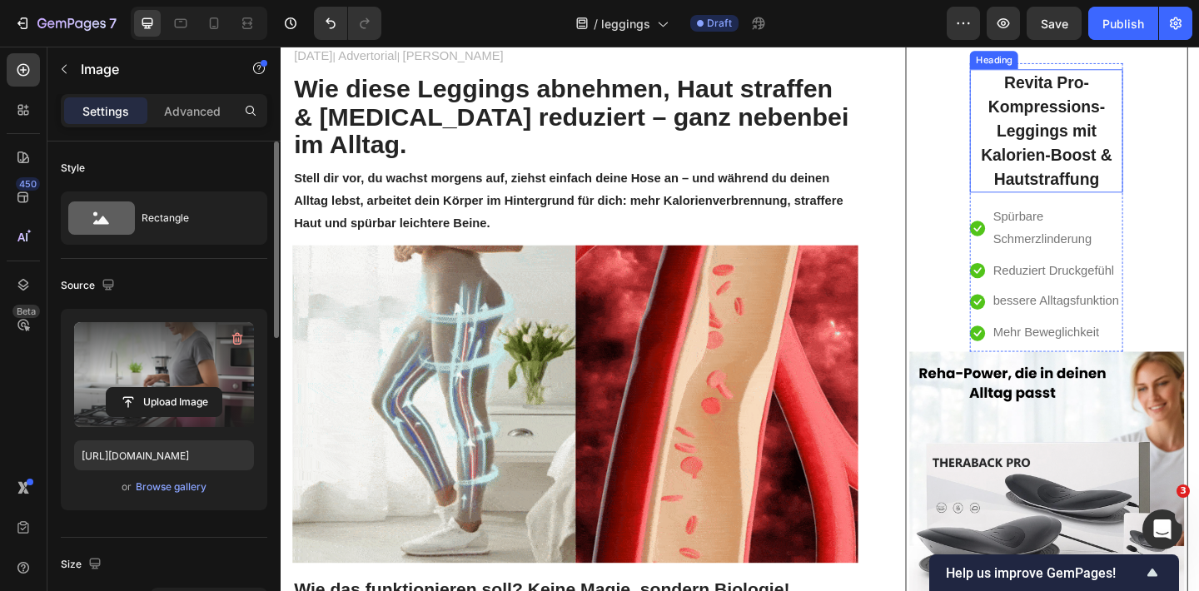
scroll to position [266, 0]
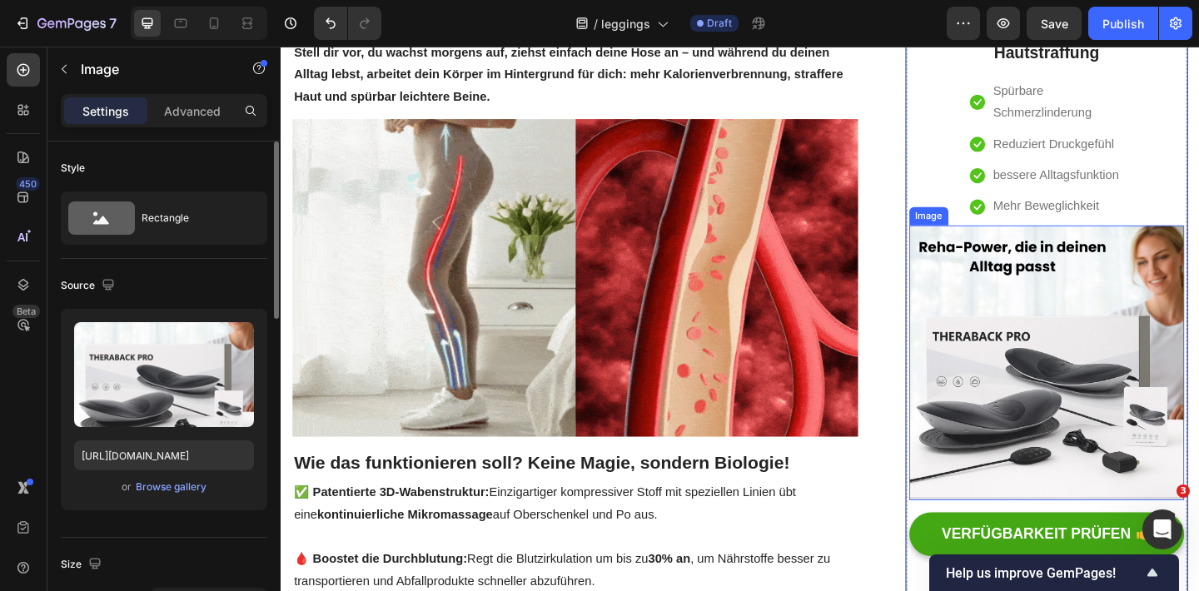
click at [1045, 357] on img at bounding box center [1113, 390] width 299 height 299
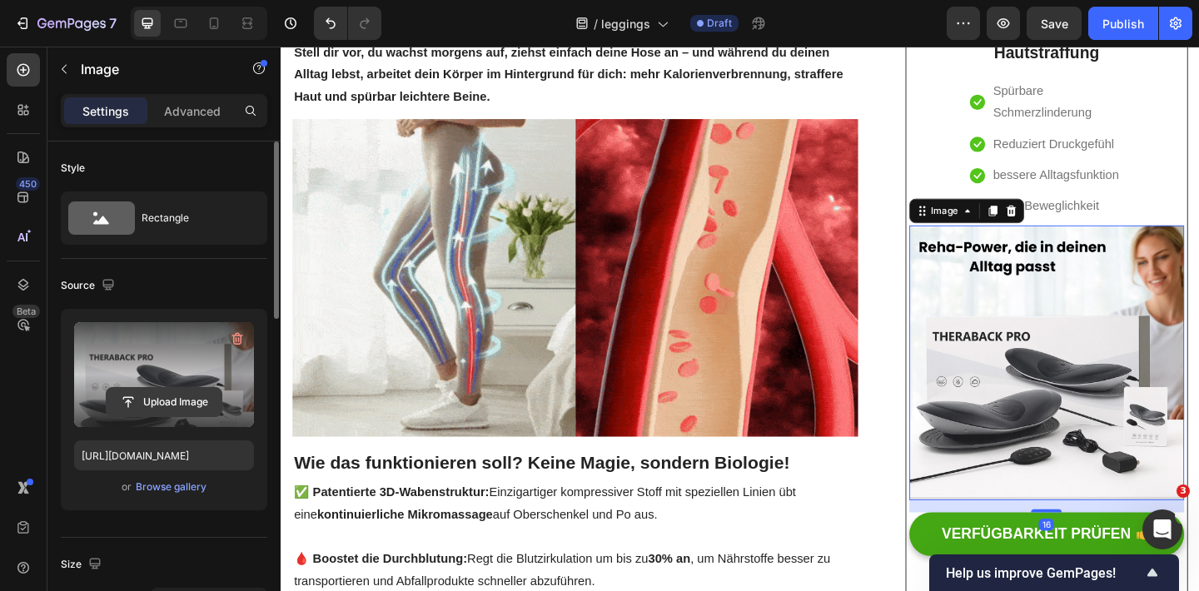
click at [171, 394] on input "file" at bounding box center [164, 402] width 115 height 28
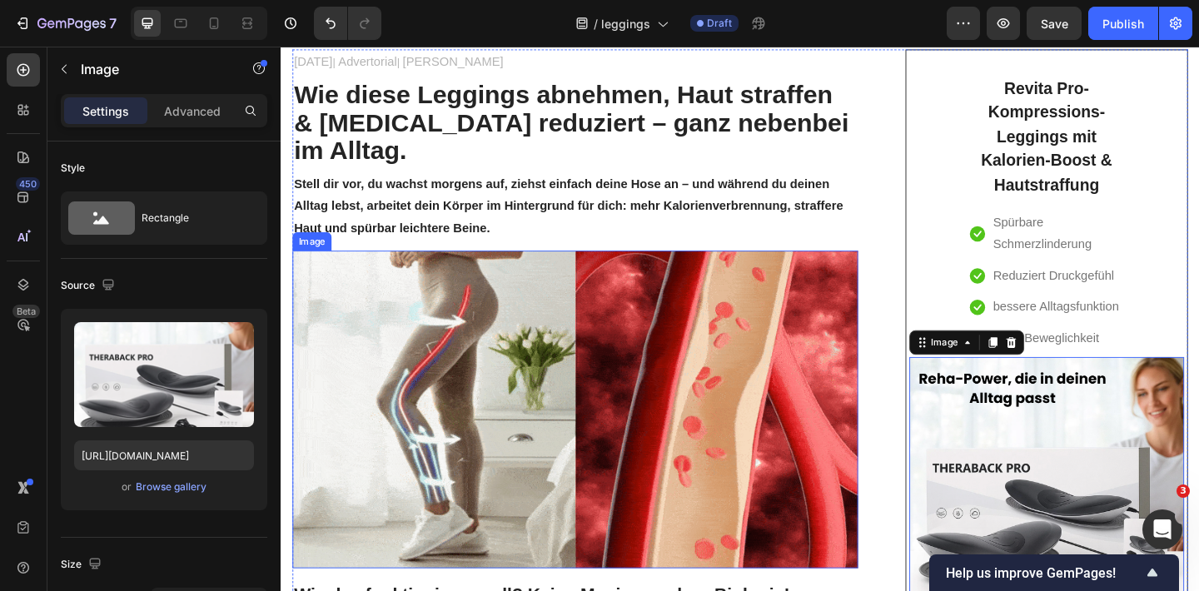
scroll to position [0, 0]
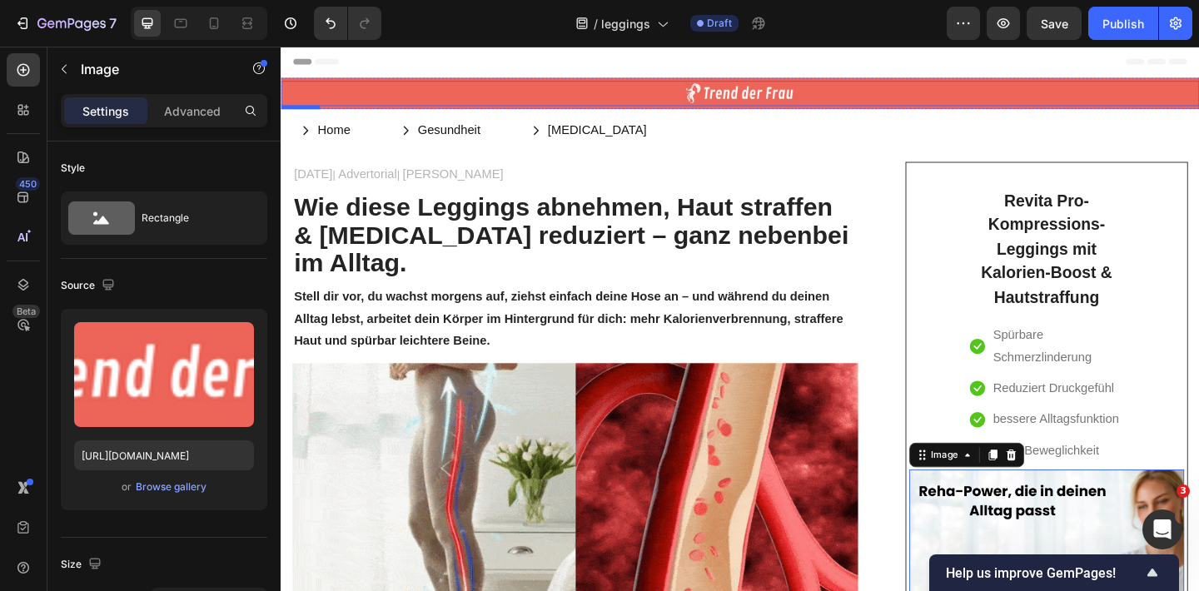
click at [499, 101] on div at bounding box center [779, 97] width 999 height 27
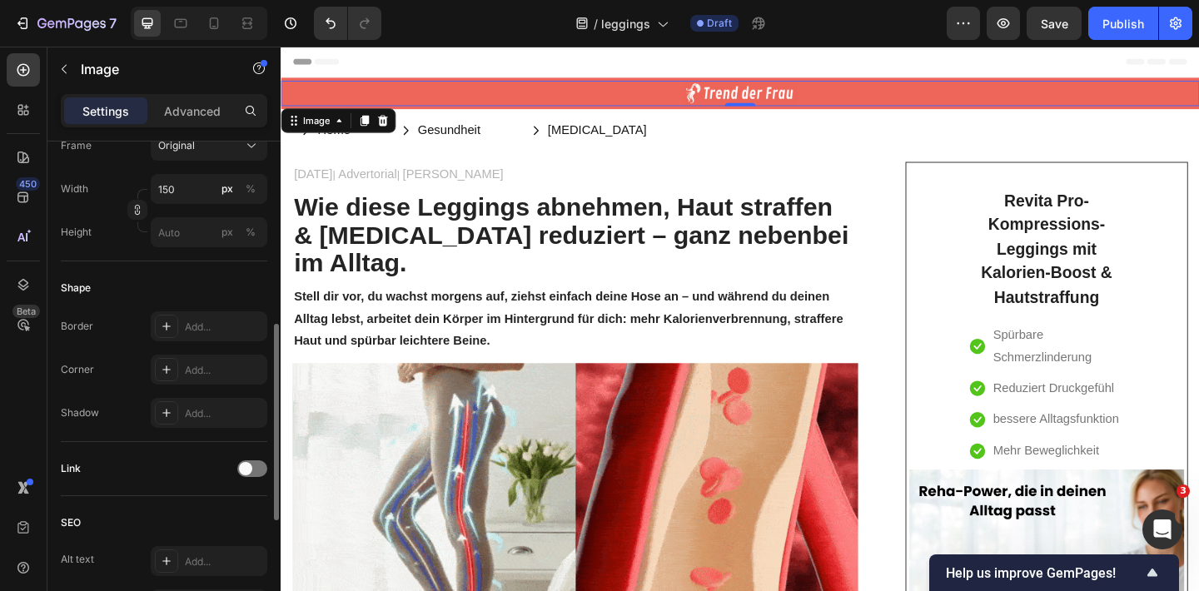
scroll to position [459, 0]
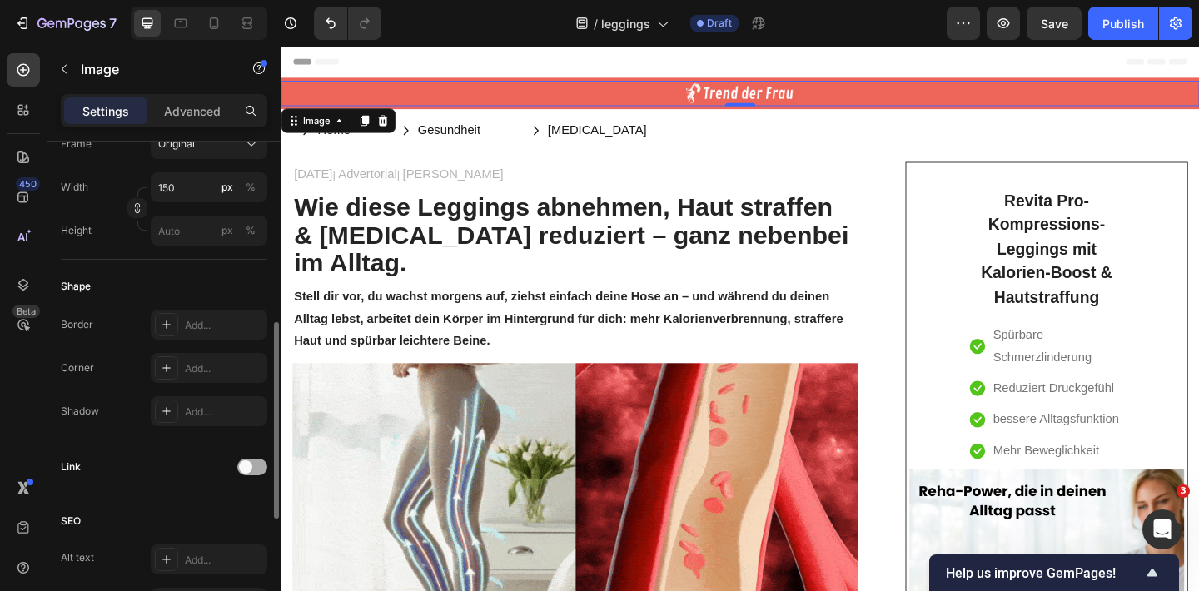
click at [244, 466] on span at bounding box center [245, 466] width 13 height 13
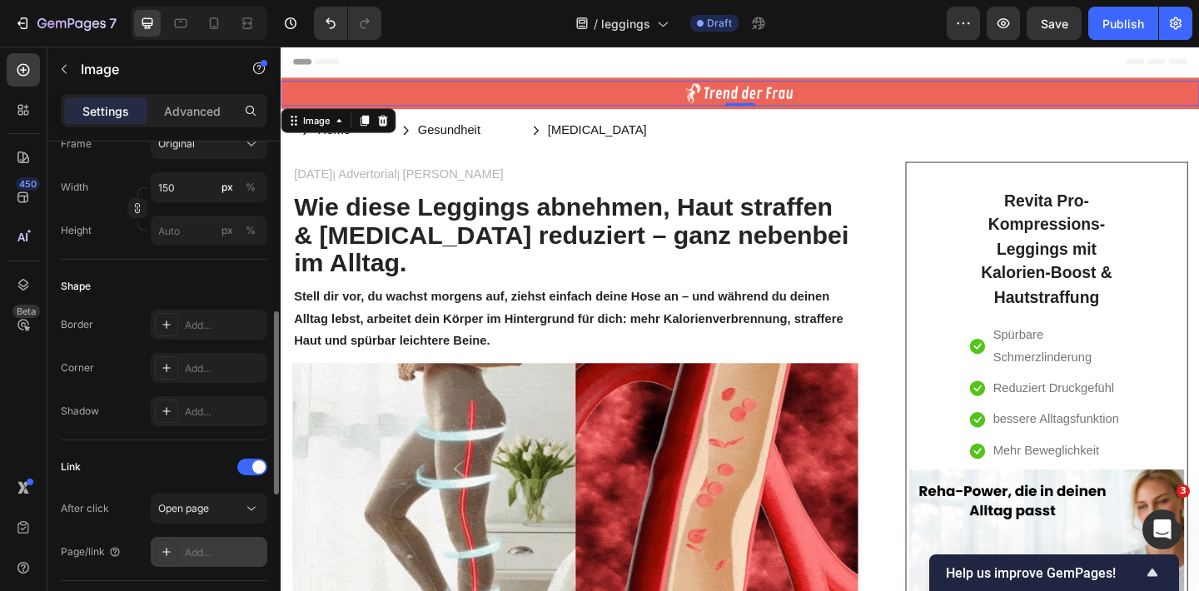
click at [217, 553] on div "Add..." at bounding box center [224, 552] width 78 height 15
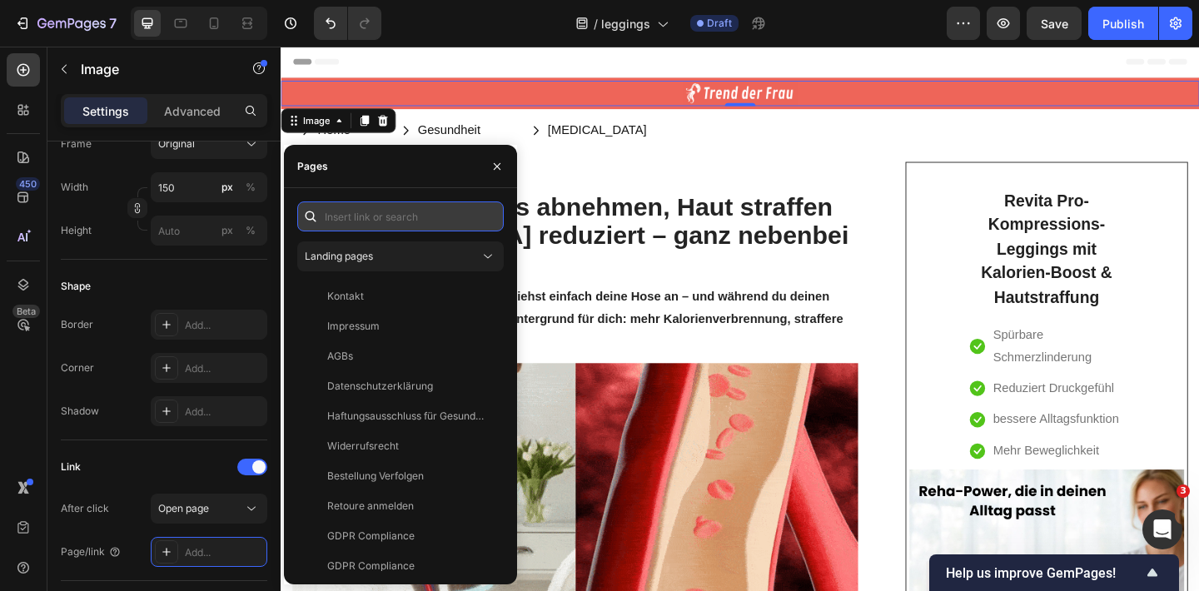
click at [393, 213] on input "text" at bounding box center [400, 216] width 206 height 30
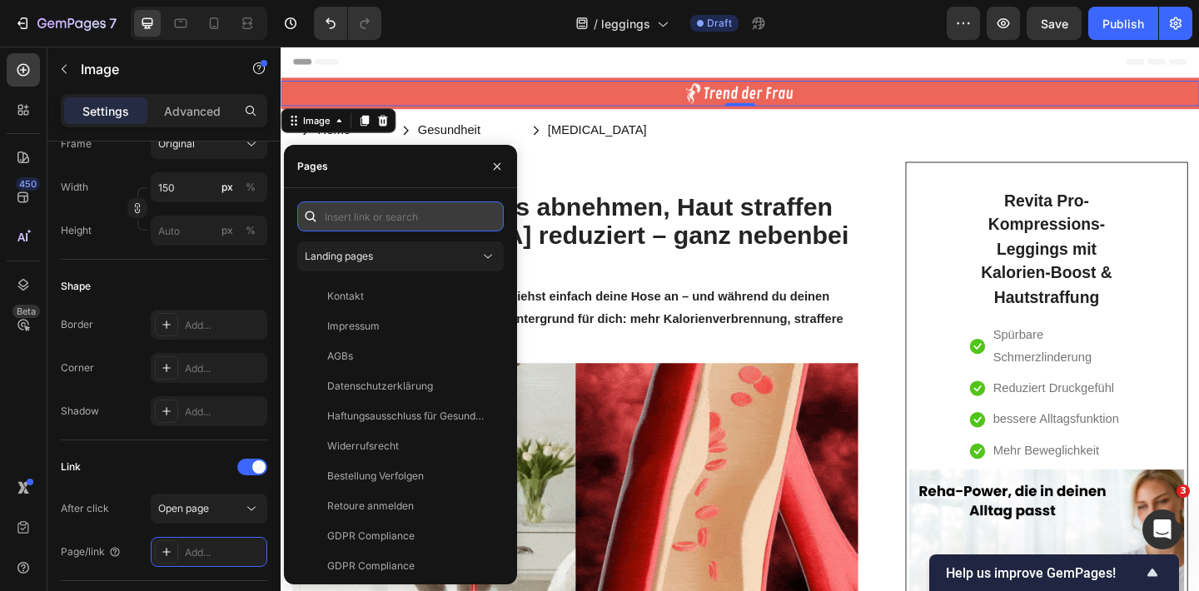
paste input "[URL][DOMAIN_NAME]"
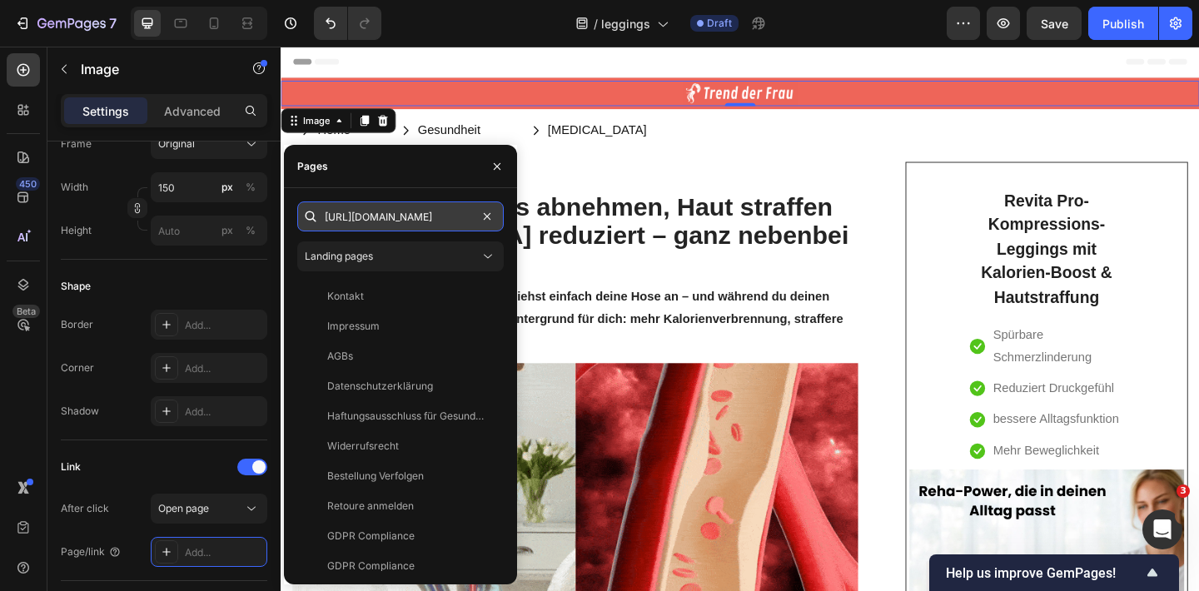
scroll to position [0, 37]
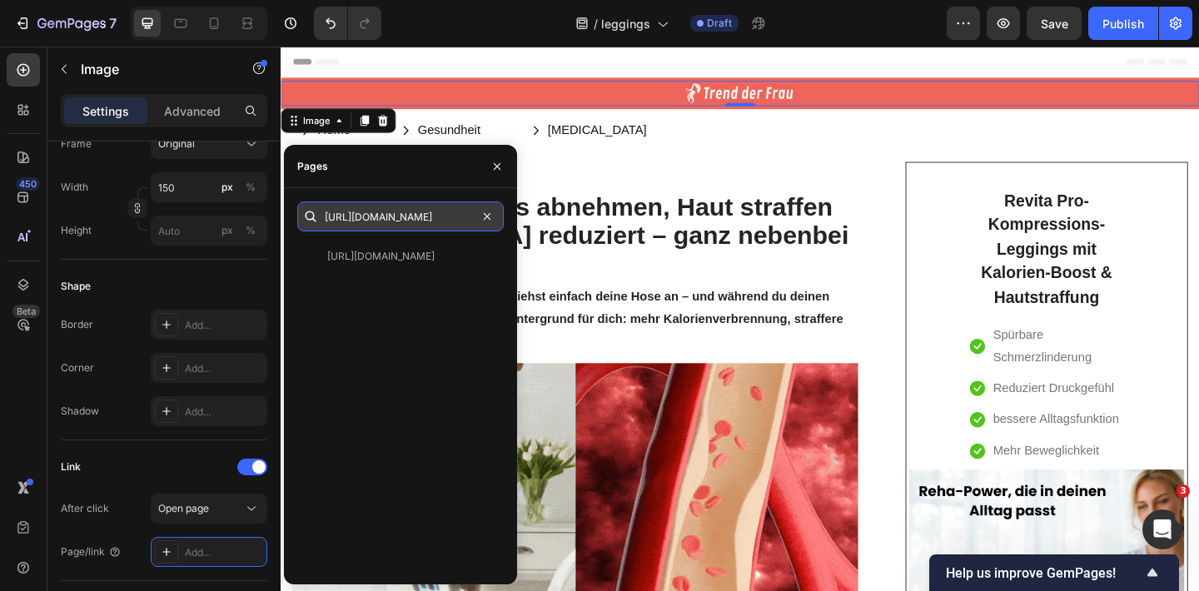
type input "[URL][DOMAIN_NAME]"
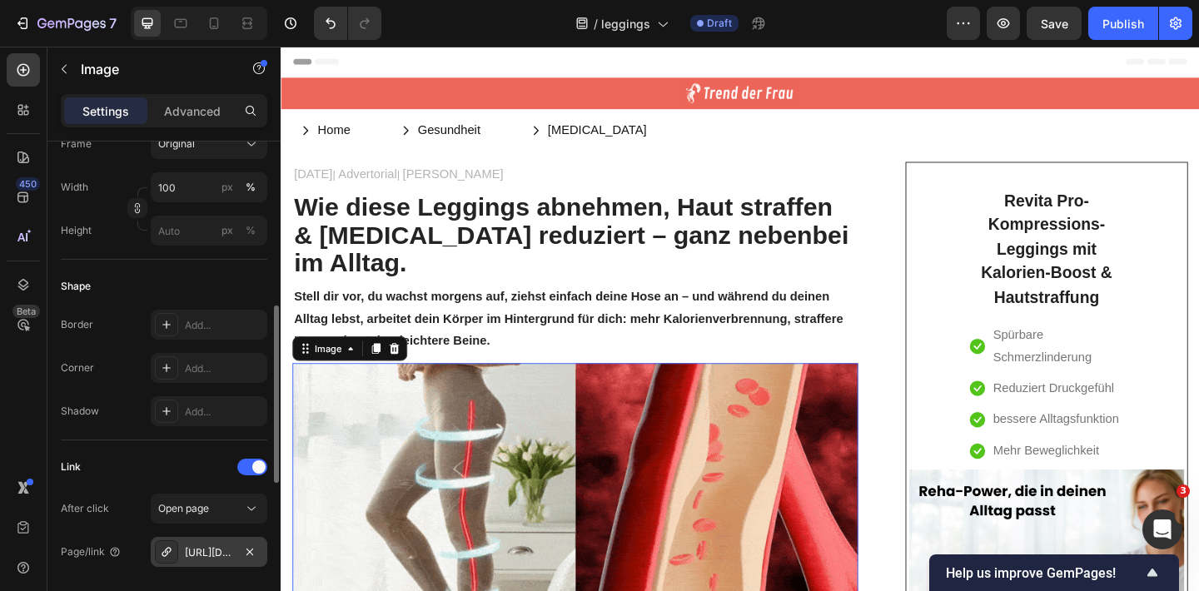
click at [221, 539] on div "[URL][DOMAIN_NAME]" at bounding box center [209, 552] width 117 height 30
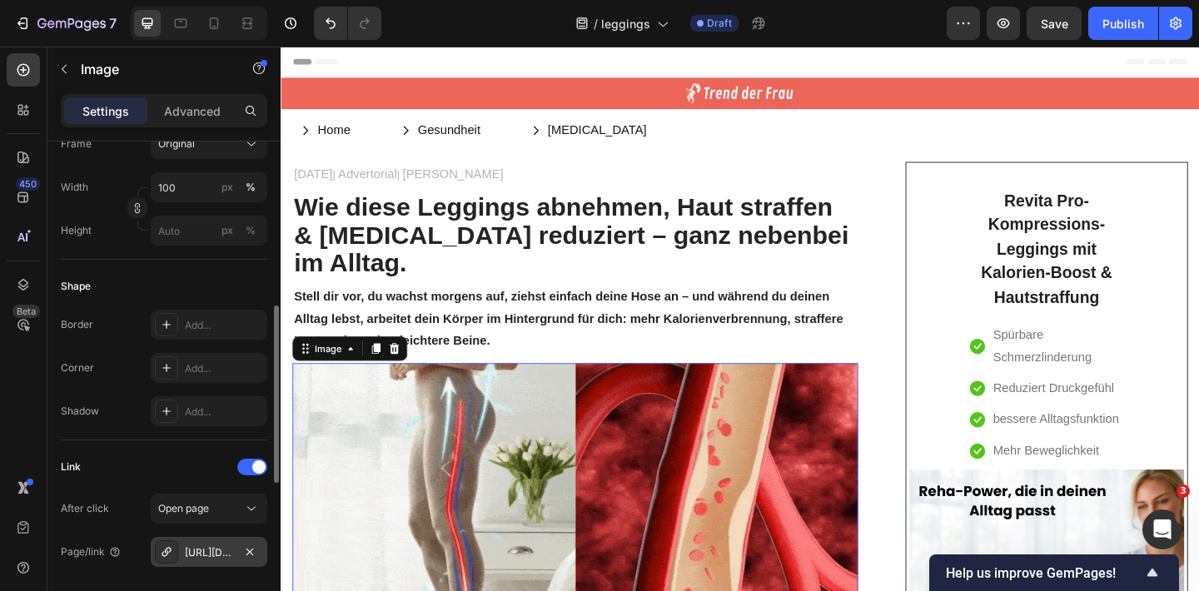
click at [201, 551] on div "[URL][DOMAIN_NAME]" at bounding box center [209, 552] width 48 height 15
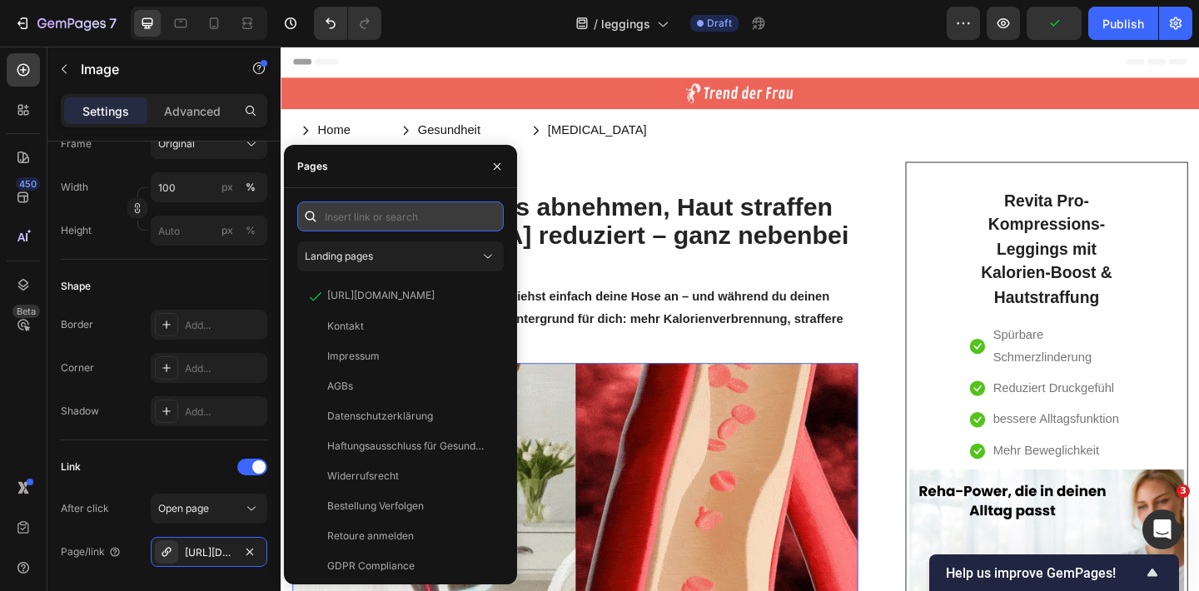
type input "[URL][DOMAIN_NAME]"
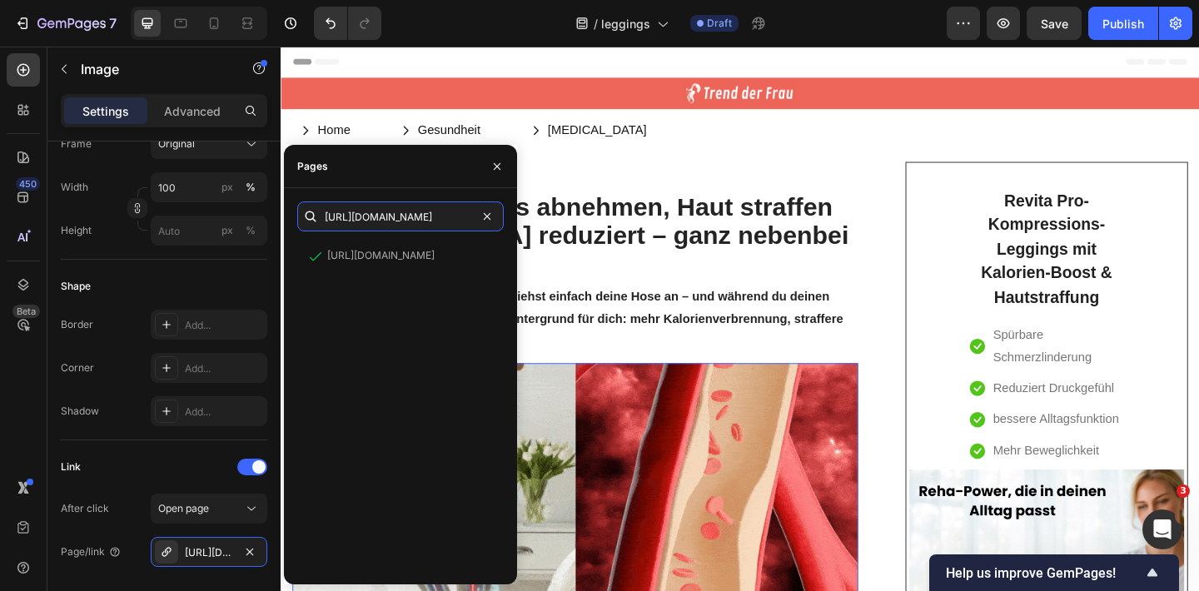
type input "[URL][DOMAIN_NAME]"
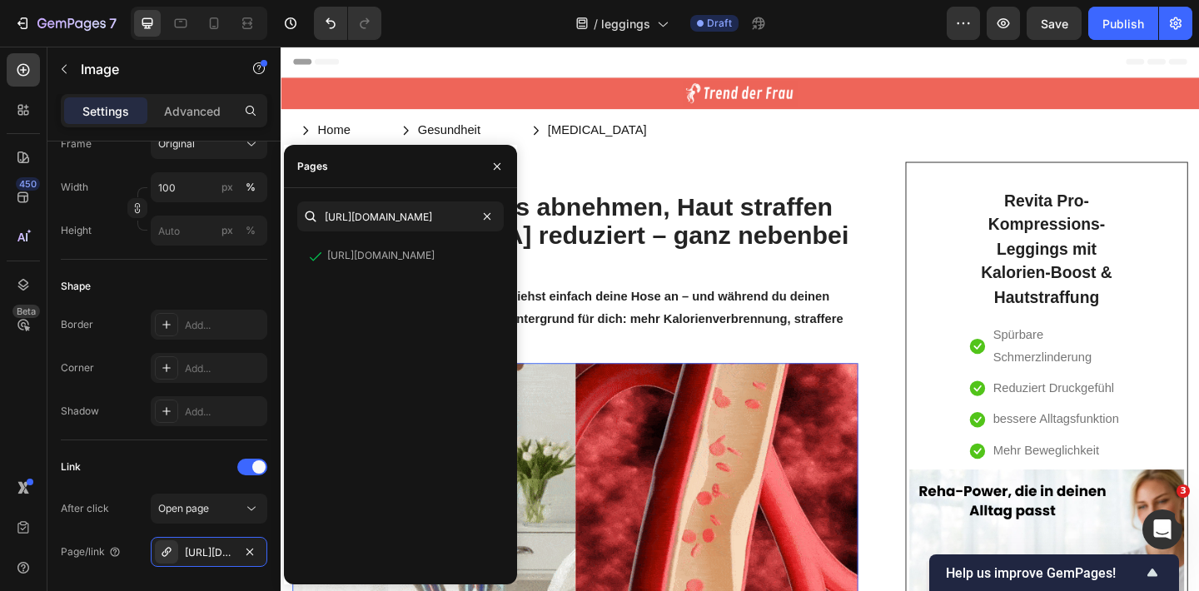
scroll to position [0, 0]
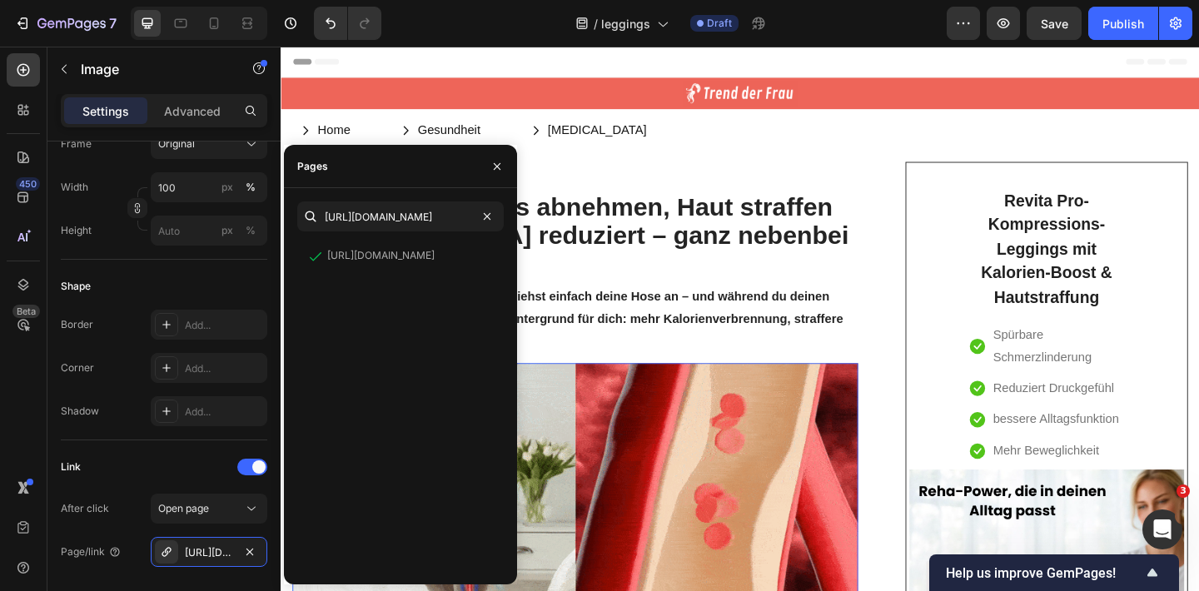
click at [682, 544] on img at bounding box center [600, 563] width 615 height 345
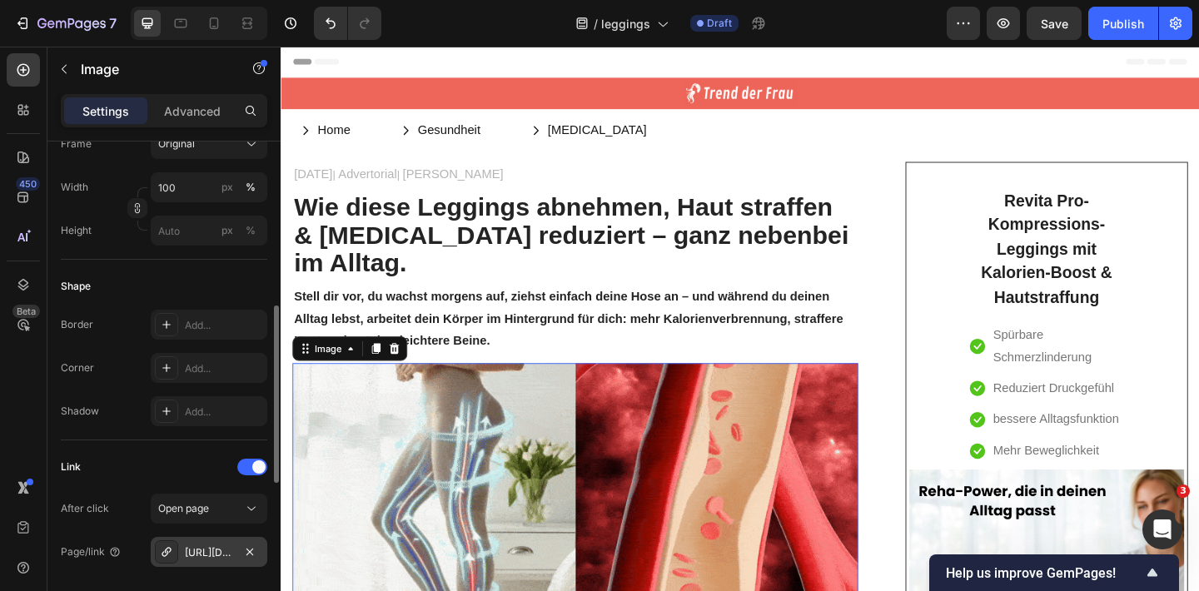
click at [212, 558] on div "[URL][DOMAIN_NAME]" at bounding box center [209, 552] width 48 height 15
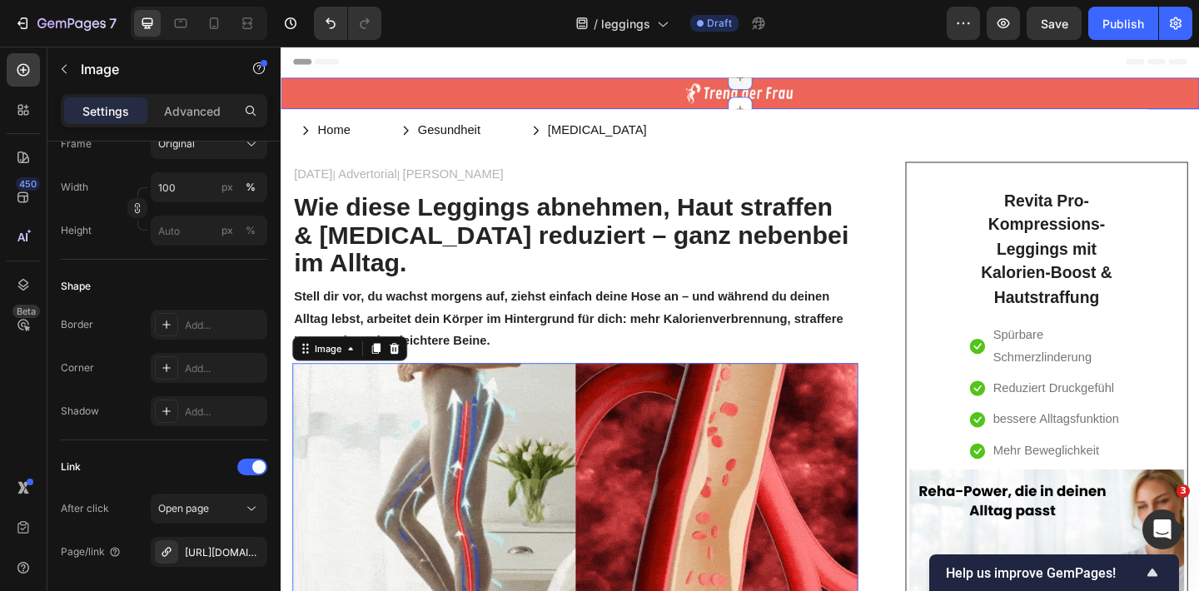
click at [787, 87] on div at bounding box center [780, 80] width 27 height 27
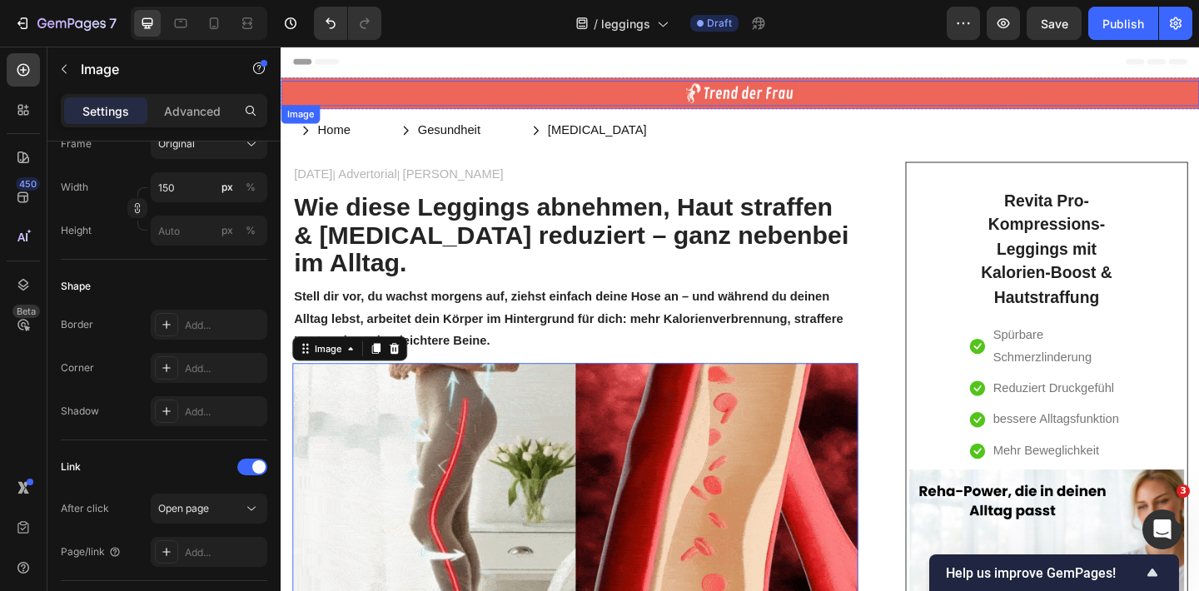
click at [544, 96] on div at bounding box center [779, 97] width 999 height 27
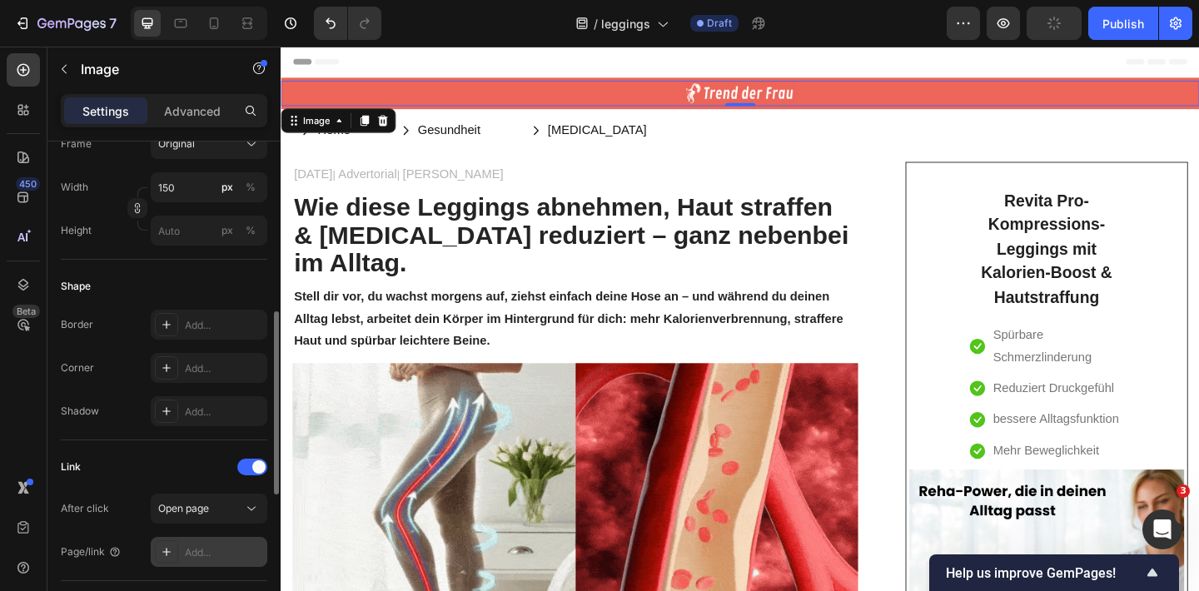
click at [200, 548] on div "Add..." at bounding box center [224, 552] width 78 height 15
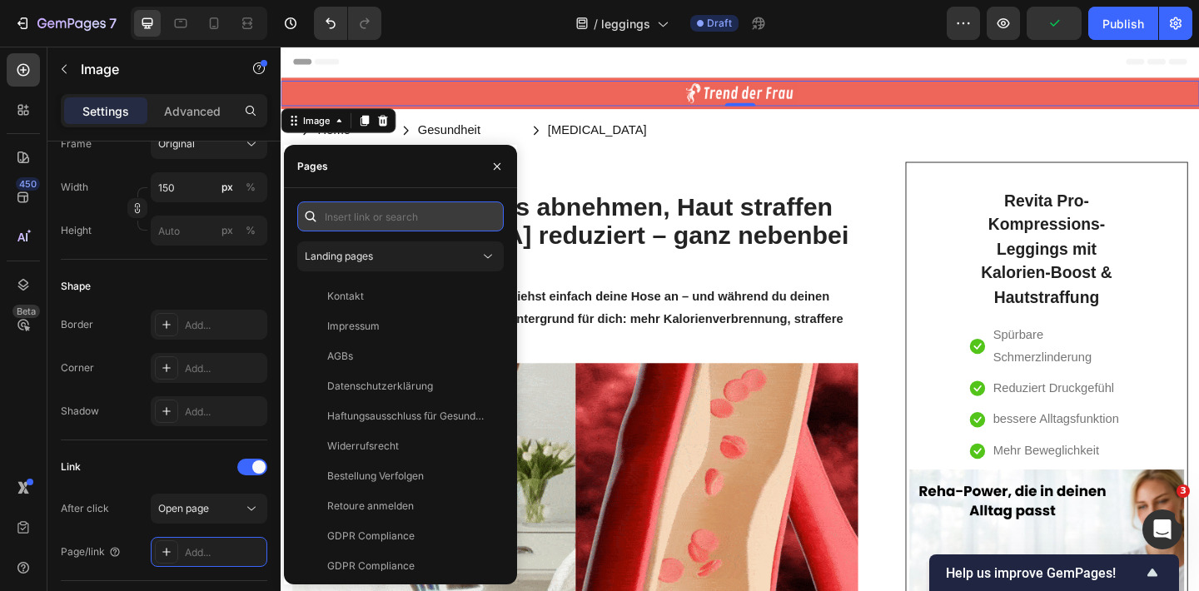
click at [408, 211] on input "text" at bounding box center [400, 216] width 206 height 30
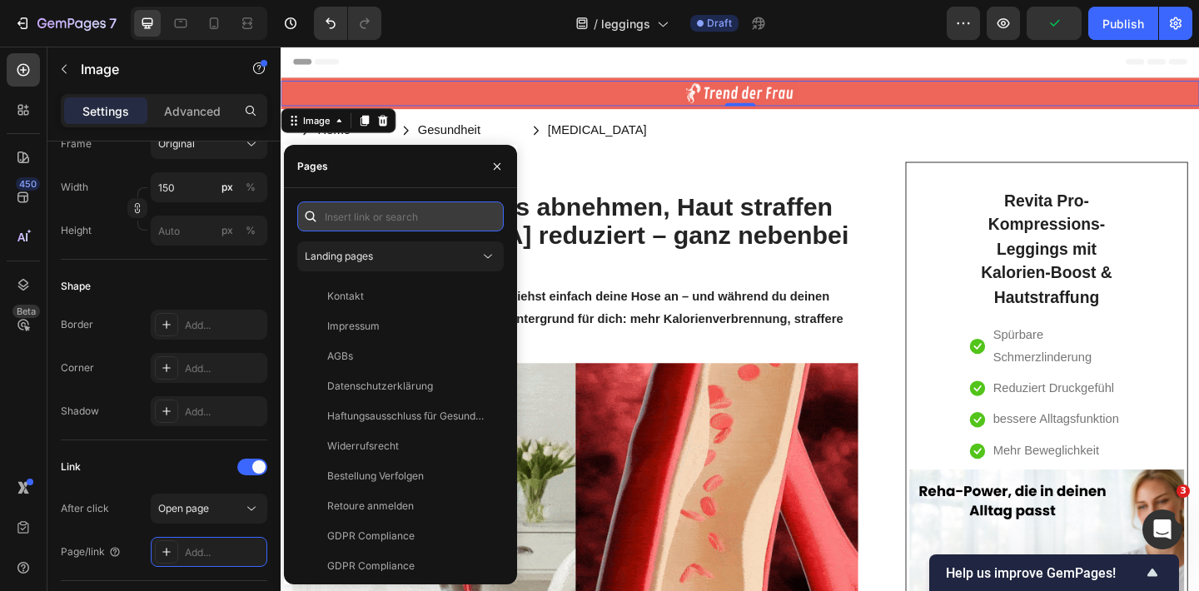
paste input "[URL][DOMAIN_NAME]"
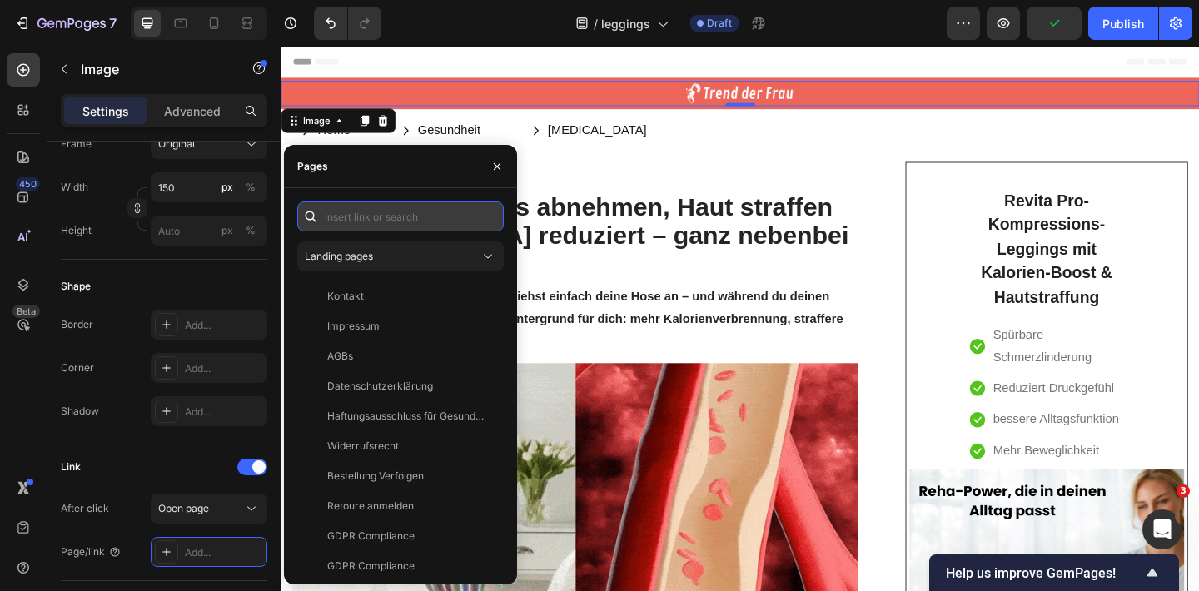
type input "[URL][DOMAIN_NAME]"
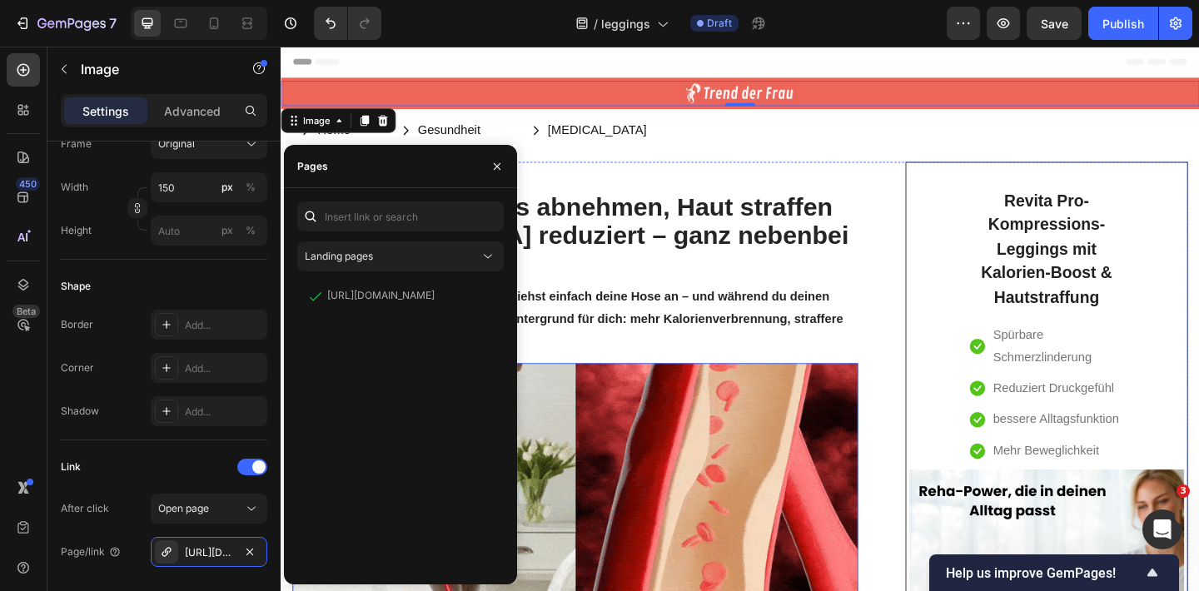
click at [648, 414] on img at bounding box center [600, 563] width 615 height 345
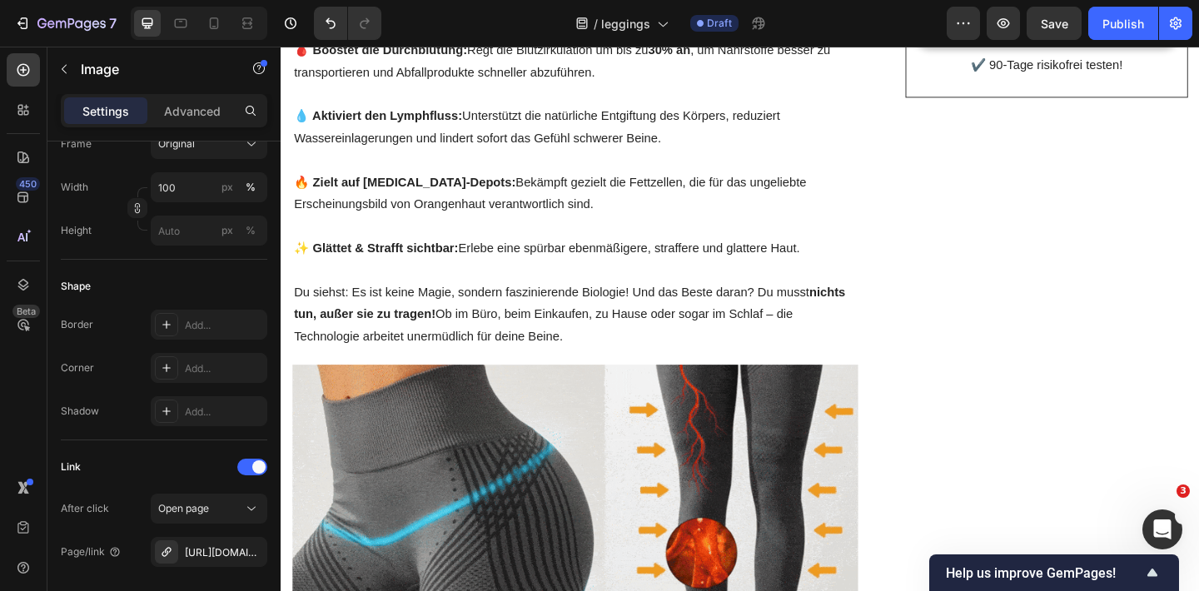
scroll to position [888, 0]
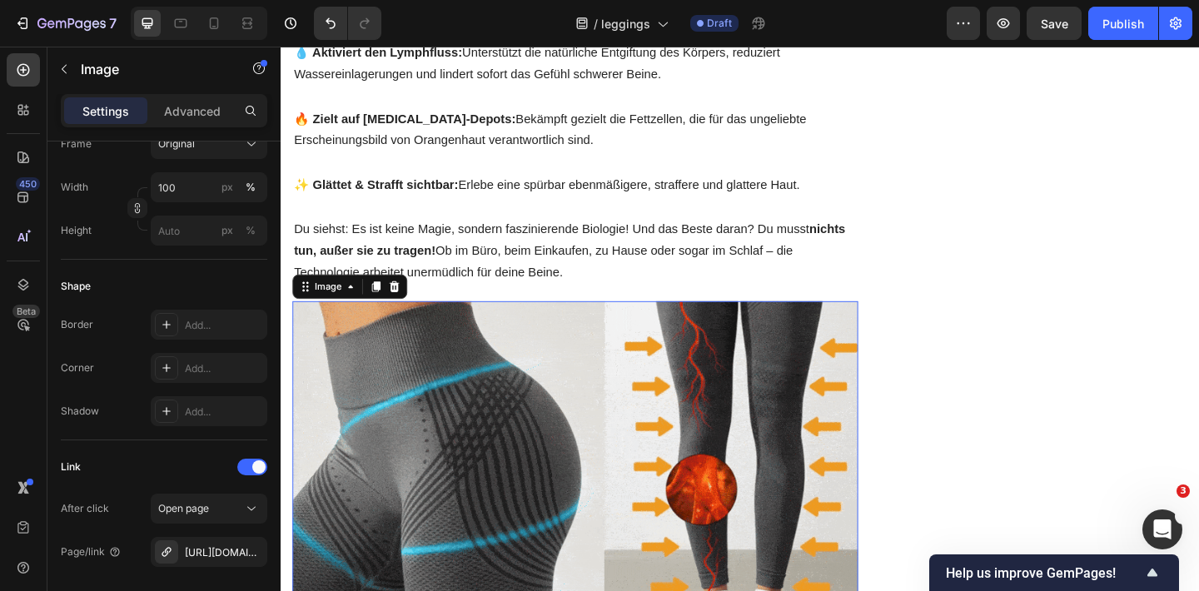
click at [648, 414] on img at bounding box center [600, 529] width 615 height 410
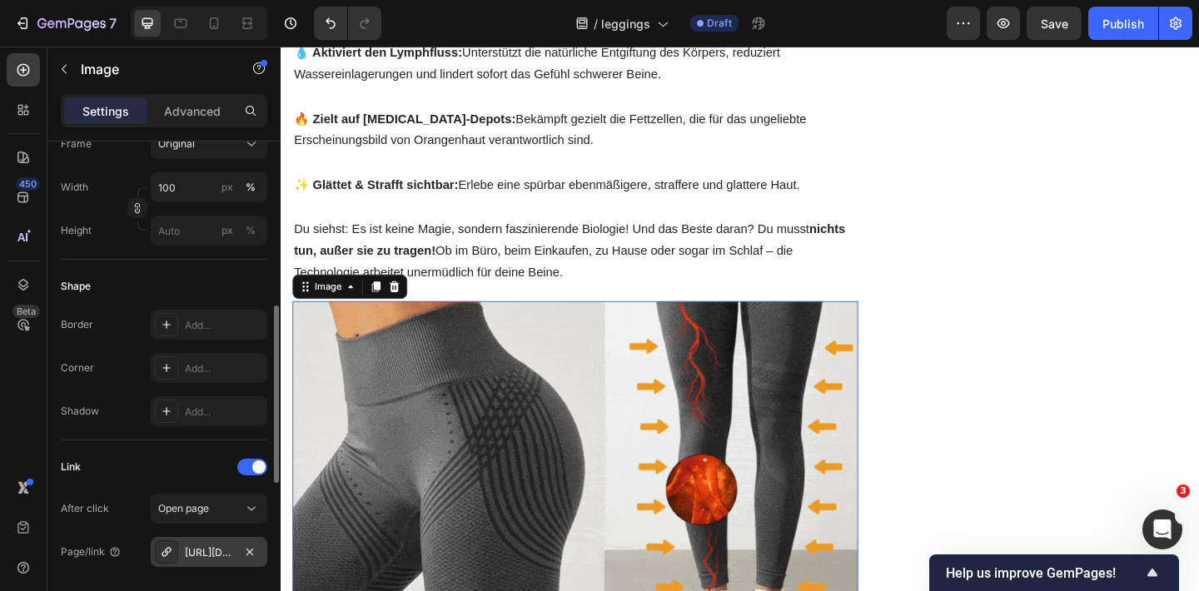
click at [197, 544] on div "[URL][DOMAIN_NAME]" at bounding box center [209, 552] width 117 height 30
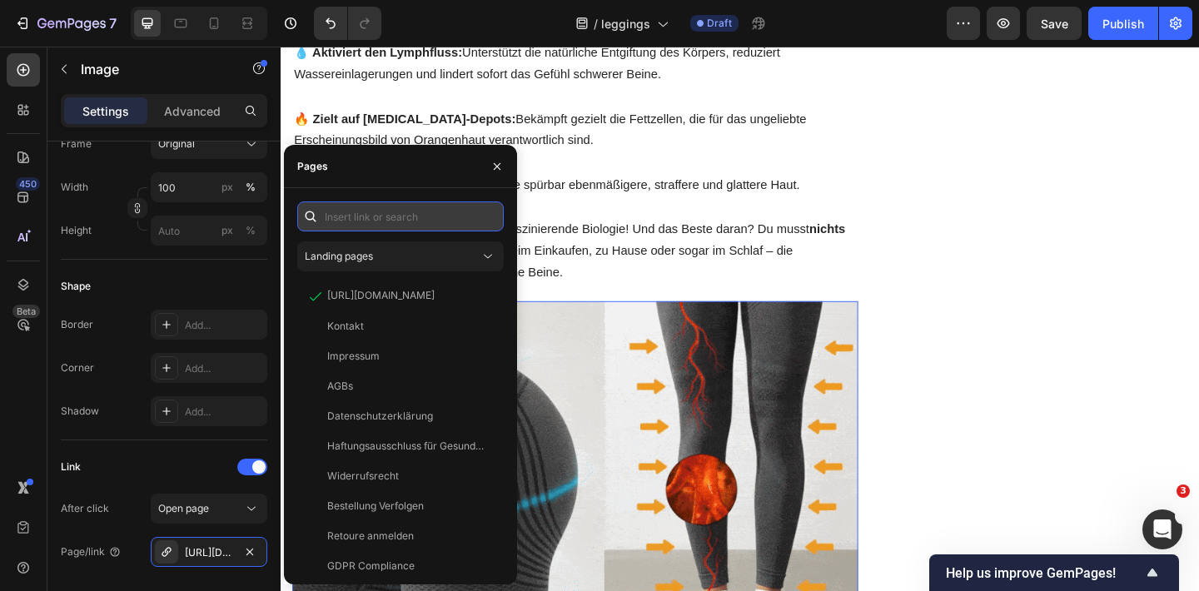
click at [404, 210] on input "text" at bounding box center [400, 216] width 206 height 30
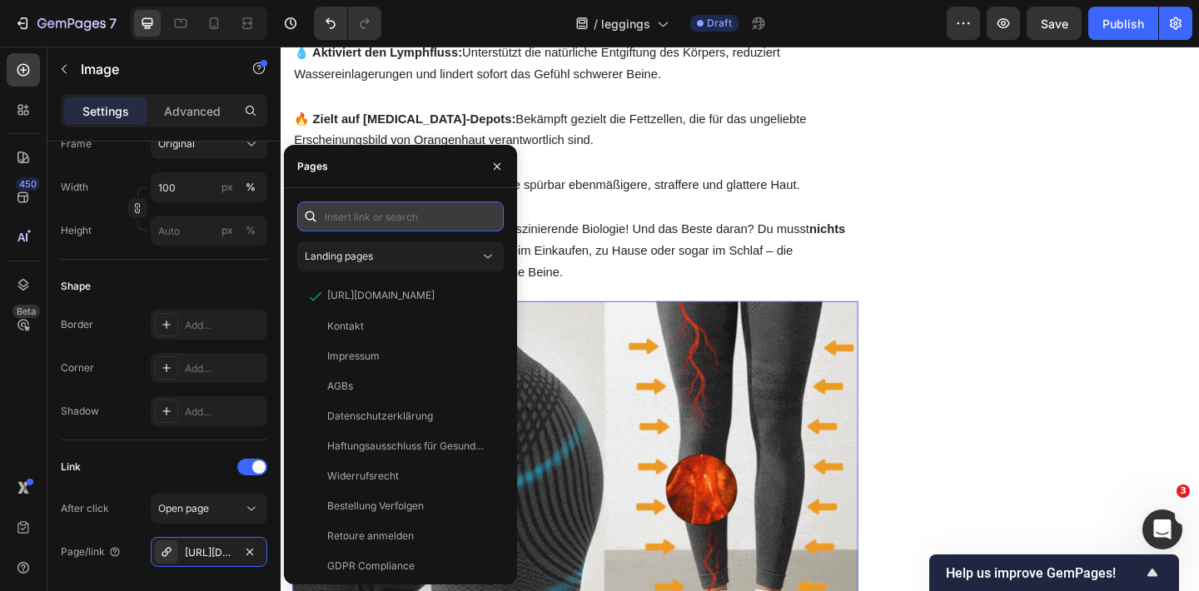
paste input "[URL][DOMAIN_NAME]"
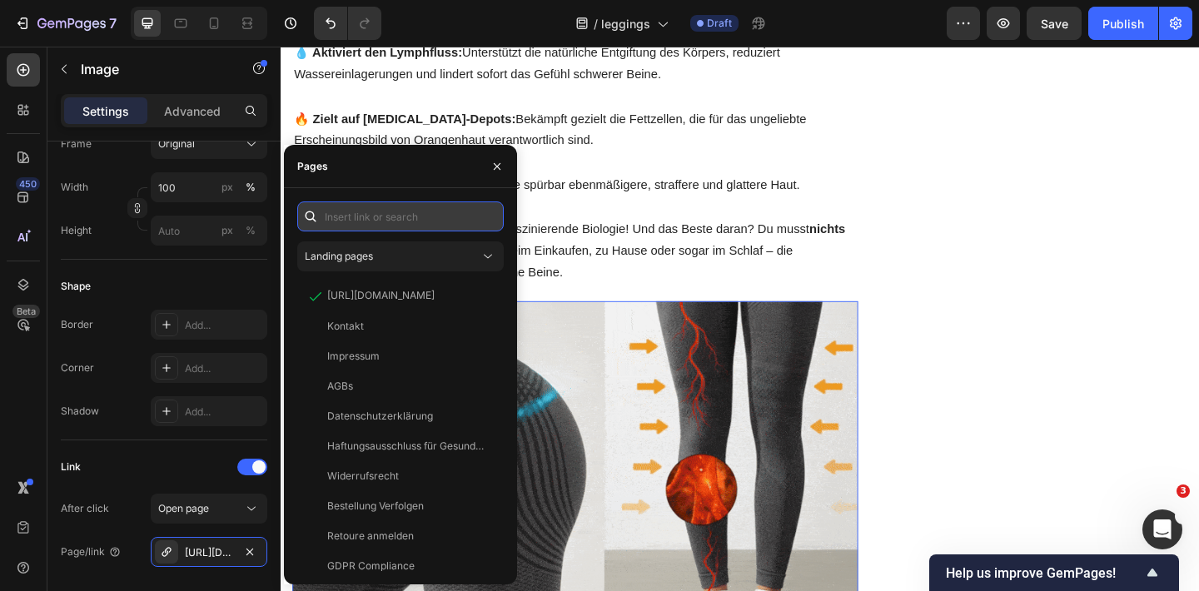
type input "[URL][DOMAIN_NAME]"
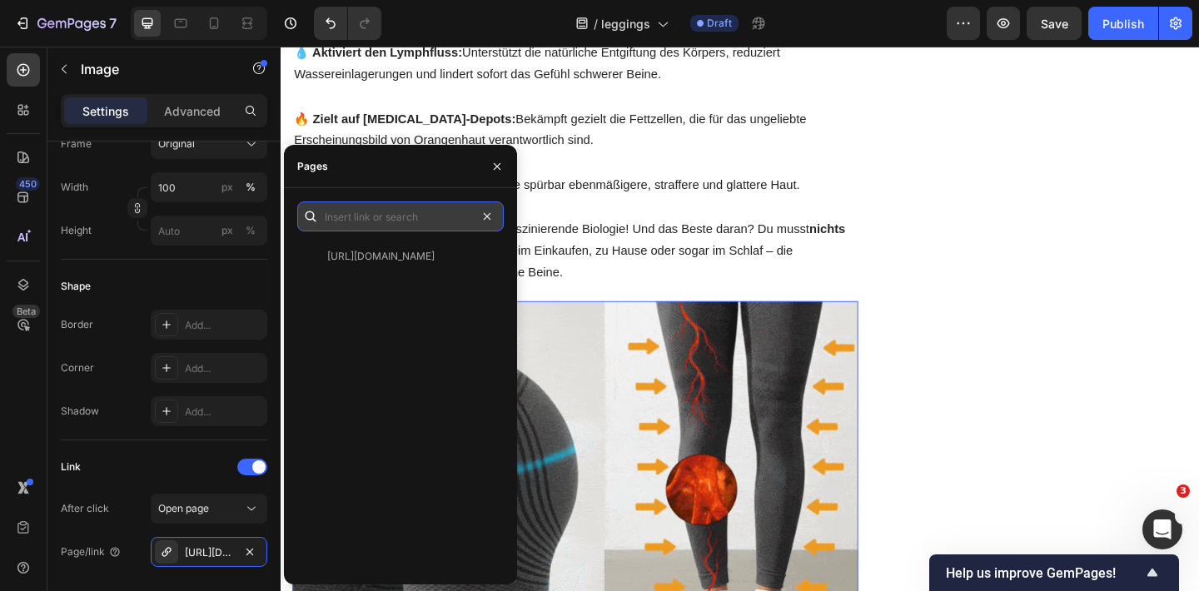
scroll to position [0, 0]
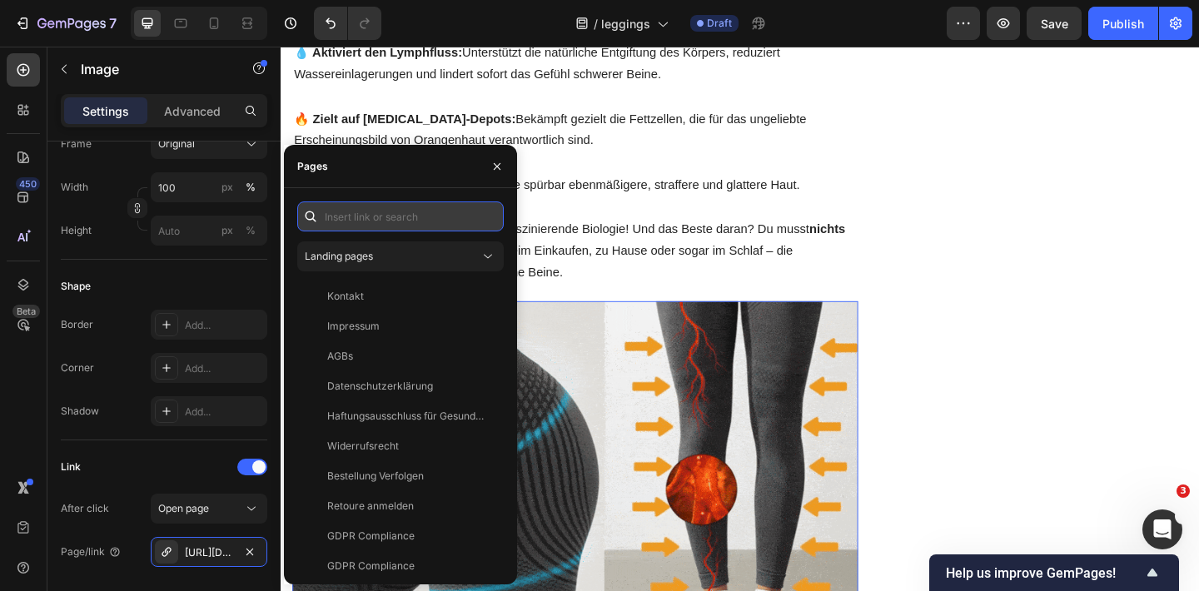
paste input "[URL][DOMAIN_NAME]"
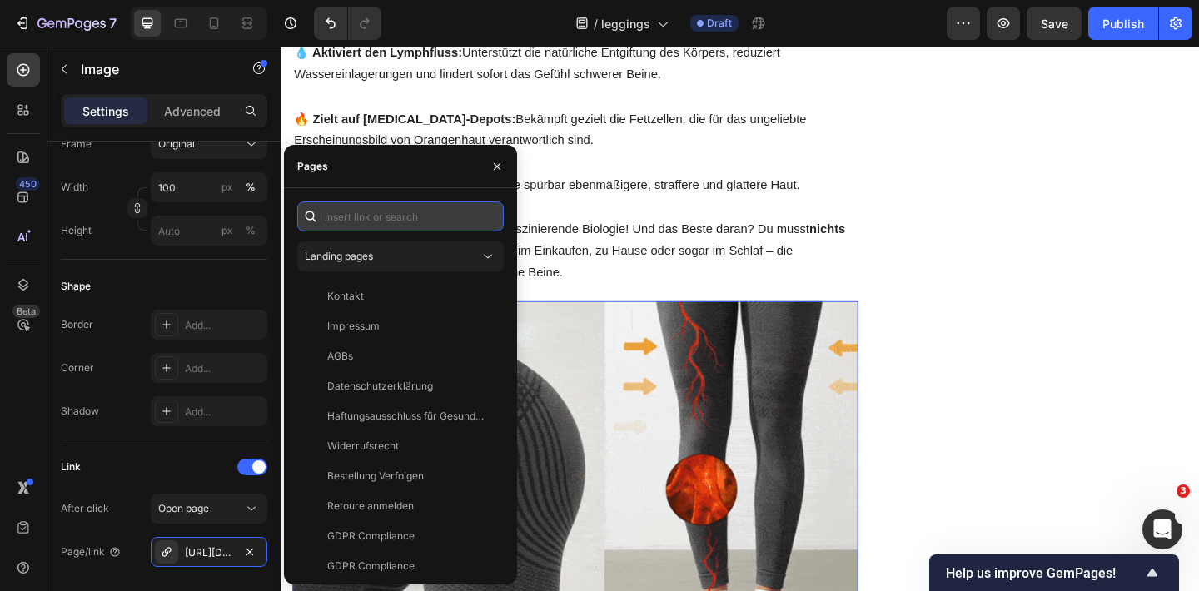
type input "[URL][DOMAIN_NAME]"
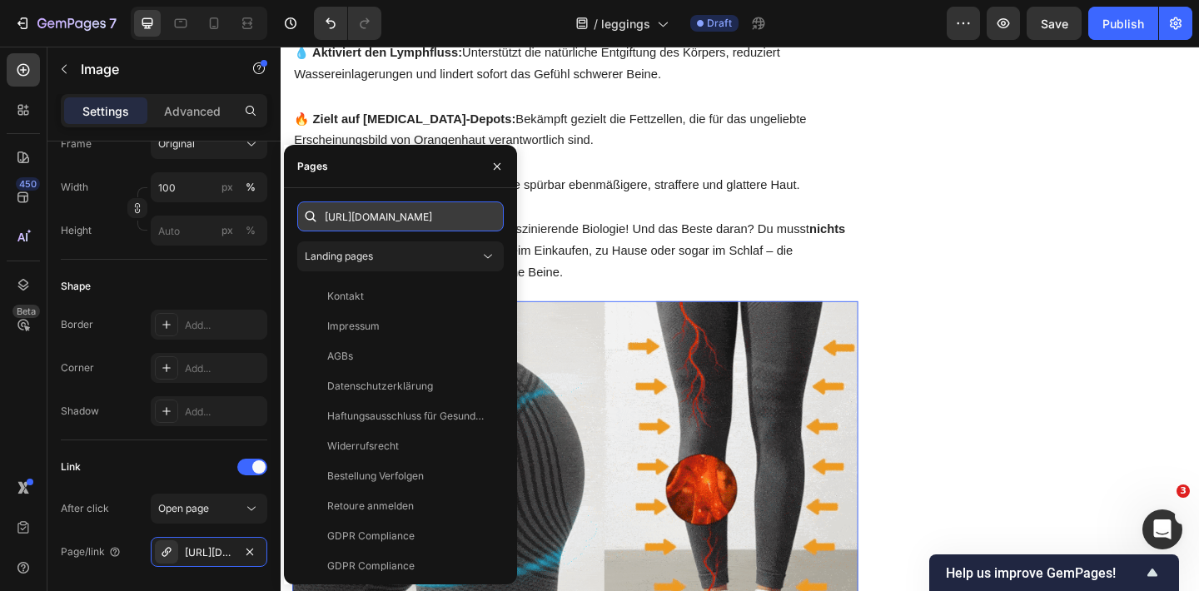
scroll to position [0, 37]
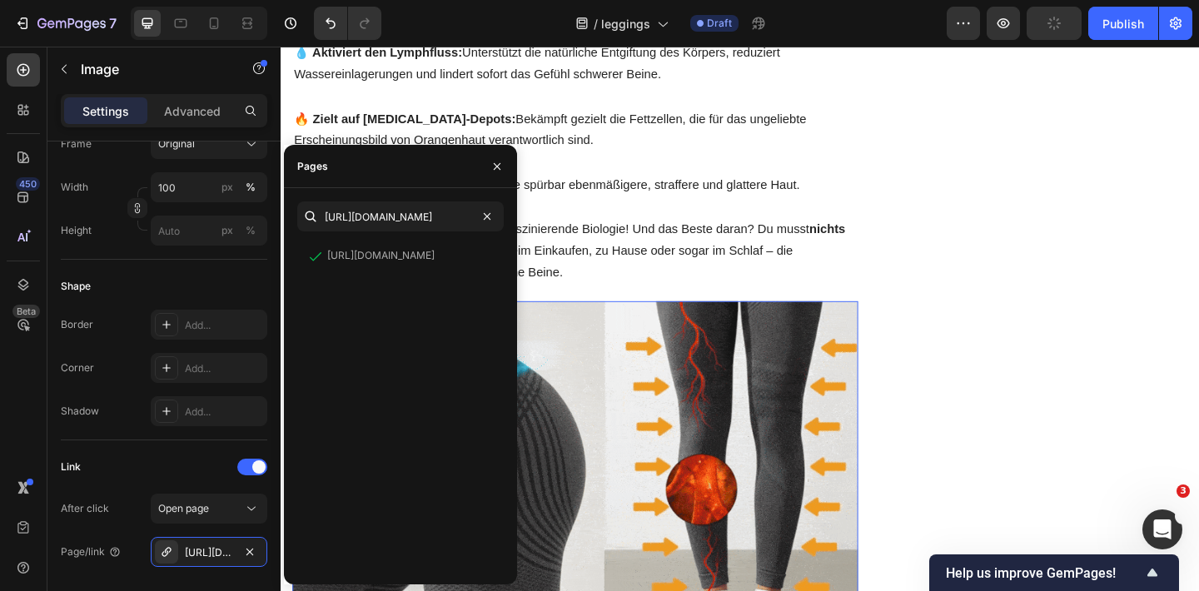
click at [613, 355] on img at bounding box center [600, 529] width 615 height 410
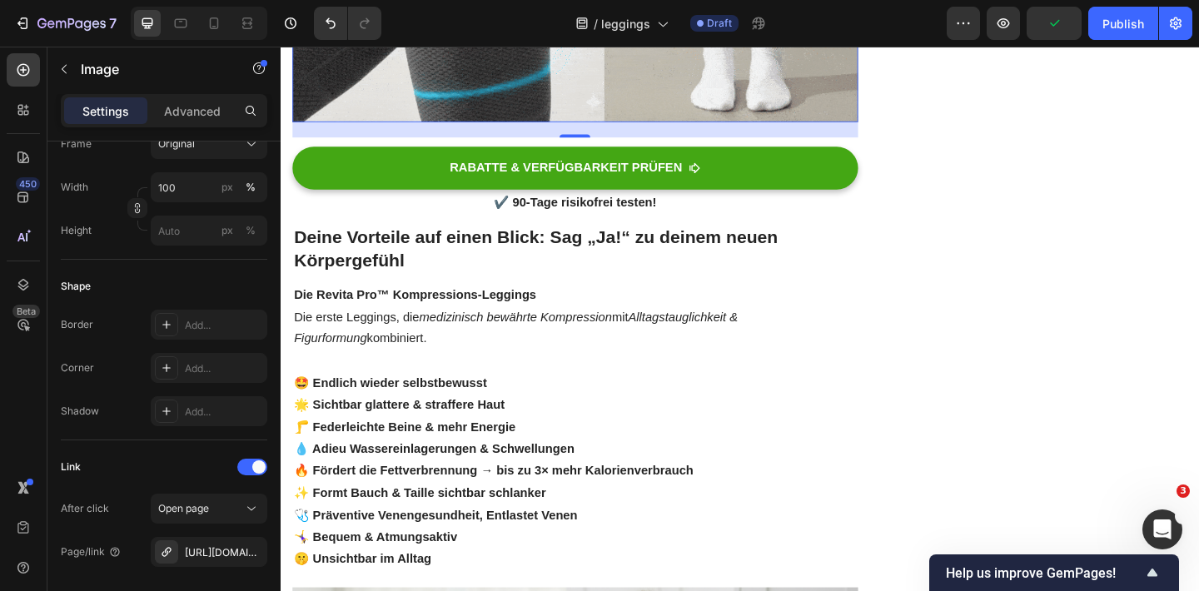
scroll to position [1512, 0]
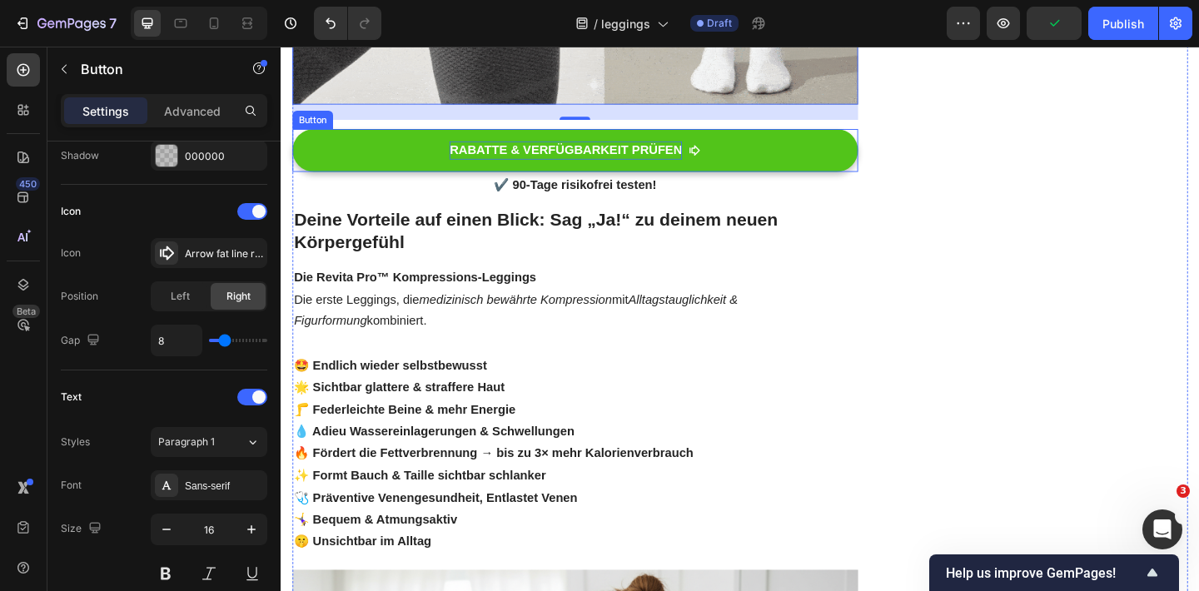
click at [484, 150] on p "RABATTE & VERFÜGBARKEIT PRÜFEN" at bounding box center [590, 160] width 253 height 20
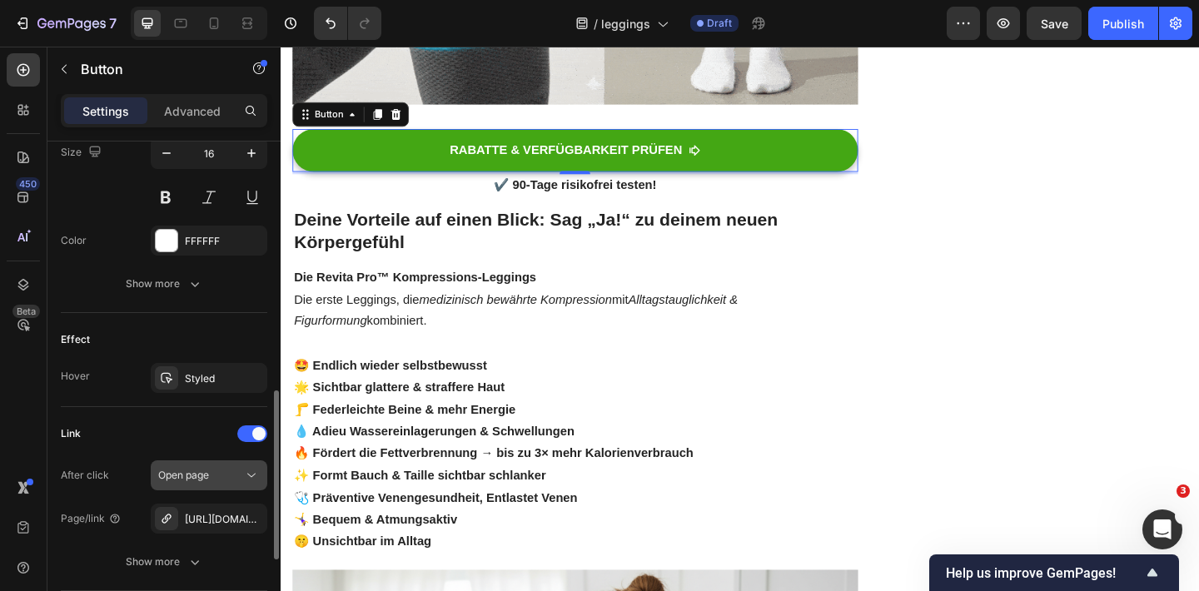
scroll to position [839, 0]
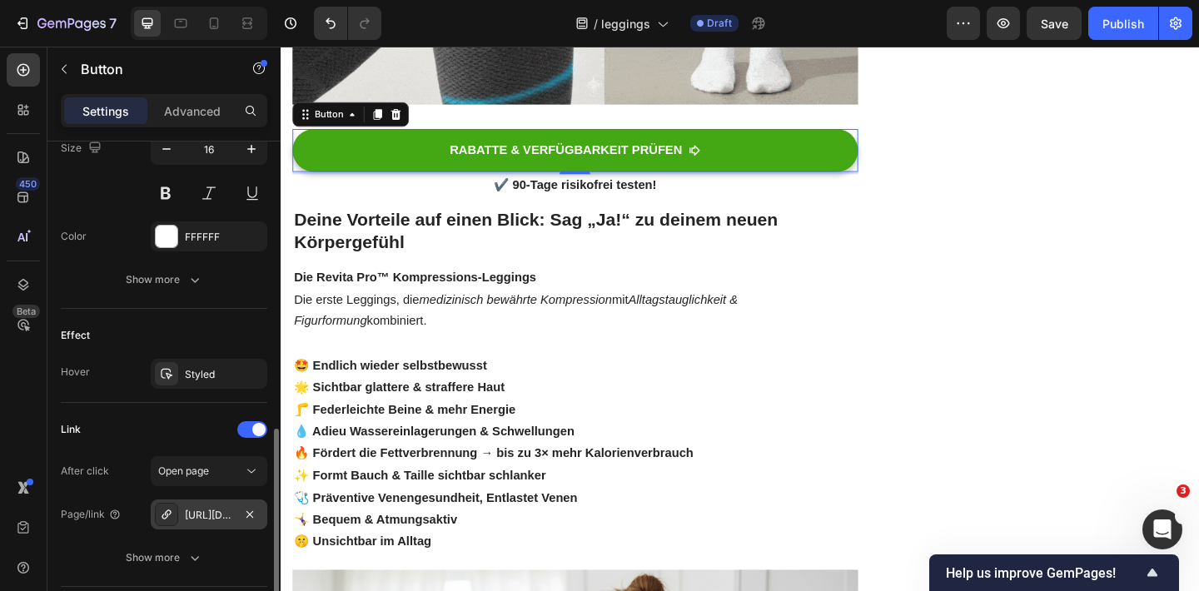
click at [211, 514] on div "[URL][DOMAIN_NAME]" at bounding box center [209, 515] width 48 height 15
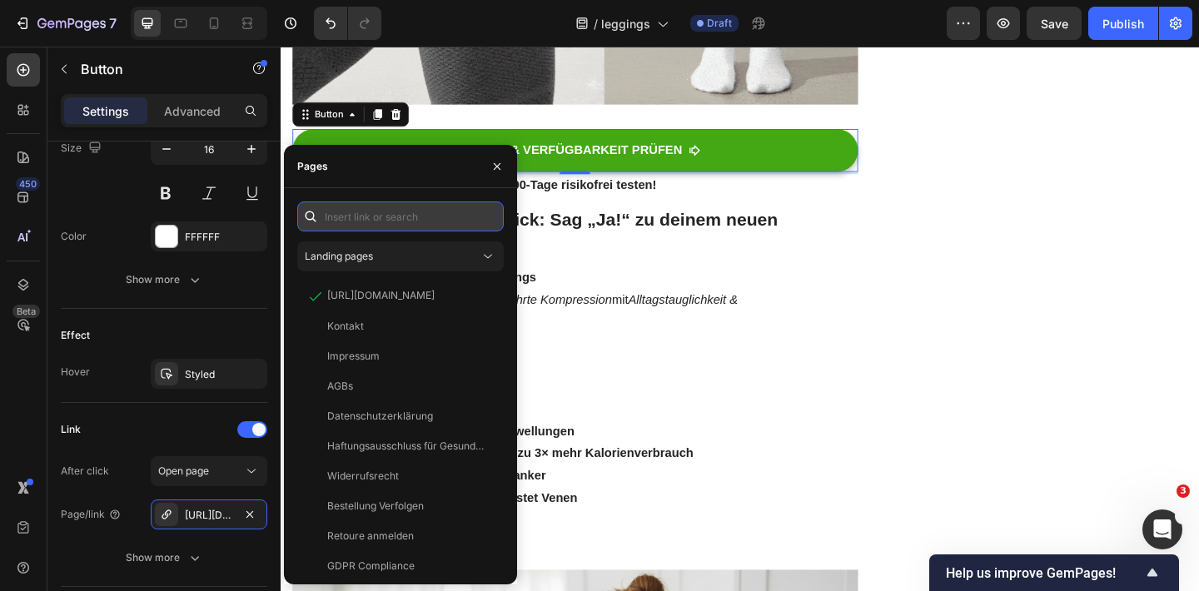
click at [378, 216] on input "text" at bounding box center [400, 216] width 206 height 30
paste input "[URL][DOMAIN_NAME]"
type input "[URL][DOMAIN_NAME]"
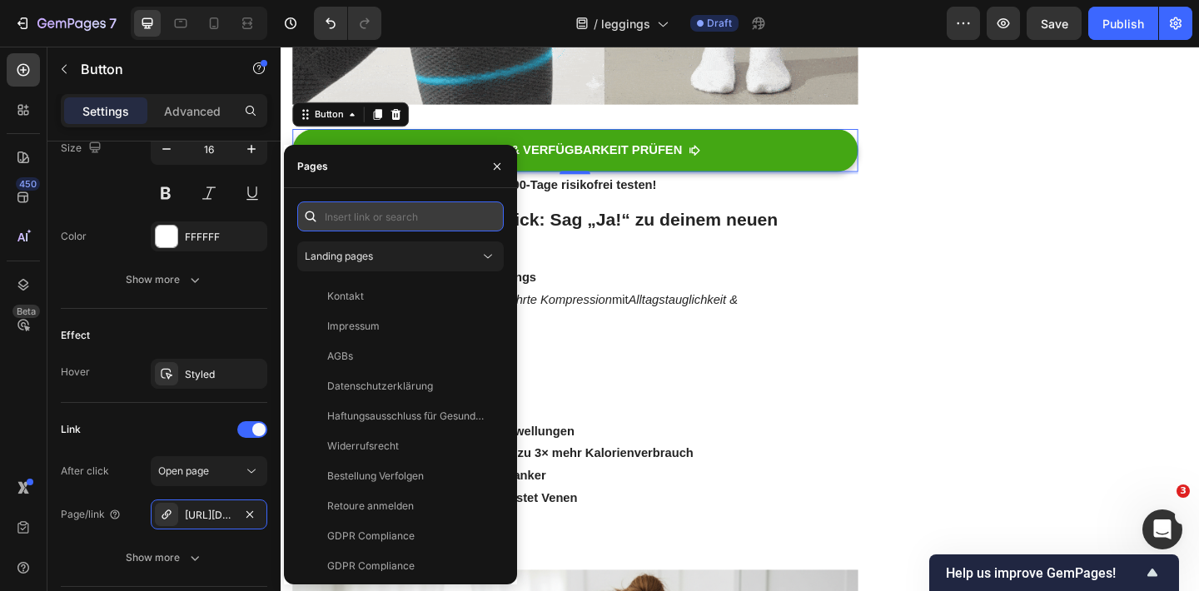
paste input "[URL][DOMAIN_NAME]"
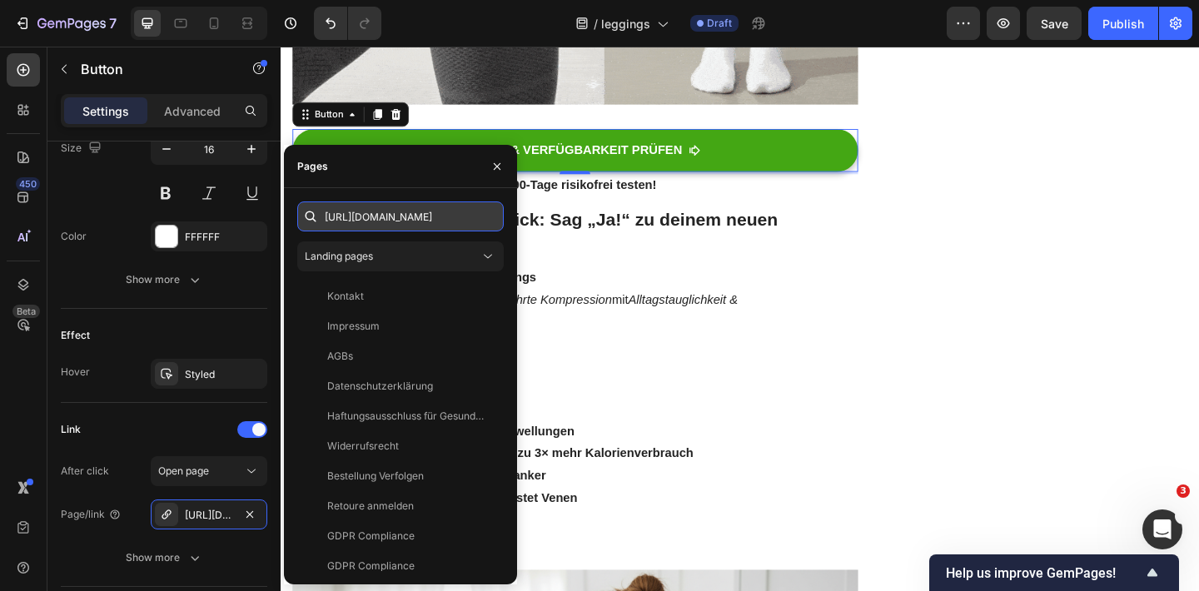
scroll to position [0, 37]
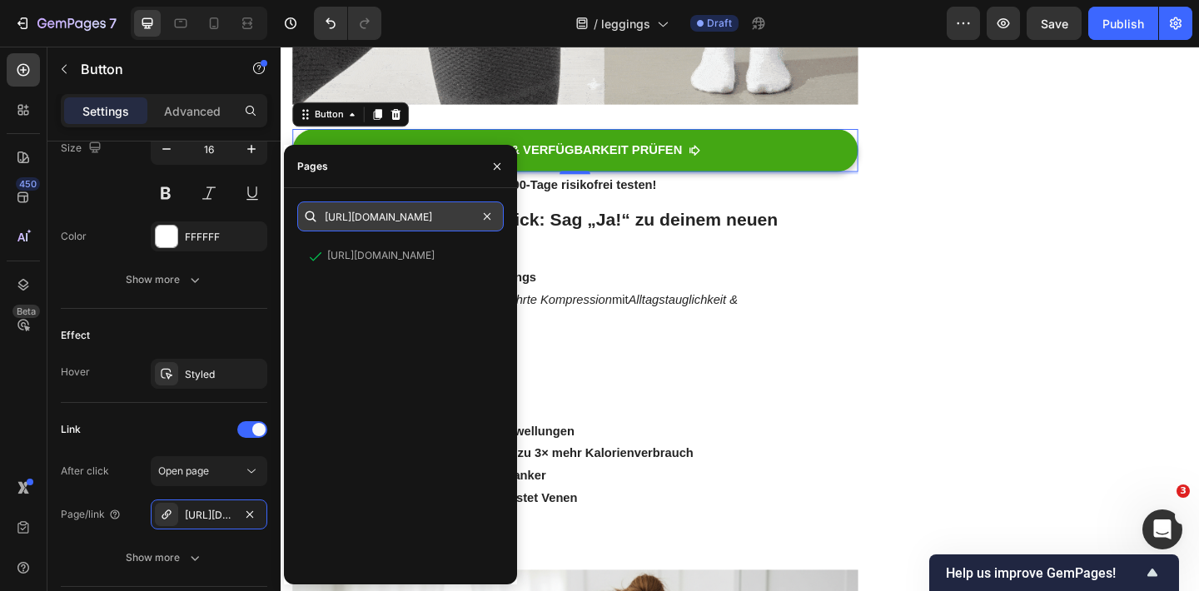
type input "[URL][DOMAIN_NAME]"
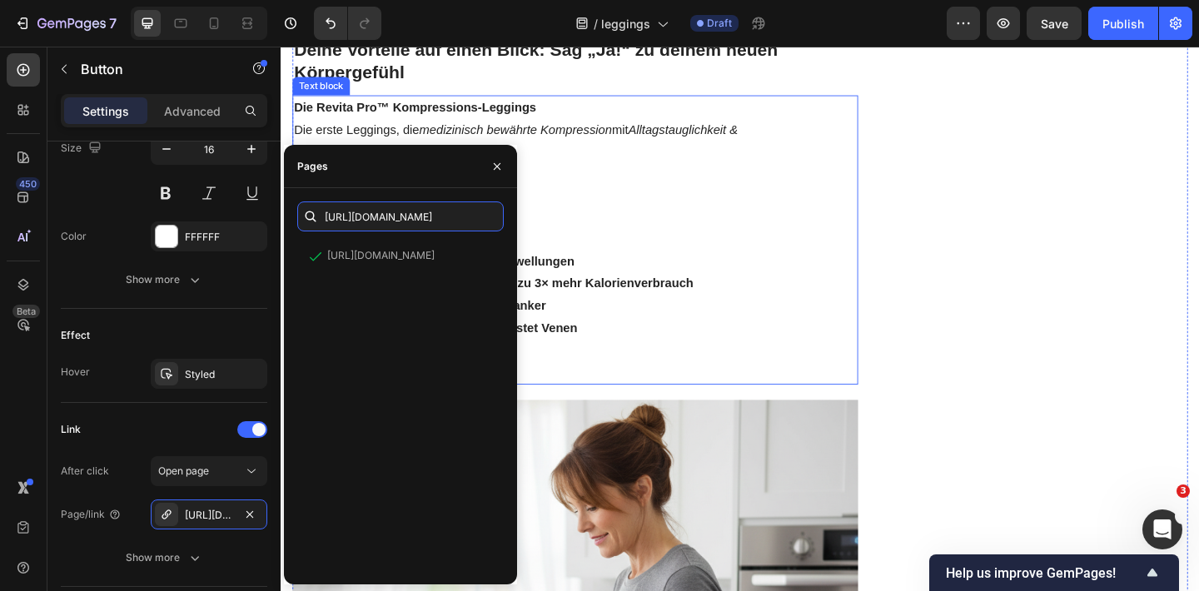
scroll to position [1859, 0]
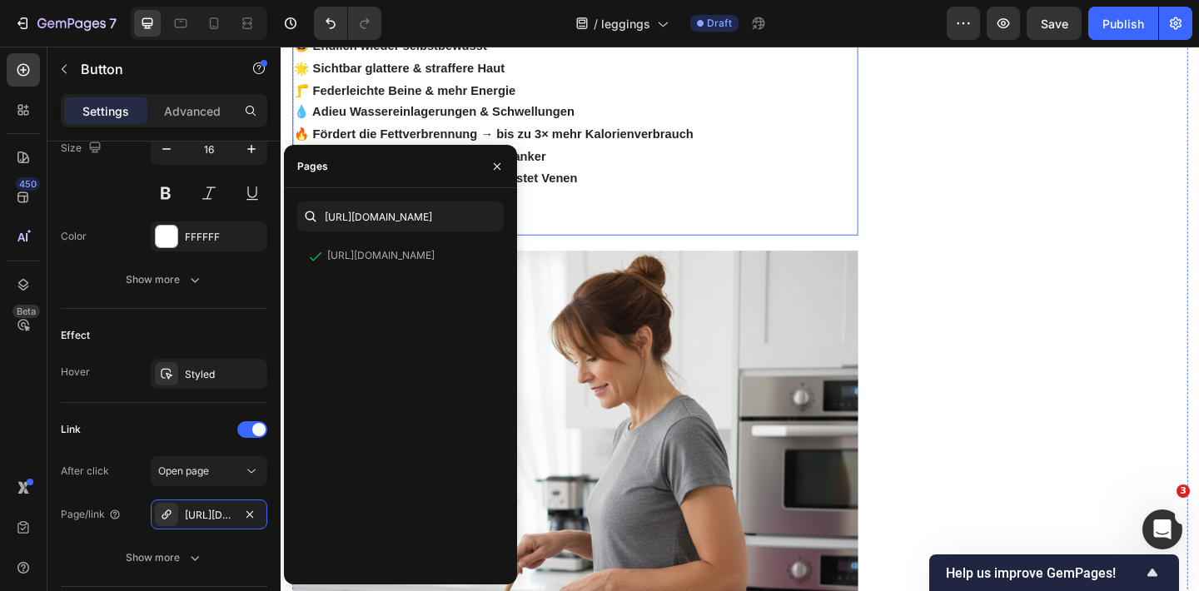
click at [673, 324] on img at bounding box center [600, 576] width 615 height 615
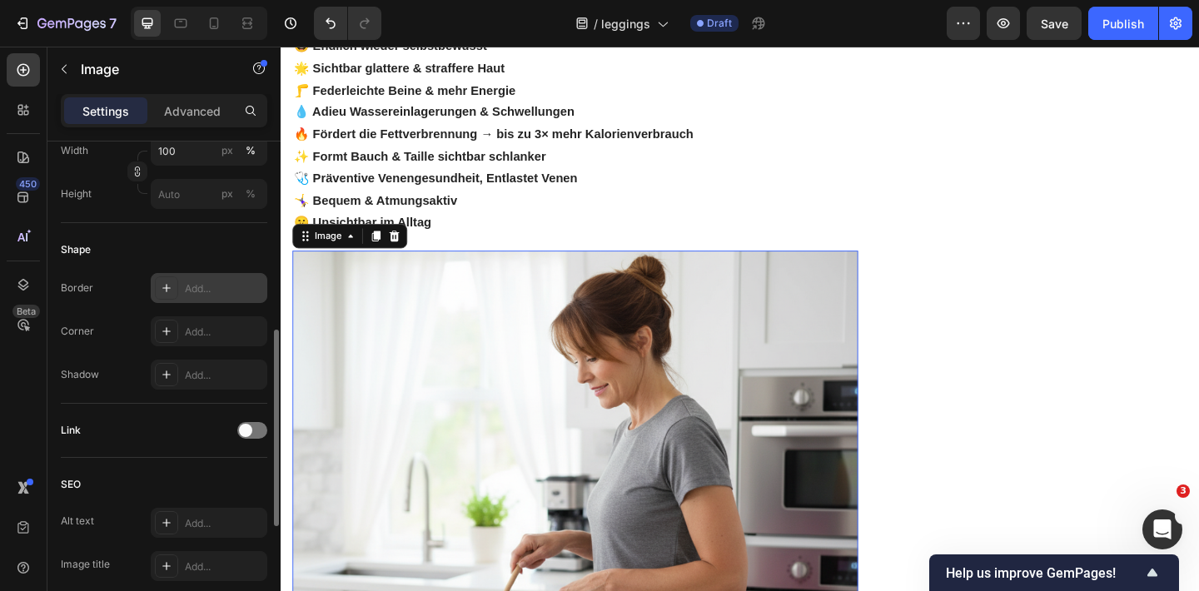
scroll to position [514, 0]
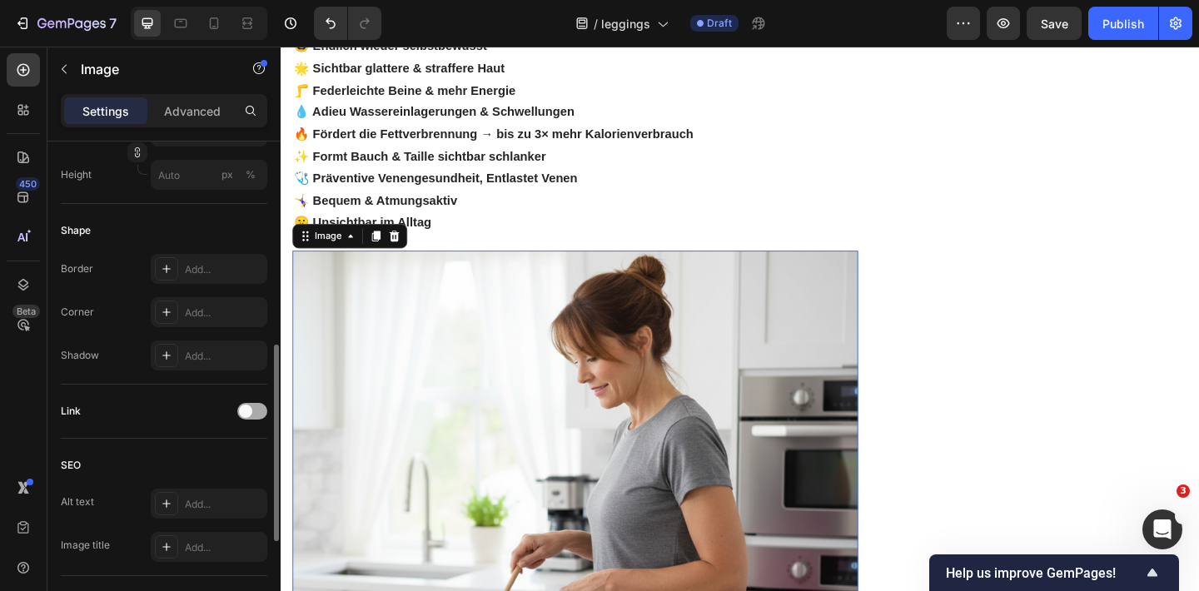
click at [246, 414] on span at bounding box center [245, 411] width 13 height 13
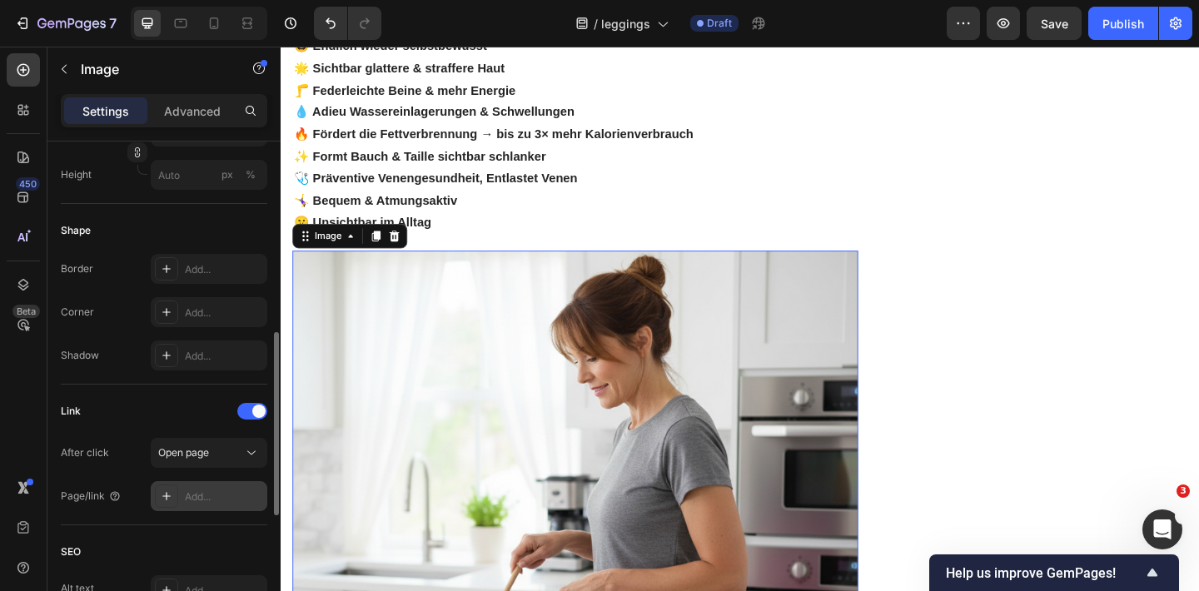
click at [211, 504] on div "Add..." at bounding box center [209, 496] width 117 height 30
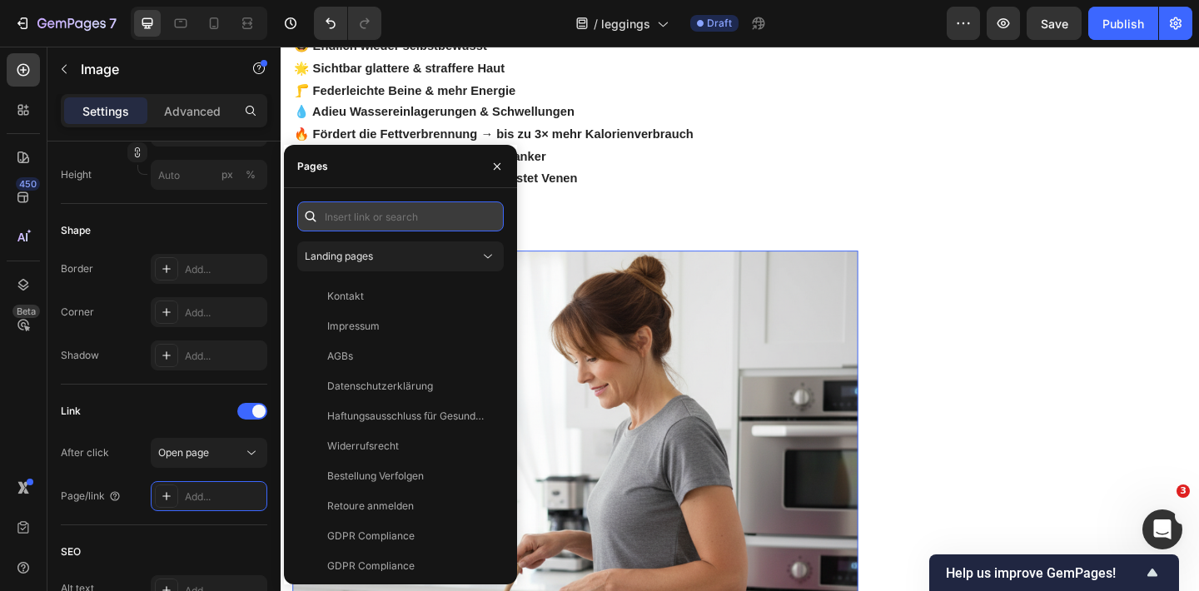
click at [395, 222] on input "text" at bounding box center [400, 216] width 206 height 30
paste input "[URL][DOMAIN_NAME]"
type input "[URL][DOMAIN_NAME]"
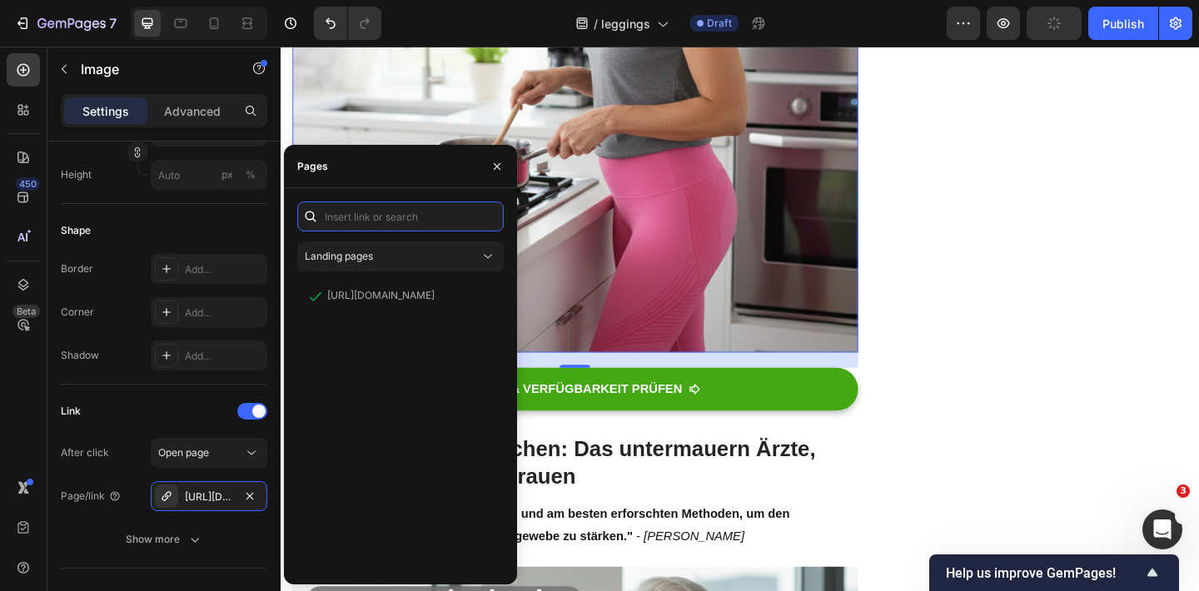
scroll to position [2374, 0]
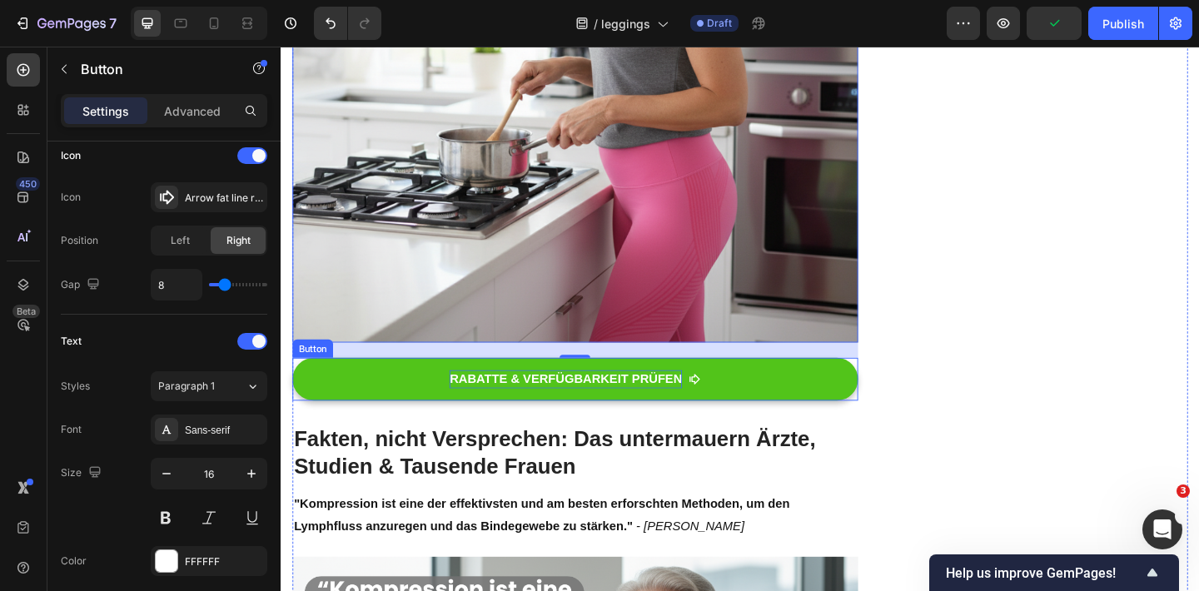
click at [641, 399] on p "RABATTE & VERFÜGBARKEIT PRÜFEN" at bounding box center [590, 409] width 253 height 20
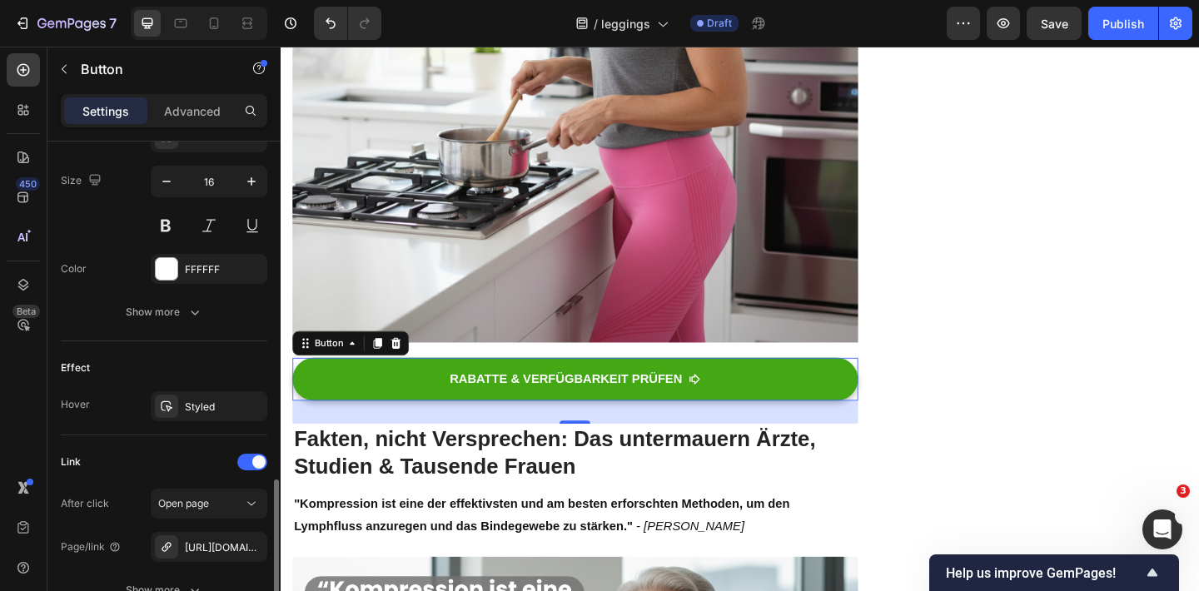
scroll to position [901, 0]
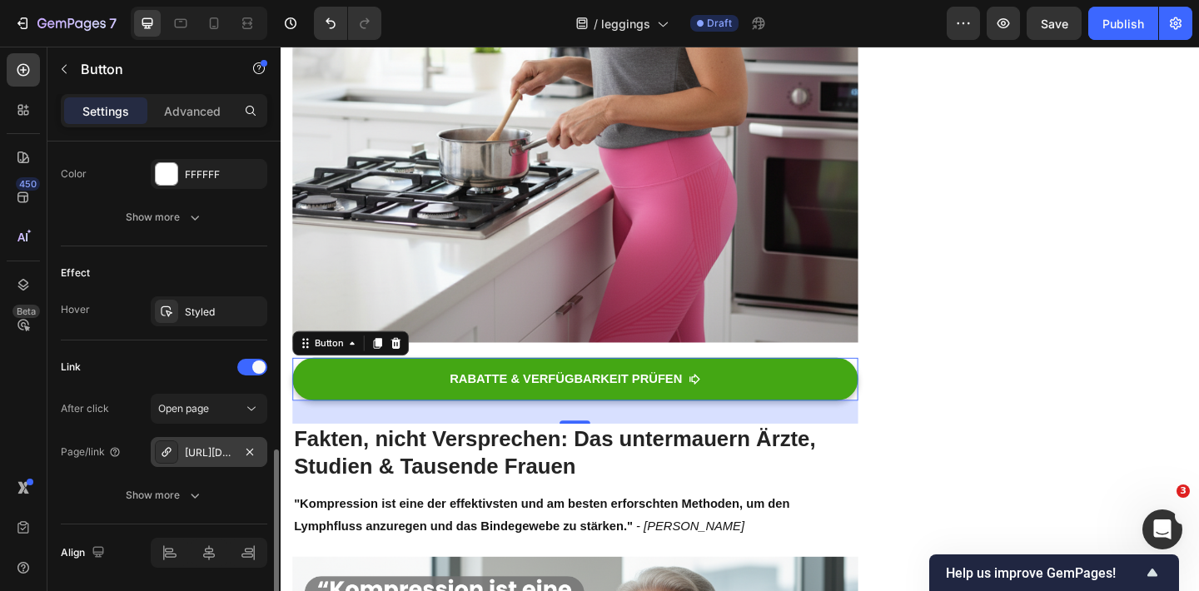
click at [211, 456] on div "[URL][DOMAIN_NAME]" at bounding box center [209, 452] width 48 height 15
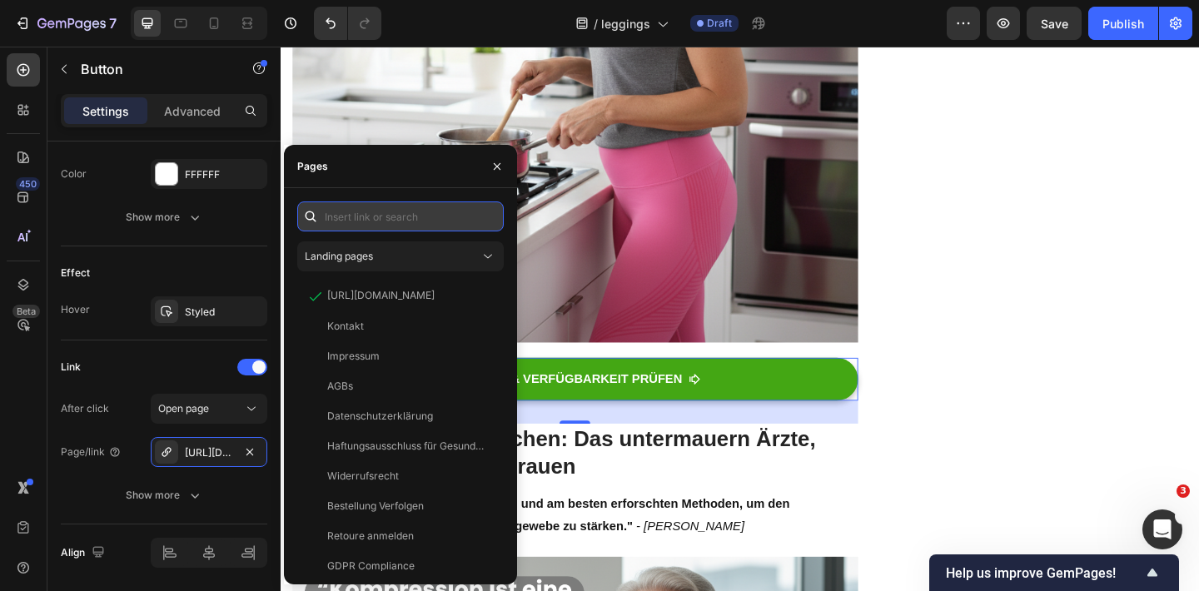
click at [395, 221] on input "text" at bounding box center [400, 216] width 206 height 30
paste input "[URL][DOMAIN_NAME]"
type input "[URL][DOMAIN_NAME]"
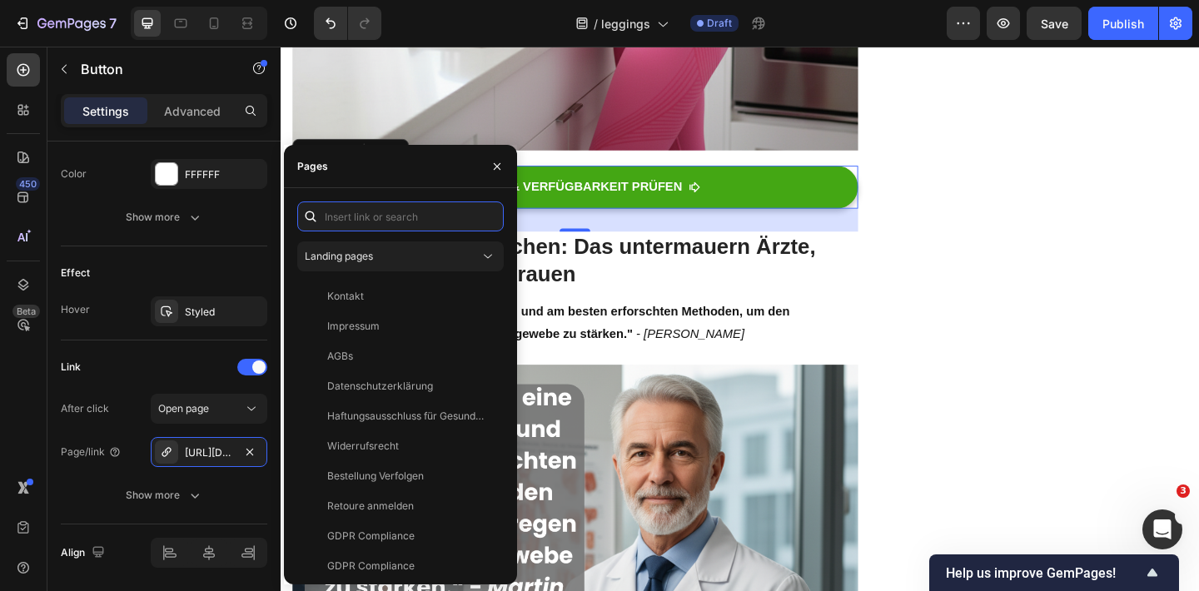
scroll to position [0, 0]
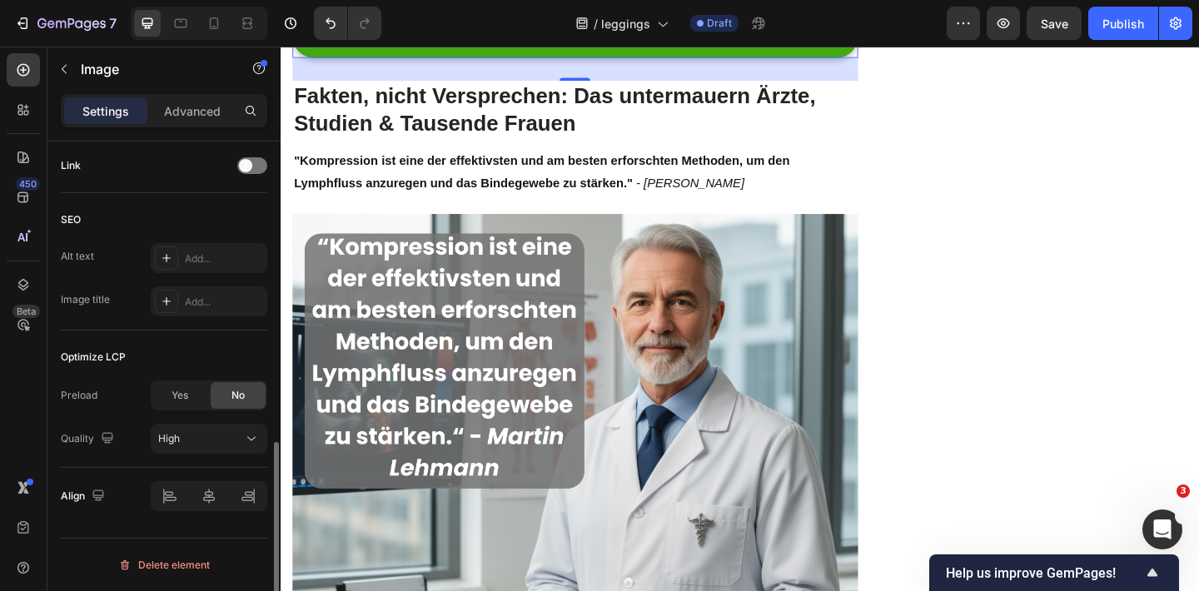
click at [618, 426] on img at bounding box center [600, 434] width 615 height 410
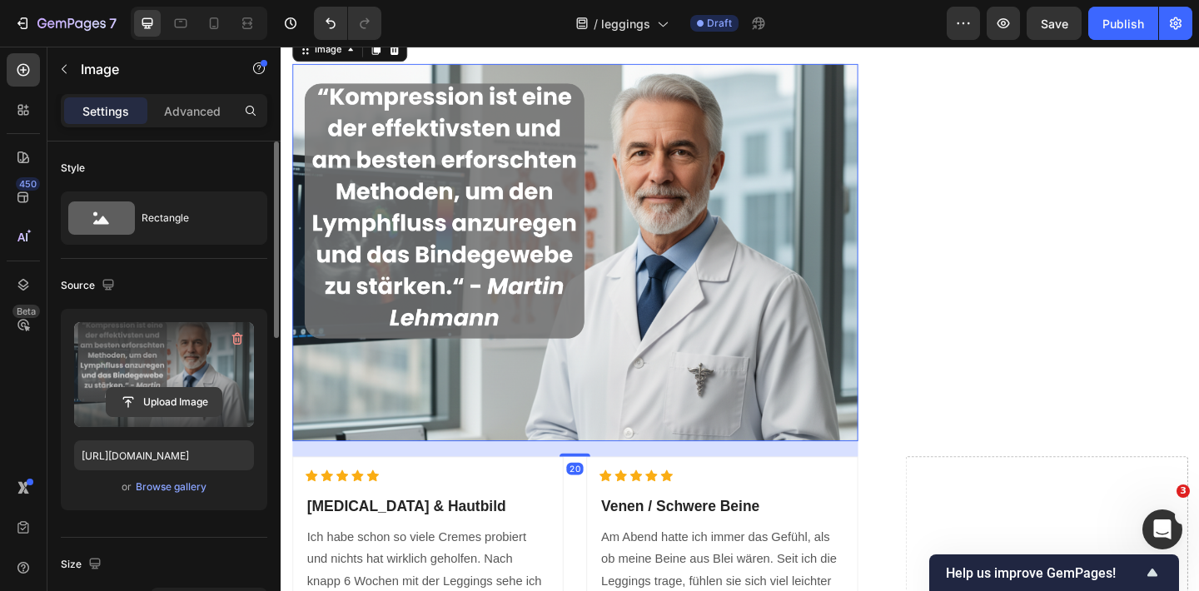
click at [155, 402] on input "file" at bounding box center [164, 402] width 115 height 28
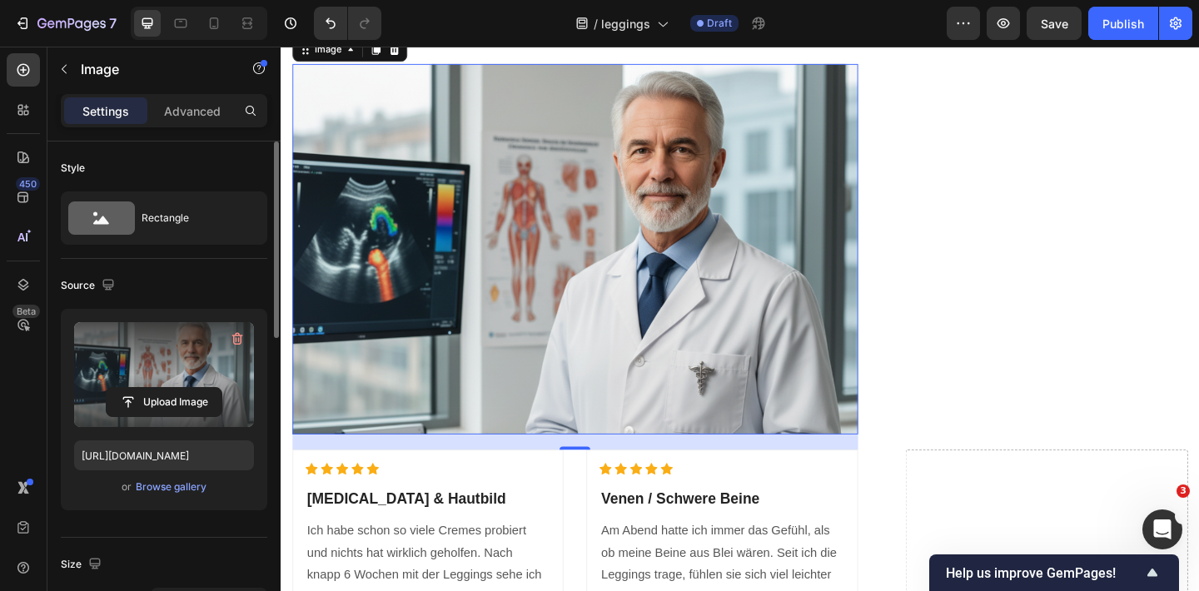
type input "[URL][DOMAIN_NAME]"
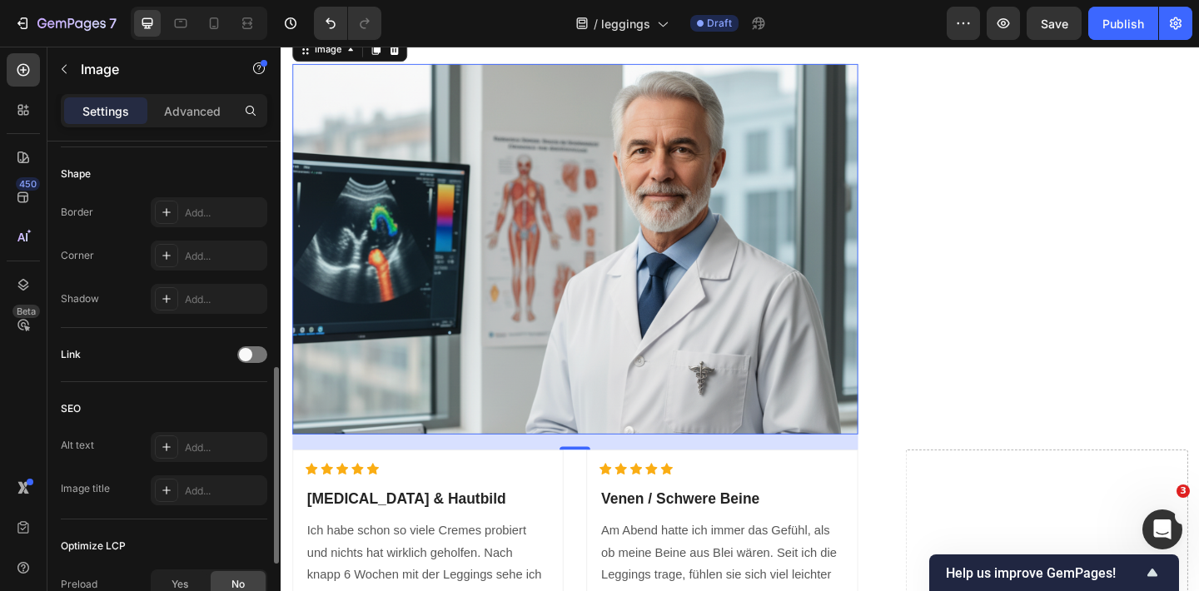
scroll to position [631, 0]
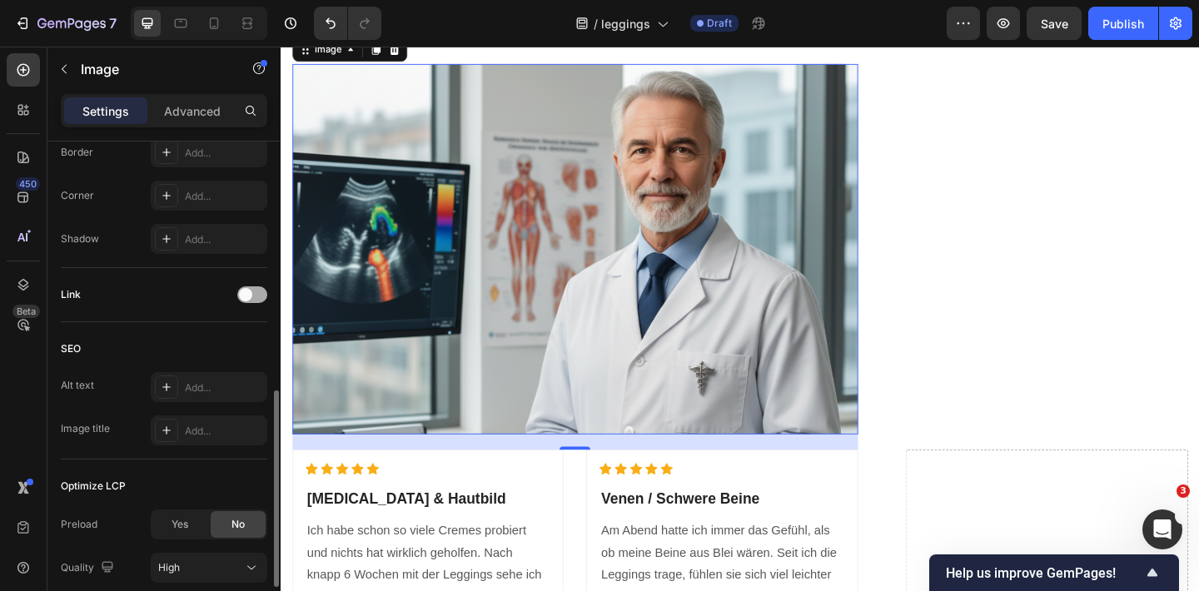
click at [254, 291] on div at bounding box center [252, 294] width 30 height 17
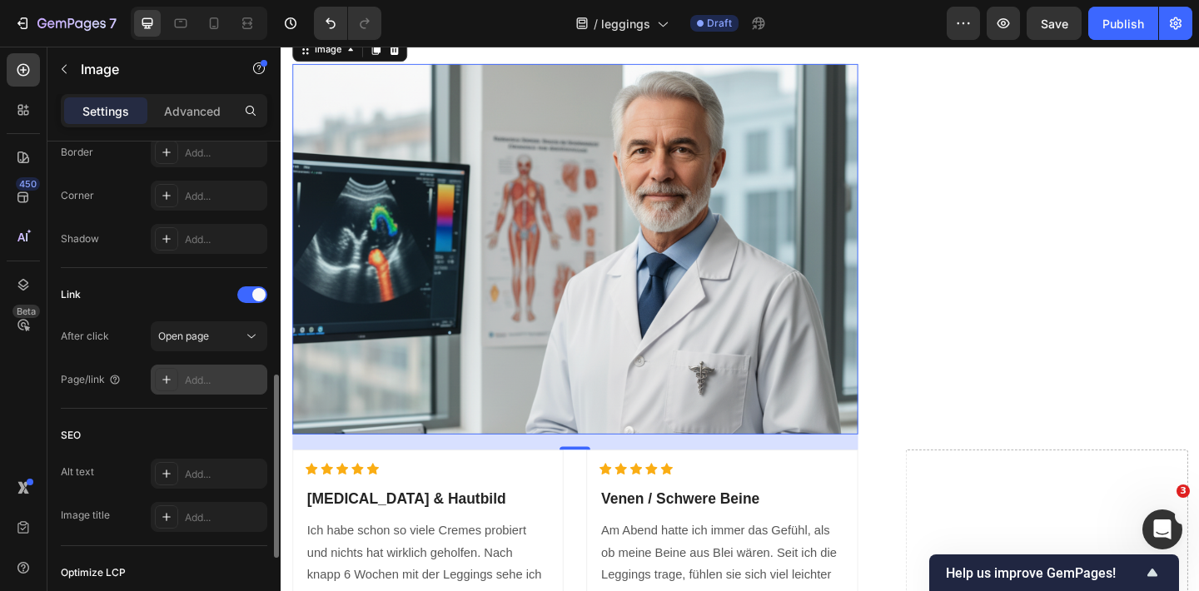
click at [214, 379] on div "Add..." at bounding box center [224, 380] width 78 height 15
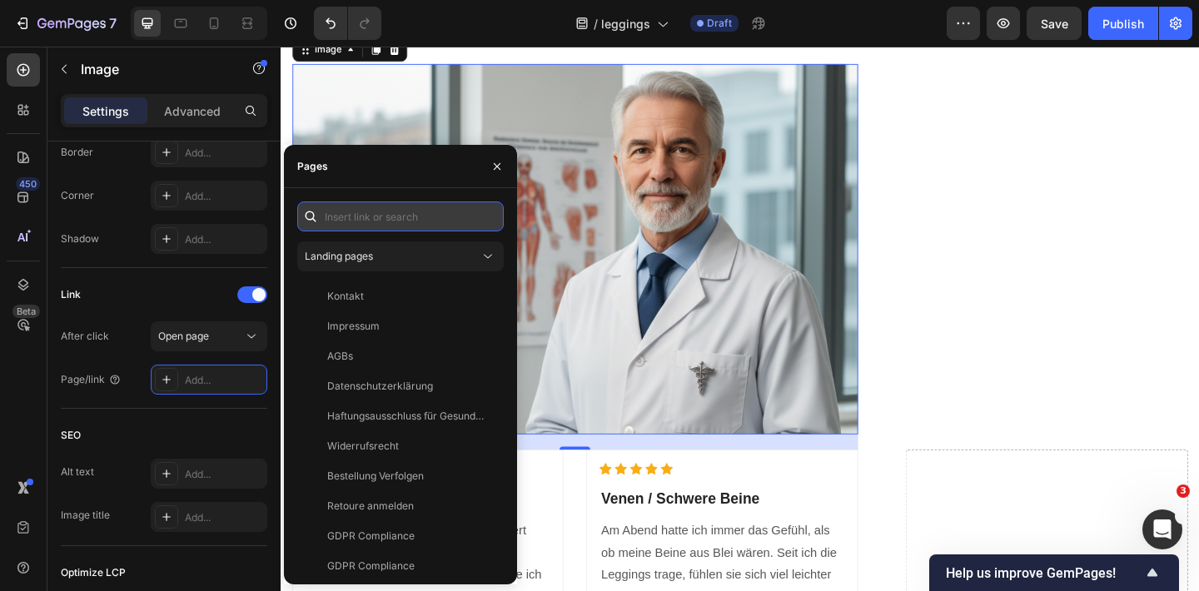
click at [395, 222] on input "text" at bounding box center [400, 216] width 206 height 30
paste input "[URL][DOMAIN_NAME]"
type input "[URL][DOMAIN_NAME]"
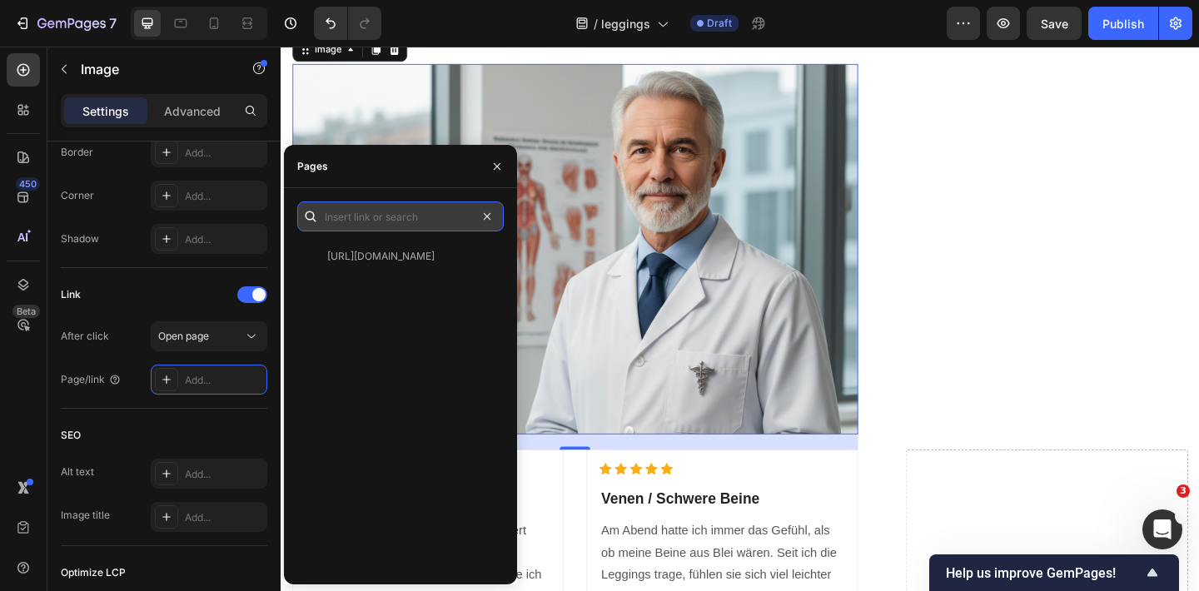
scroll to position [0, 0]
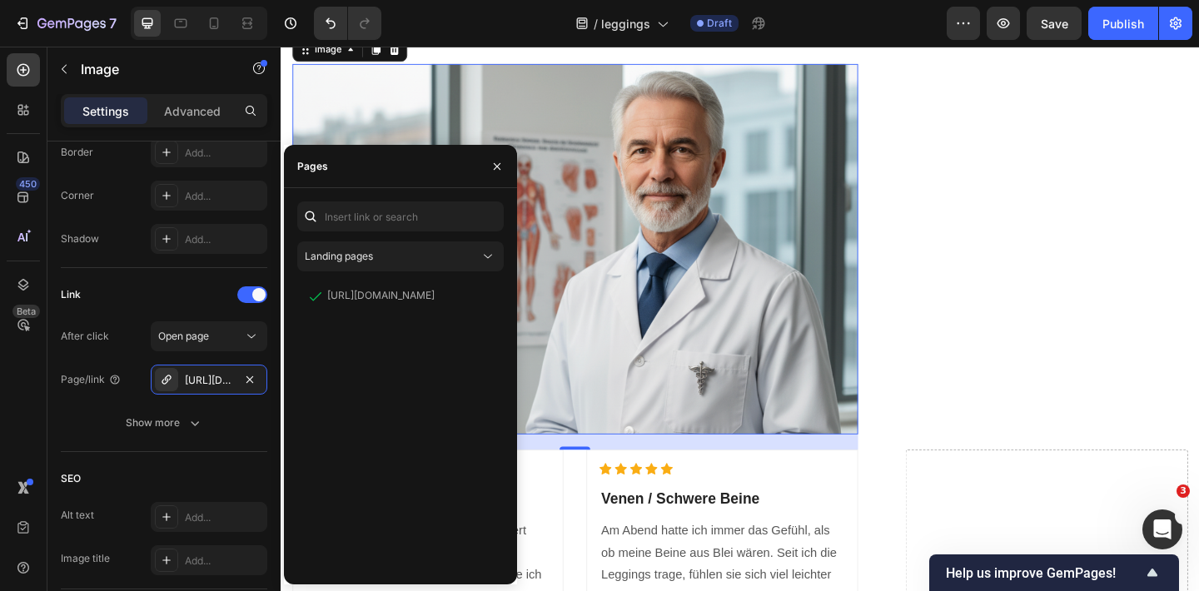
click at [667, 370] on img at bounding box center [600, 267] width 615 height 403
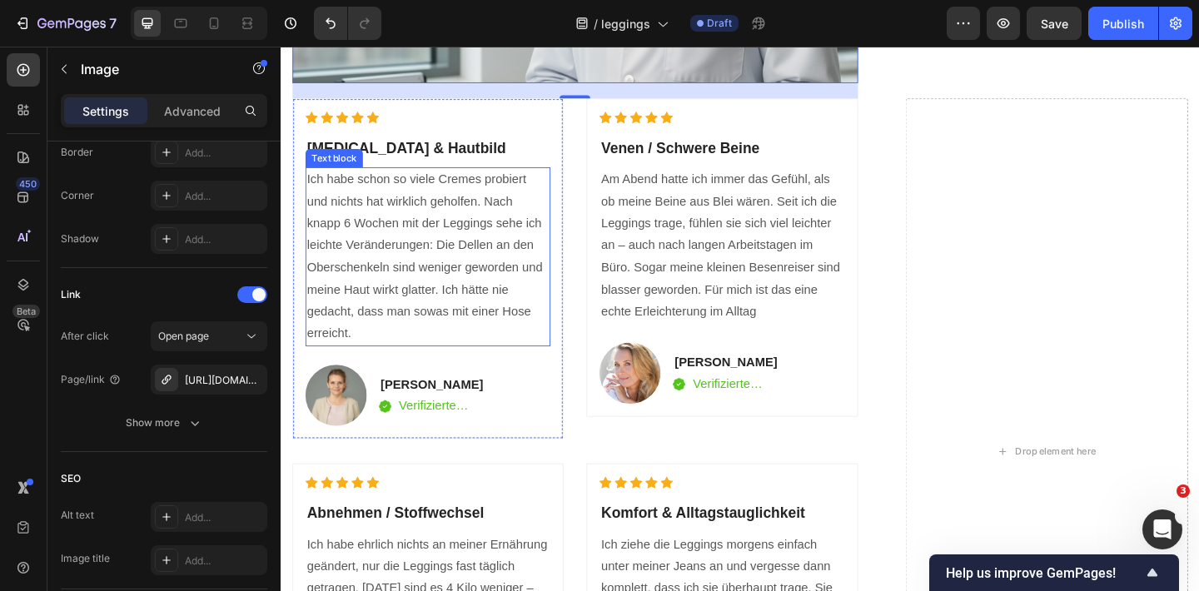
scroll to position [3305, 0]
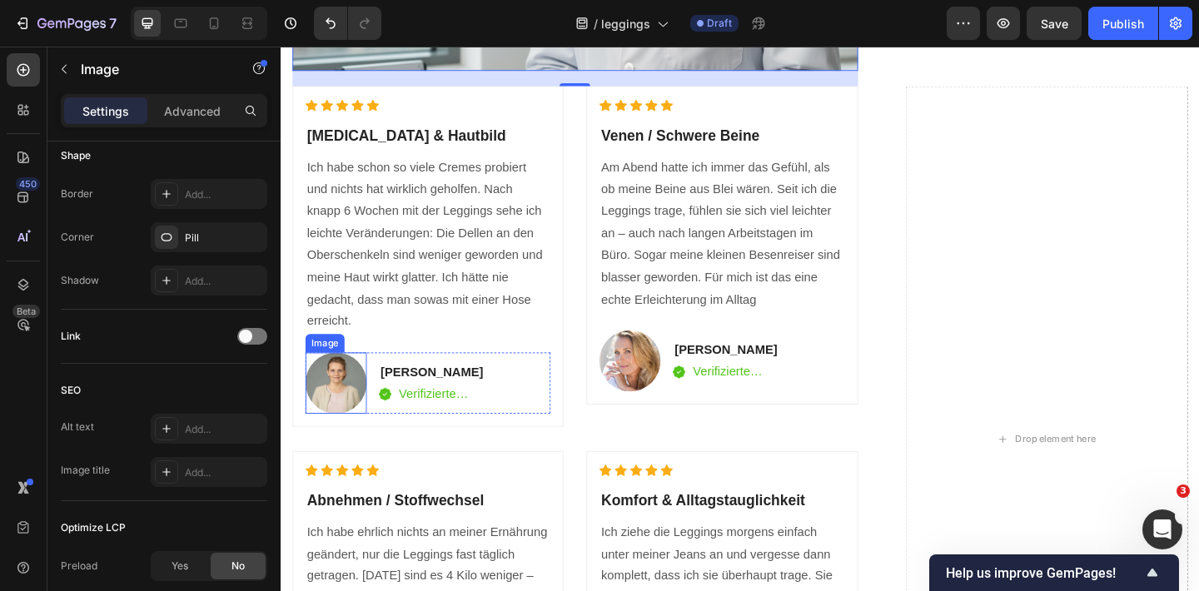
click at [353, 380] on img at bounding box center [340, 413] width 67 height 67
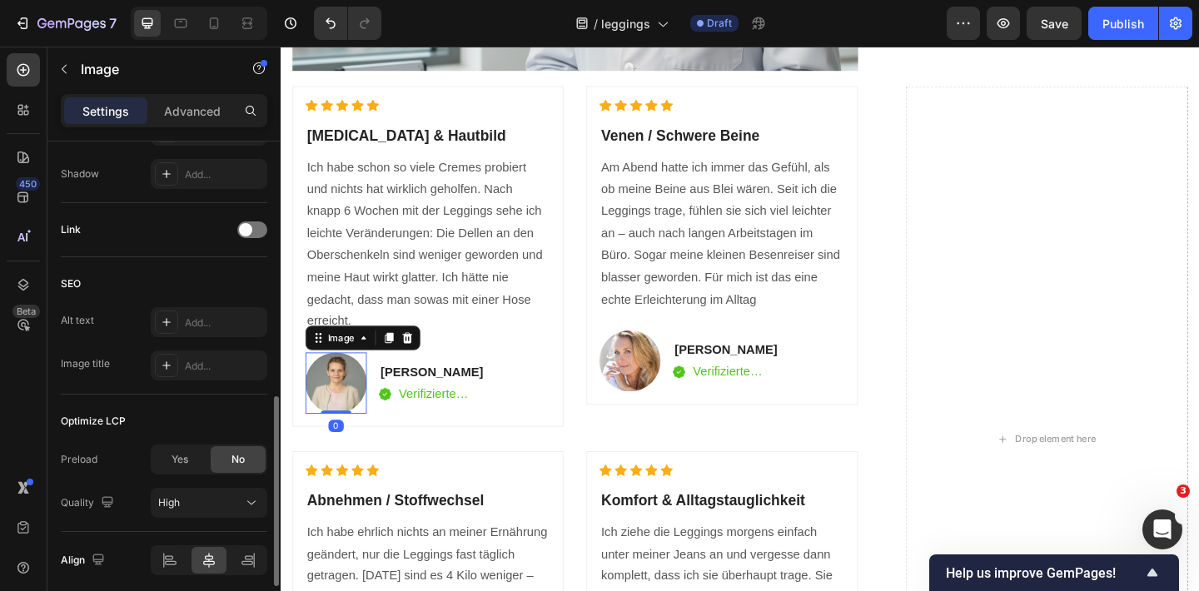
scroll to position [717, 0]
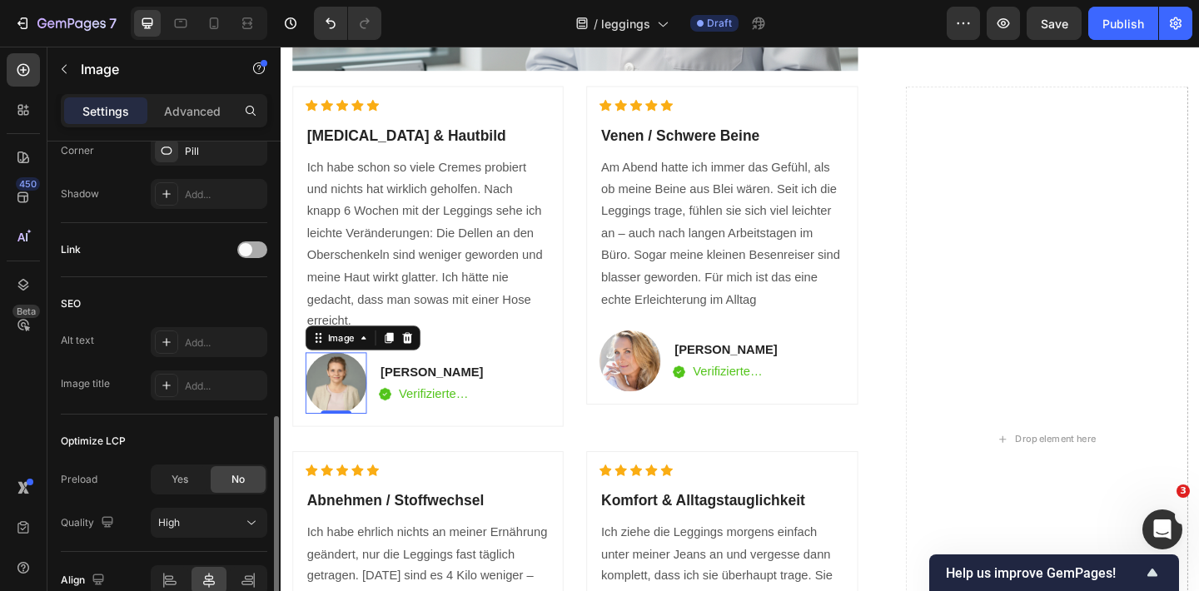
click at [246, 254] on span at bounding box center [245, 249] width 13 height 13
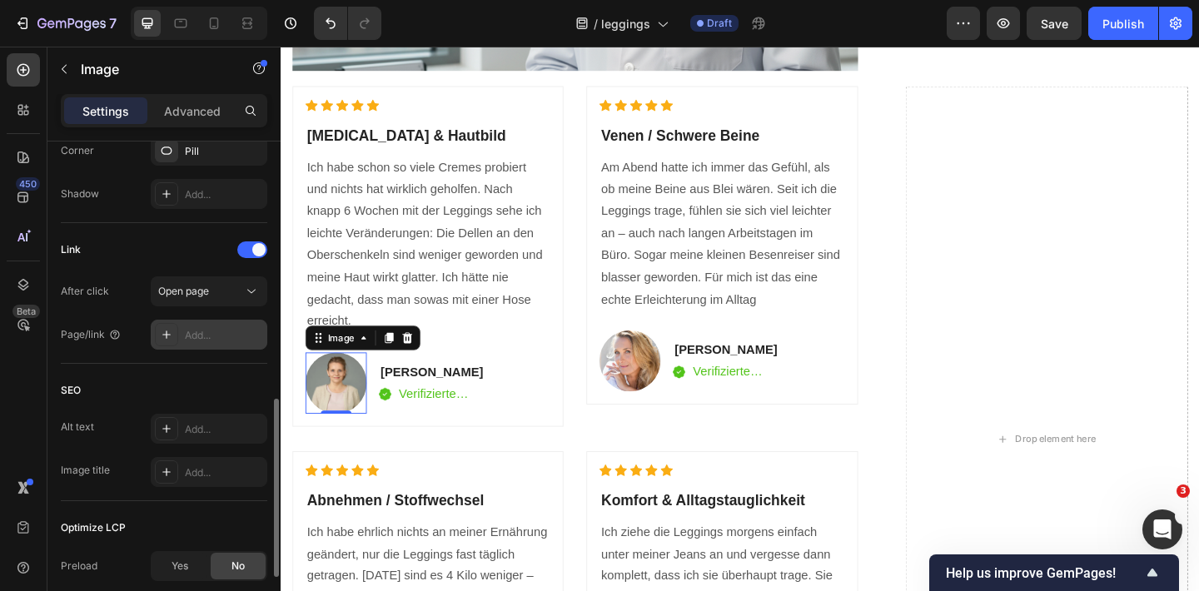
click at [239, 336] on div "Add..." at bounding box center [224, 335] width 78 height 15
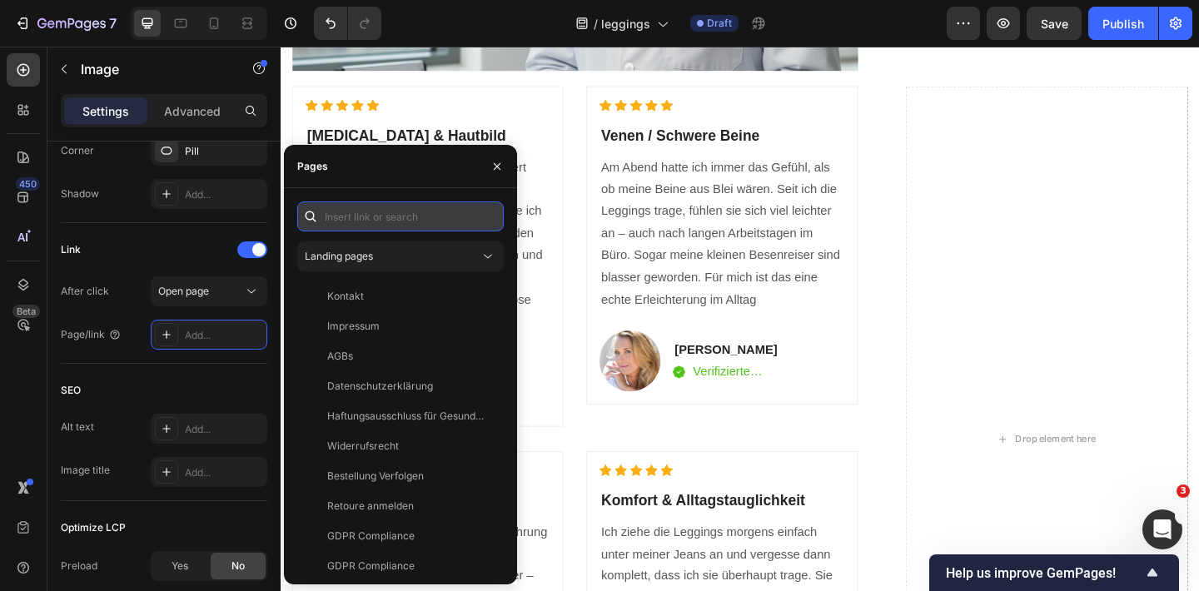
click at [373, 219] on input "text" at bounding box center [400, 216] width 206 height 30
paste input "[URL][DOMAIN_NAME]"
type input "[URL][DOMAIN_NAME]"
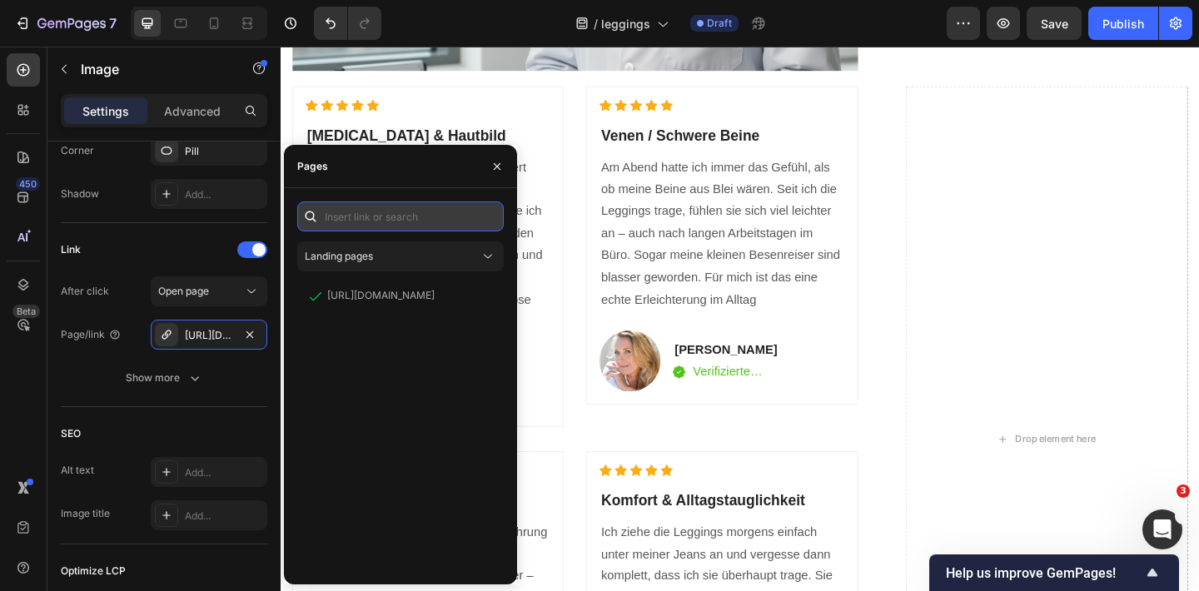
scroll to position [0, 0]
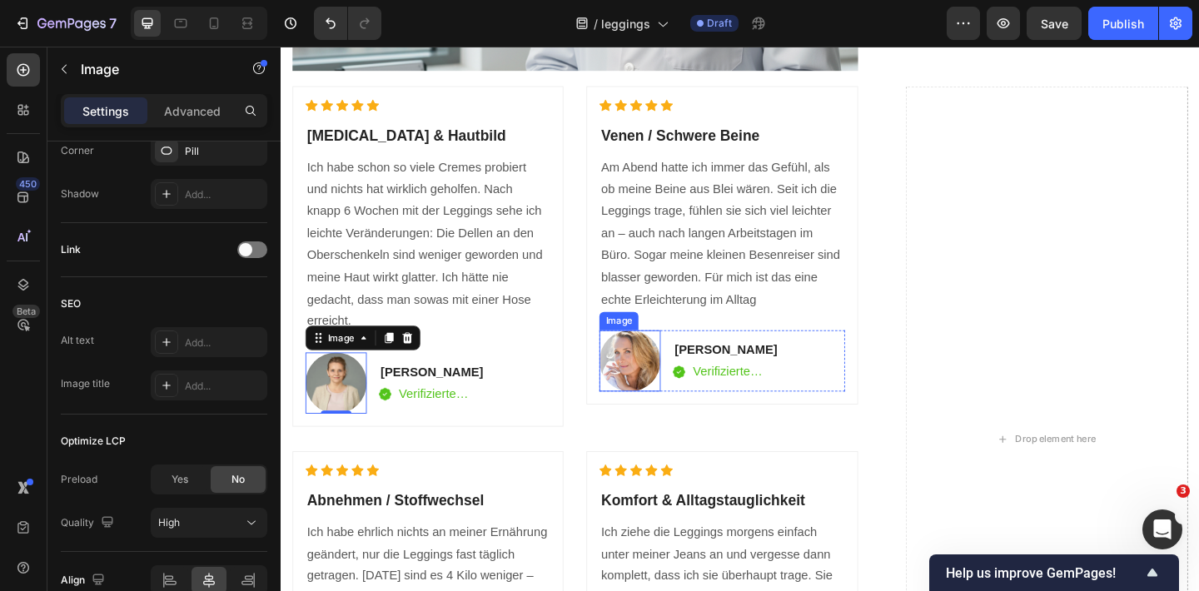
click at [657, 355] on img at bounding box center [660, 388] width 67 height 67
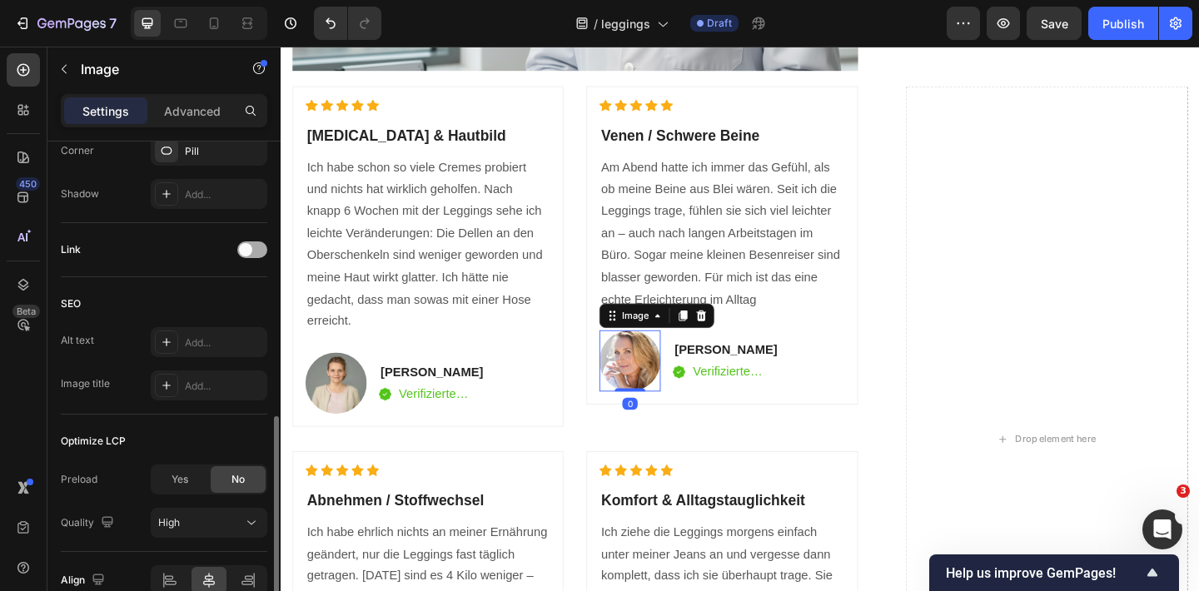
click at [250, 246] on span at bounding box center [245, 249] width 13 height 13
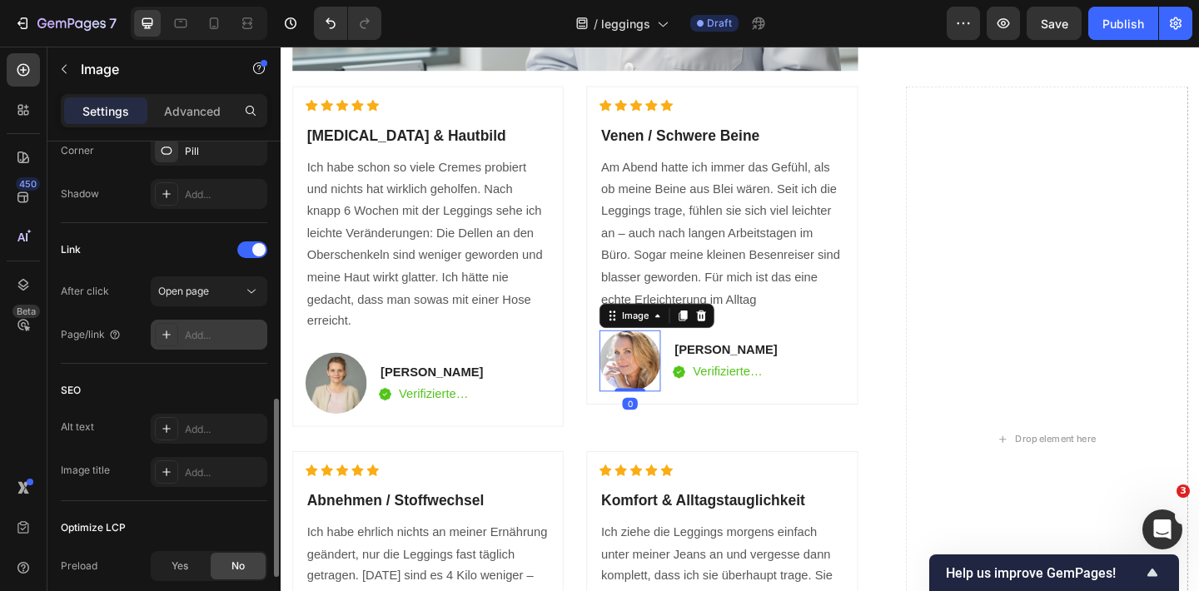
click at [234, 333] on div "Add..." at bounding box center [224, 335] width 78 height 15
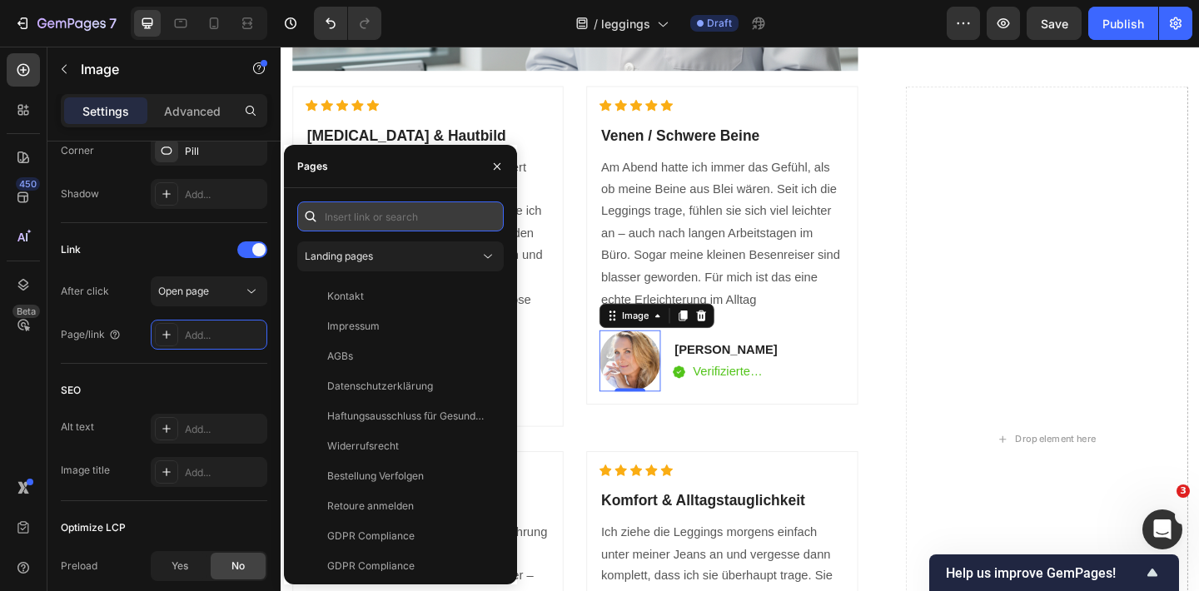
click at [355, 217] on input "text" at bounding box center [400, 216] width 206 height 30
paste input "[URL][DOMAIN_NAME]"
type input "[URL][DOMAIN_NAME]"
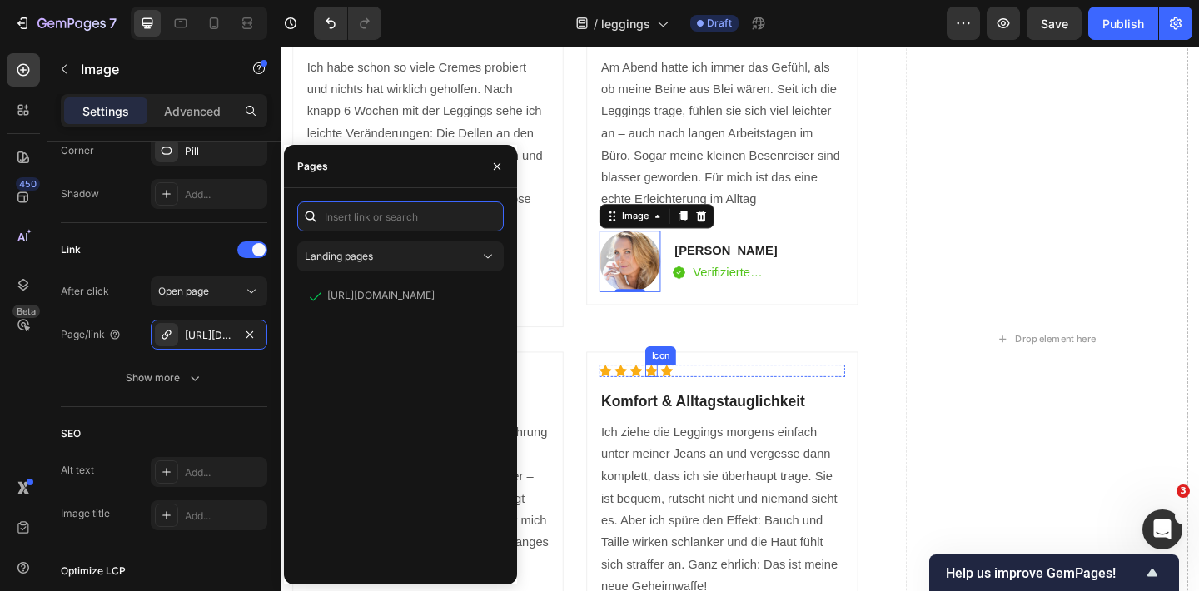
scroll to position [3566, 0]
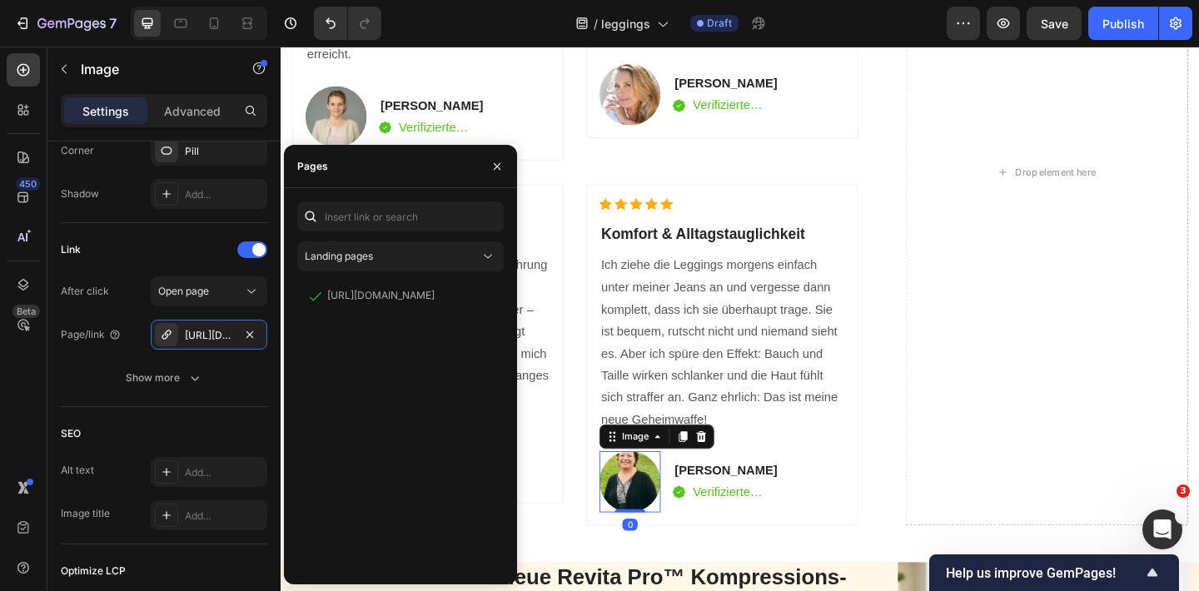
click at [663, 498] on img at bounding box center [660, 520] width 67 height 67
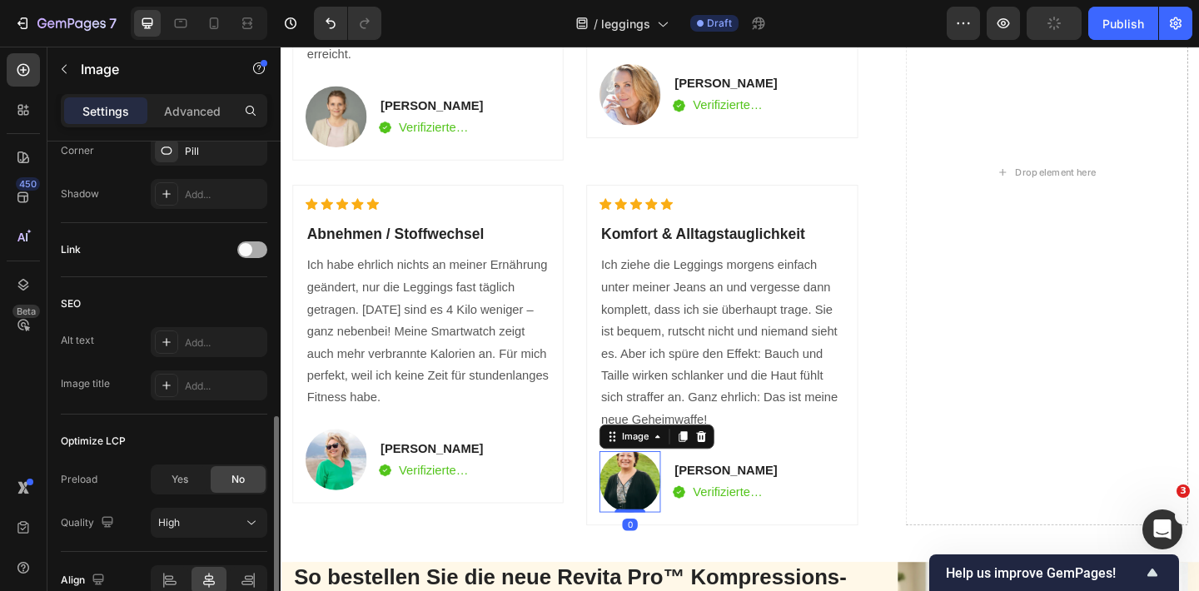
click at [251, 246] on span at bounding box center [245, 249] width 13 height 13
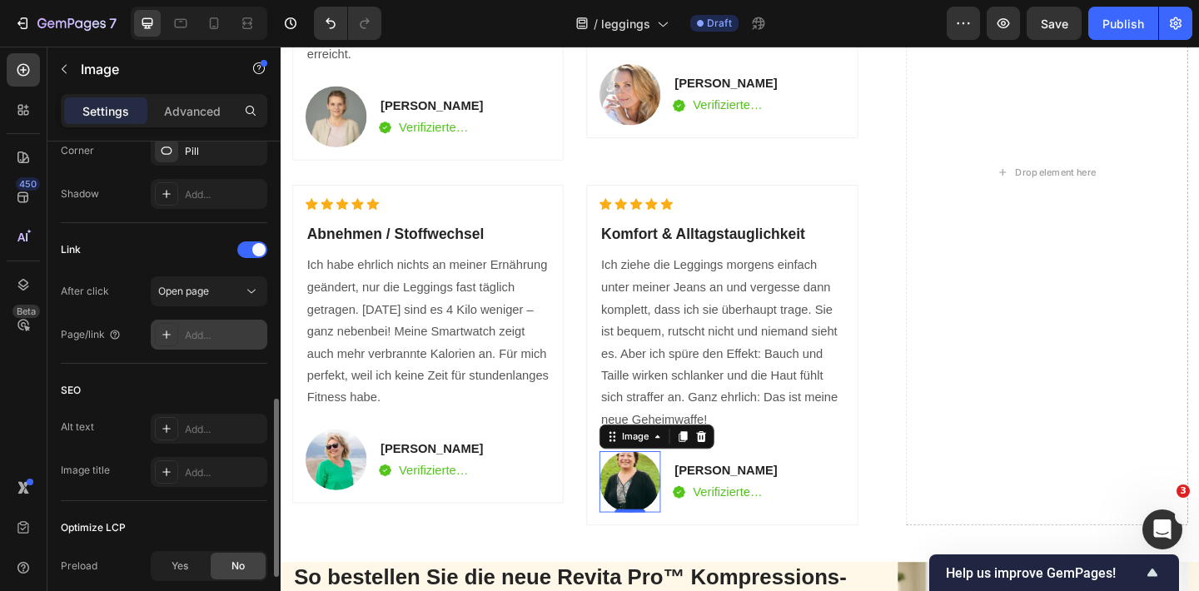
click at [192, 328] on div "Add..." at bounding box center [224, 335] width 78 height 15
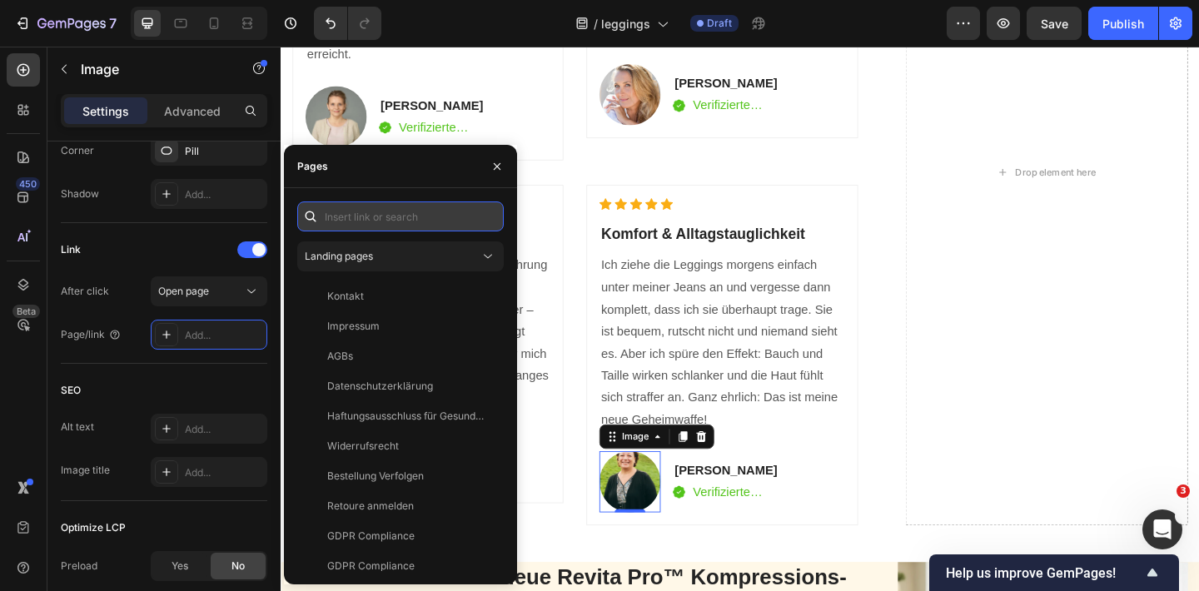
click at [404, 211] on input "text" at bounding box center [400, 216] width 206 height 30
paste input "[URL][DOMAIN_NAME]"
type input "[URL][DOMAIN_NAME]"
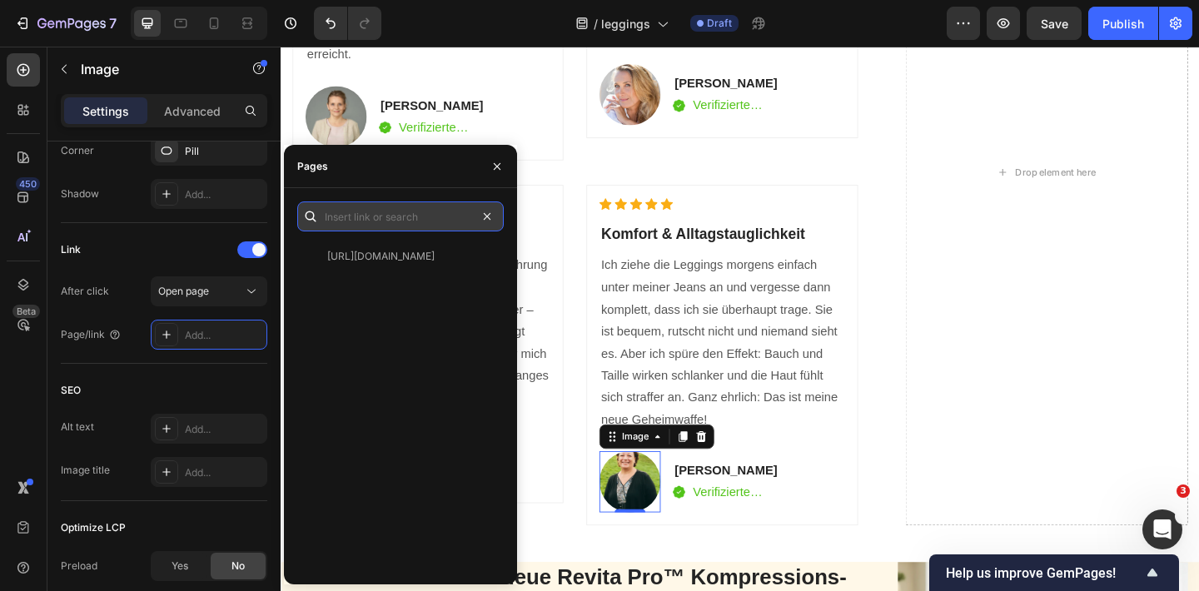
scroll to position [0, 0]
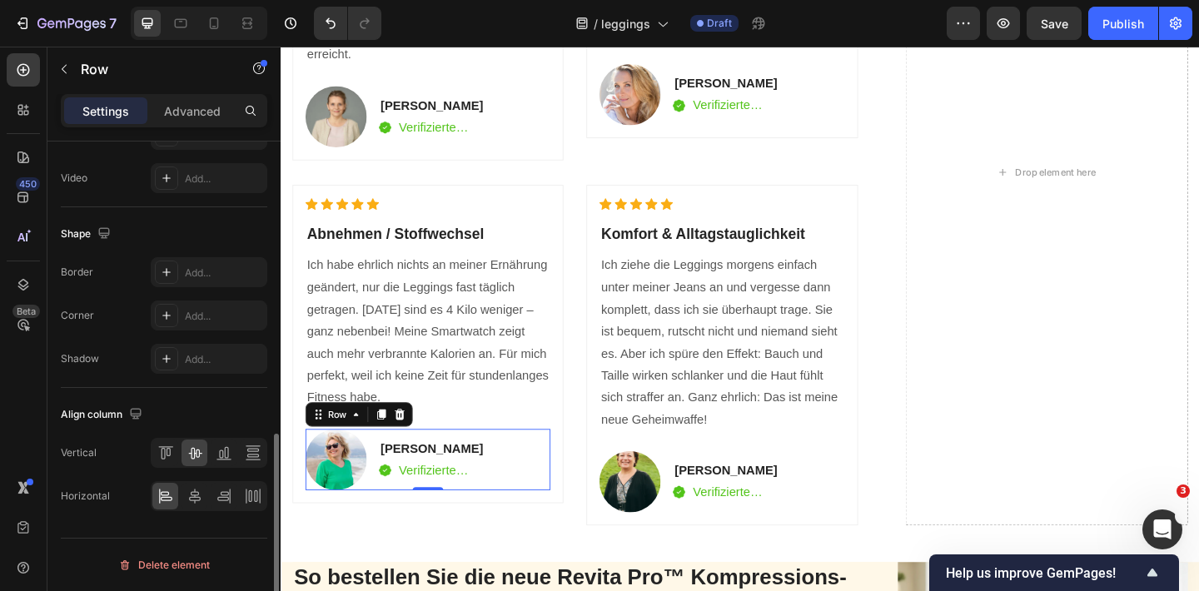
click at [572, 521] on div "Image Tina E. Text block Image Verifizierte Kundin Text block Row Row 0" at bounding box center [440, 496] width 266 height 67
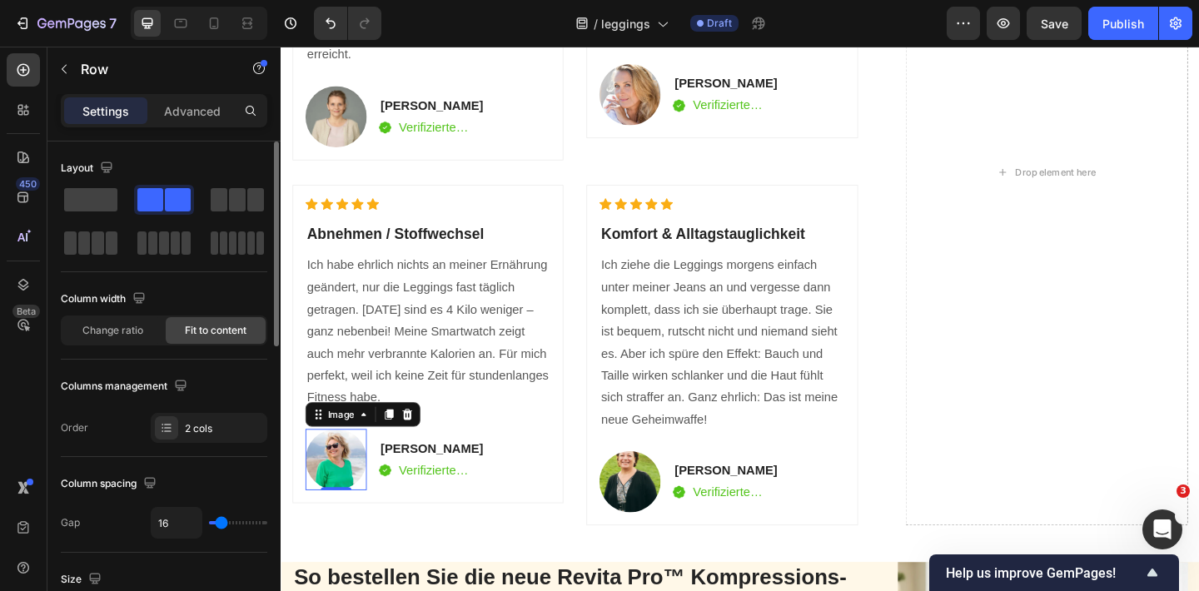
click at [357, 489] on img at bounding box center [340, 496] width 67 height 67
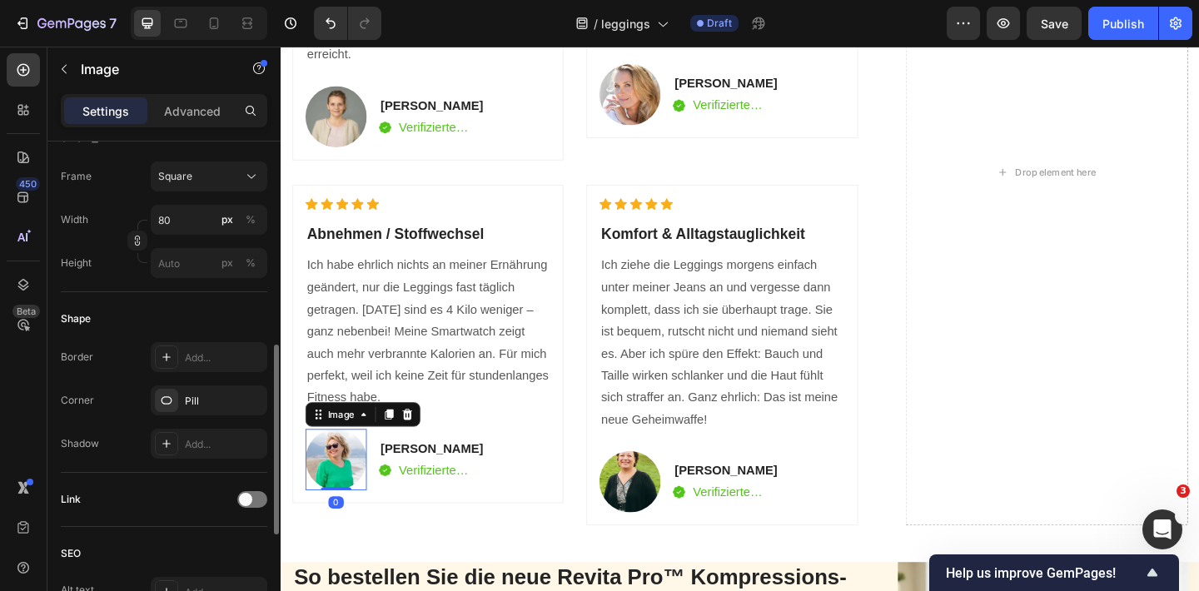
scroll to position [485, 0]
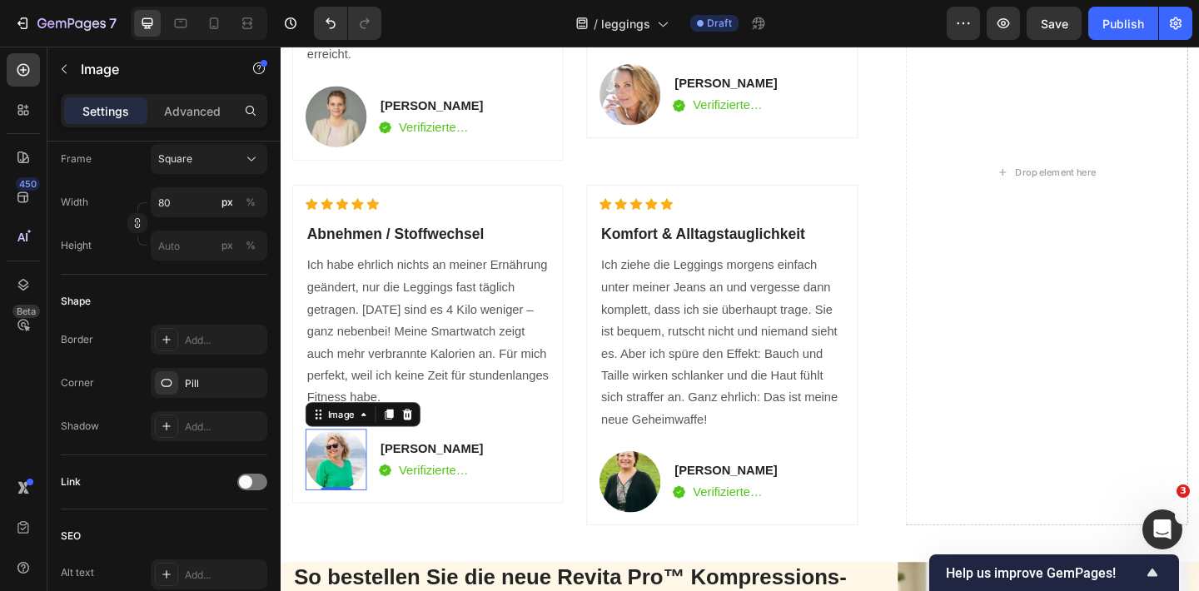
click at [246, 492] on div "Link" at bounding box center [164, 482] width 206 height 27
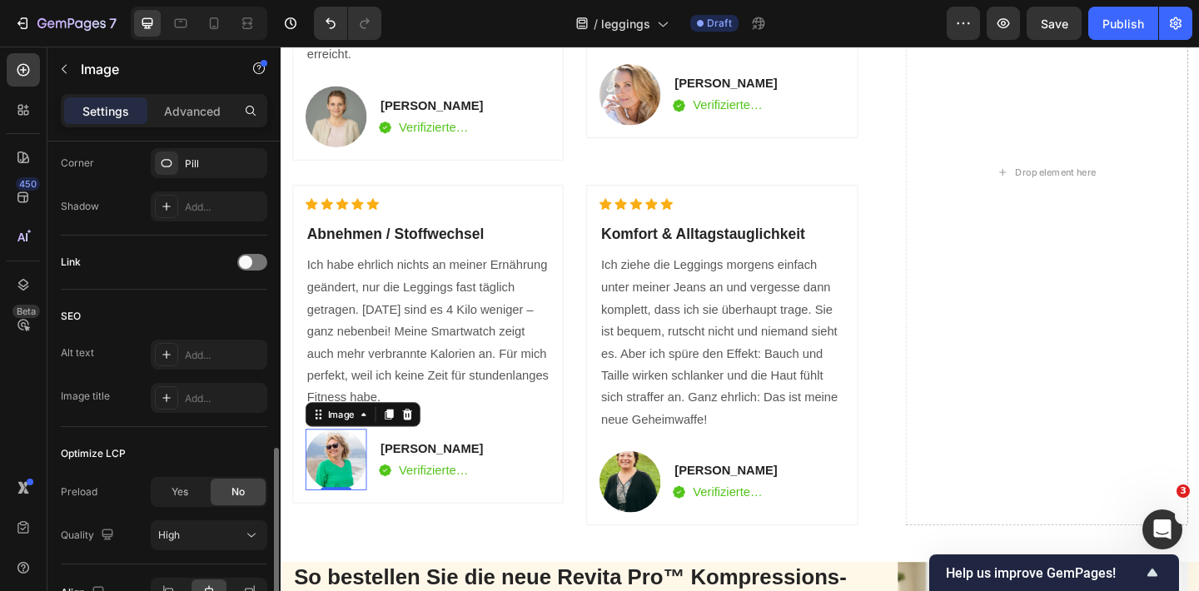
scroll to position [732, 0]
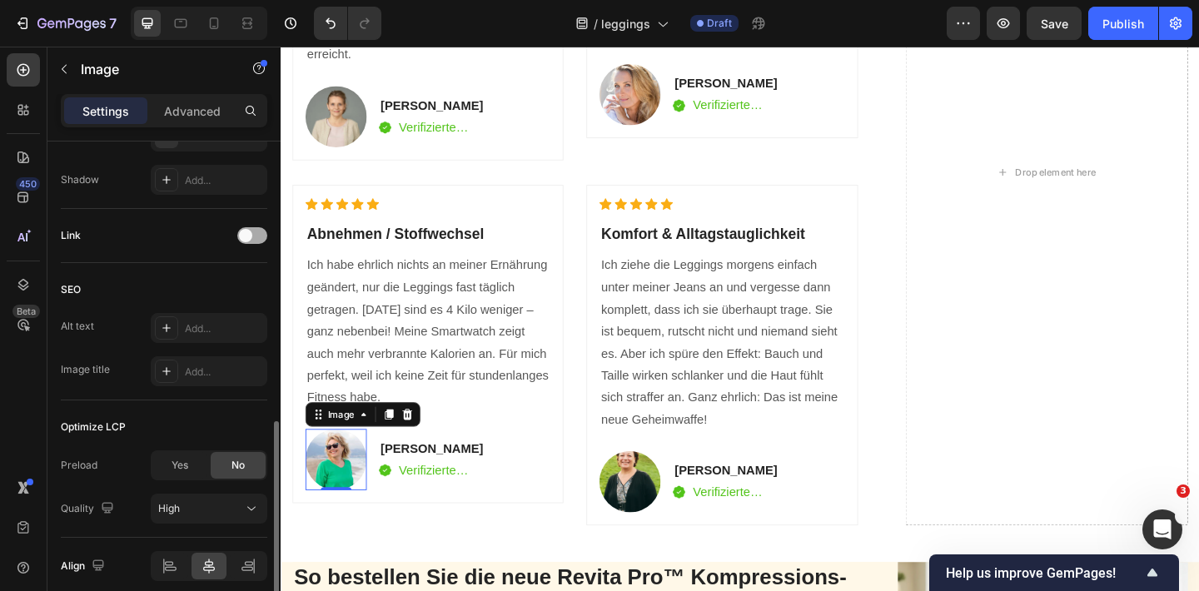
click at [244, 241] on span at bounding box center [245, 235] width 13 height 13
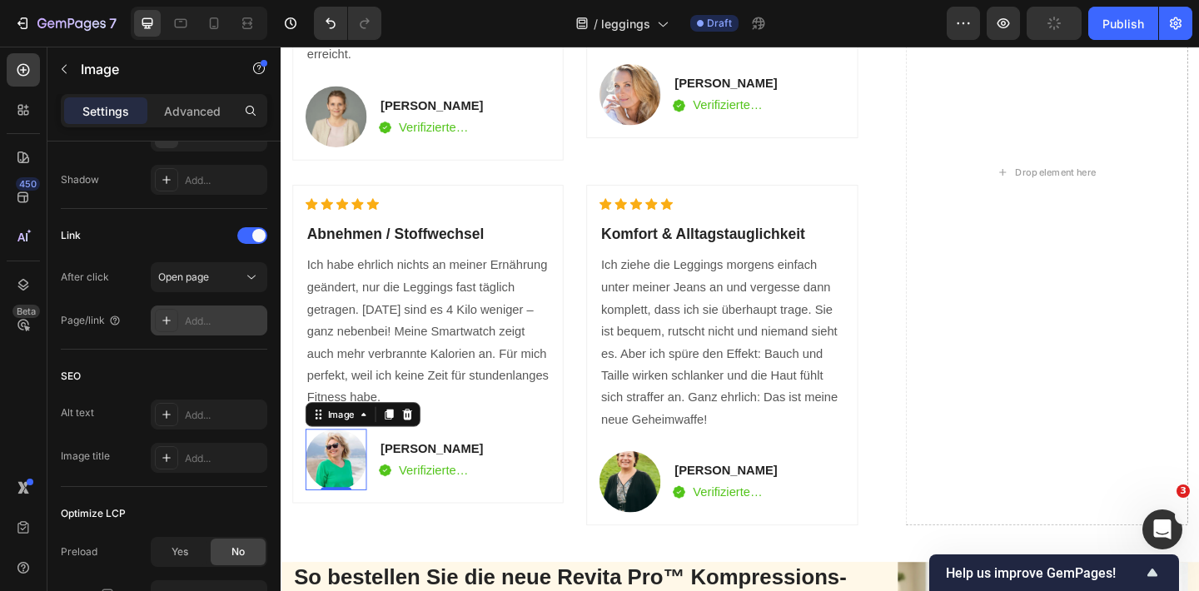
click at [228, 314] on div "Add..." at bounding box center [224, 321] width 78 height 15
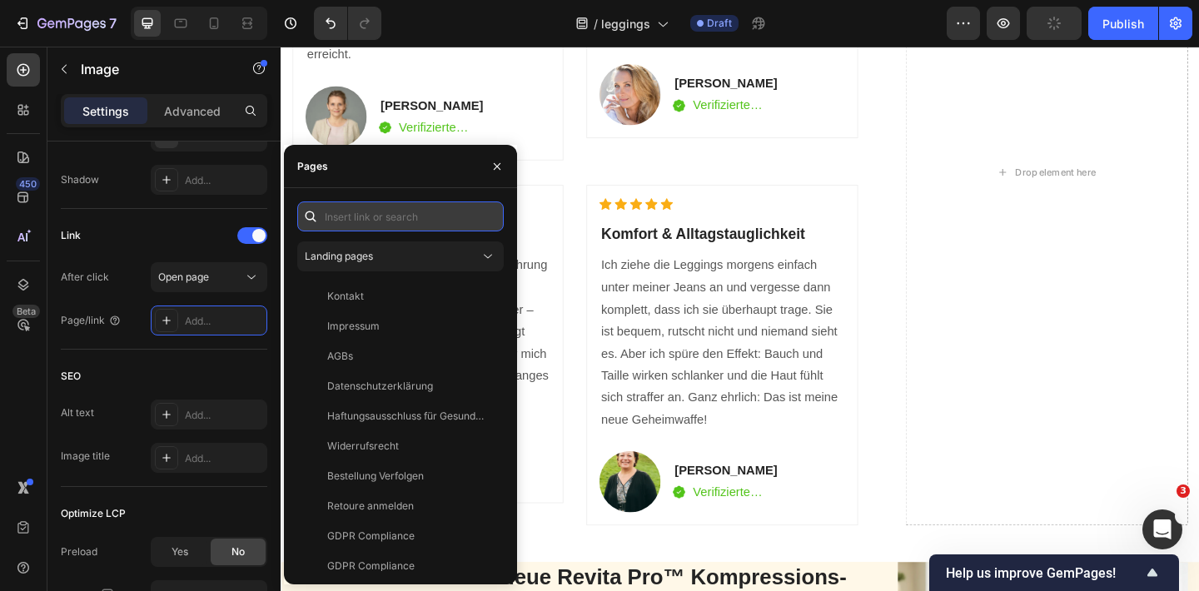
click at [375, 217] on input "text" at bounding box center [400, 216] width 206 height 30
paste input "[URL][DOMAIN_NAME]"
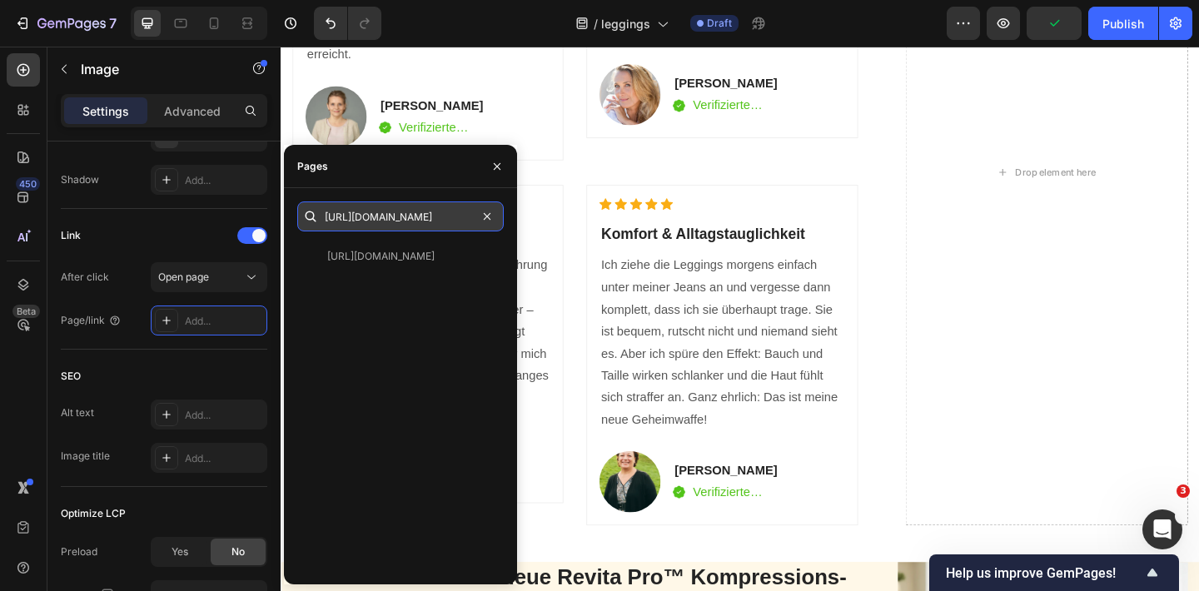
type input "[URL][DOMAIN_NAME]"
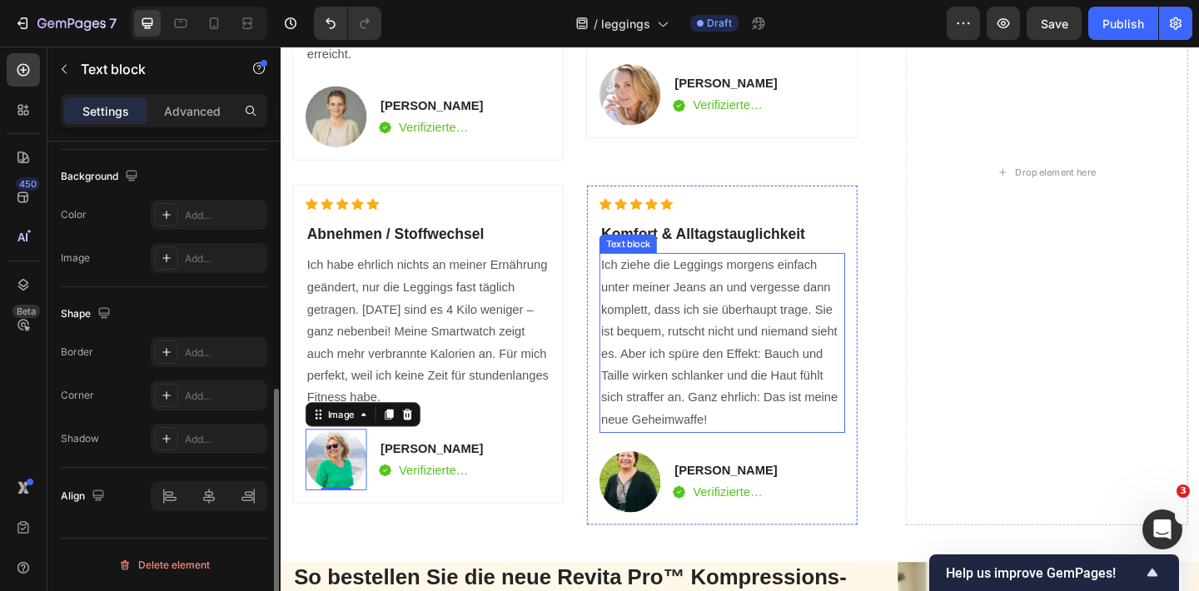
click at [648, 349] on p "Ich ziehe die Leggings morgens einfach unter meiner Jeans an und vergesse dann …" at bounding box center [759, 368] width 263 height 191
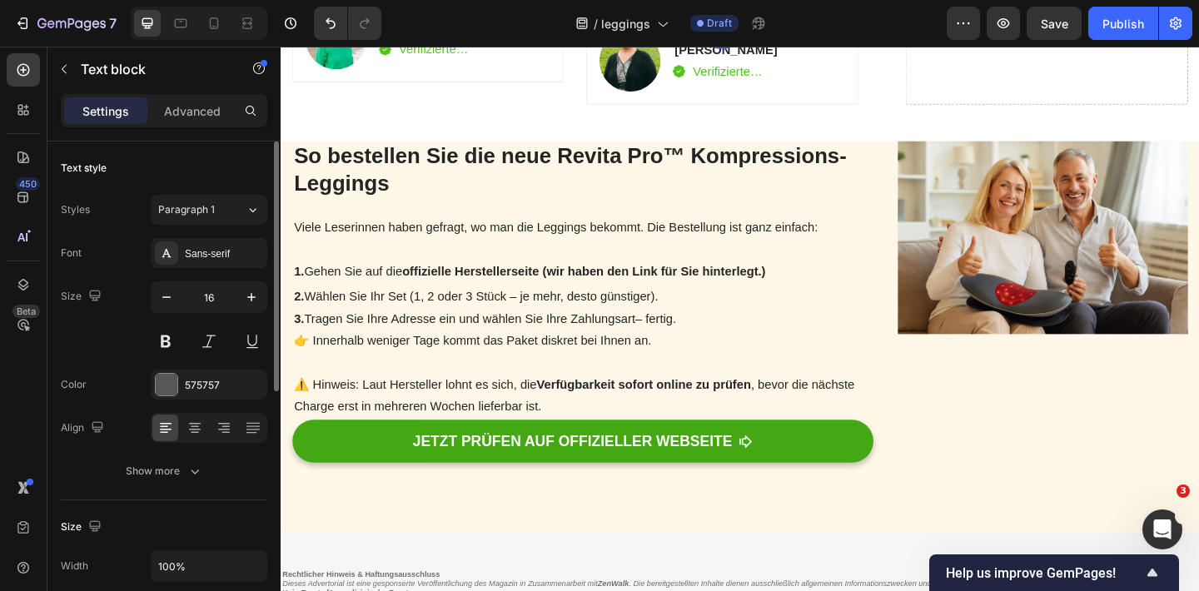
scroll to position [4029, 0]
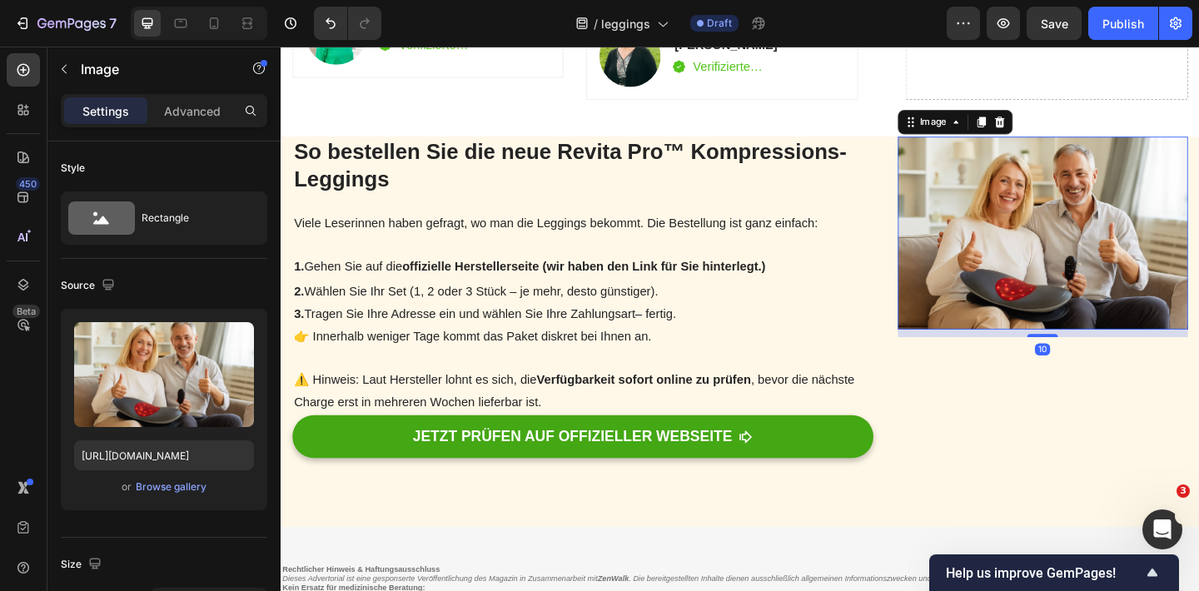
click at [974, 303] on img at bounding box center [1108, 250] width 315 height 210
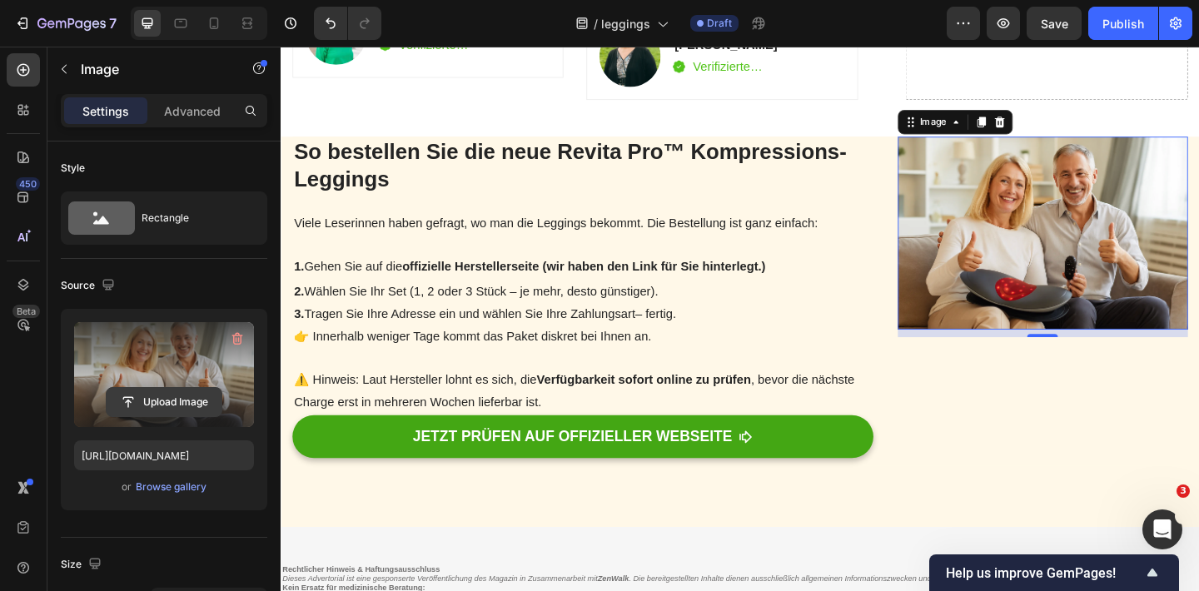
click at [211, 388] on input "file" at bounding box center [164, 402] width 115 height 28
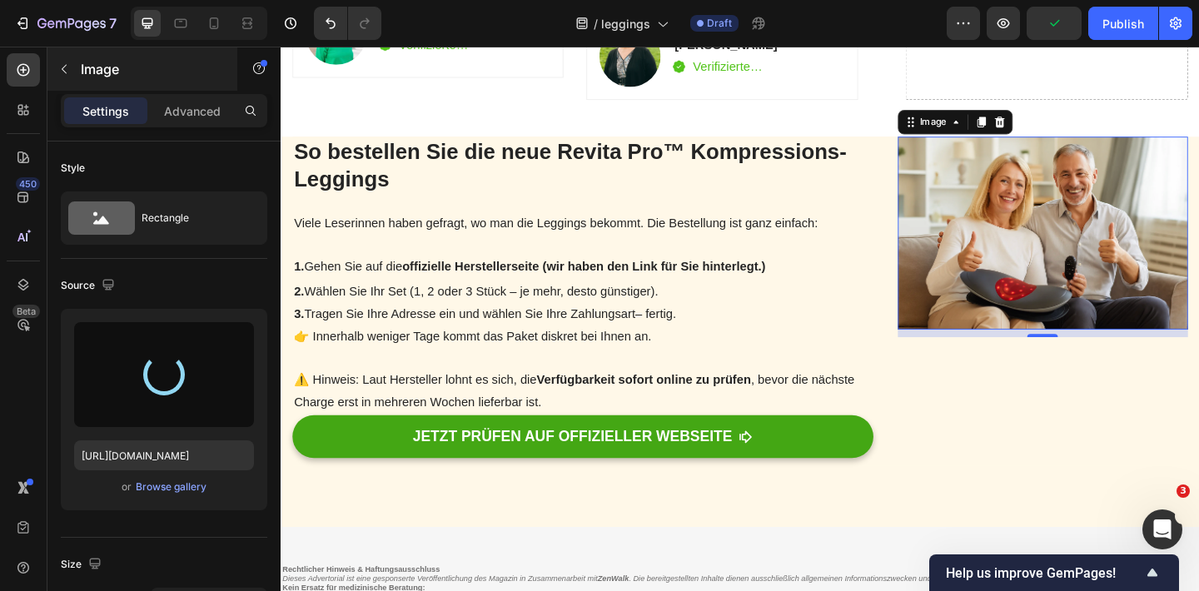
type input "[URL][DOMAIN_NAME]"
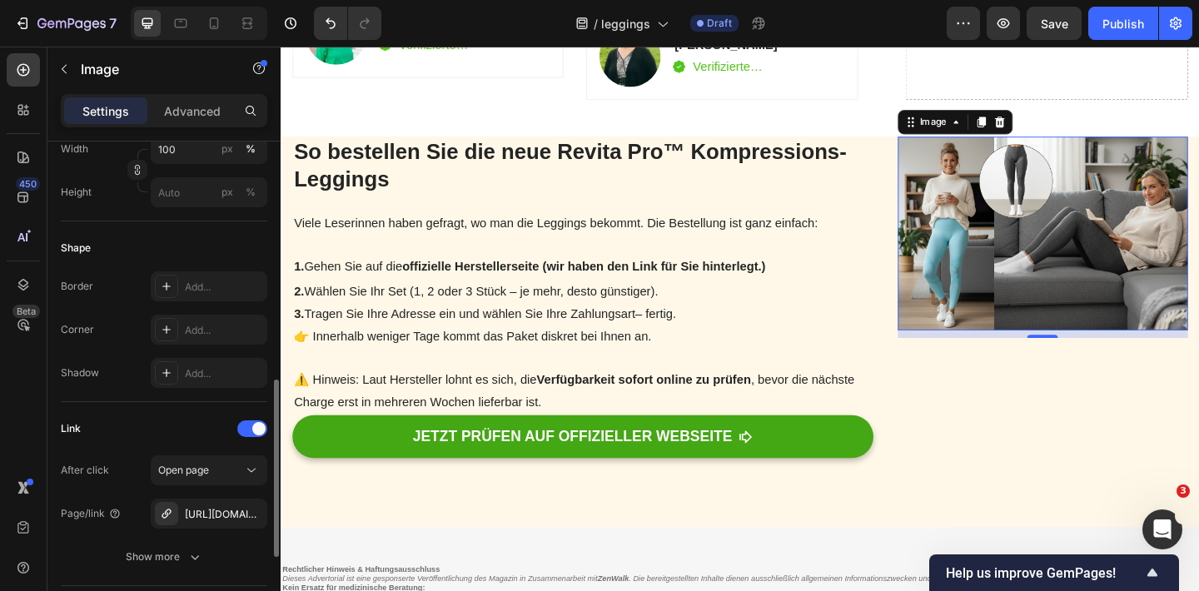
scroll to position [560, 0]
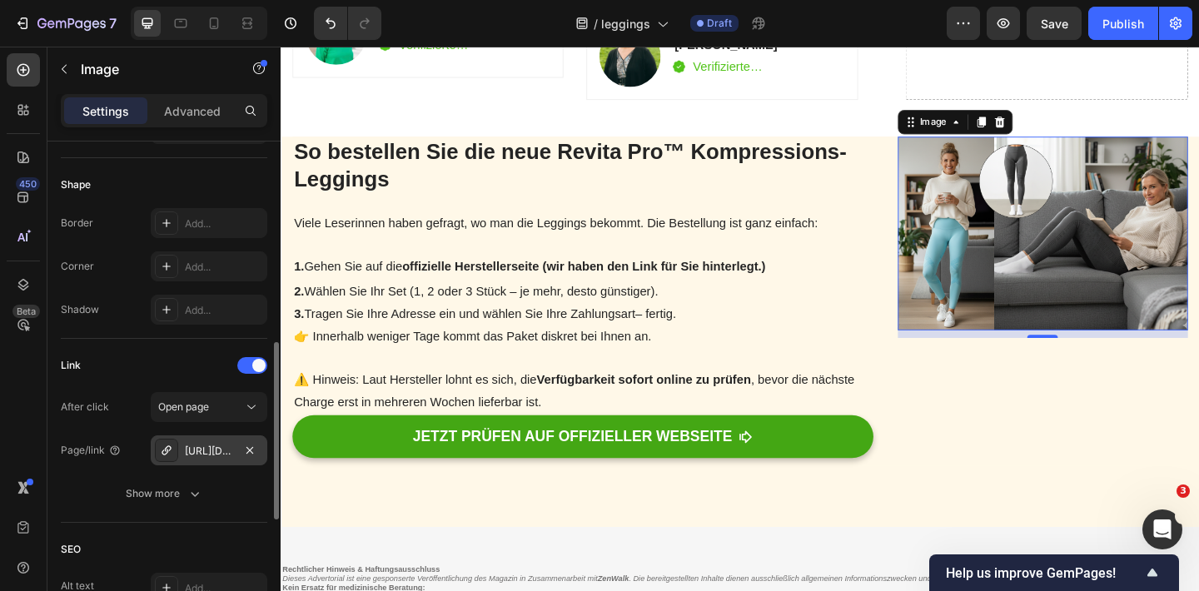
click at [206, 442] on div "[URL][DOMAIN_NAME]" at bounding box center [209, 450] width 117 height 30
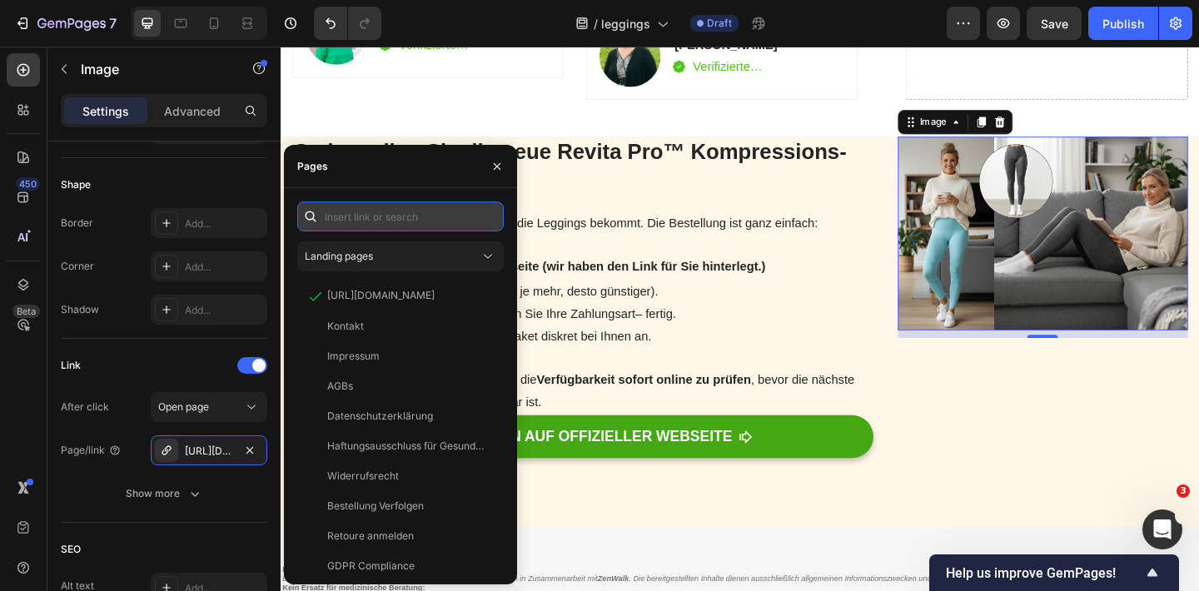
click at [427, 215] on input "text" at bounding box center [400, 216] width 206 height 30
paste input "[URL][DOMAIN_NAME]"
type input "[URL][DOMAIN_NAME]"
paste input "[URL][DOMAIN_NAME]"
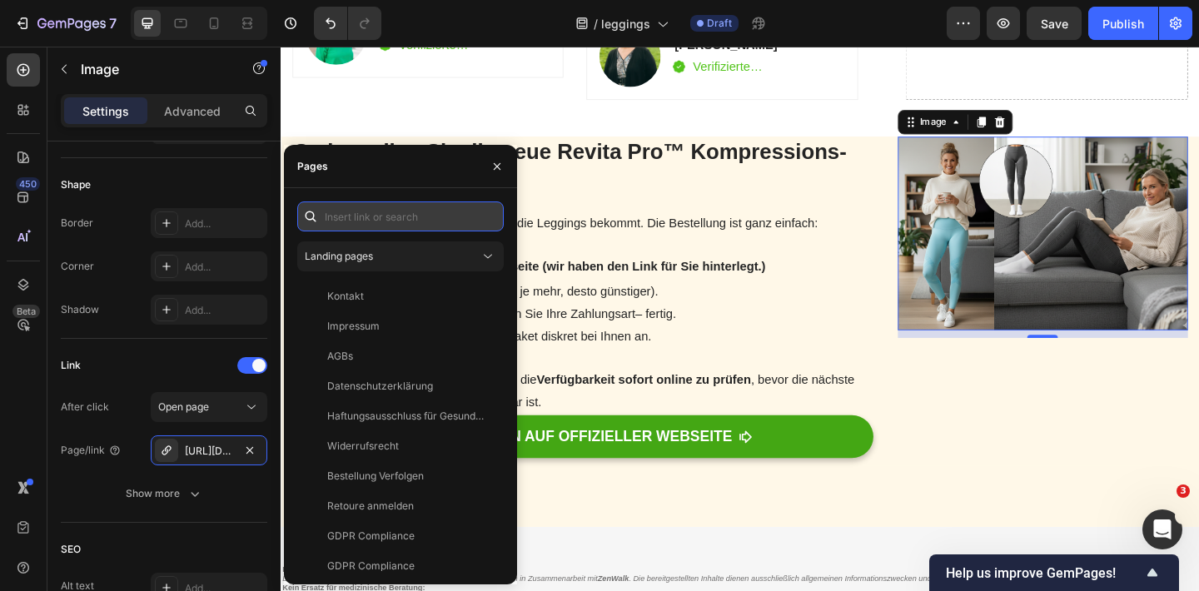
type input "[URL][DOMAIN_NAME]"
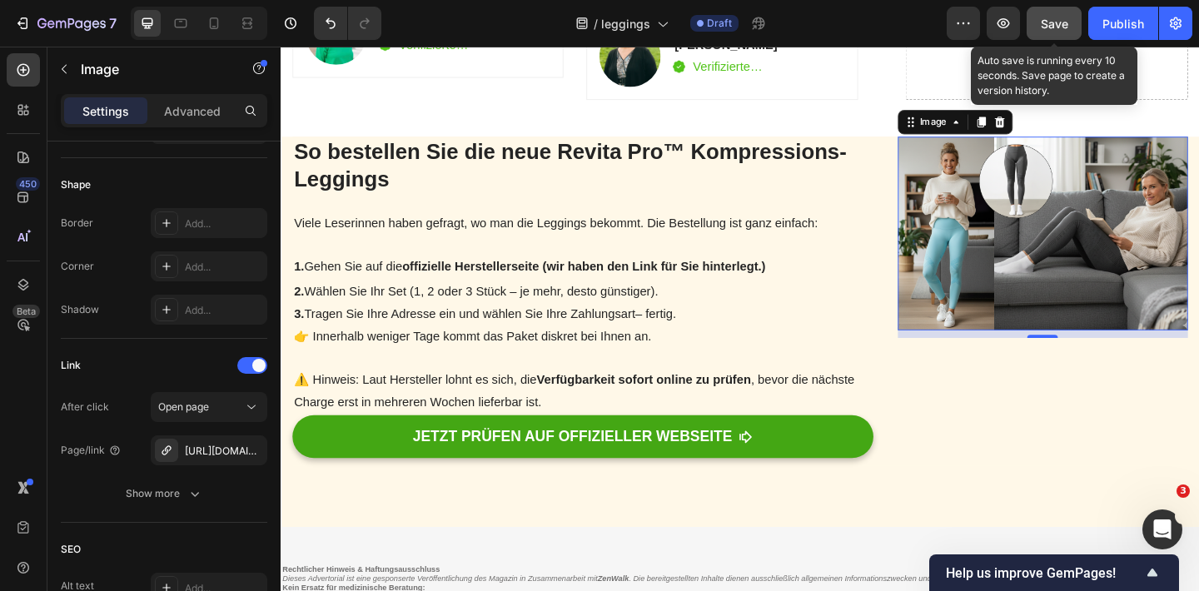
click at [1070, 13] on button "Save" at bounding box center [1053, 23] width 55 height 33
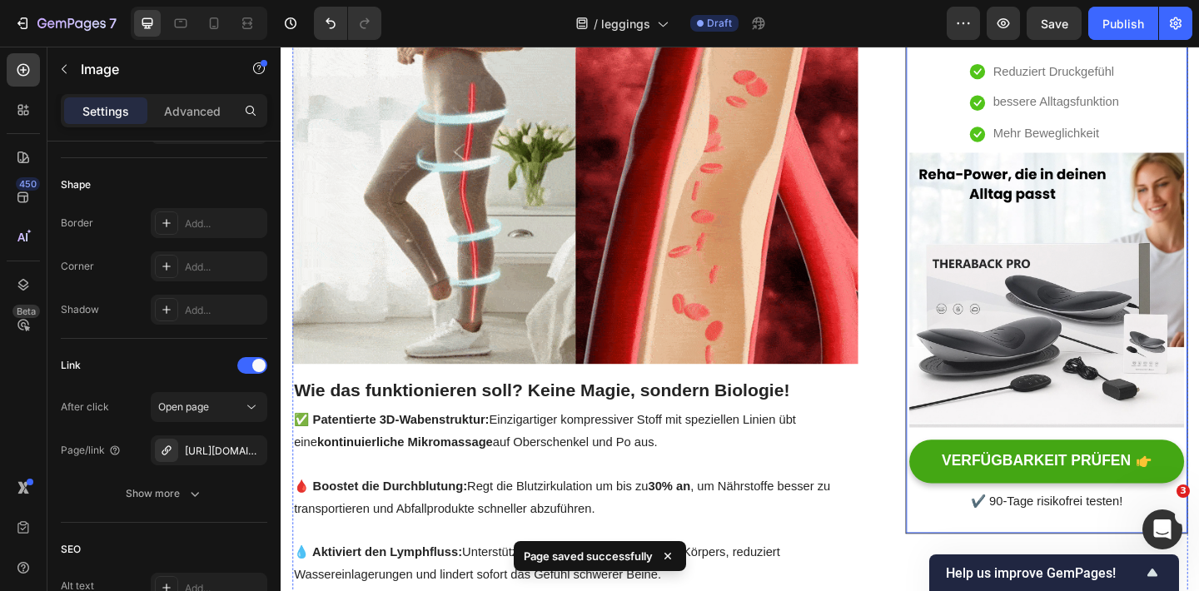
scroll to position [377, 0]
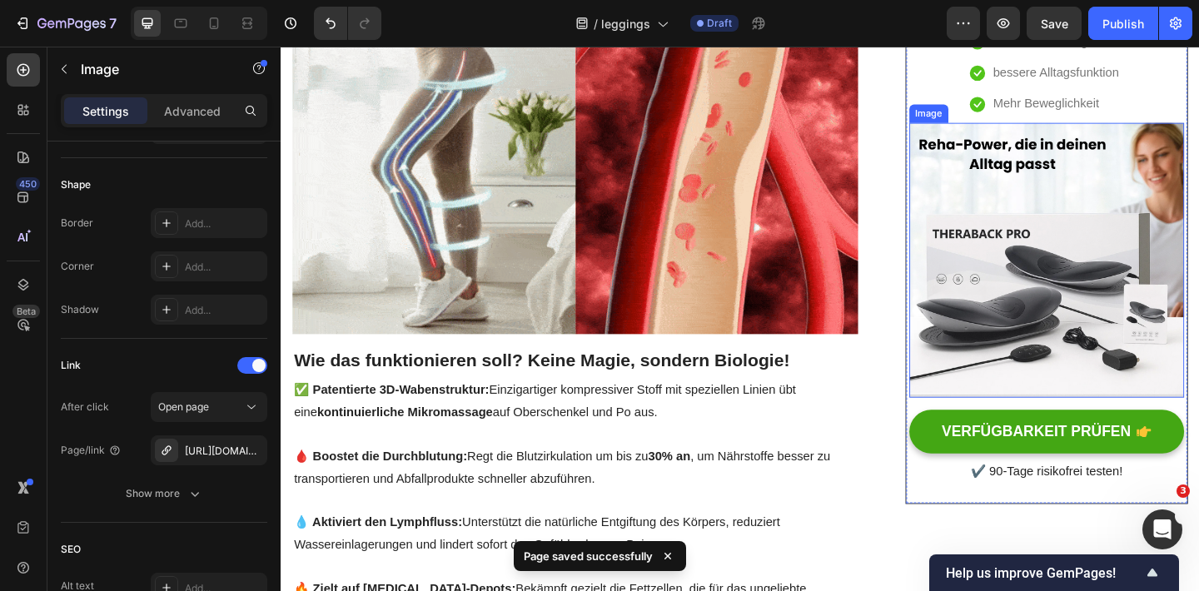
click at [1050, 265] on img at bounding box center [1113, 279] width 299 height 299
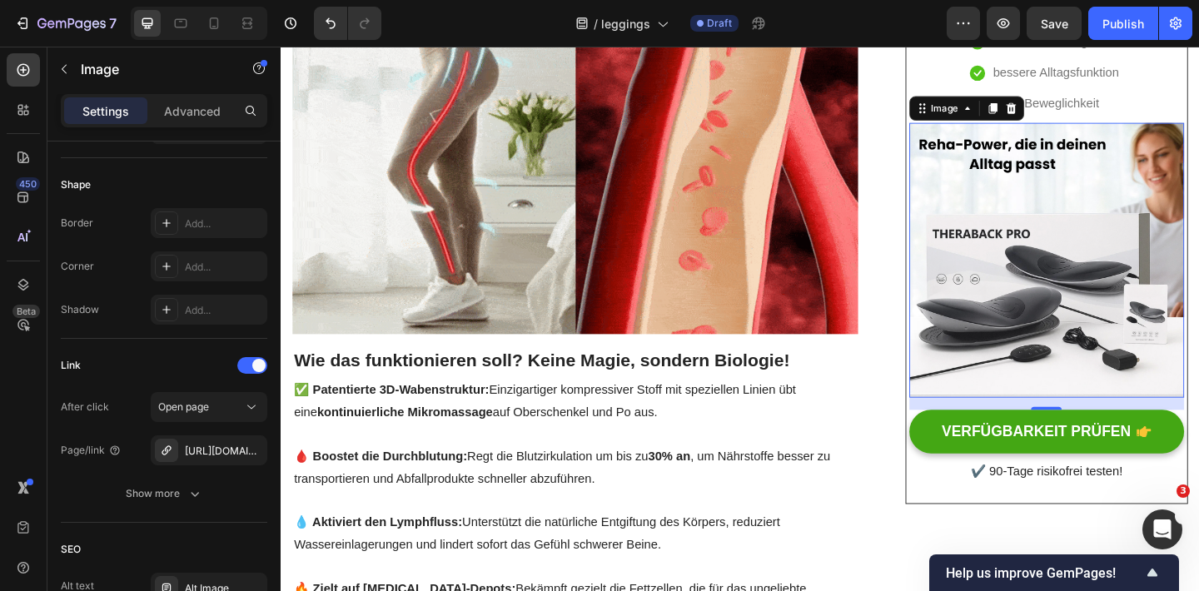
click at [1020, 265] on img at bounding box center [1113, 279] width 299 height 299
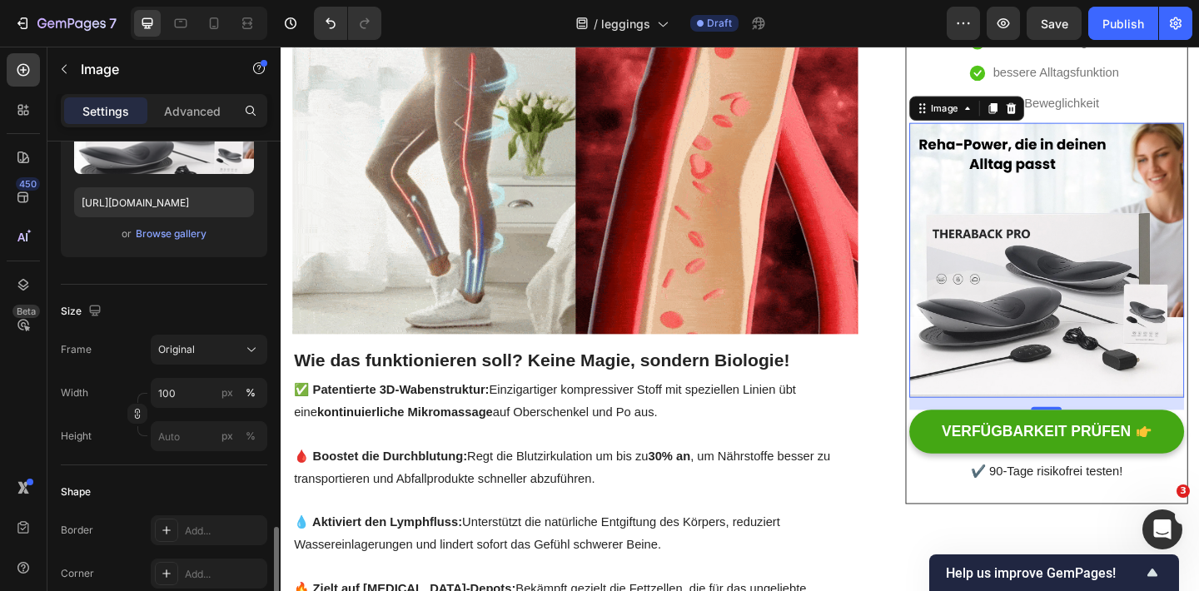
scroll to position [154, 0]
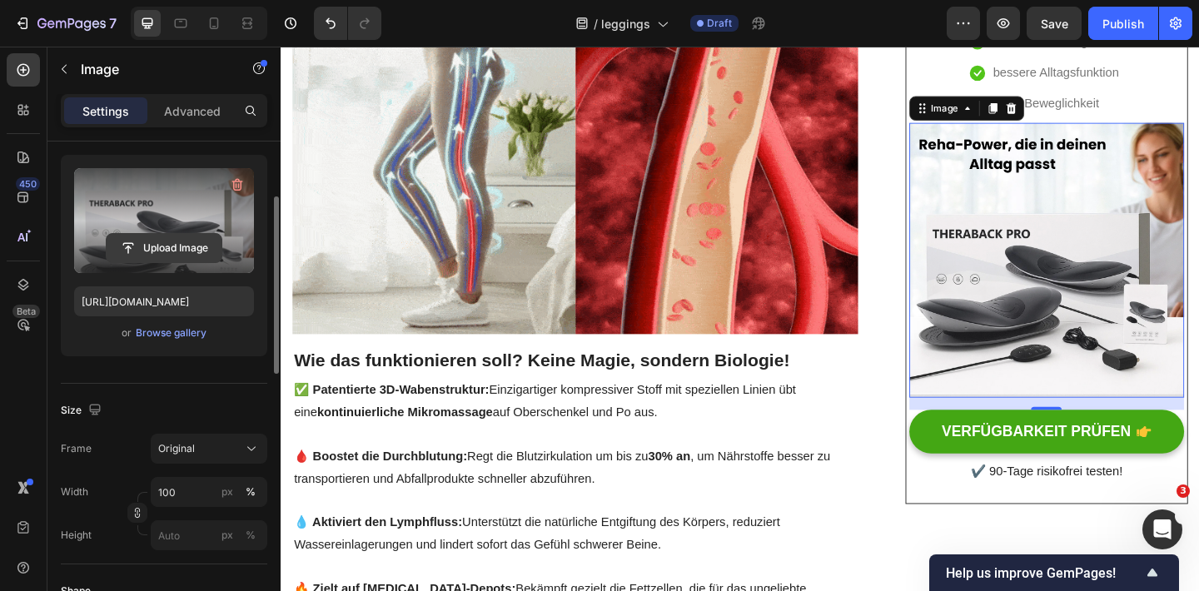
click at [181, 256] on input "file" at bounding box center [164, 248] width 115 height 28
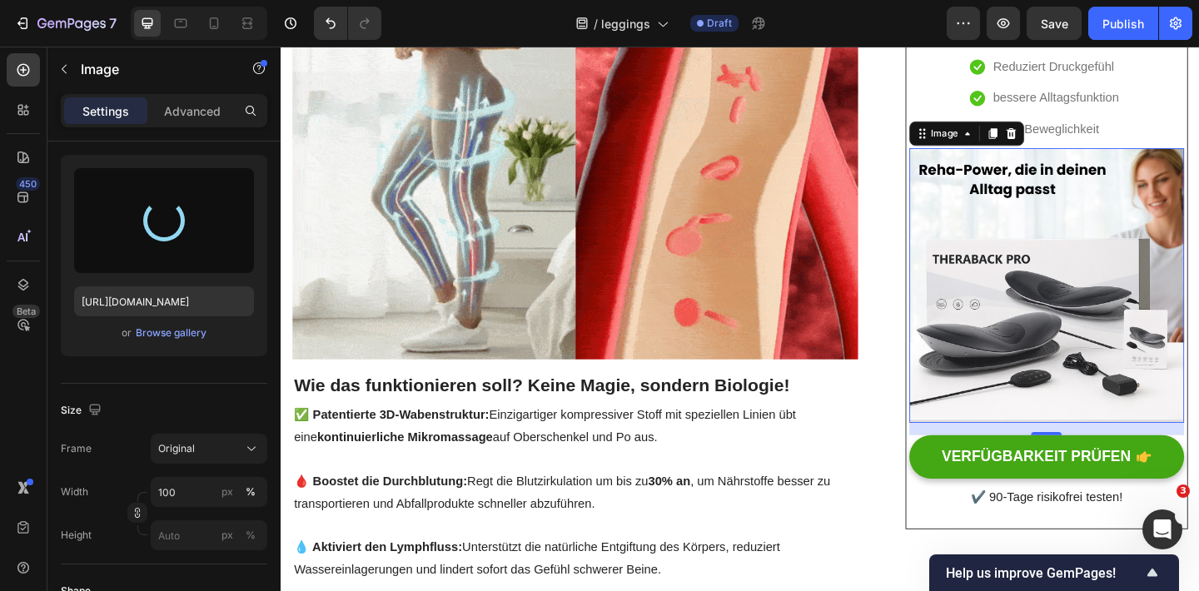
scroll to position [337, 0]
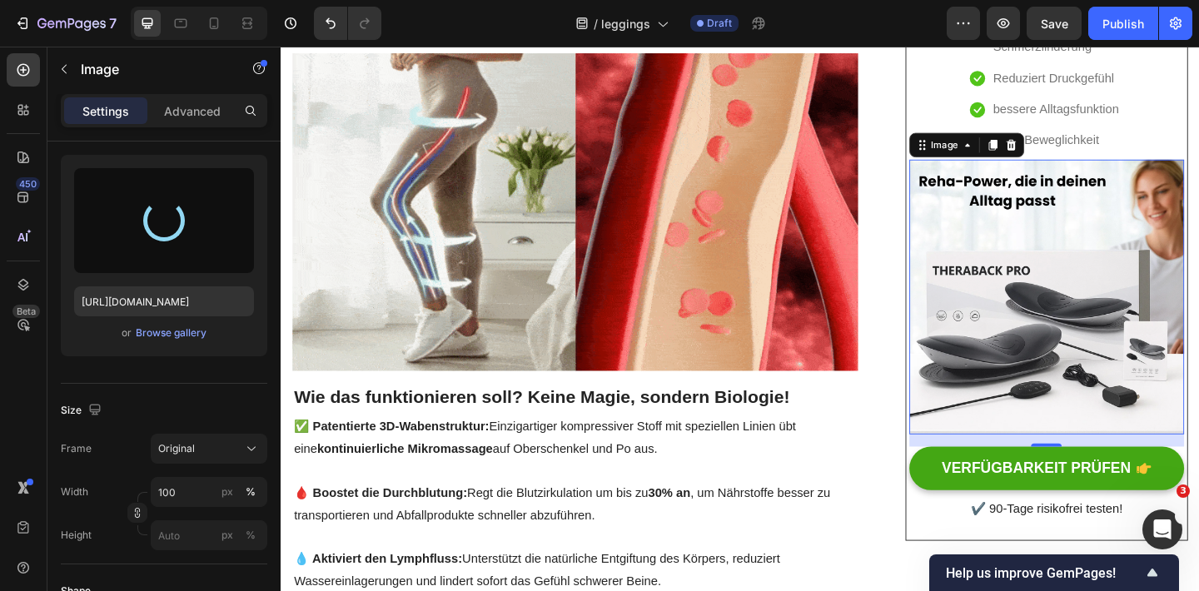
type input "[URL][DOMAIN_NAME]"
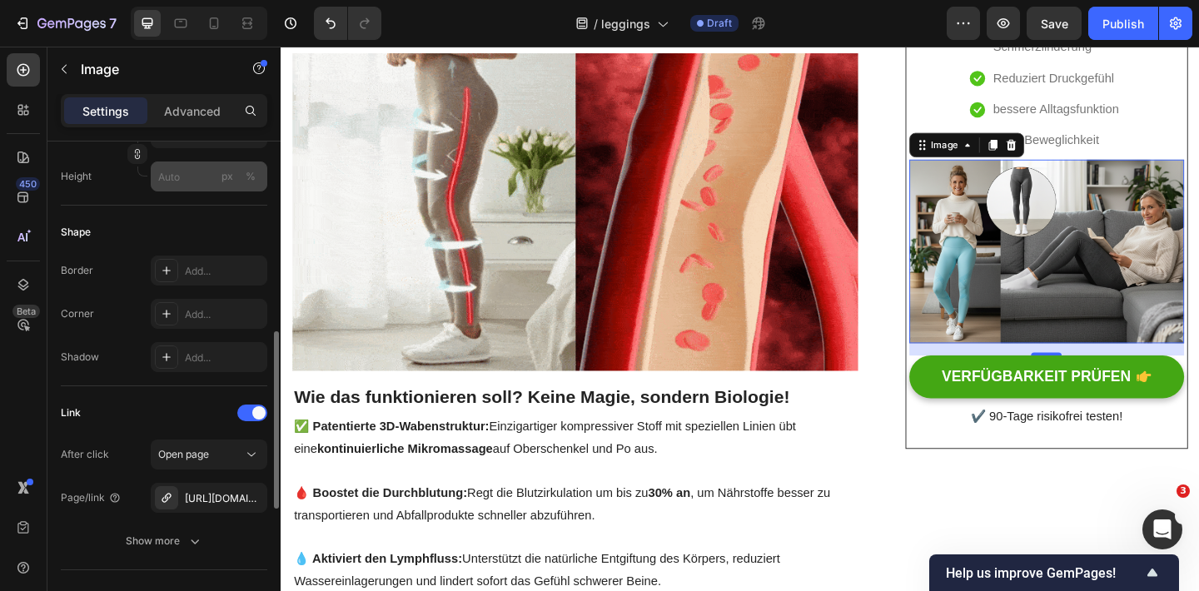
scroll to position [517, 0]
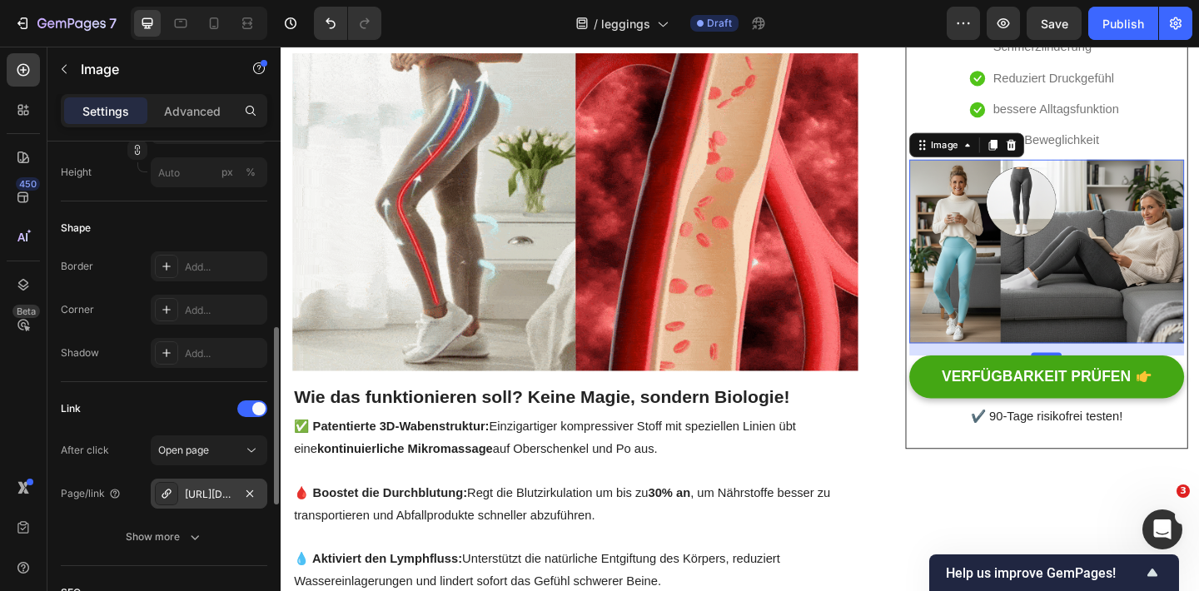
click at [216, 501] on div "[URL][DOMAIN_NAME]" at bounding box center [209, 494] width 117 height 30
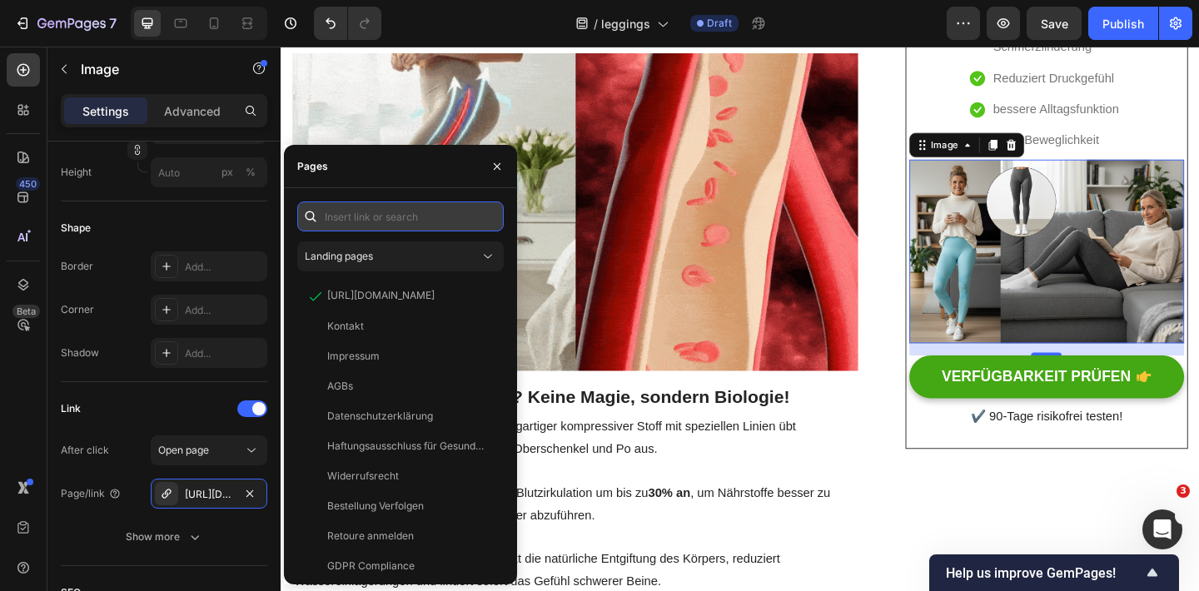
click at [363, 214] on input "text" at bounding box center [400, 216] width 206 height 30
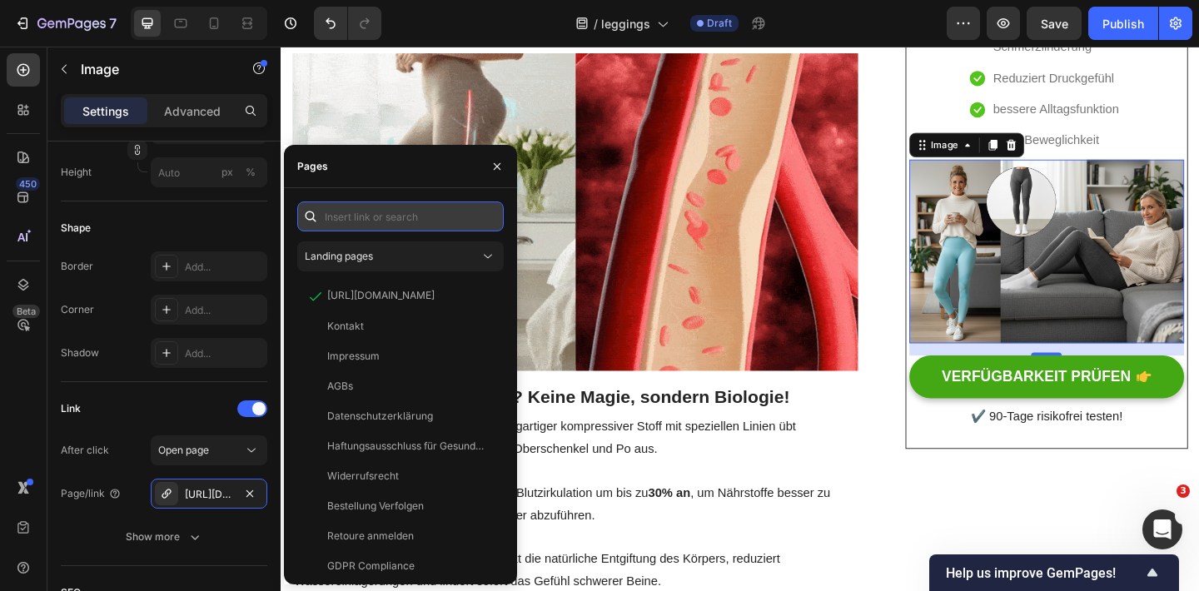
paste input "[URL][DOMAIN_NAME]"
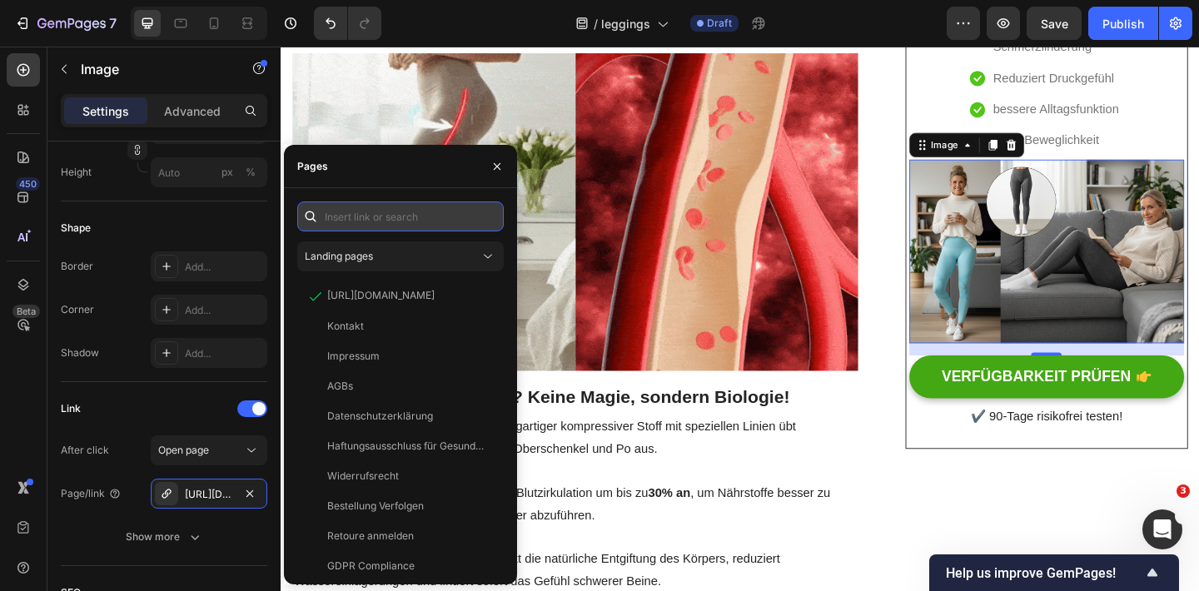
type input "[URL][DOMAIN_NAME]"
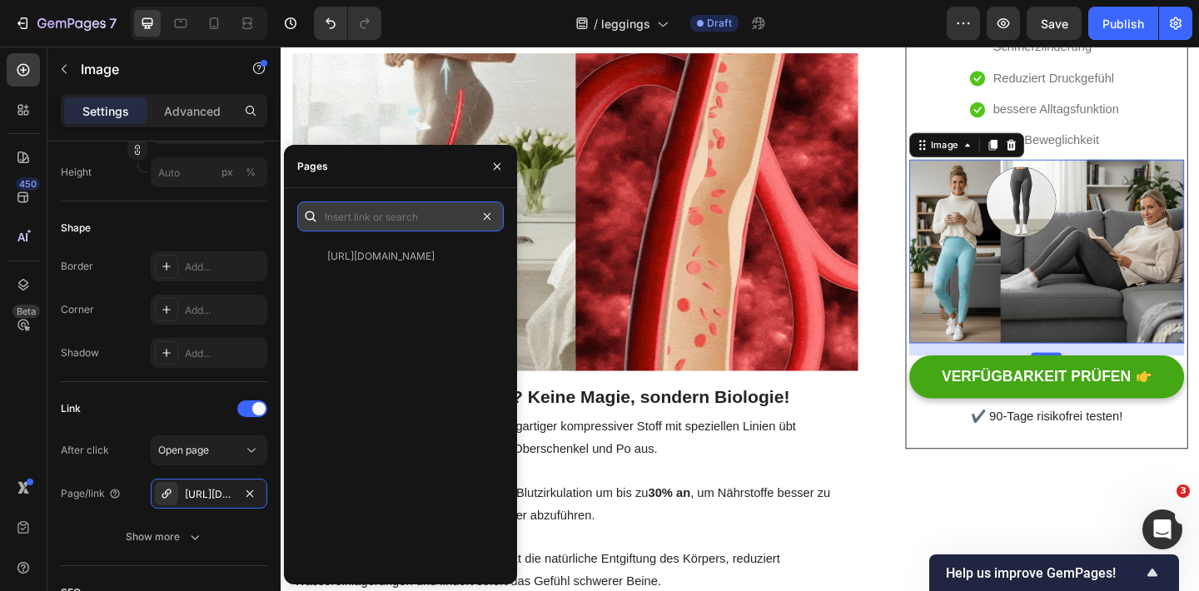
scroll to position [0, 0]
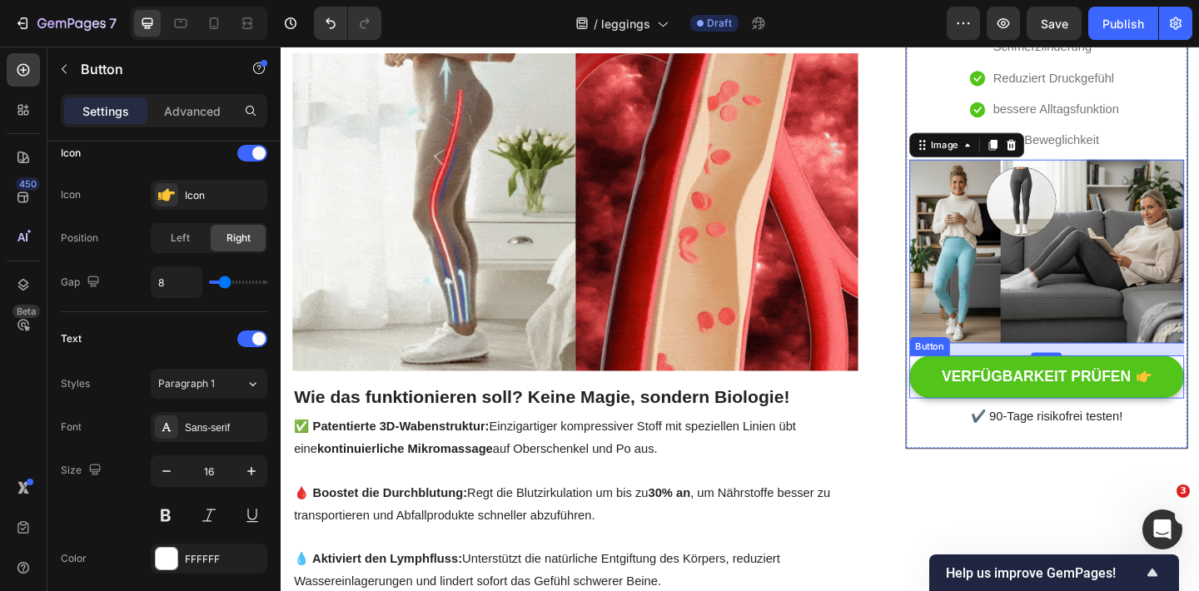
click at [979, 401] on link "VERFÜGBARKEIT PRÜFEN" at bounding box center [1113, 406] width 299 height 47
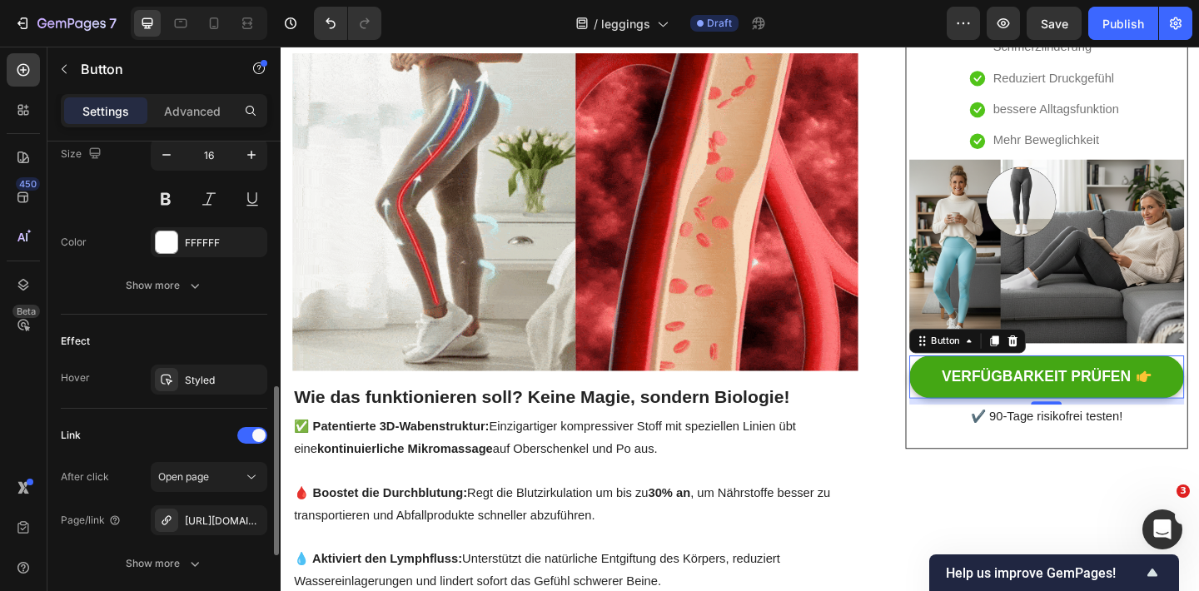
scroll to position [921, 0]
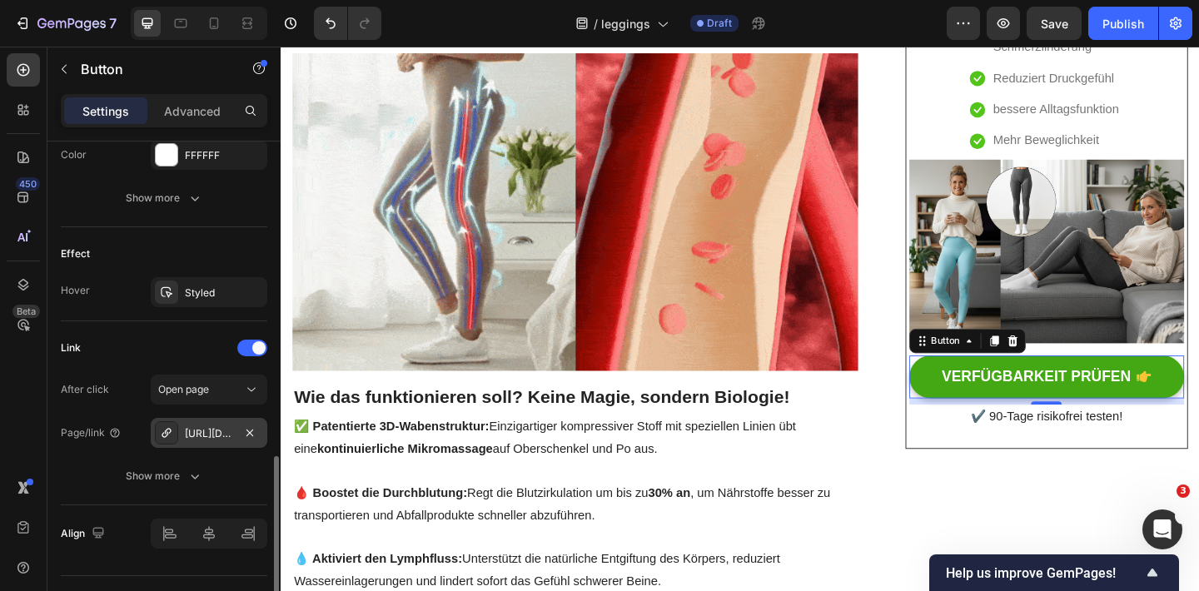
click at [216, 433] on div "[URL][DOMAIN_NAME]" at bounding box center [209, 433] width 48 height 15
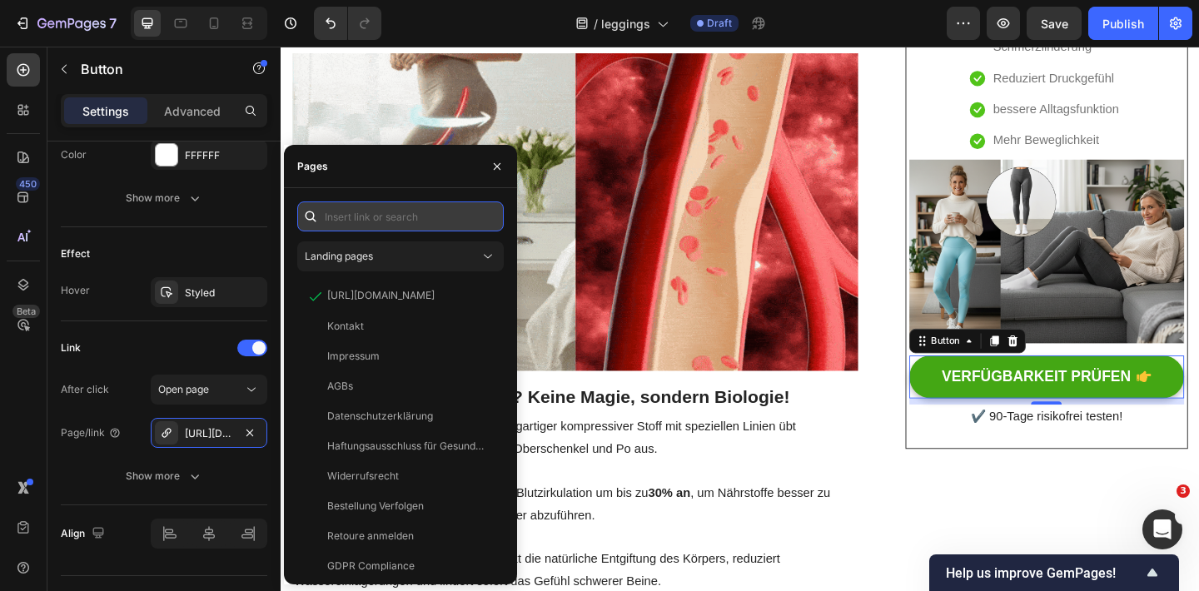
click at [385, 211] on input "text" at bounding box center [400, 216] width 206 height 30
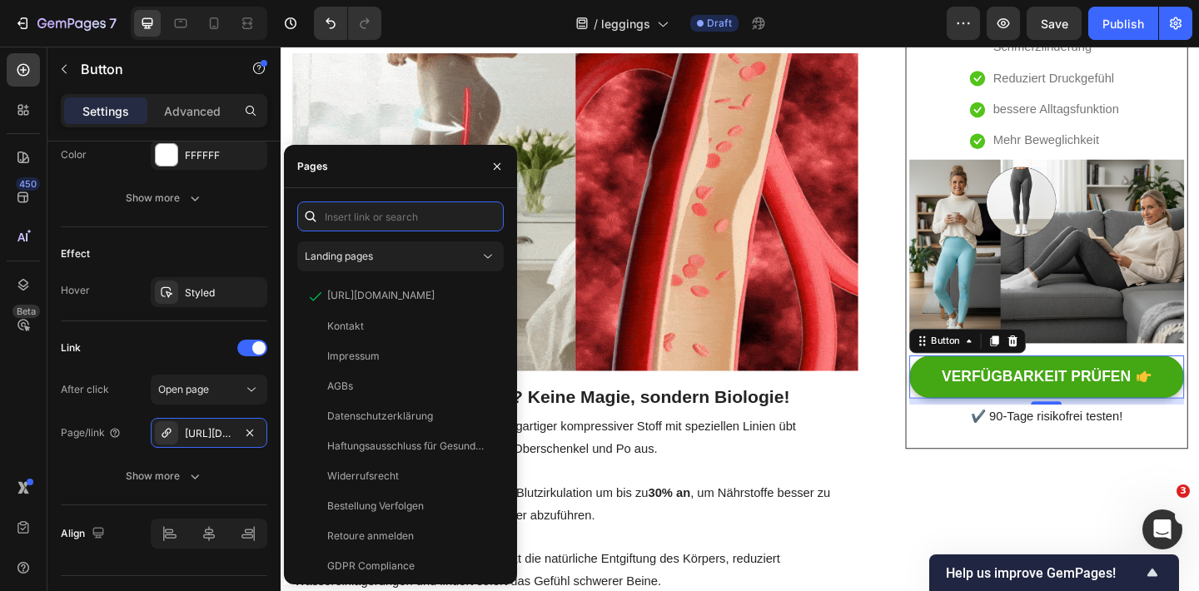
paste input "[URL][DOMAIN_NAME]"
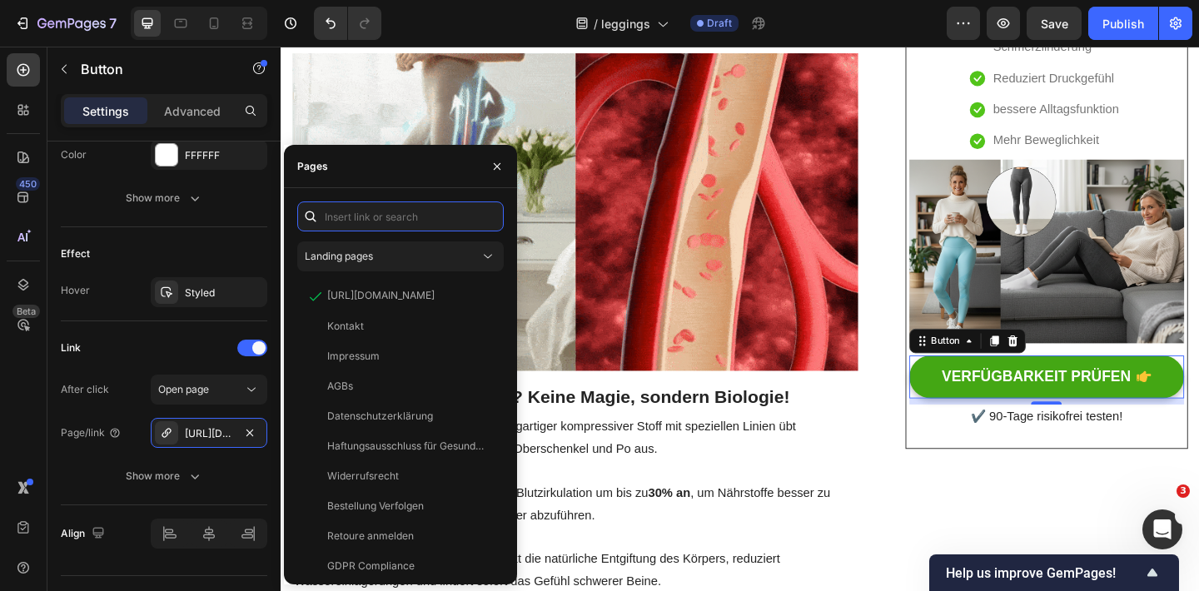
type input "[URL][DOMAIN_NAME]"
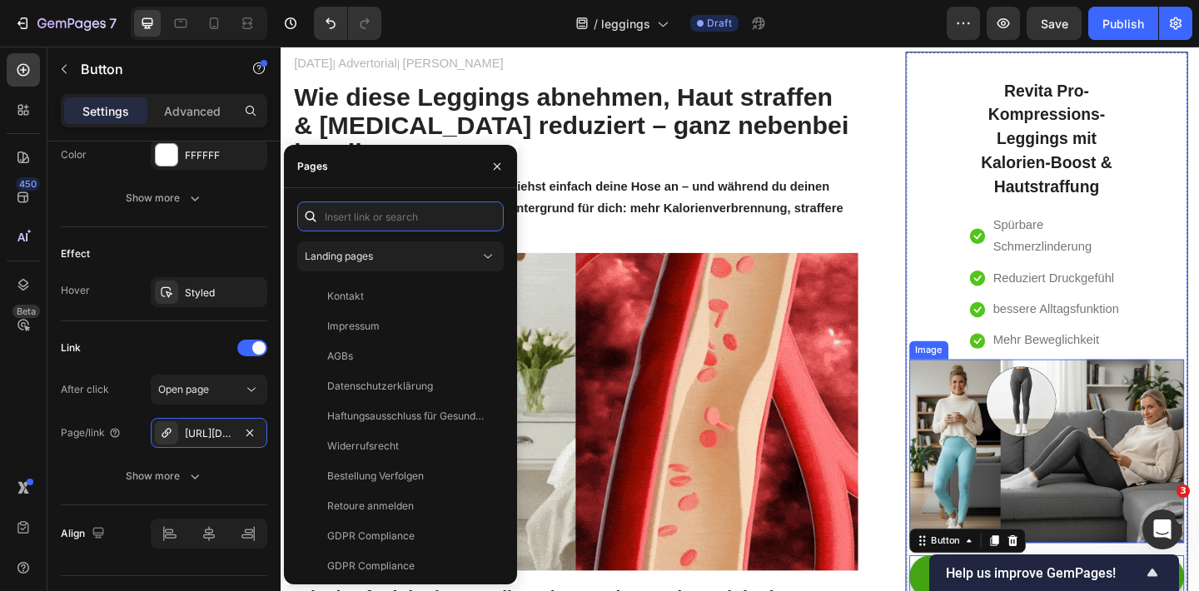
scroll to position [117, 0]
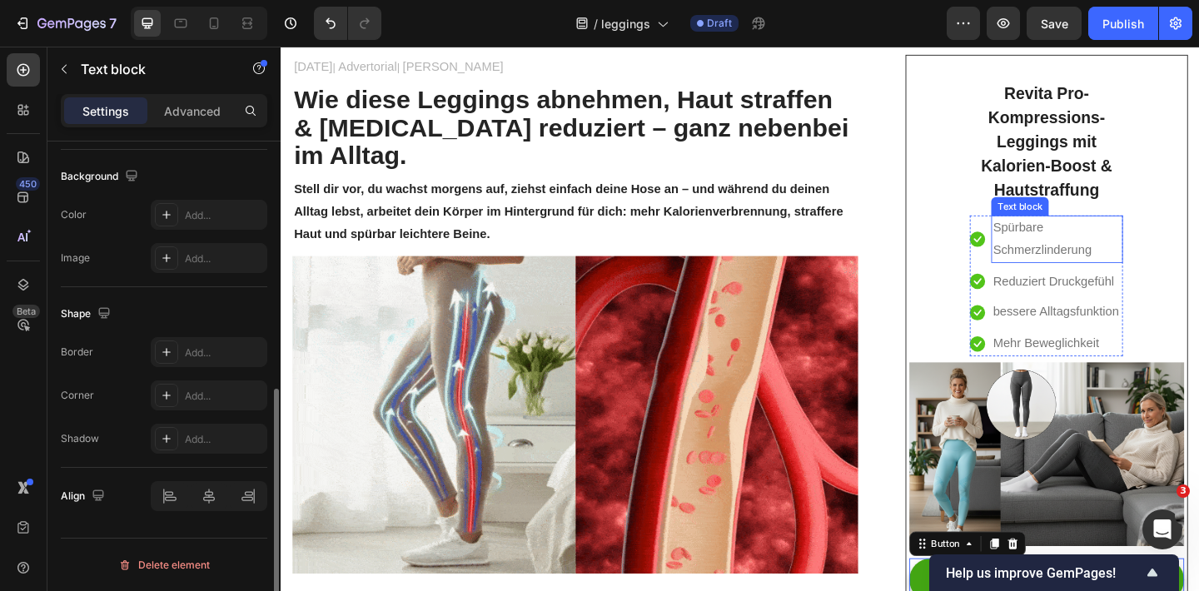
click at [1076, 266] on p "Spürbare Schmerzlinderung" at bounding box center [1125, 256] width 140 height 48
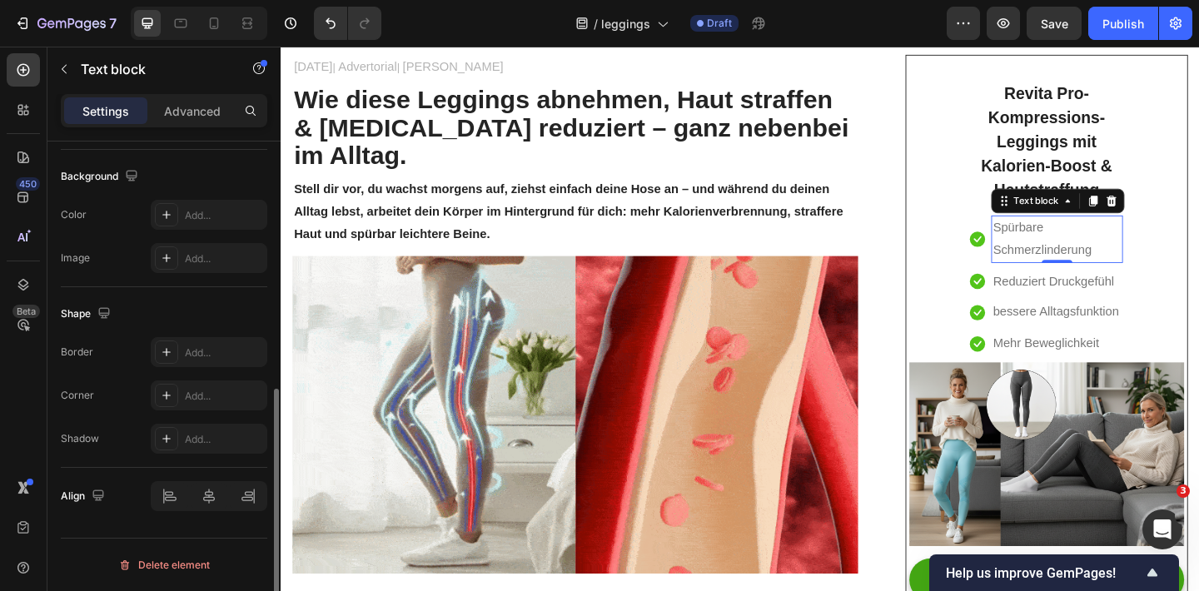
scroll to position [0, 0]
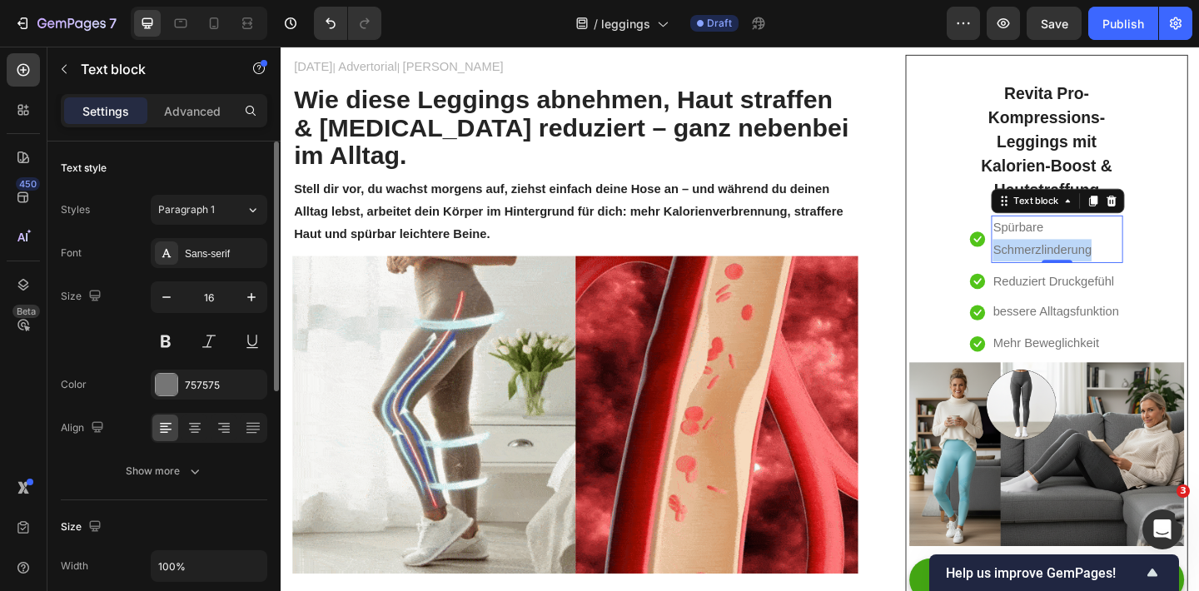
click at [1076, 266] on p "Spürbare Schmerzlinderung" at bounding box center [1125, 256] width 140 height 48
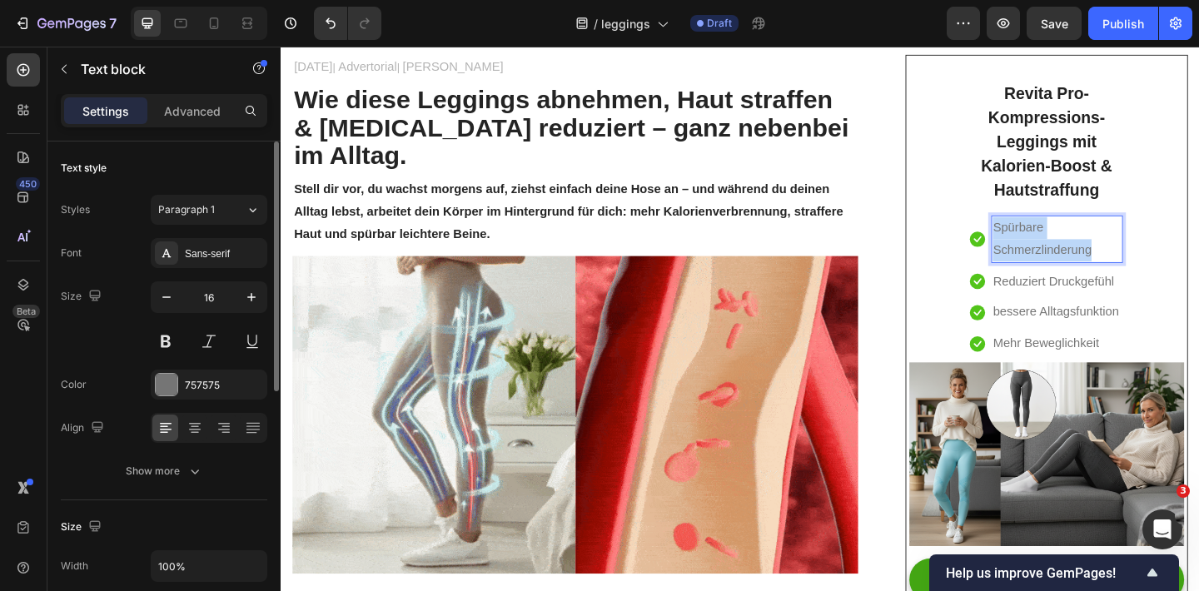
click at [1076, 266] on p "Spürbare Schmerzlinderung" at bounding box center [1125, 256] width 140 height 48
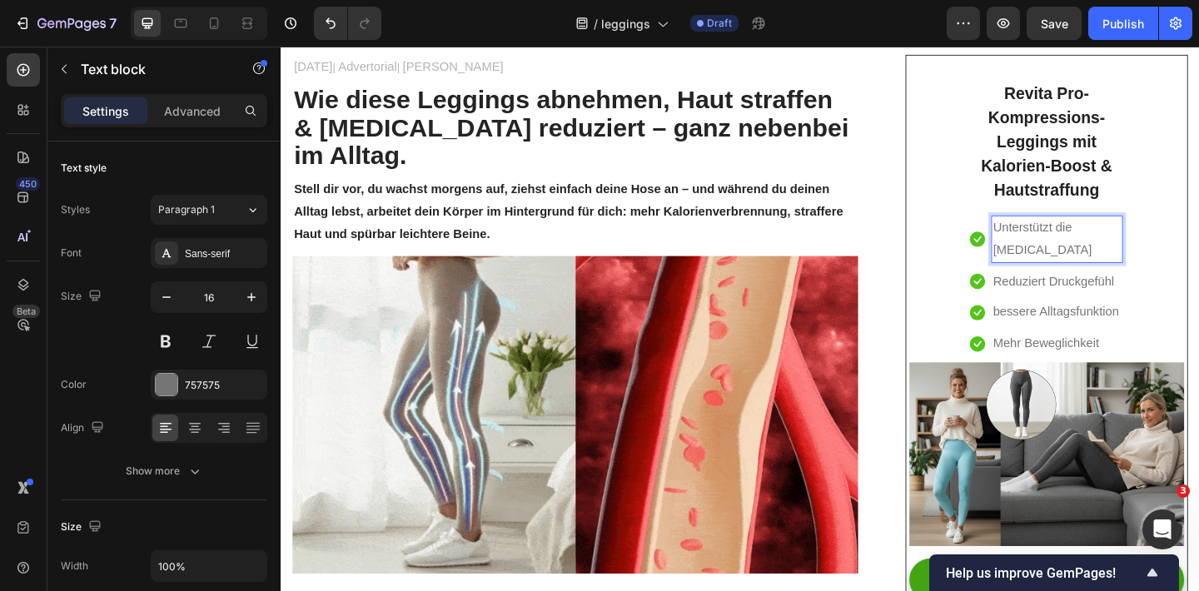
click at [1089, 236] on p "Unterstützt die Cellulite" at bounding box center [1125, 256] width 140 height 48
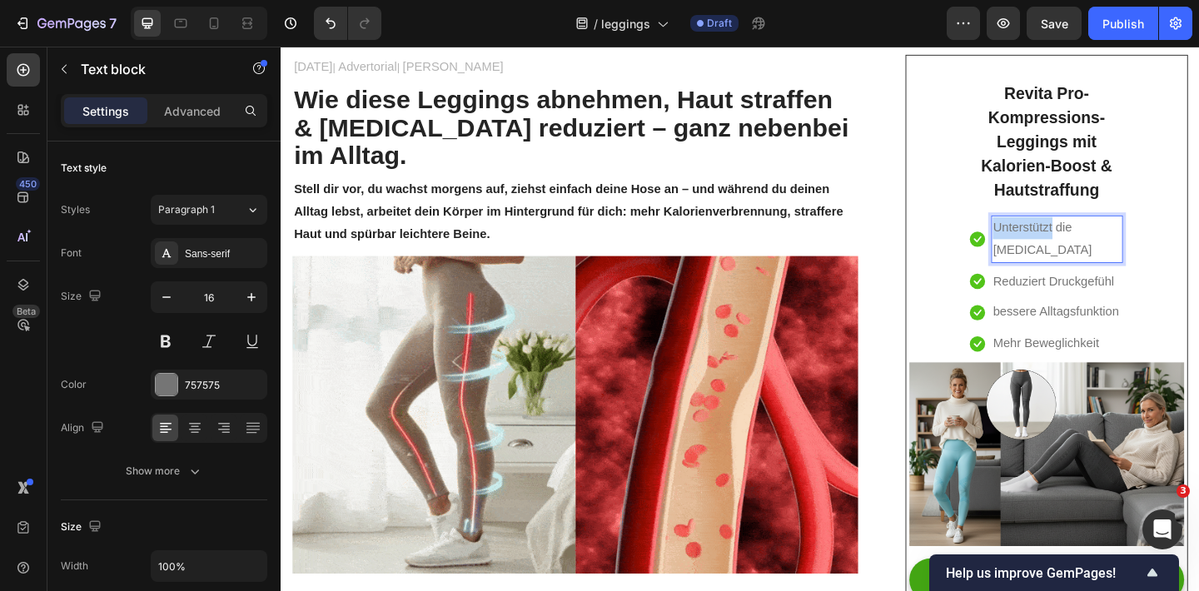
click at [1089, 237] on p "Unterstützt die Cellulite" at bounding box center [1125, 256] width 140 height 48
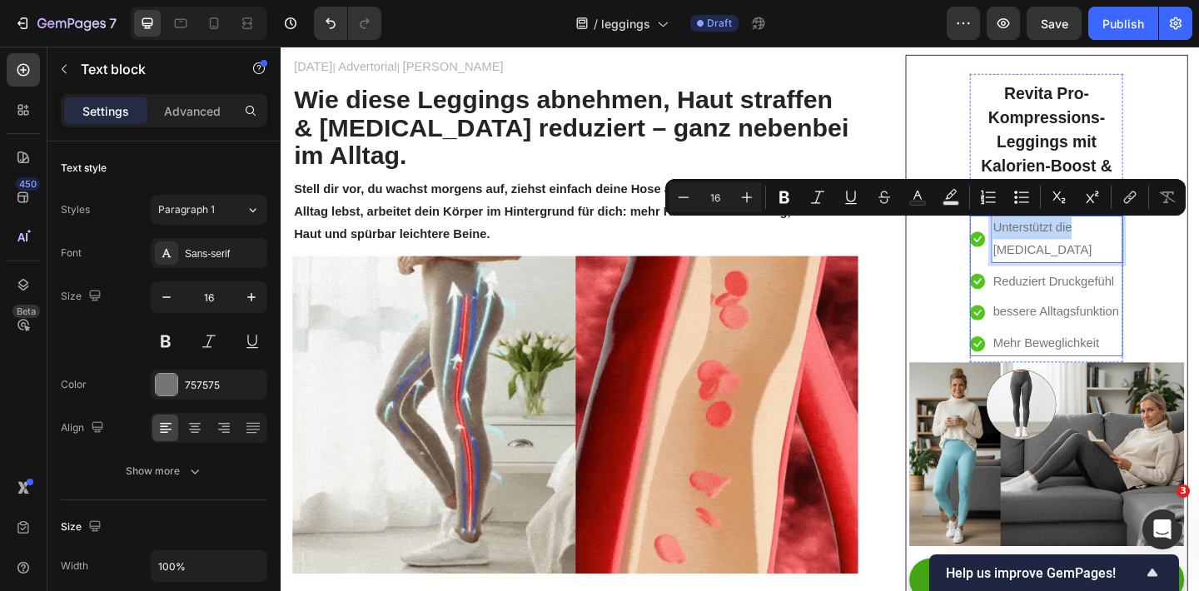
drag, startPoint x: 1140, startPoint y: 246, endPoint x: 1050, endPoint y: 243, distance: 89.9
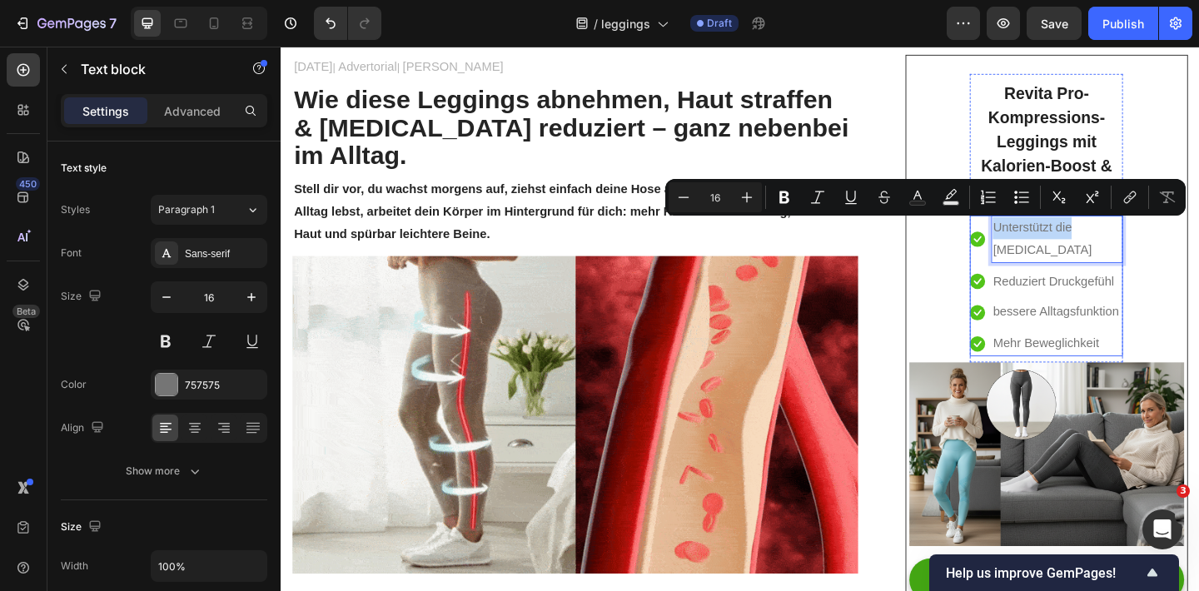
click at [1050, 243] on li "Icon Unterstützt die Cellulite Text block 0" at bounding box center [1113, 257] width 166 height 52
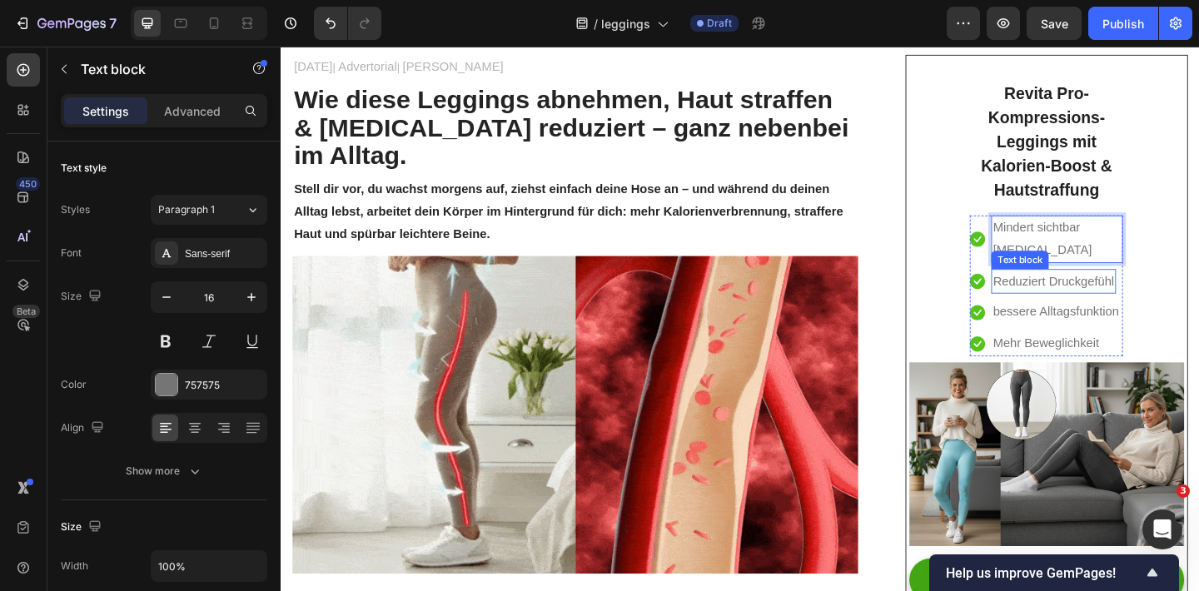
click at [1083, 300] on p "Reduziert Druckgefühl" at bounding box center [1121, 302] width 132 height 24
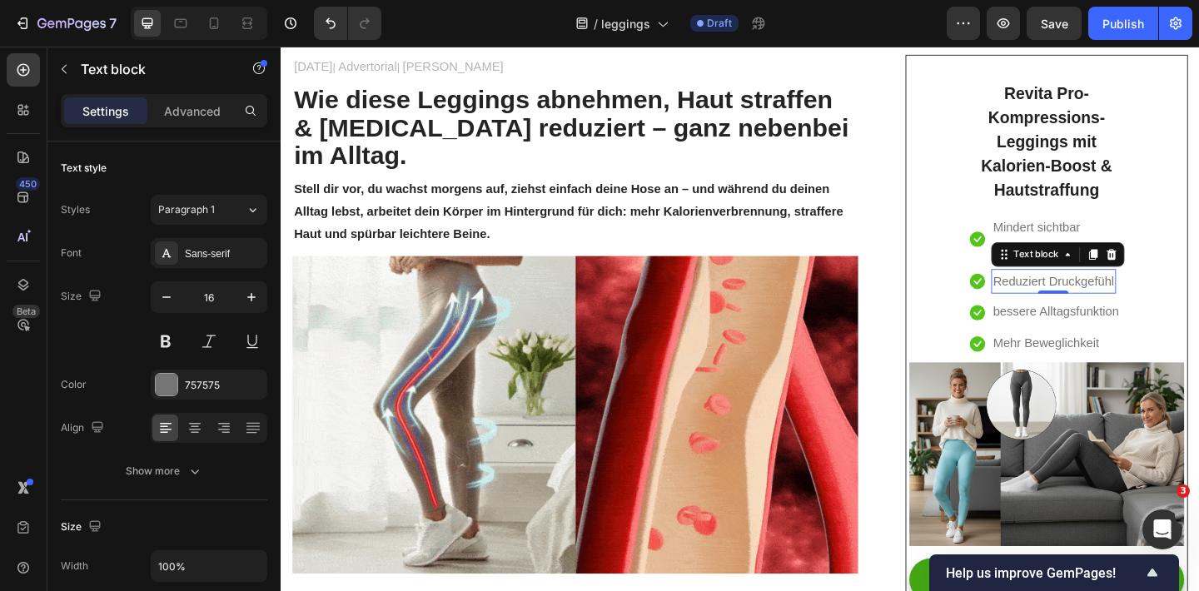
click at [1084, 301] on p "Reduziert Druckgefühl" at bounding box center [1121, 302] width 132 height 24
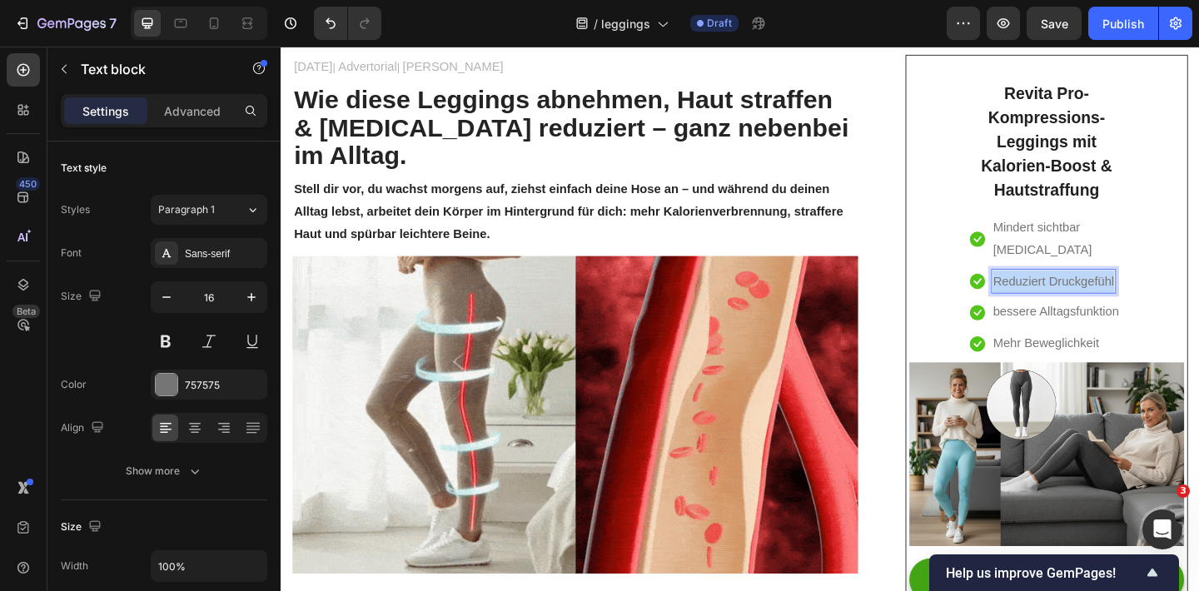
click at [1084, 301] on p "Reduziert Druckgefühl" at bounding box center [1121, 302] width 132 height 24
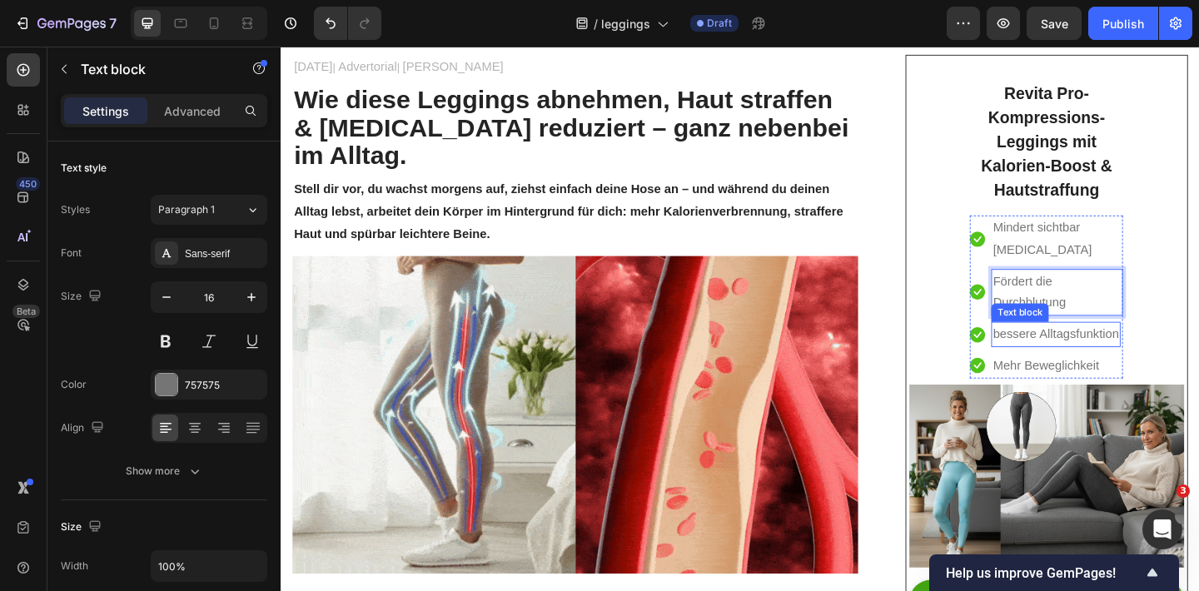
click at [1111, 355] on p "bessere Alltagsfunktion" at bounding box center [1123, 360] width 137 height 24
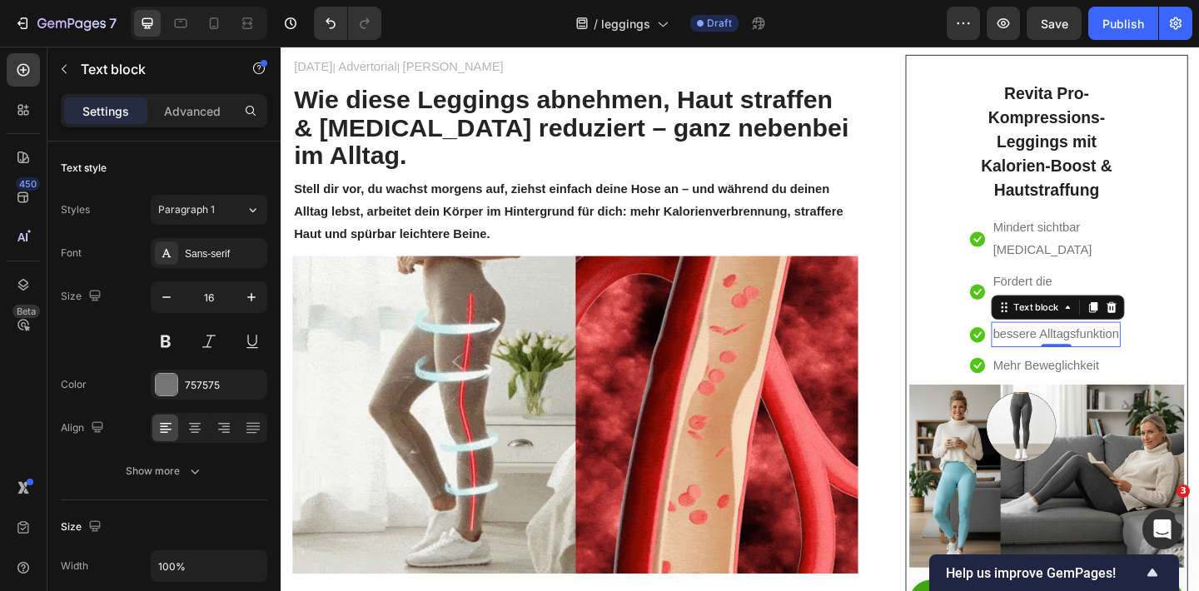
click at [1112, 355] on p "bessere Alltagsfunktion" at bounding box center [1123, 360] width 137 height 24
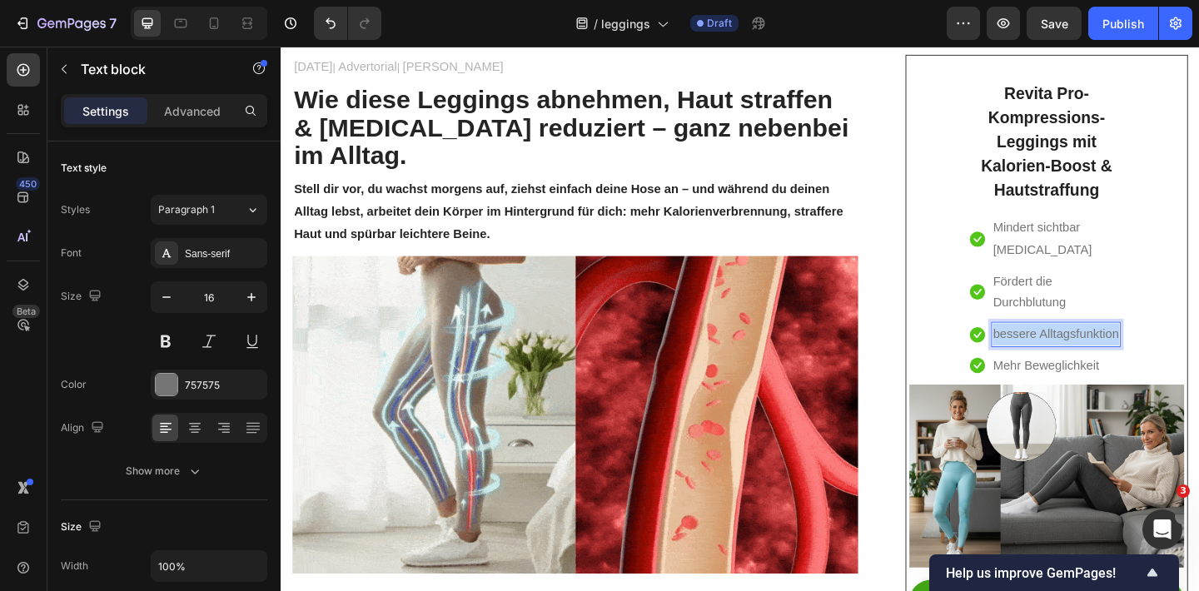
click at [1112, 355] on p "bessere Alltagsfunktion" at bounding box center [1123, 360] width 137 height 24
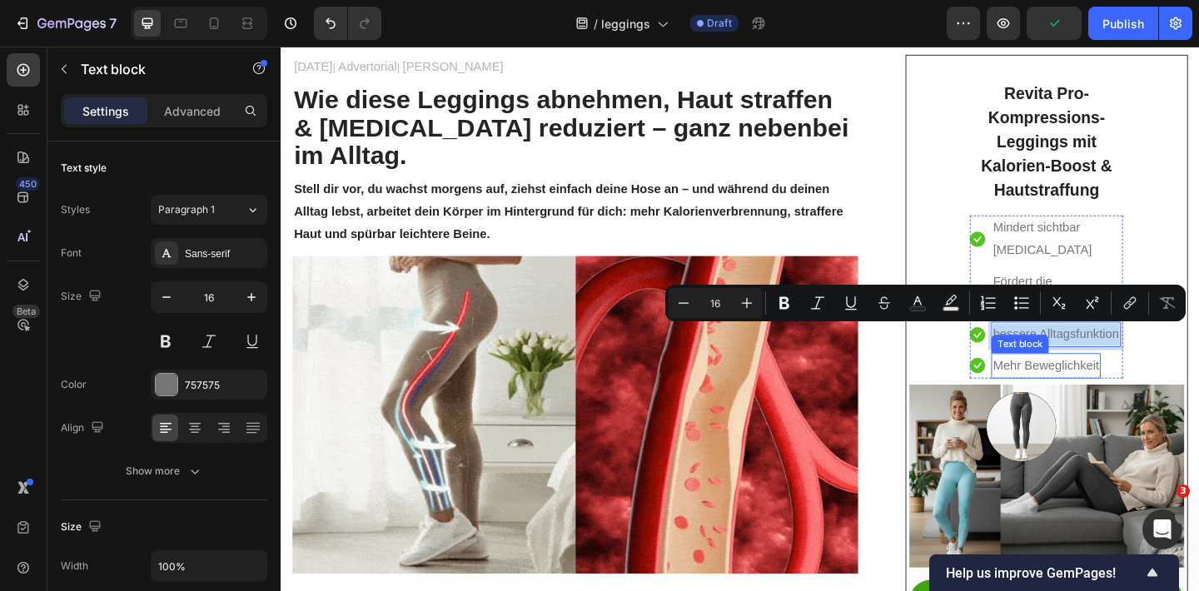
click at [1114, 387] on p "Mehr Beweglichkeit" at bounding box center [1113, 394] width 116 height 24
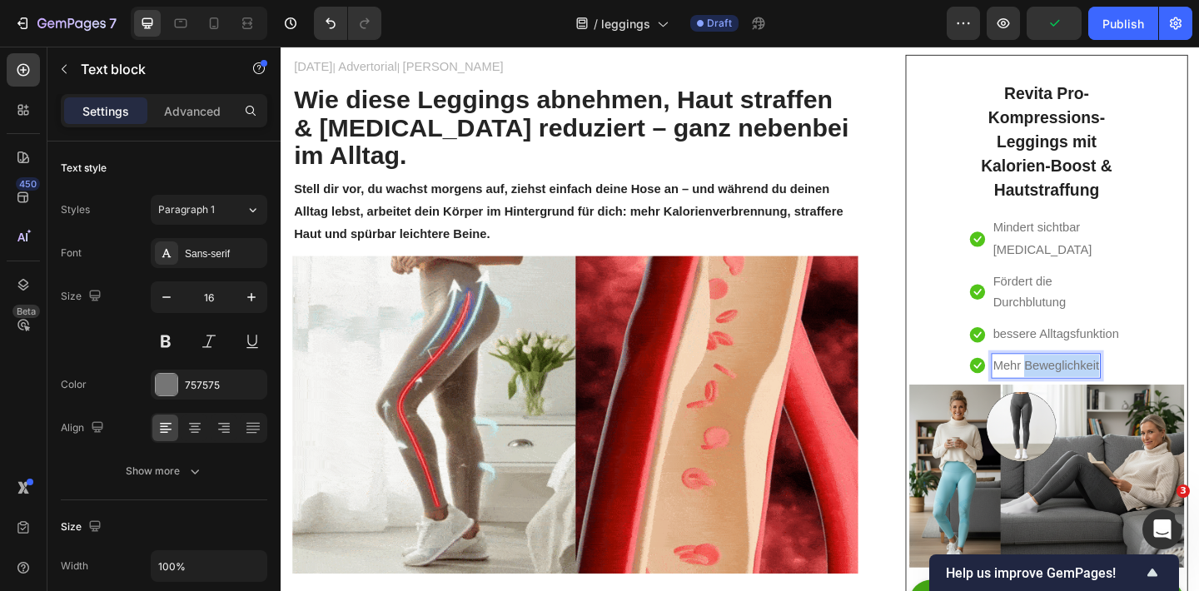
click at [1114, 388] on p "Mehr Beweglichkeit" at bounding box center [1113, 394] width 116 height 24
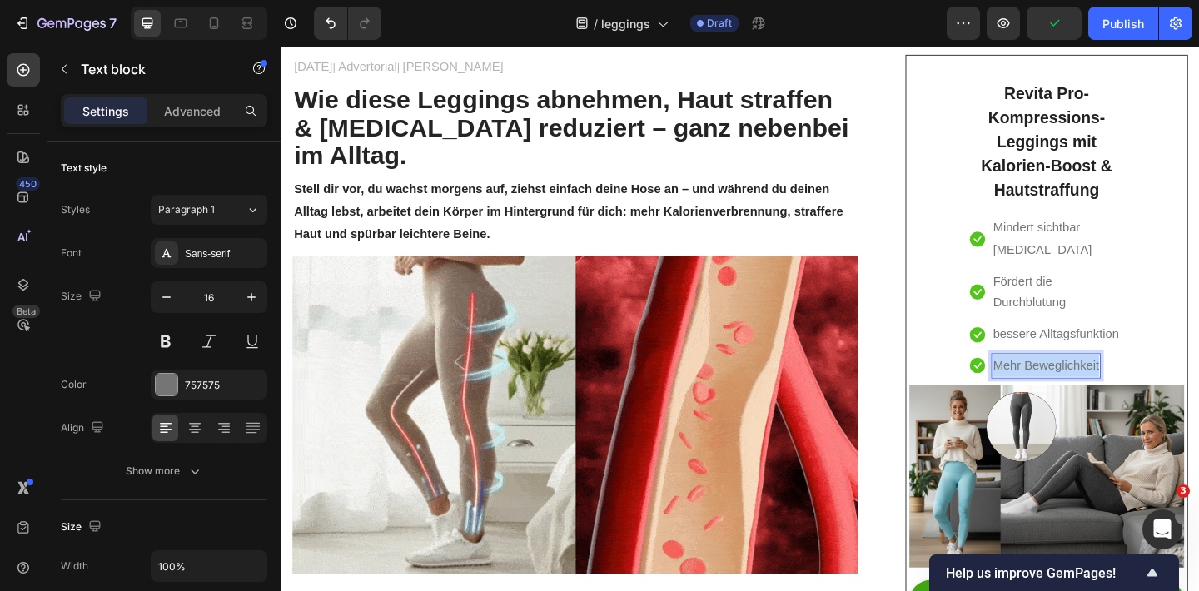
click at [1114, 388] on p "Mehr Beweglichkeit" at bounding box center [1113, 394] width 116 height 24
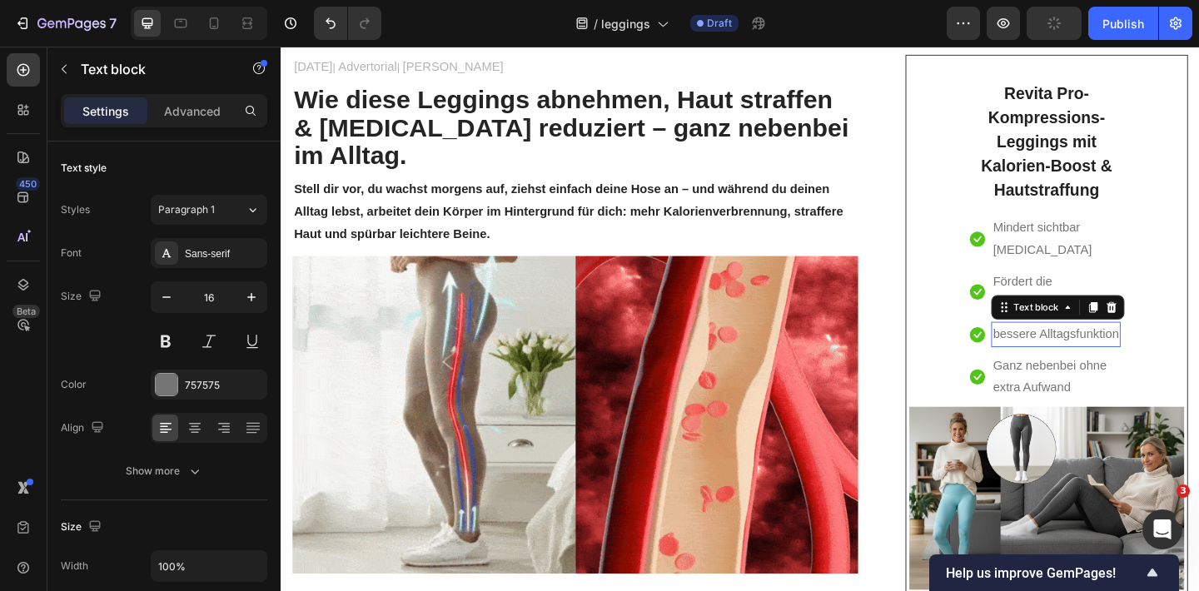
click at [1120, 361] on p "bessere Alltagsfunktion" at bounding box center [1123, 360] width 137 height 24
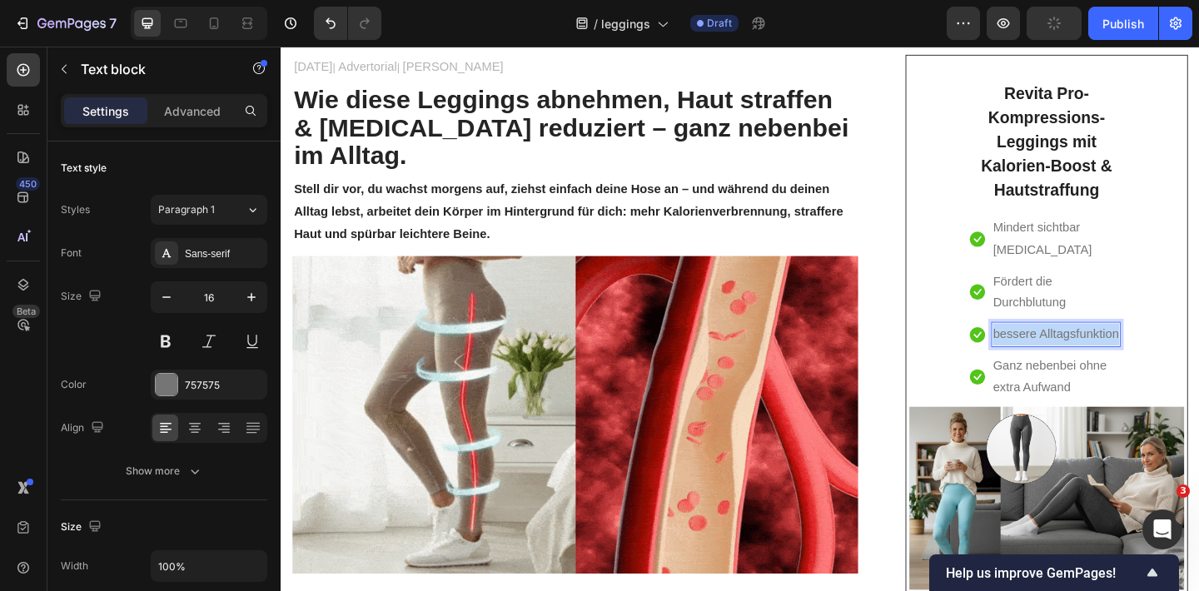
click at [1120, 361] on p "bessere Alltagsfunktion" at bounding box center [1123, 360] width 137 height 24
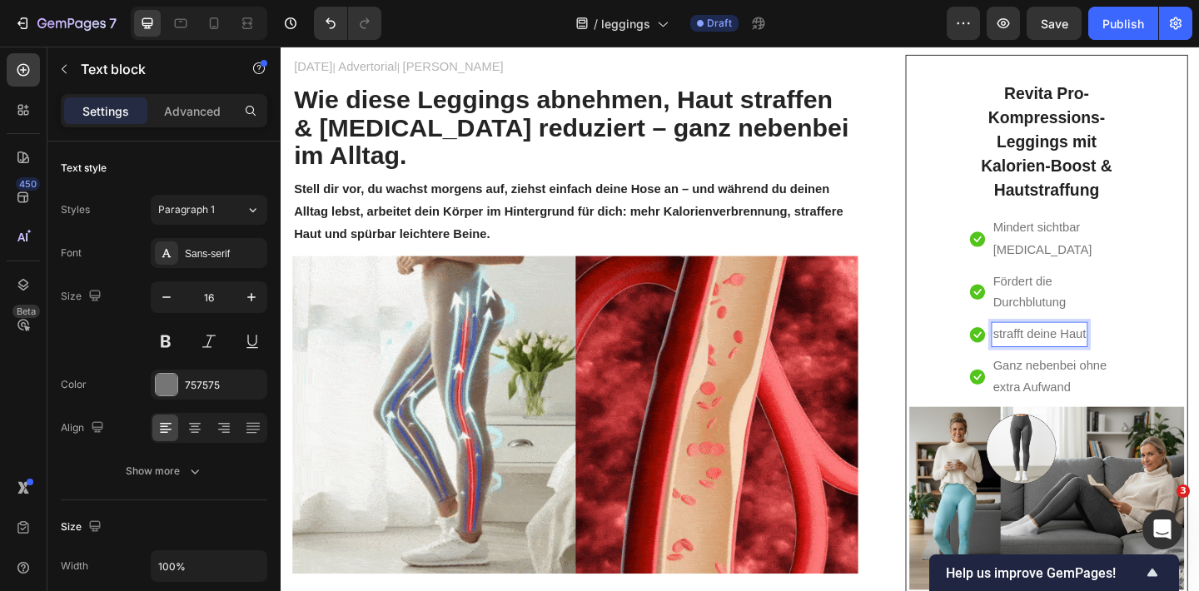
click at [1122, 360] on p "strafft deine Haut" at bounding box center [1106, 360] width 102 height 24
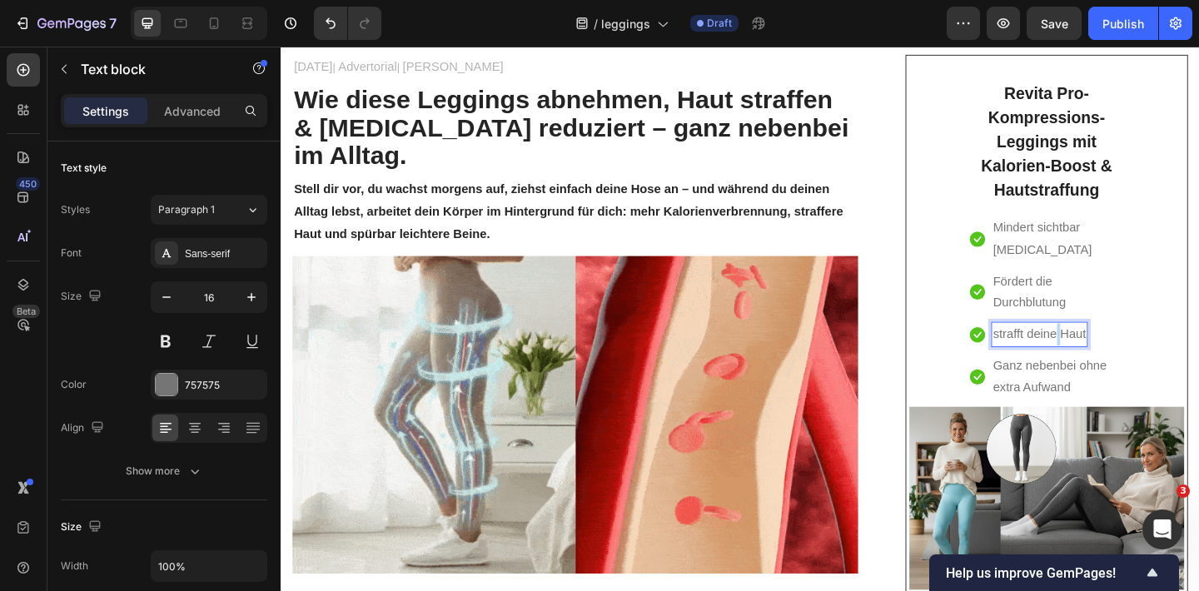
click at [1122, 360] on p "strafft deine Haut" at bounding box center [1106, 360] width 102 height 24
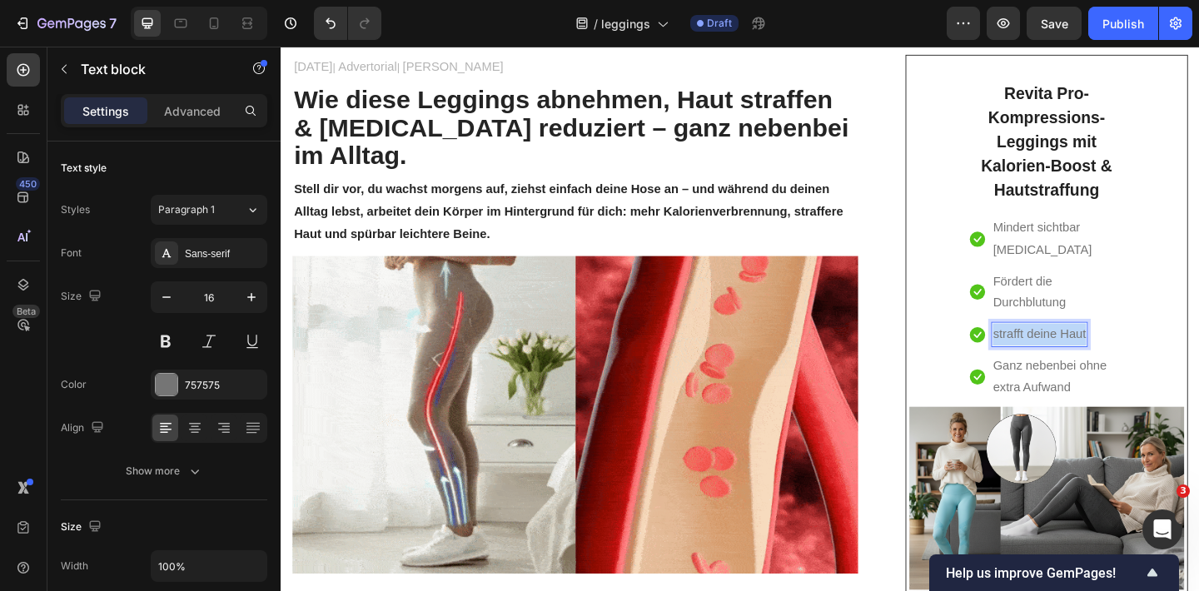
click at [1122, 360] on p "strafft deine Haut" at bounding box center [1106, 360] width 102 height 24
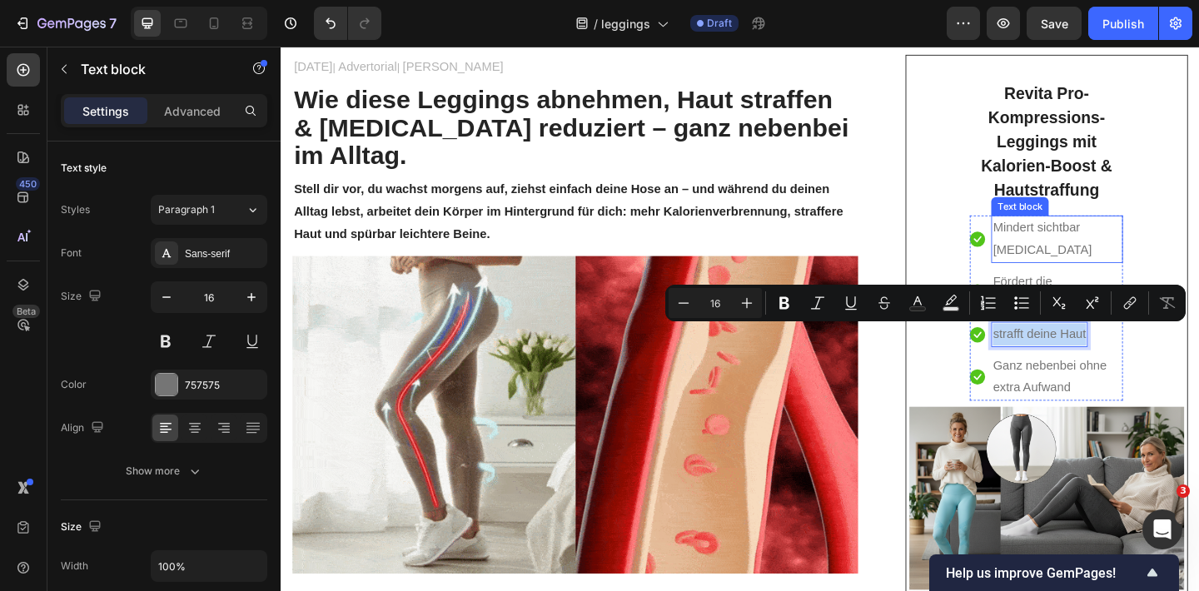
click at [1119, 256] on p "Mindert sichtbar Cellulite" at bounding box center [1125, 256] width 140 height 48
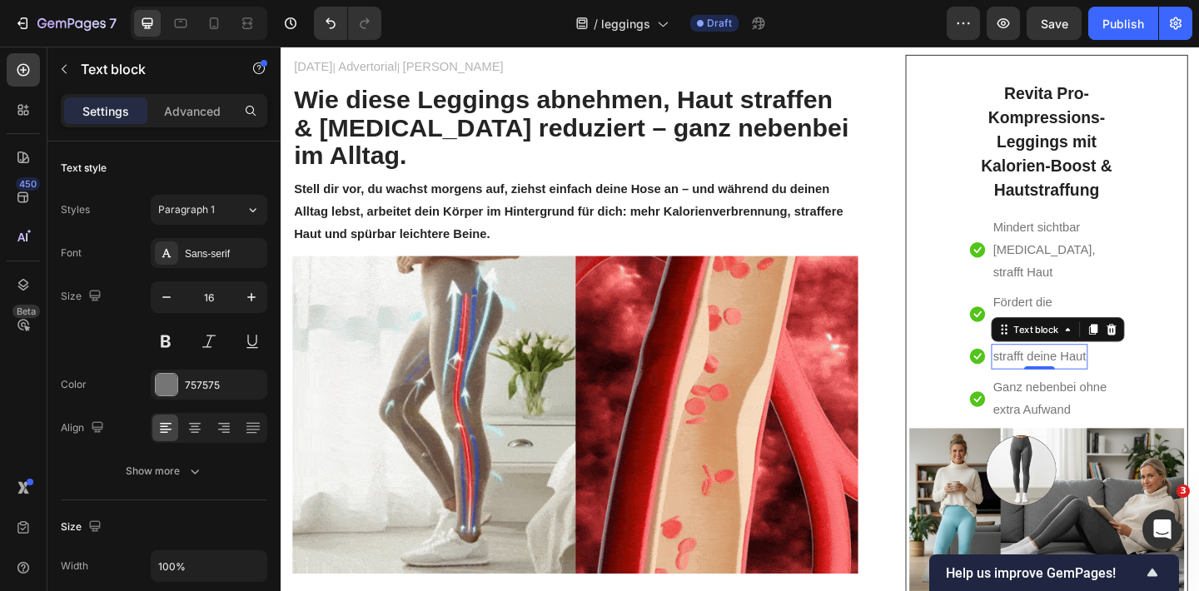
click at [1120, 372] on p "strafft deine Haut" at bounding box center [1106, 384] width 102 height 24
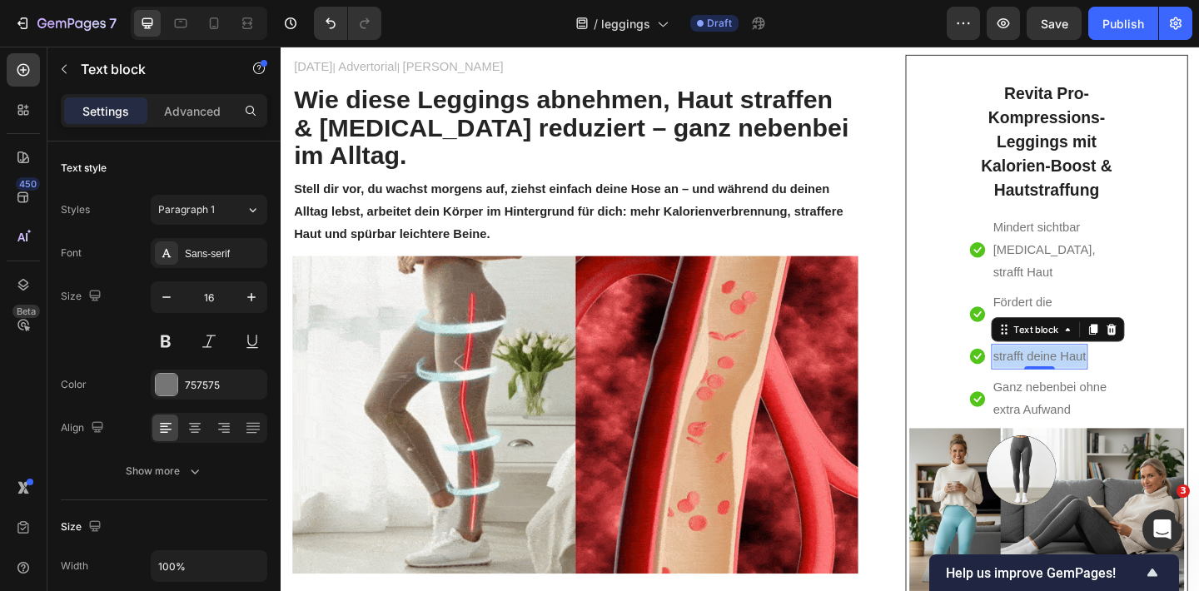
click at [1120, 372] on p "strafft deine Haut" at bounding box center [1106, 384] width 102 height 24
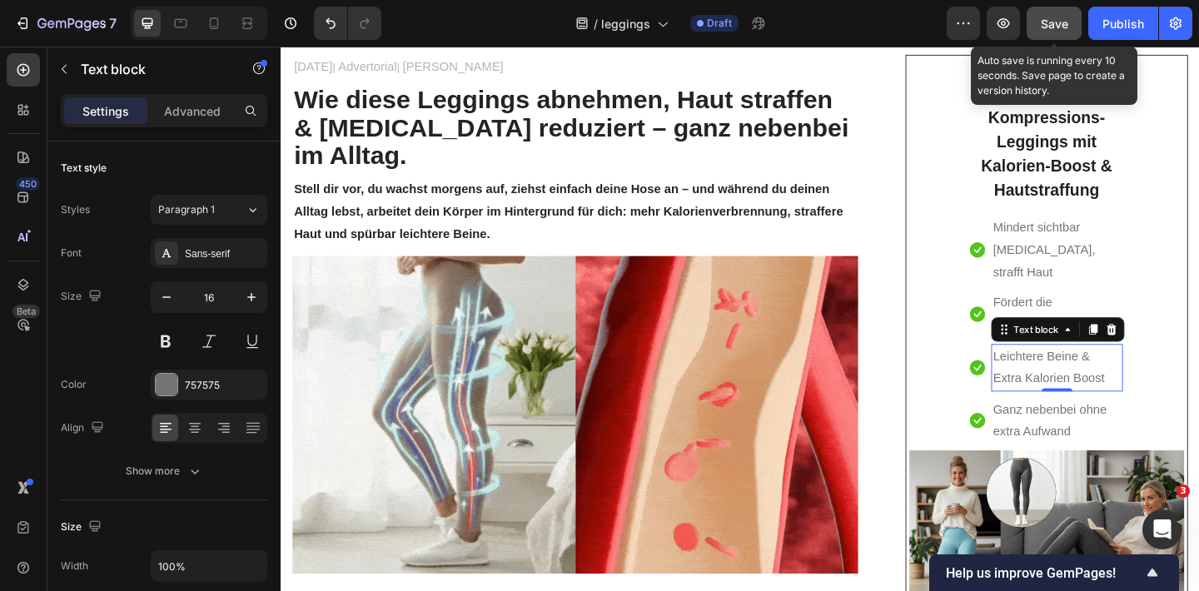
click at [1071, 21] on button "Save" at bounding box center [1053, 23] width 55 height 33
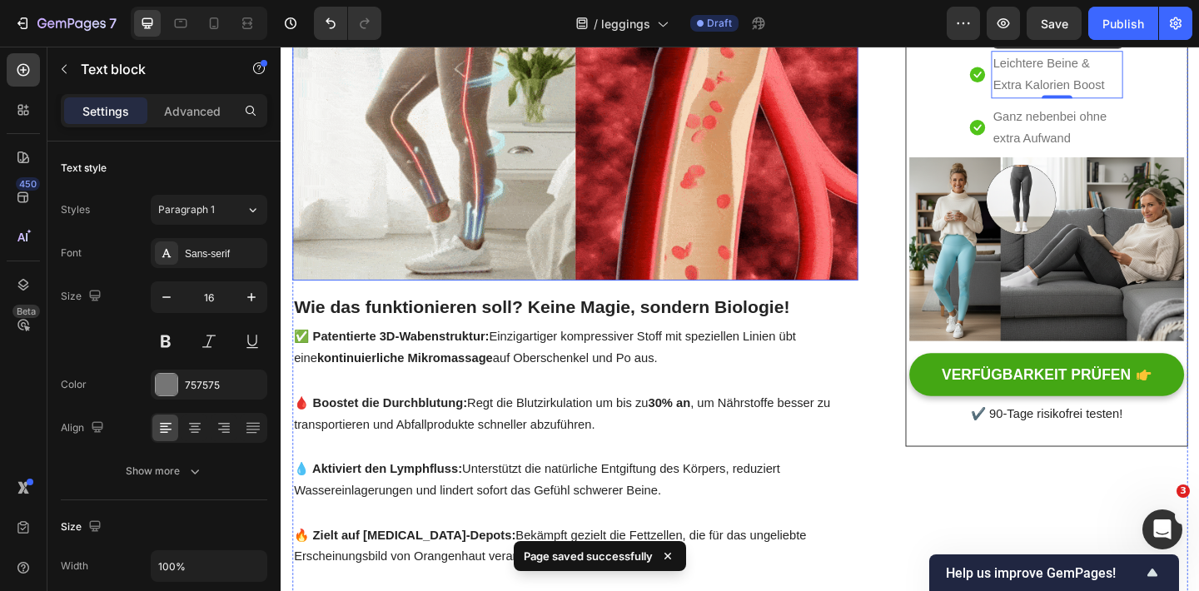
scroll to position [618, 0]
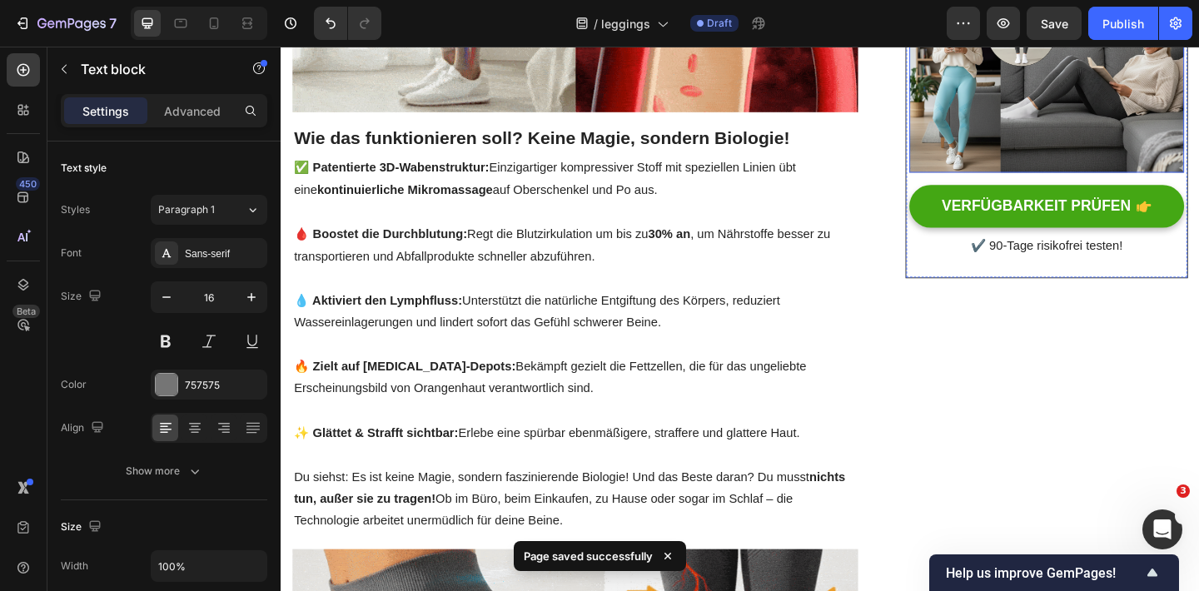
click at [1072, 120] on img at bounding box center [1113, 84] width 299 height 200
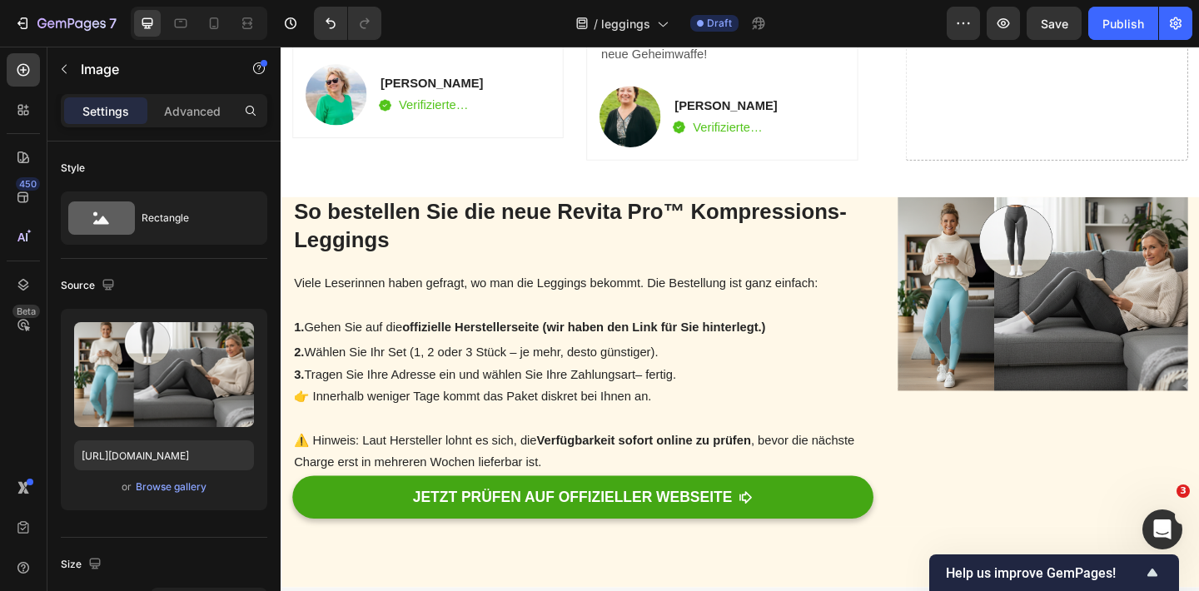
scroll to position [3891, 0]
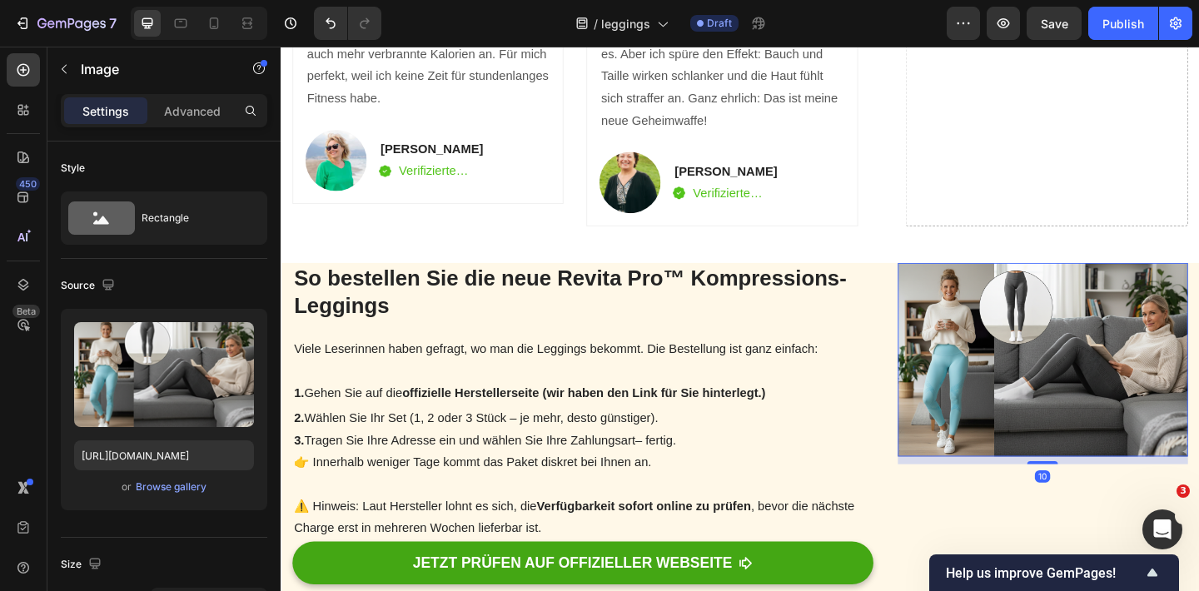
click at [1041, 389] on img at bounding box center [1108, 387] width 315 height 211
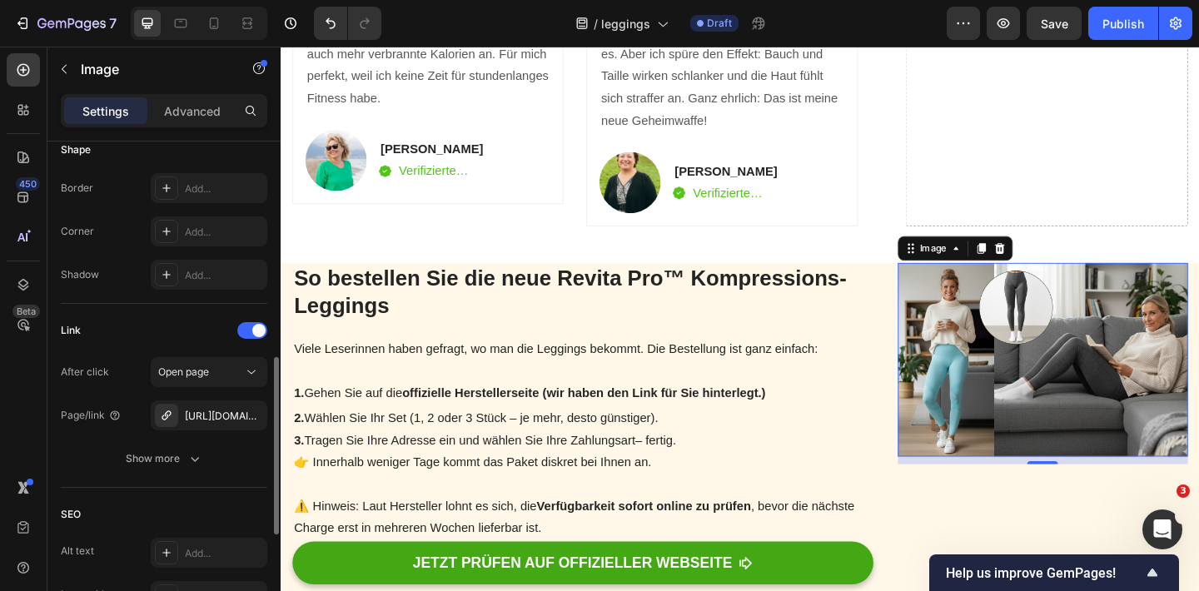
scroll to position [598, 0]
click at [231, 406] on div "[URL][DOMAIN_NAME]" at bounding box center [209, 412] width 48 height 15
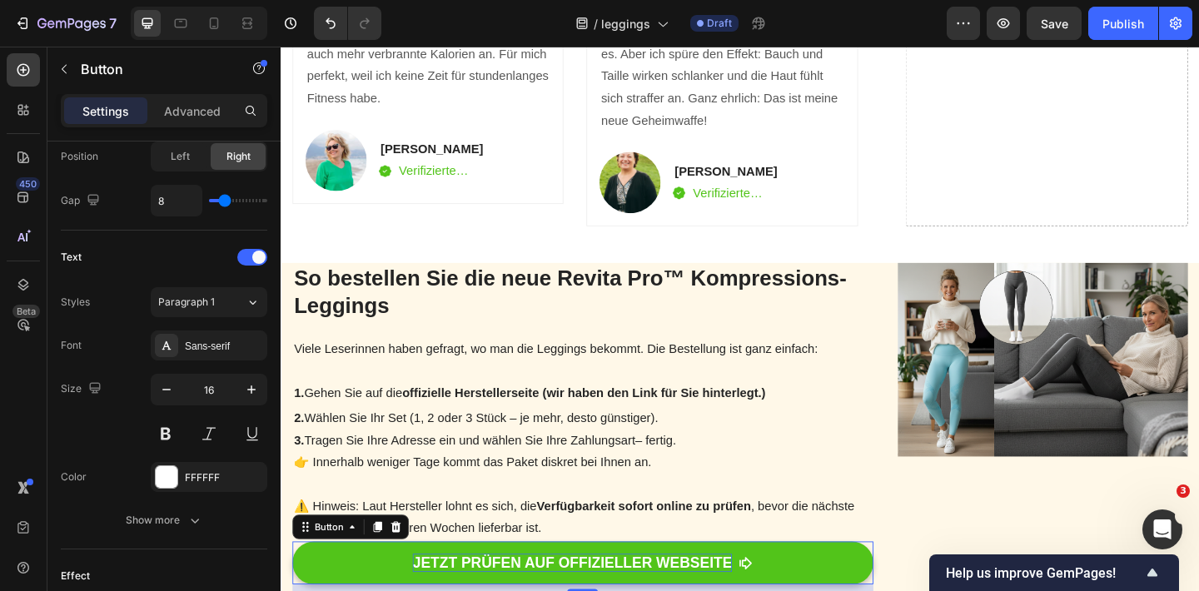
scroll to position [0, 0]
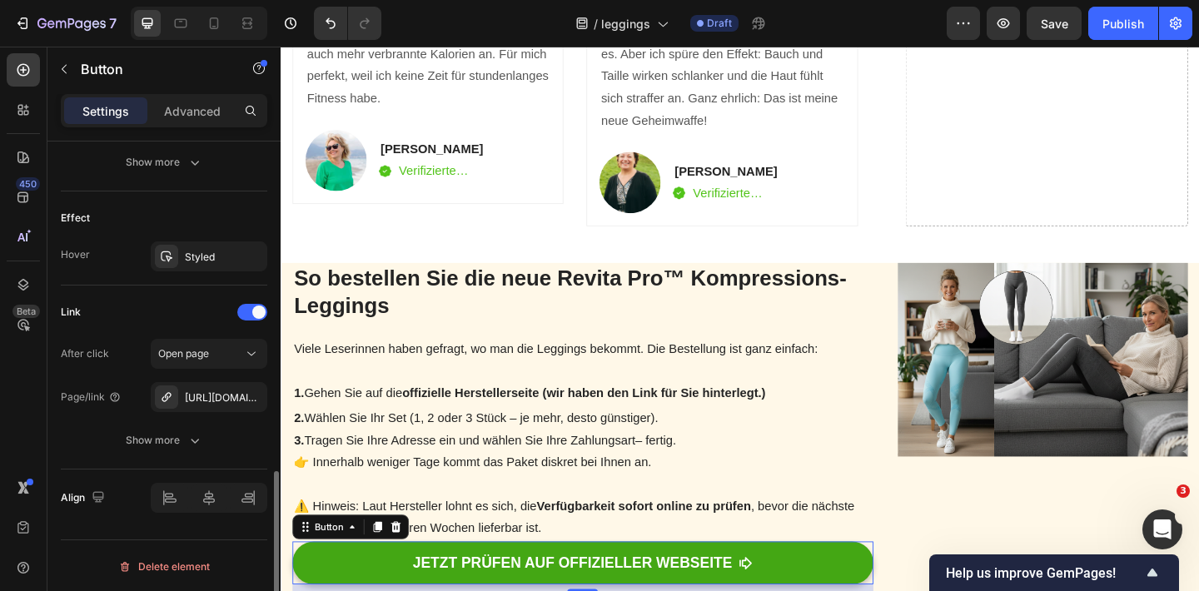
scroll to position [958, 0]
click at [220, 398] on div "[URL][DOMAIN_NAME]" at bounding box center [209, 396] width 48 height 15
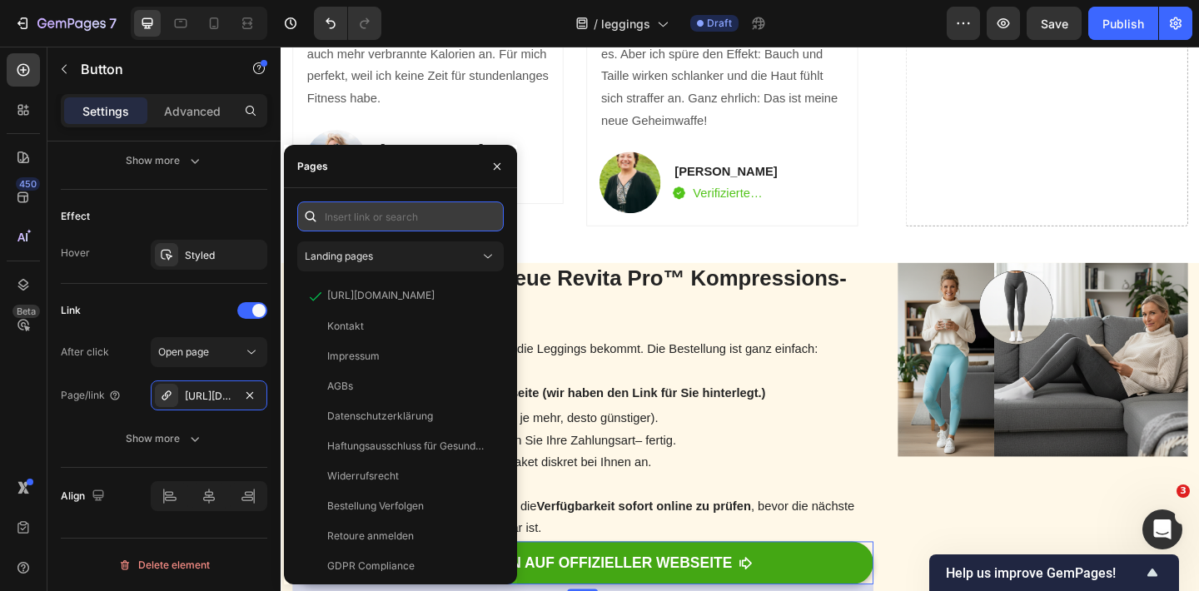
click at [363, 224] on input "text" at bounding box center [400, 216] width 206 height 30
paste input "[URL][DOMAIN_NAME]"
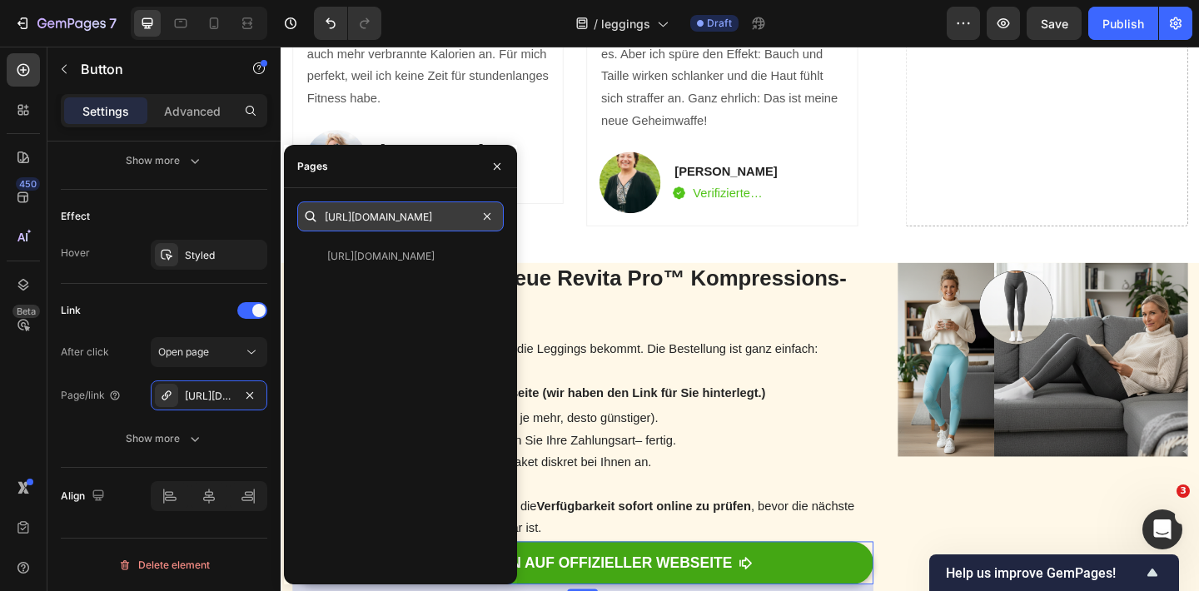
paste input "[URL][DOMAIN_NAME]"
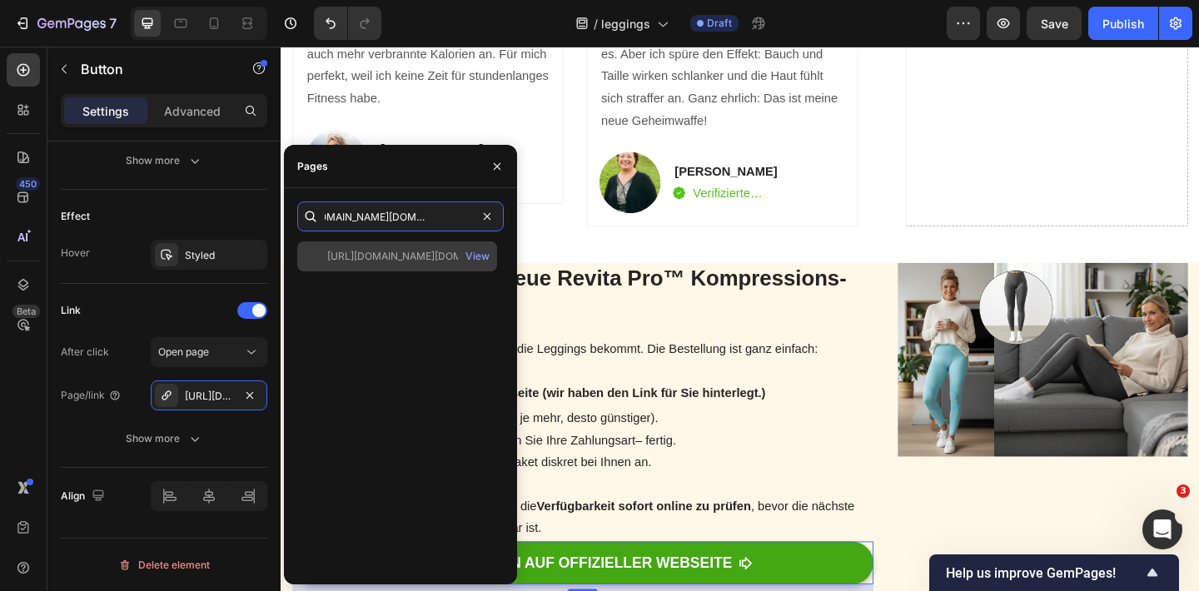
type input "[URL][DOMAIN_NAME][DOMAIN_NAME]"
click at [388, 261] on div "[URL][DOMAIN_NAME][DOMAIN_NAME]" at bounding box center [407, 256] width 160 height 15
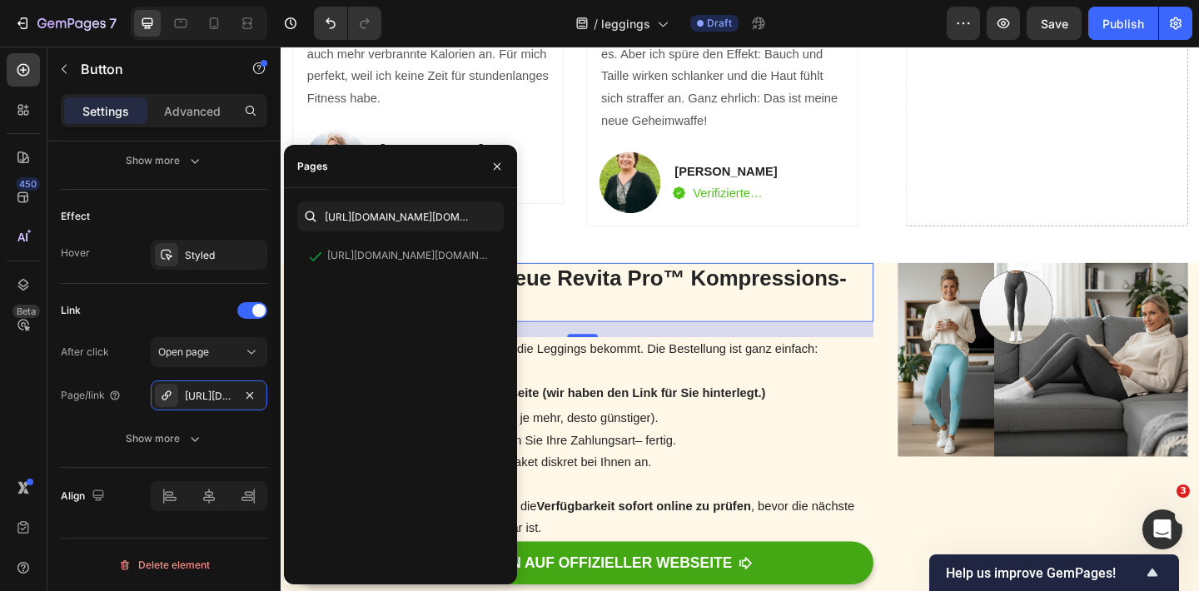
click at [613, 342] on h2 "So bestellen Sie die neue Revita Pro™ Kompressions-Leggings" at bounding box center [609, 314] width 632 height 64
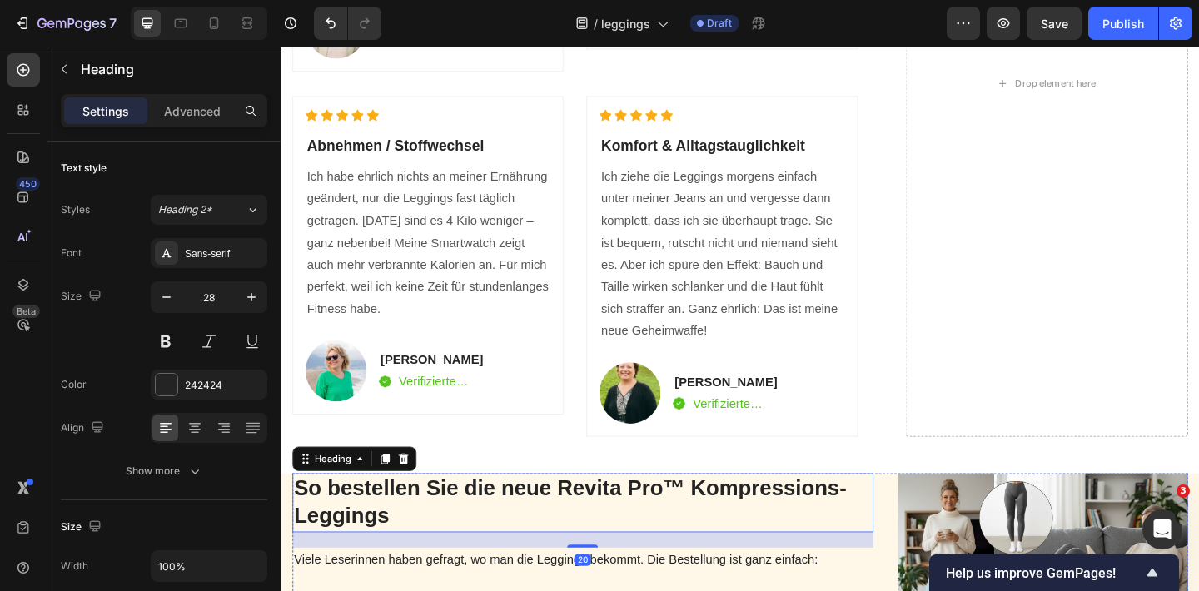
scroll to position [3631, 0]
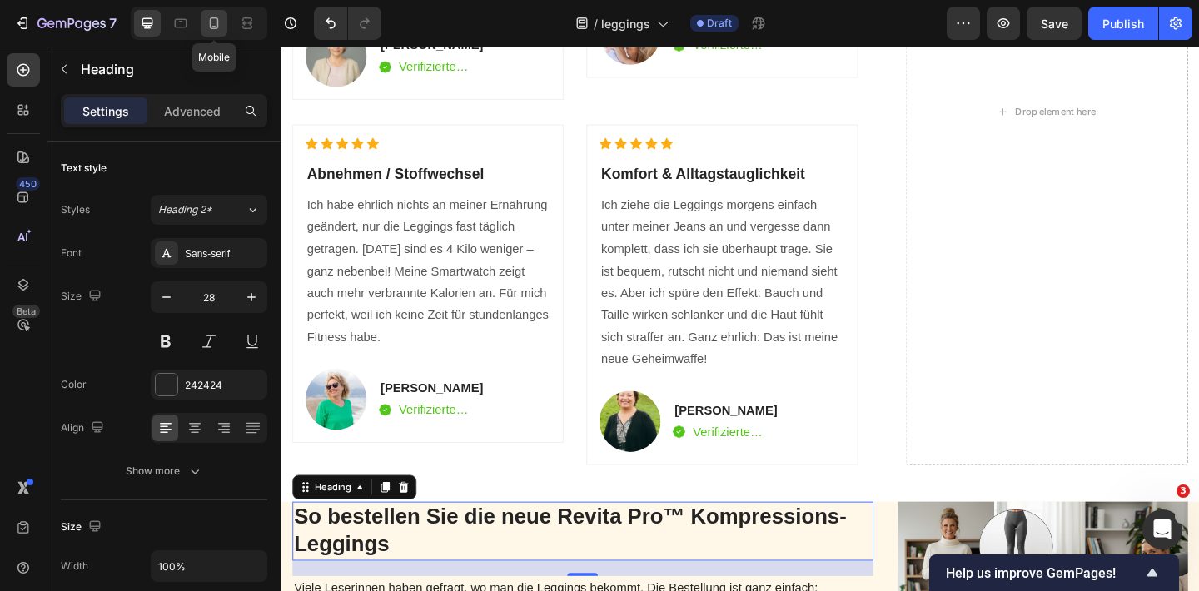
click at [218, 22] on icon at bounding box center [214, 23] width 9 height 12
type input "24"
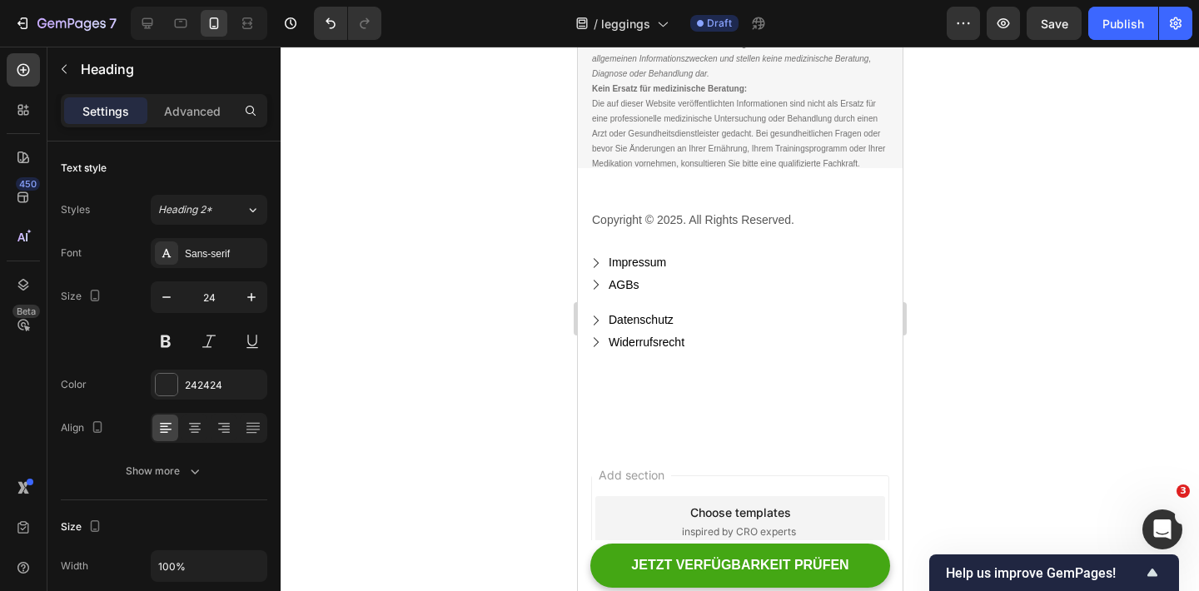
scroll to position [5211, 0]
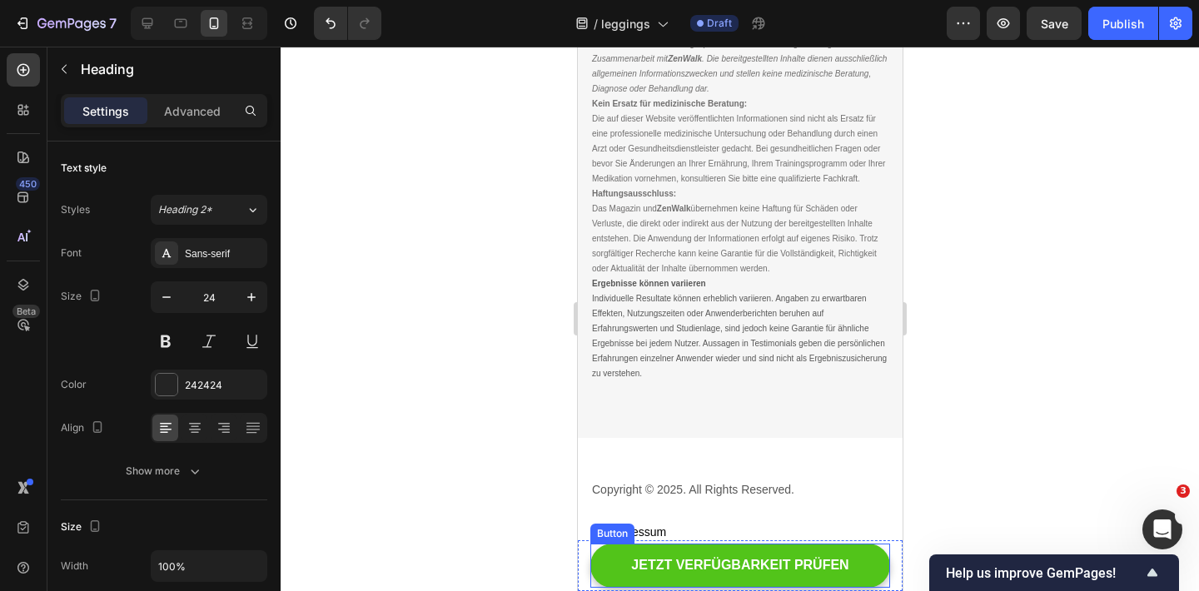
click at [603, 565] on link "JETZT VERFÜGBARKEIT PRÜFEN" at bounding box center [739, 566] width 300 height 44
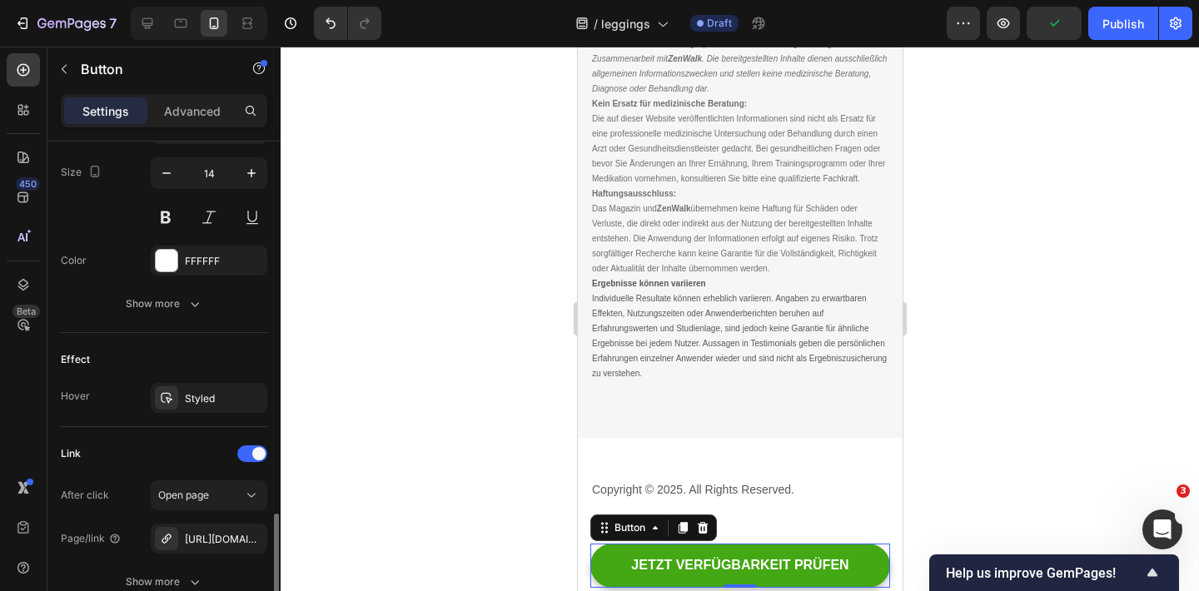
scroll to position [827, 0]
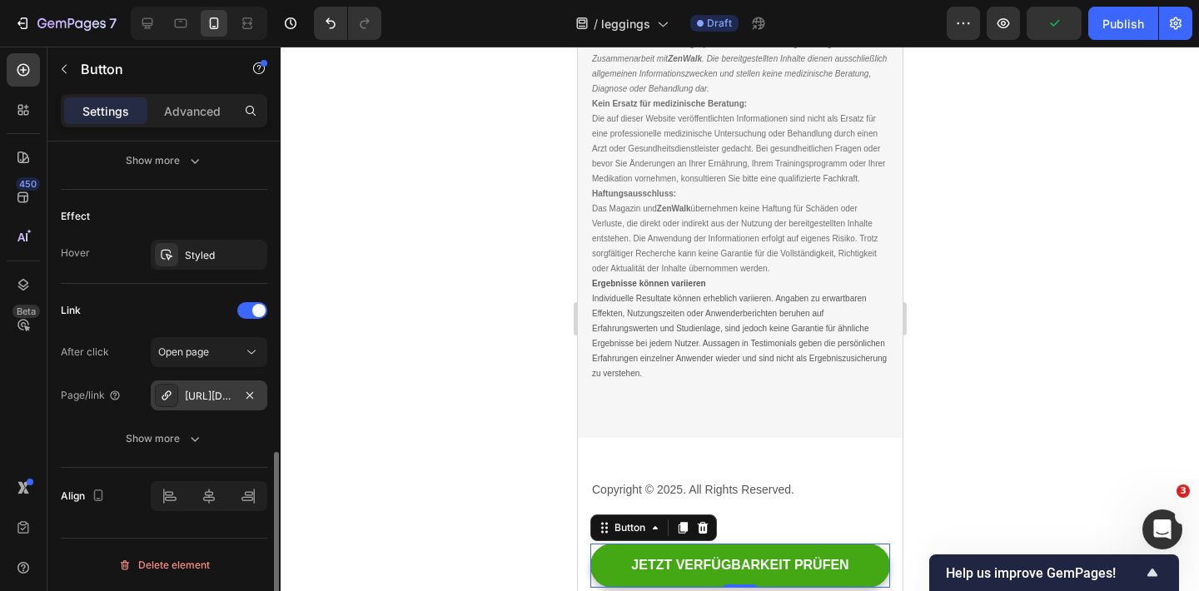
click at [206, 405] on div "[URL][DOMAIN_NAME]" at bounding box center [209, 395] width 117 height 30
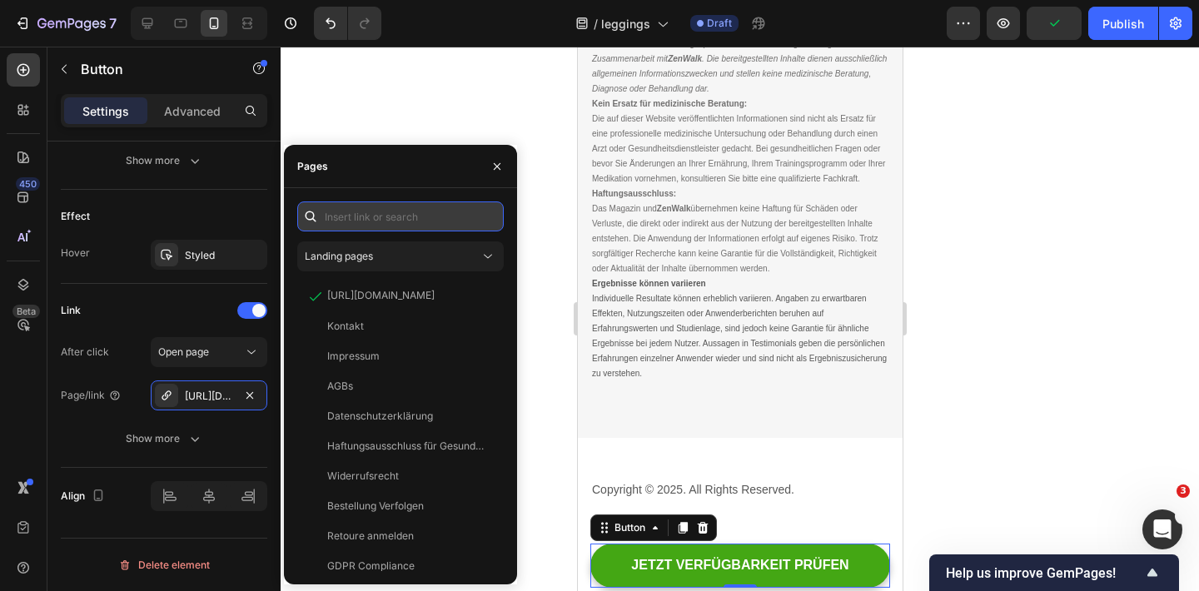
click at [385, 210] on input "text" at bounding box center [400, 216] width 206 height 30
paste input "[URL][DOMAIN_NAME]"
type input "[URL][DOMAIN_NAME]"
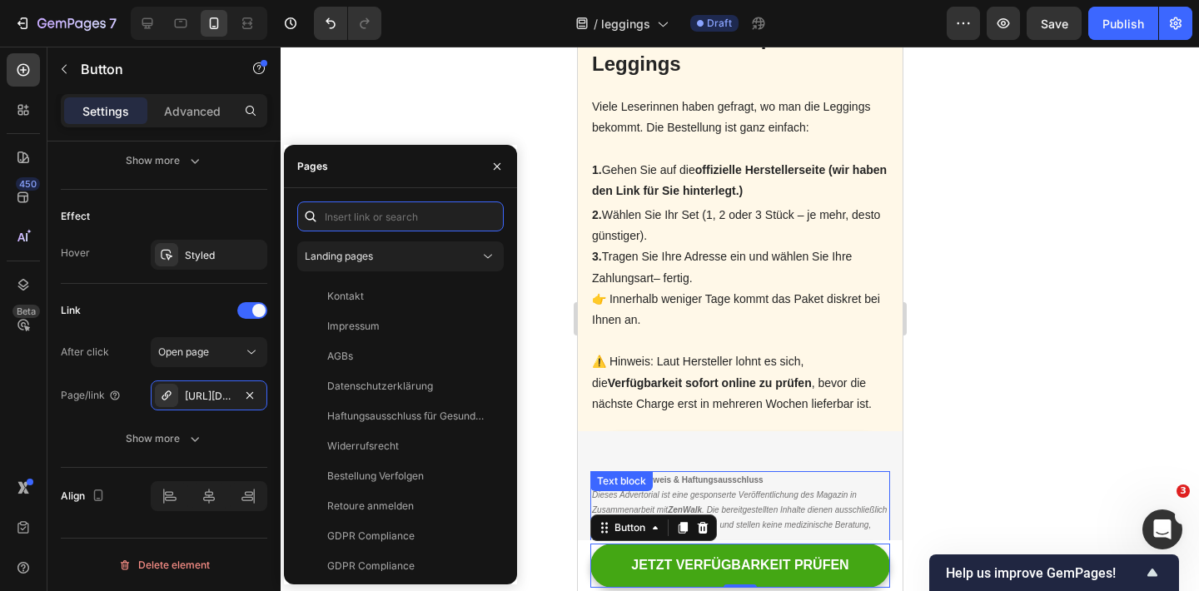
scroll to position [4730, 0]
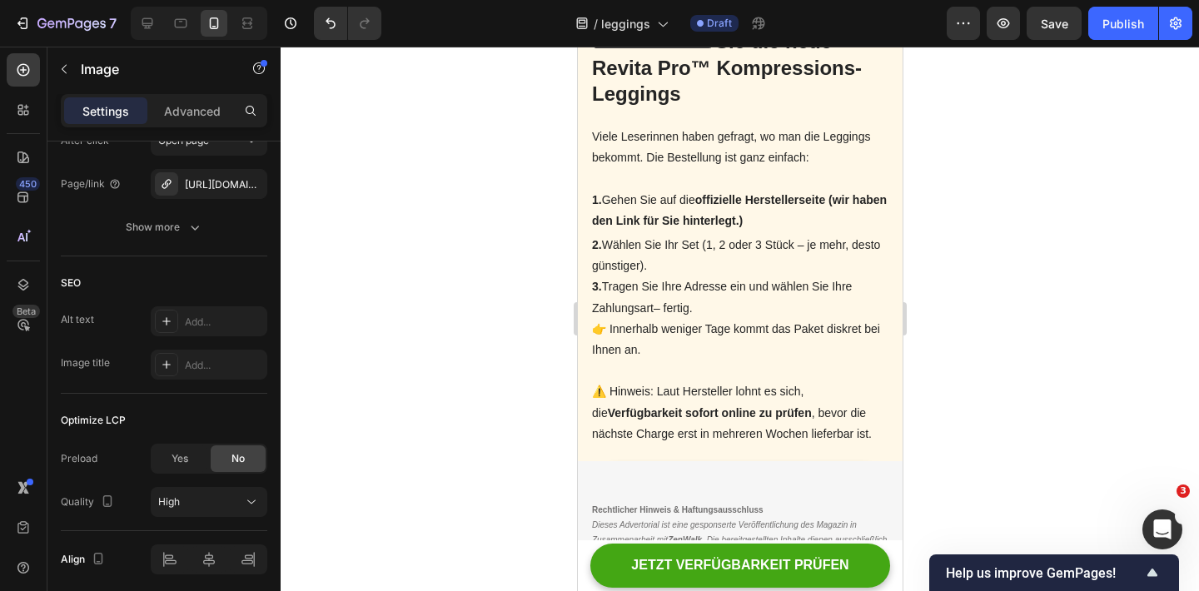
click at [727, 18] on img at bounding box center [739, 18] width 300 height 0
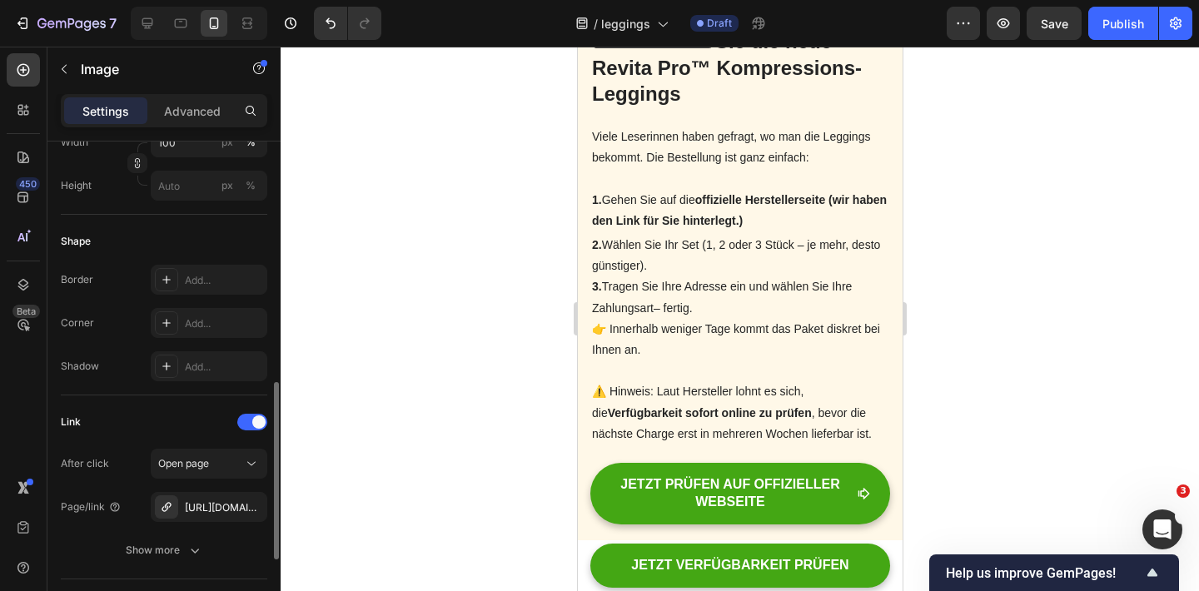
scroll to position [554, 0]
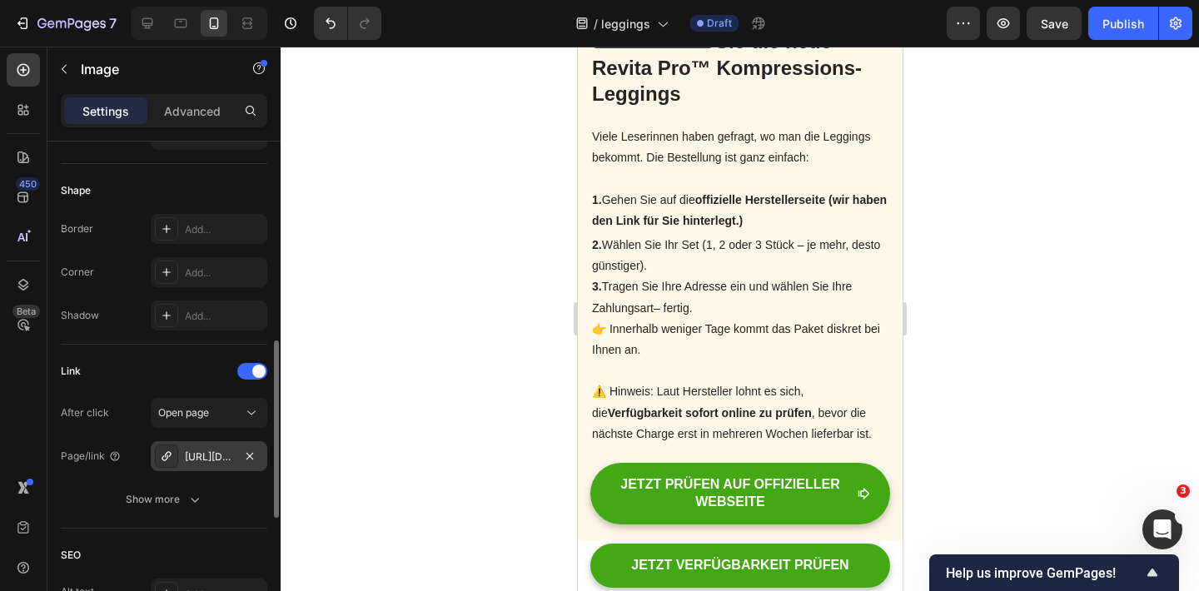
click at [216, 453] on div "[URL][DOMAIN_NAME]" at bounding box center [209, 456] width 48 height 15
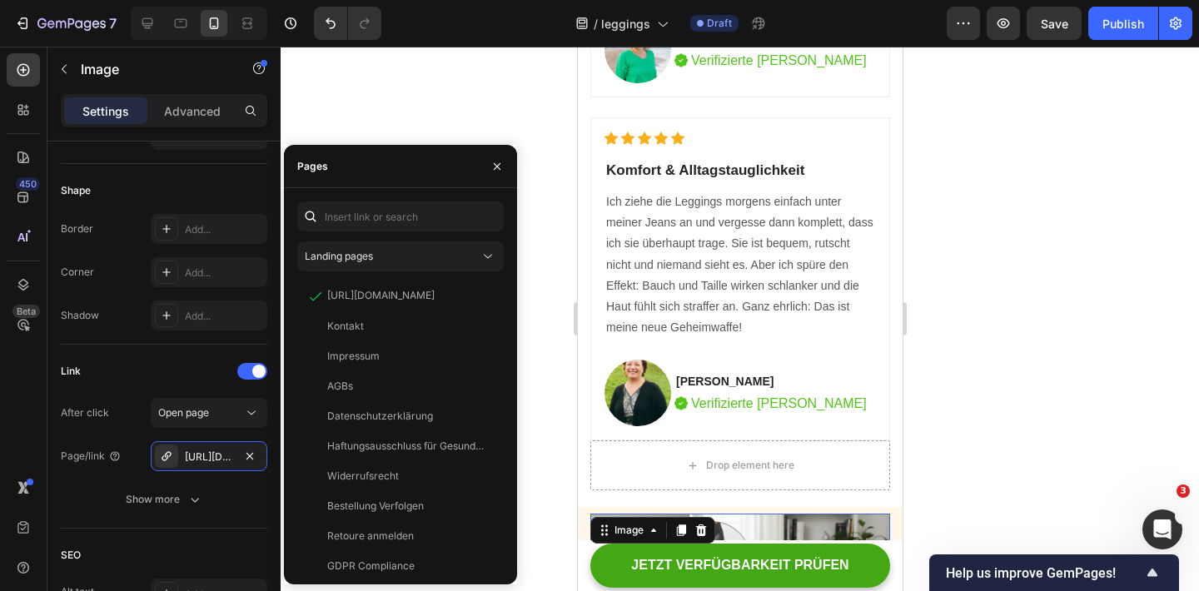
scroll to position [4210, 0]
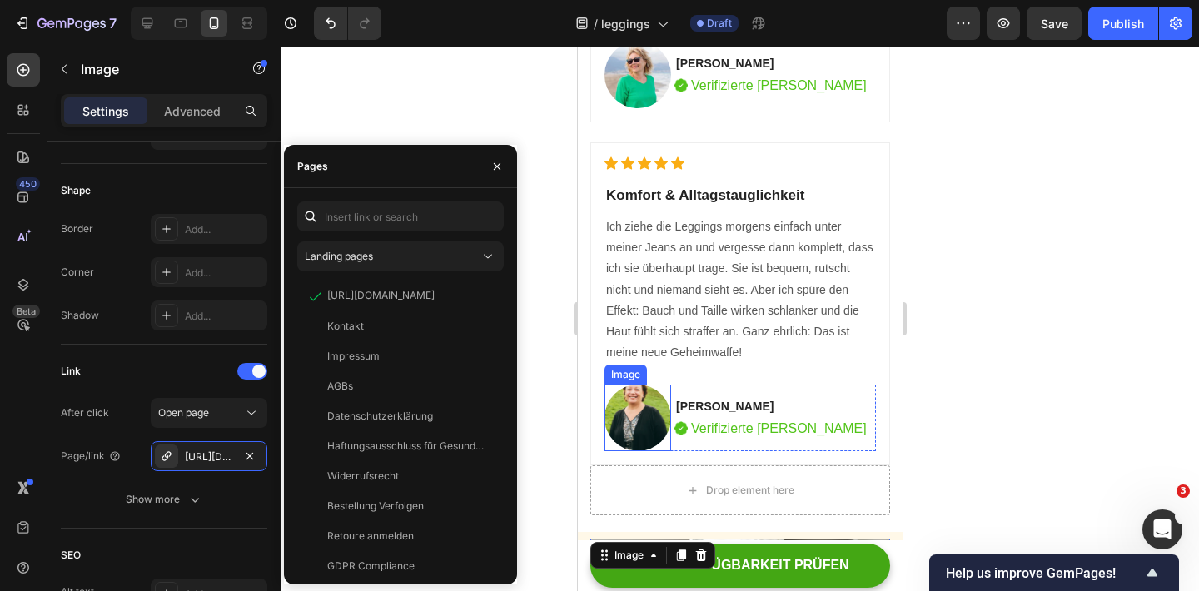
click at [632, 414] on img at bounding box center [636, 418] width 67 height 67
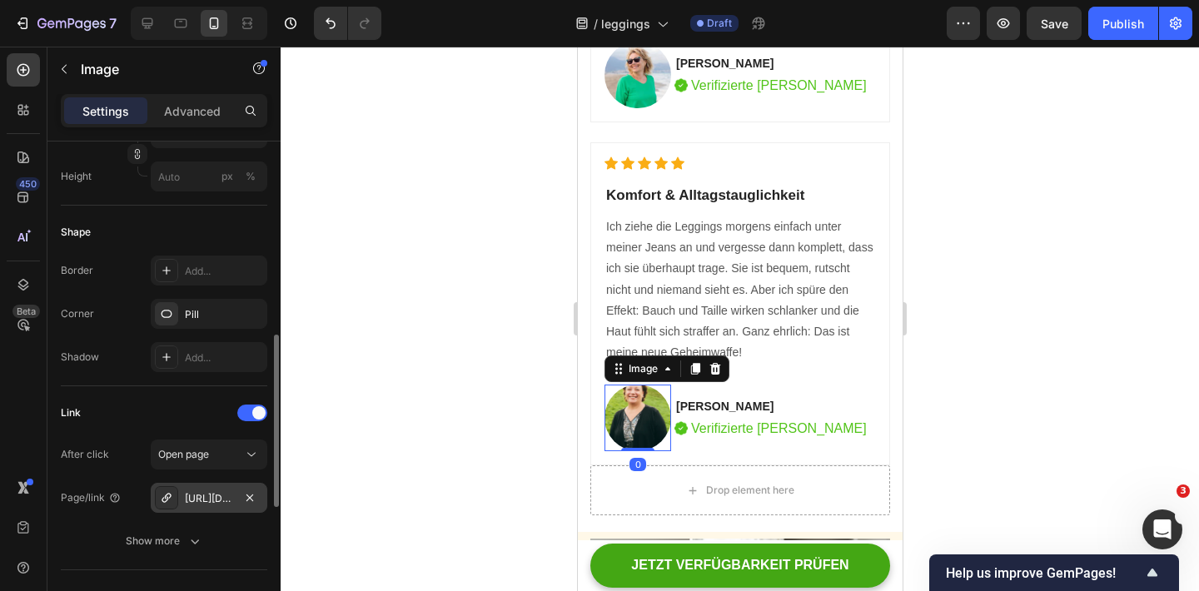
click at [211, 499] on div "[URL][DOMAIN_NAME]" at bounding box center [209, 498] width 48 height 15
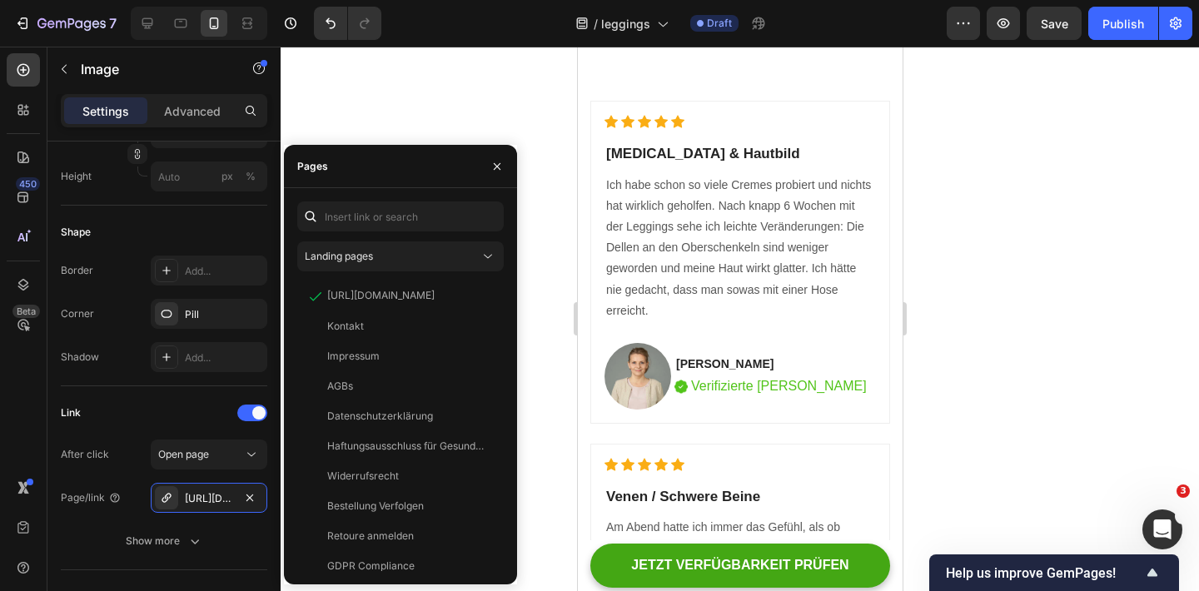
scroll to position [2439, 0]
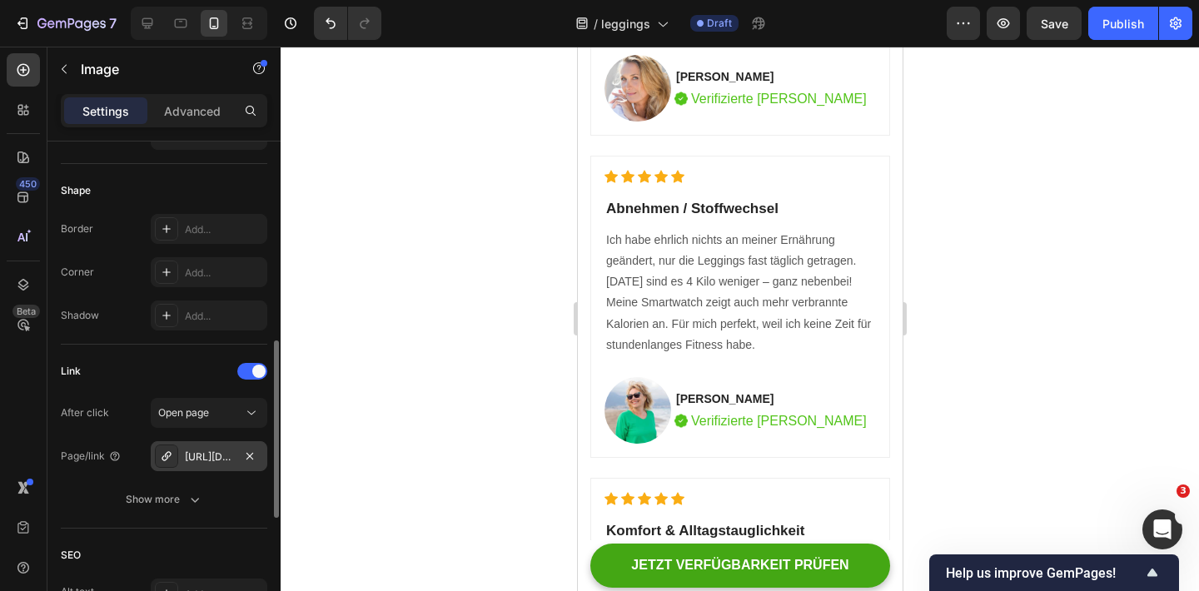
click at [216, 462] on div "[URL][DOMAIN_NAME]" at bounding box center [209, 456] width 48 height 15
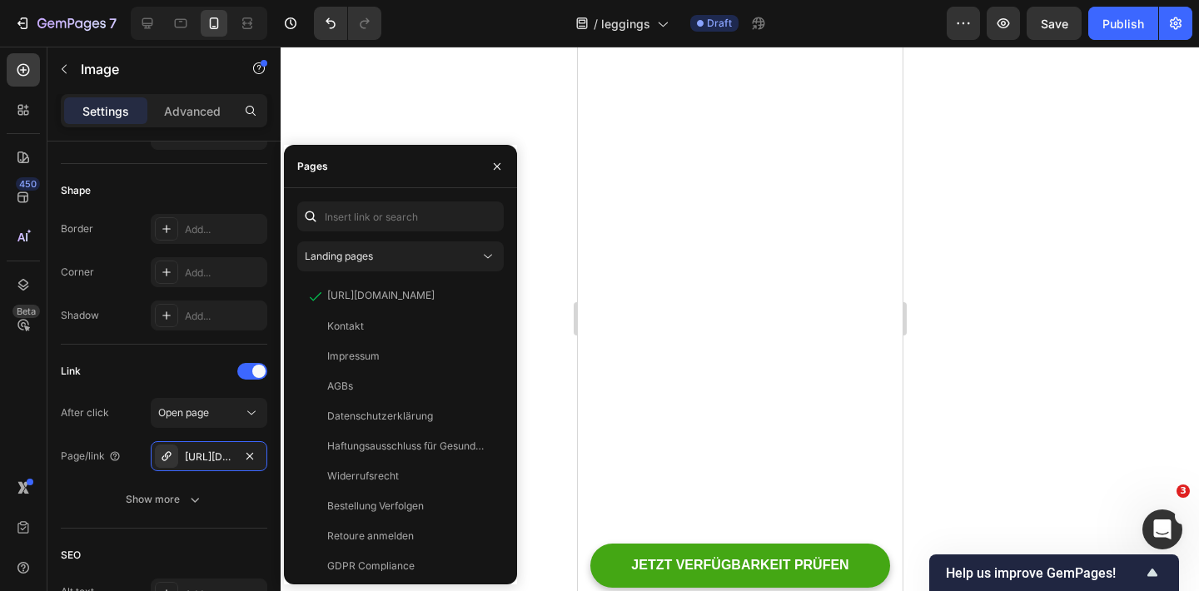
scroll to position [1939, 0]
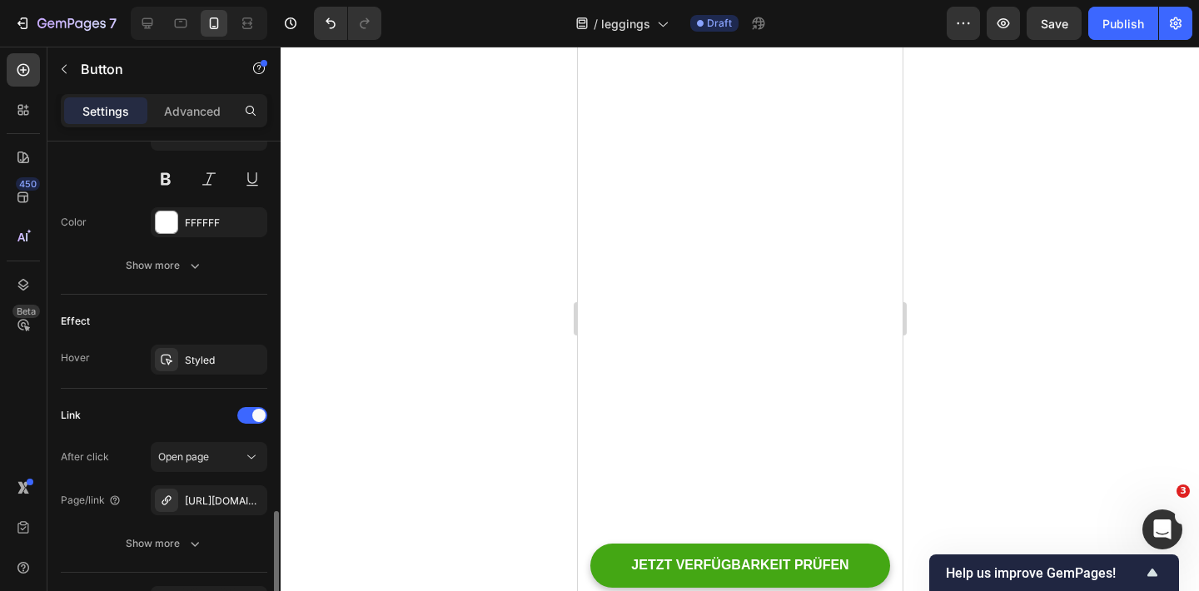
scroll to position [958, 0]
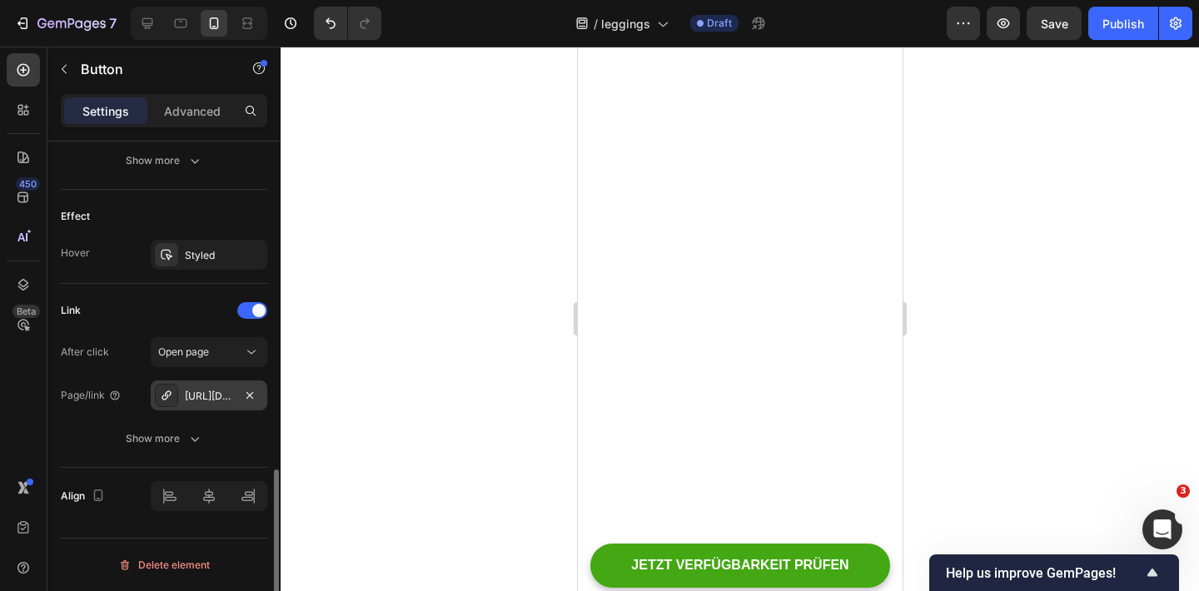
click at [217, 399] on div "[URL][DOMAIN_NAME]" at bounding box center [209, 396] width 48 height 15
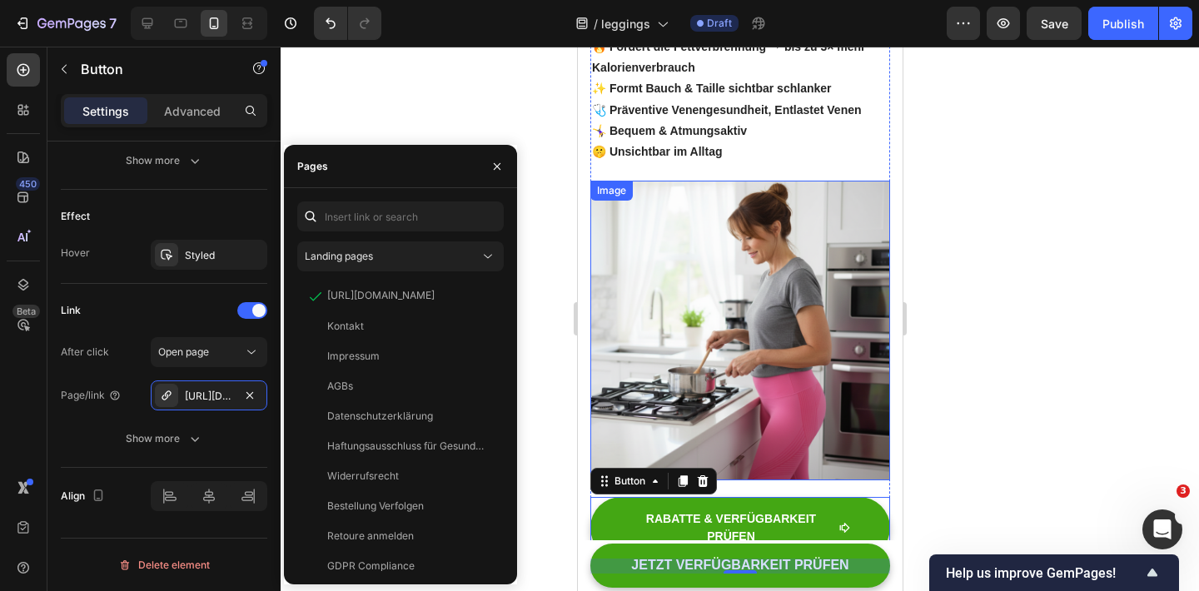
scroll to position [1237, 0]
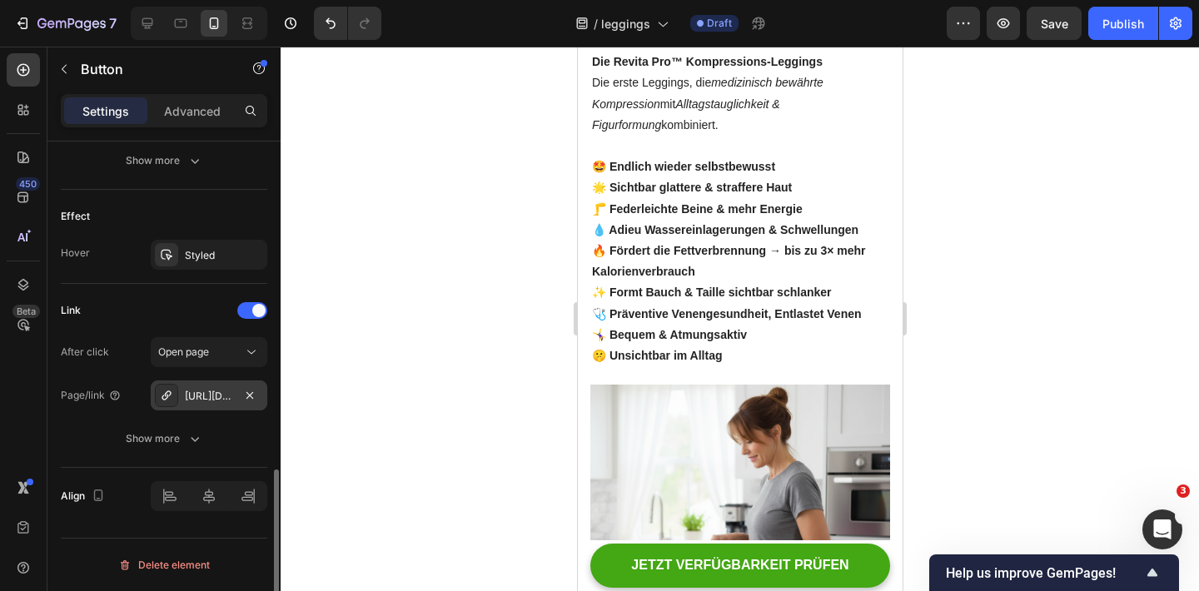
click at [224, 403] on div "[URL][DOMAIN_NAME]" at bounding box center [209, 395] width 117 height 30
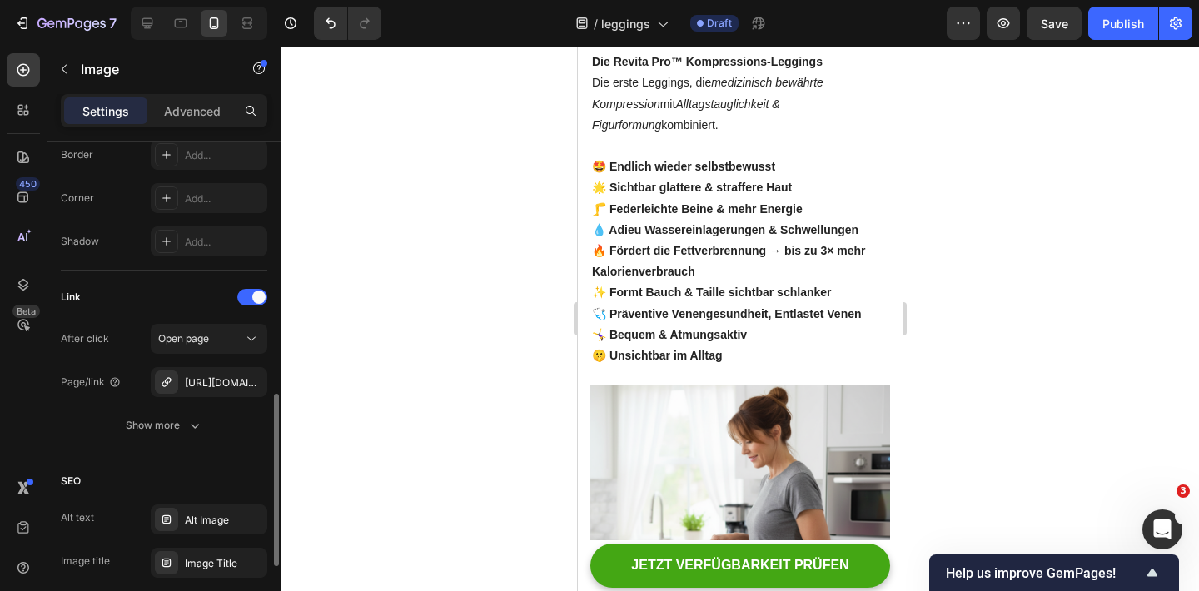
scroll to position [693, 0]
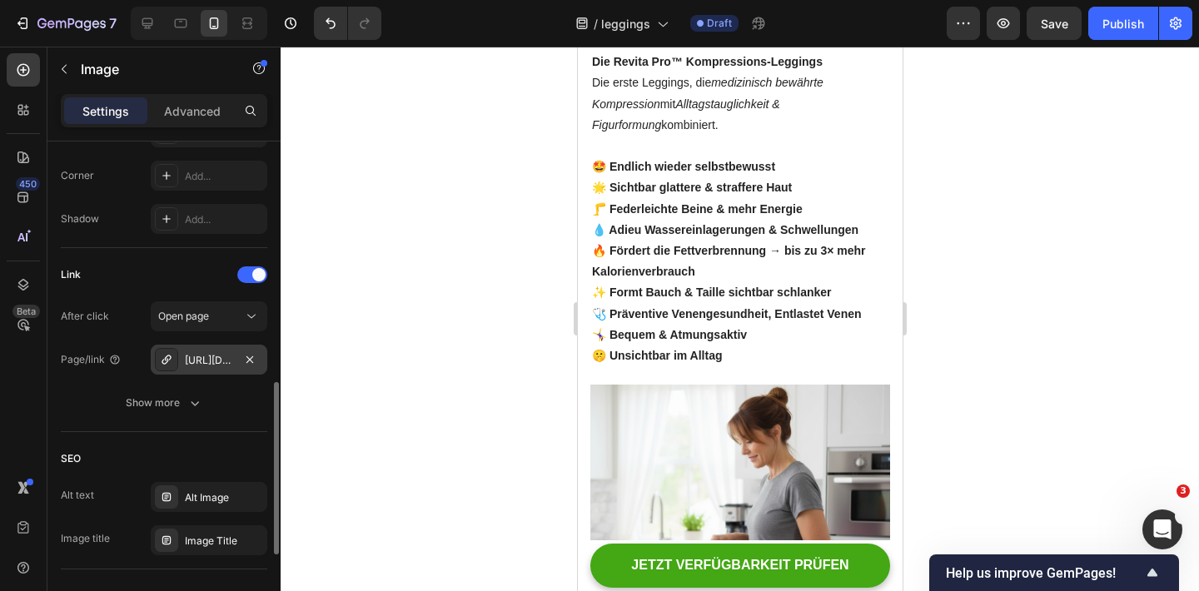
click at [208, 366] on div "[URL][DOMAIN_NAME]" at bounding box center [209, 360] width 48 height 15
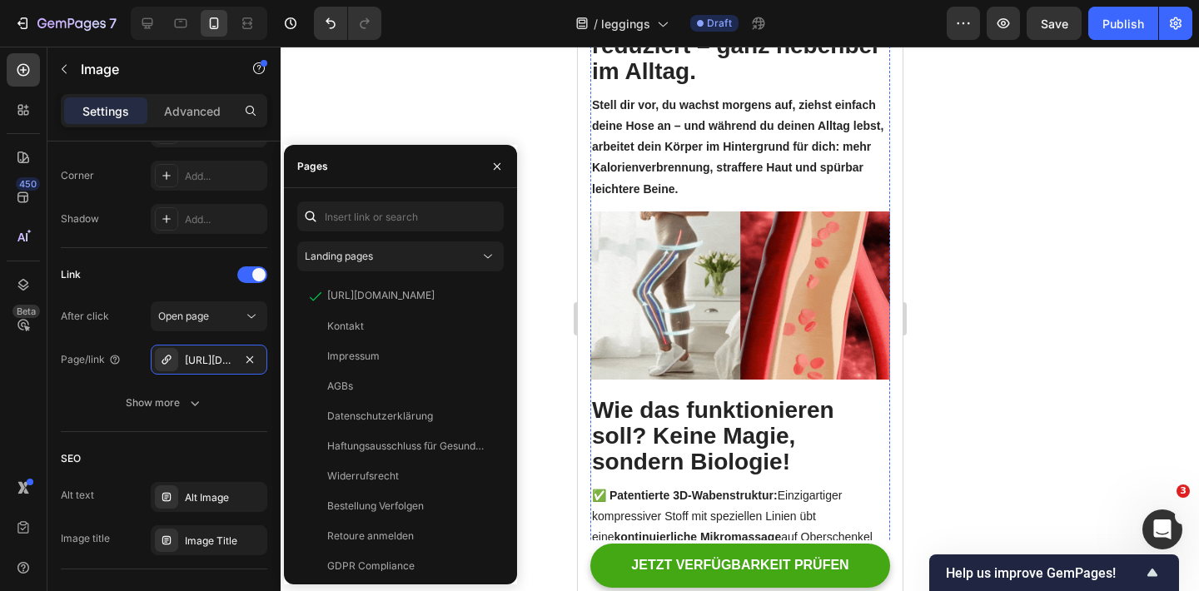
scroll to position [217, 0]
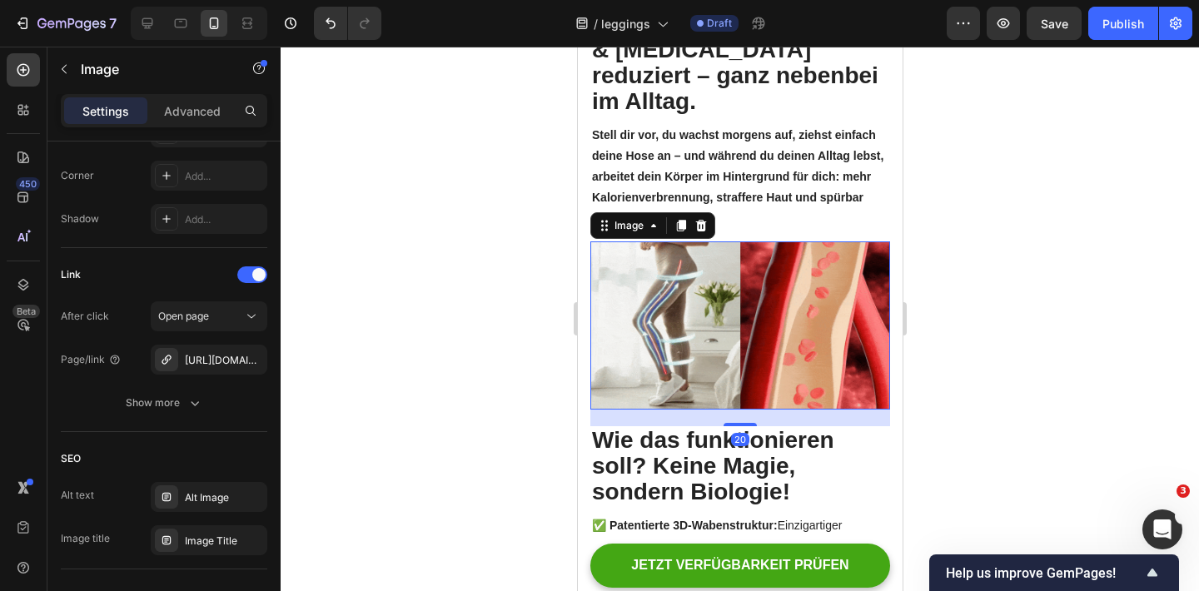
click at [676, 241] on img at bounding box center [739, 325] width 300 height 169
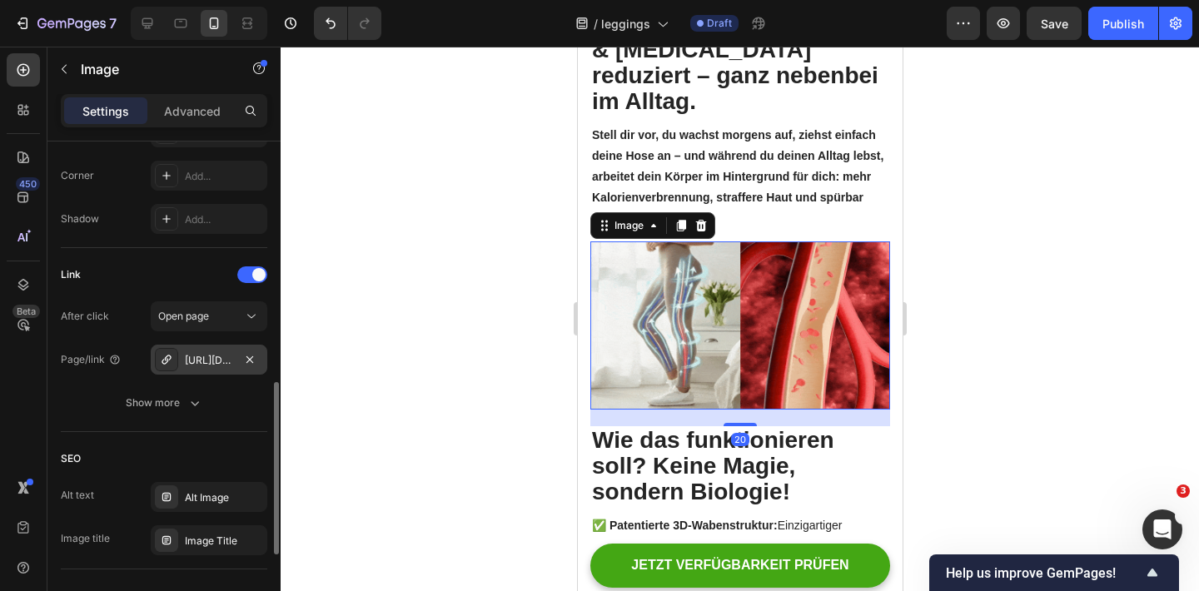
click at [200, 361] on div "[URL][DOMAIN_NAME]" at bounding box center [209, 360] width 48 height 15
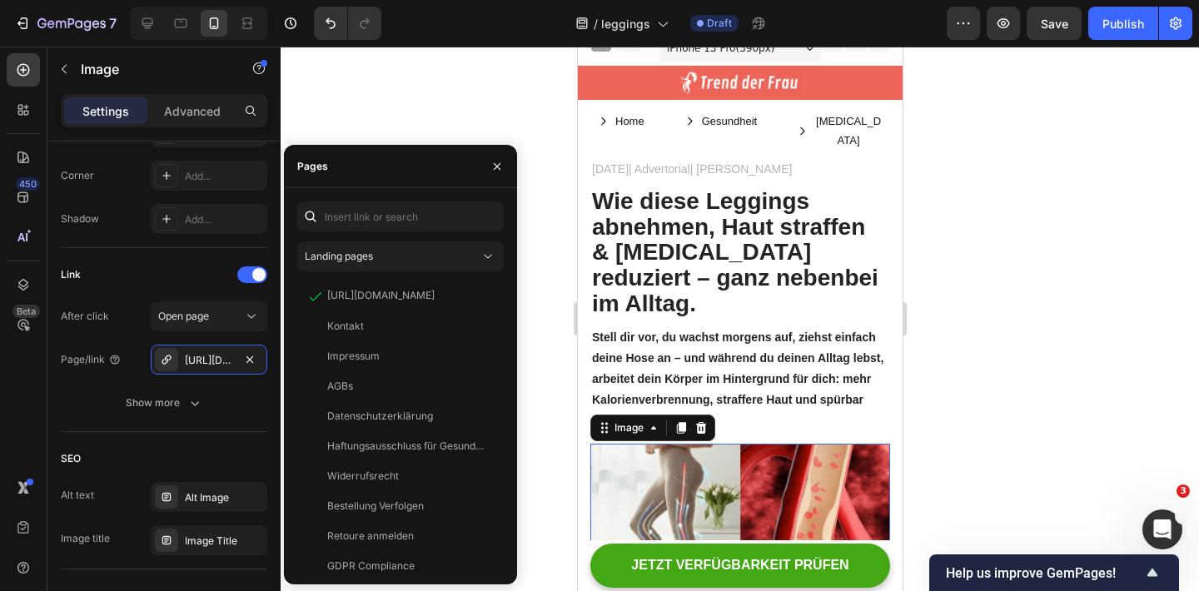
scroll to position [0, 0]
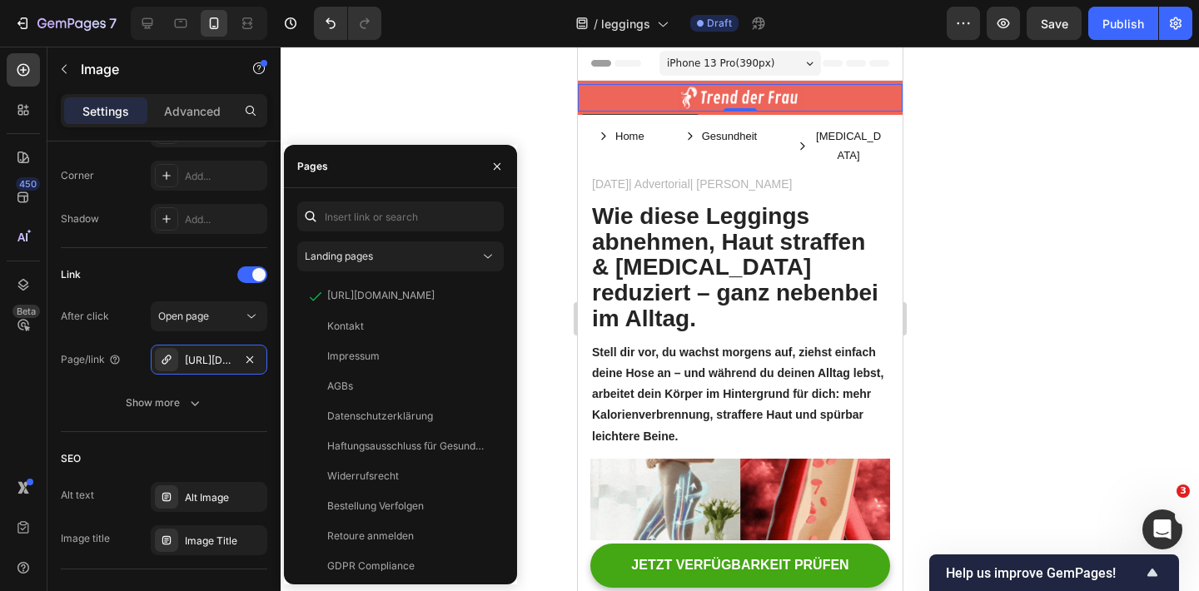
click at [727, 111] on div "Image 0" at bounding box center [739, 97] width 325 height 27
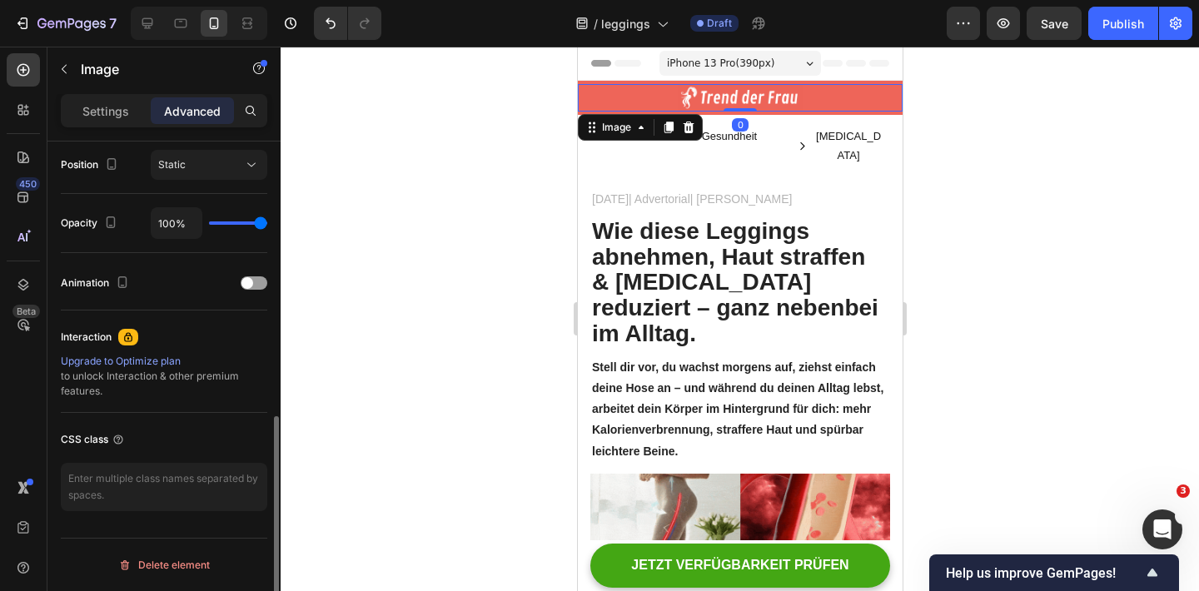
scroll to position [613, 0]
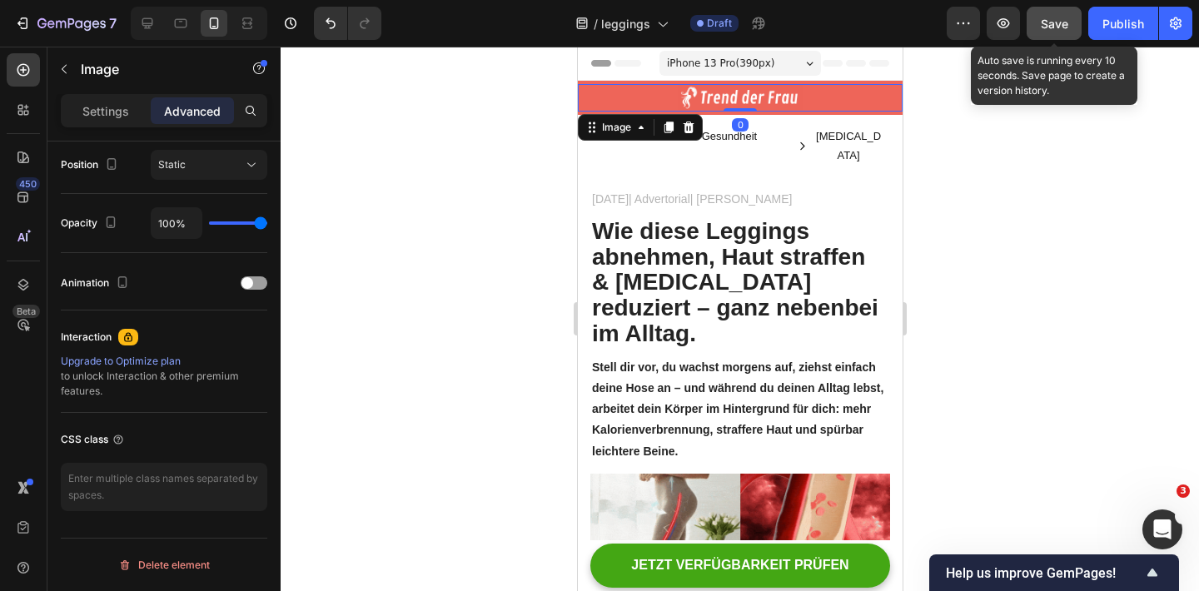
click at [1037, 27] on button "Save" at bounding box center [1053, 23] width 55 height 33
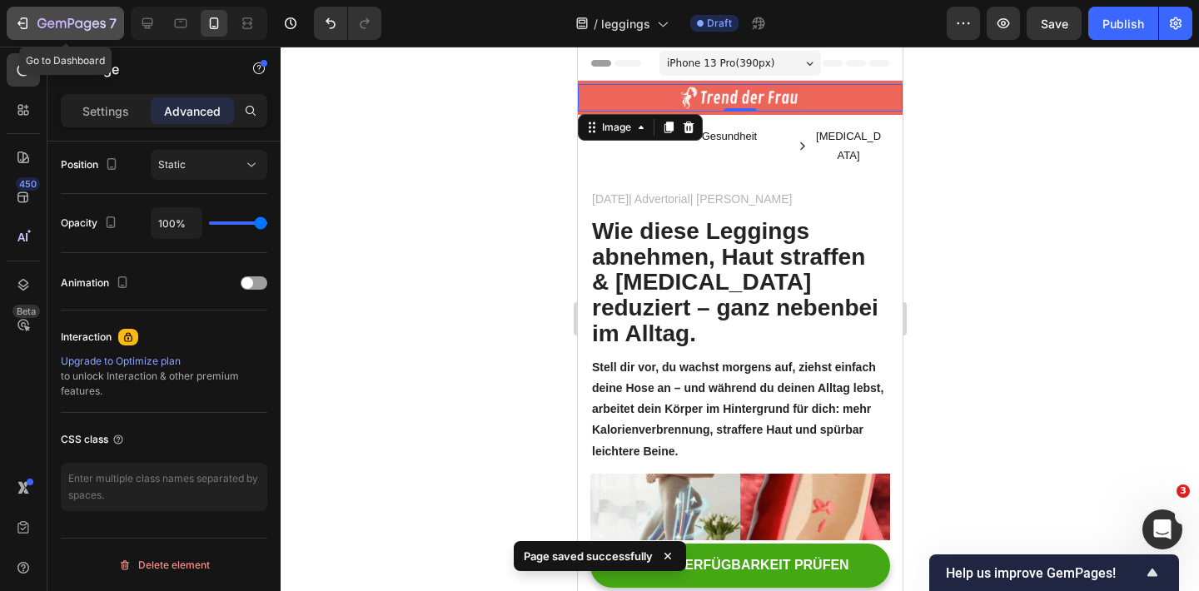
click at [24, 17] on icon "button" at bounding box center [22, 23] width 17 height 17
